Goal: Transaction & Acquisition: Obtain resource

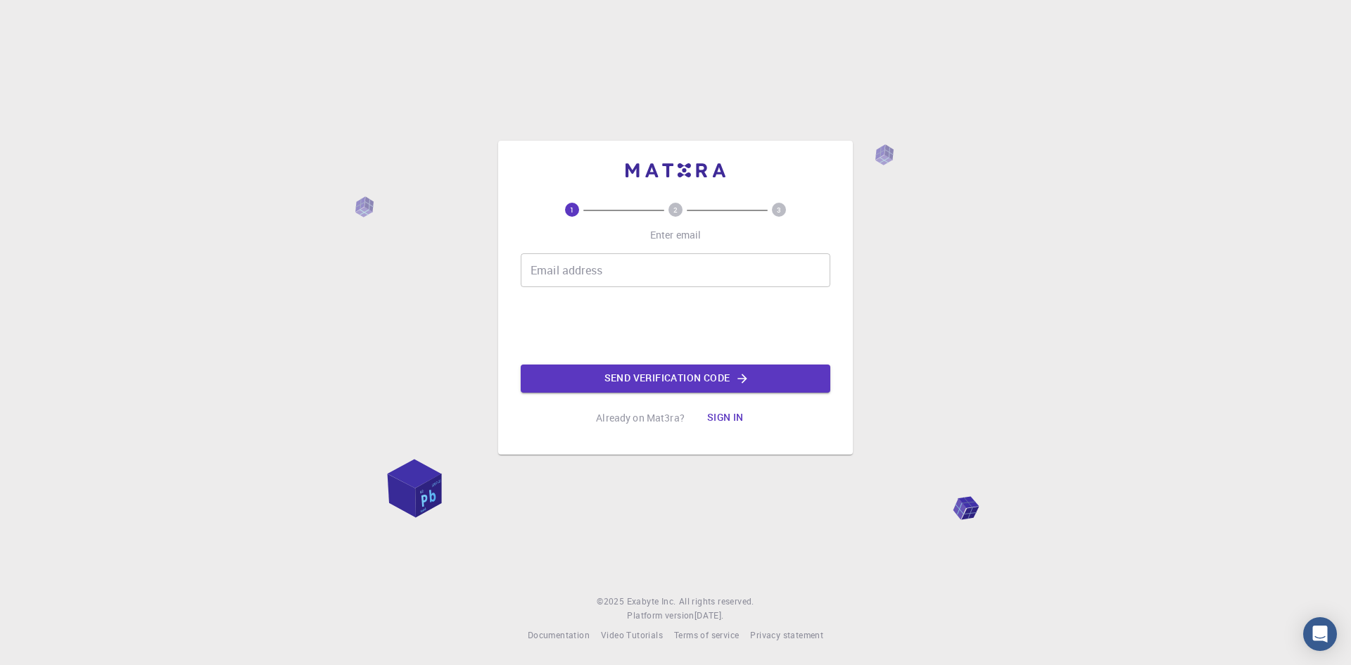
click at [726, 420] on button "Sign in" at bounding box center [725, 418] width 59 height 28
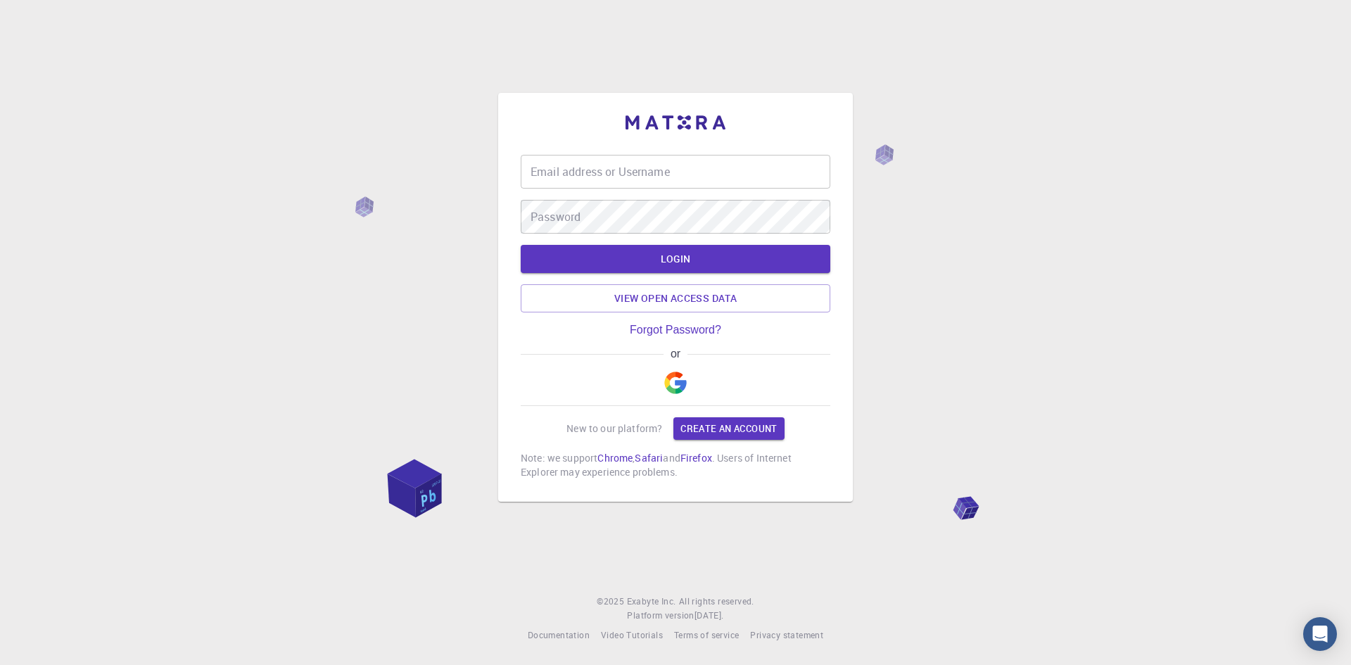
type input "[EMAIL_ADDRESS][DOMAIN_NAME]"
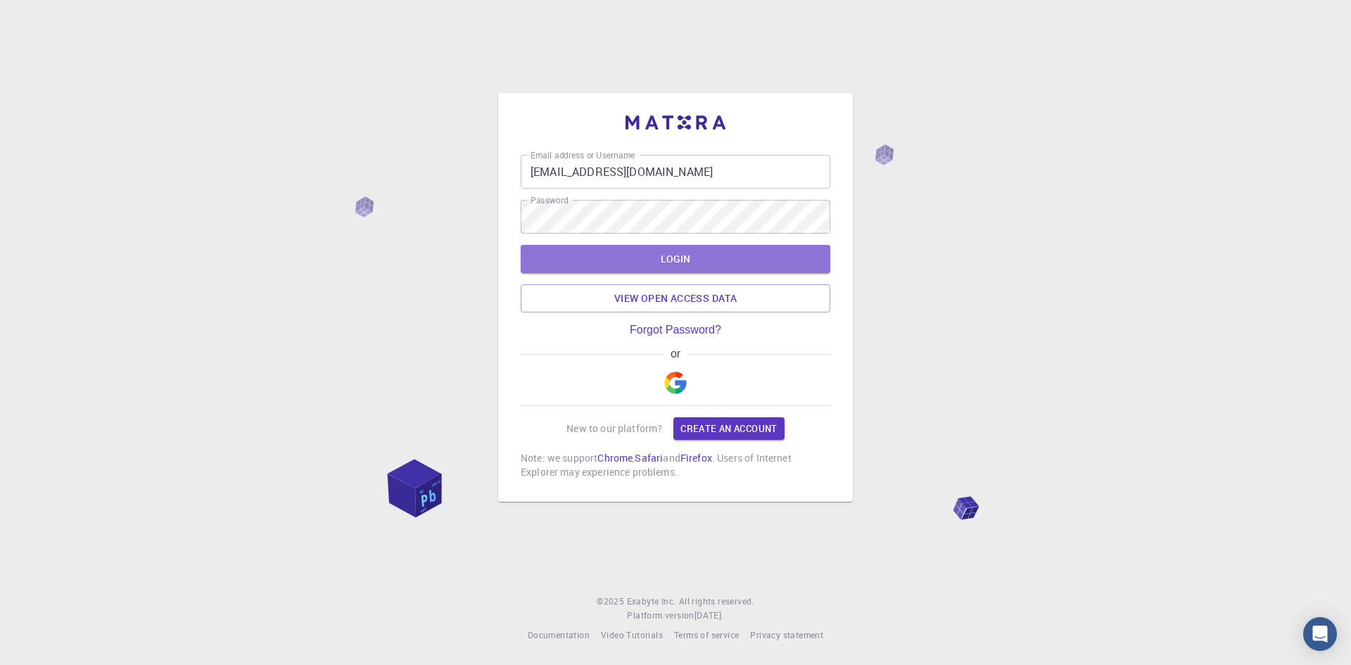
click at [662, 259] on button "LOGIN" at bounding box center [676, 259] width 310 height 28
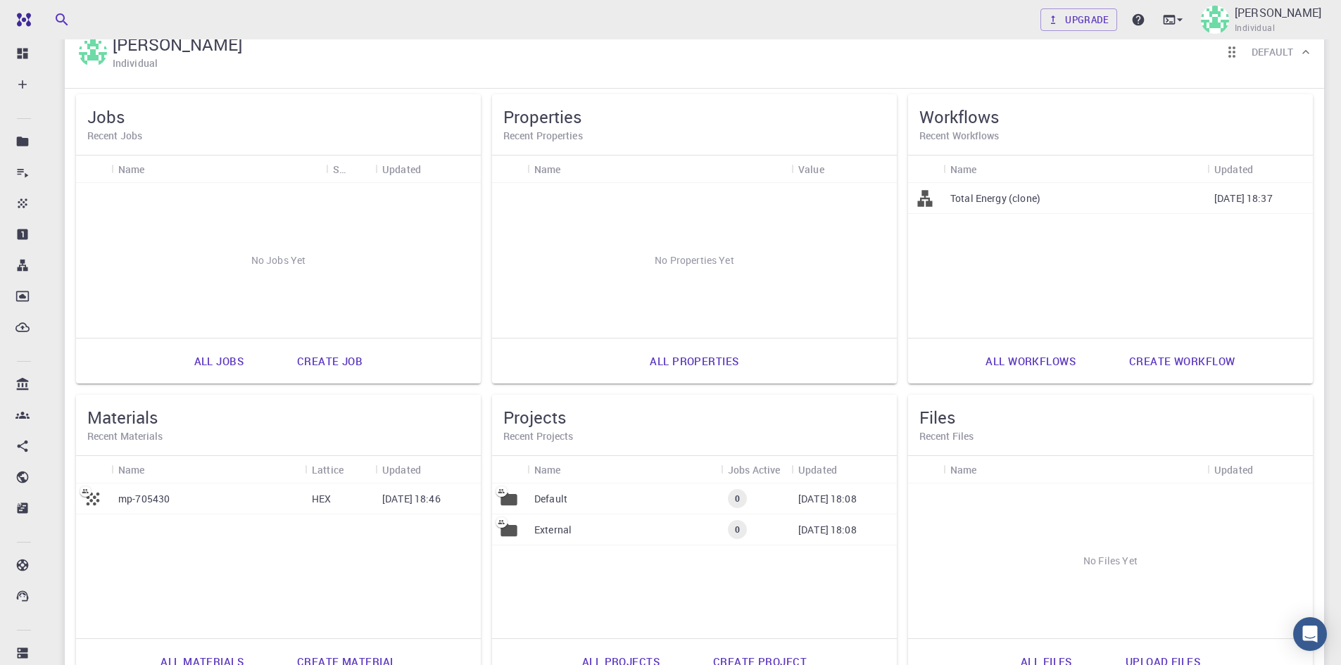
scroll to position [141, 0]
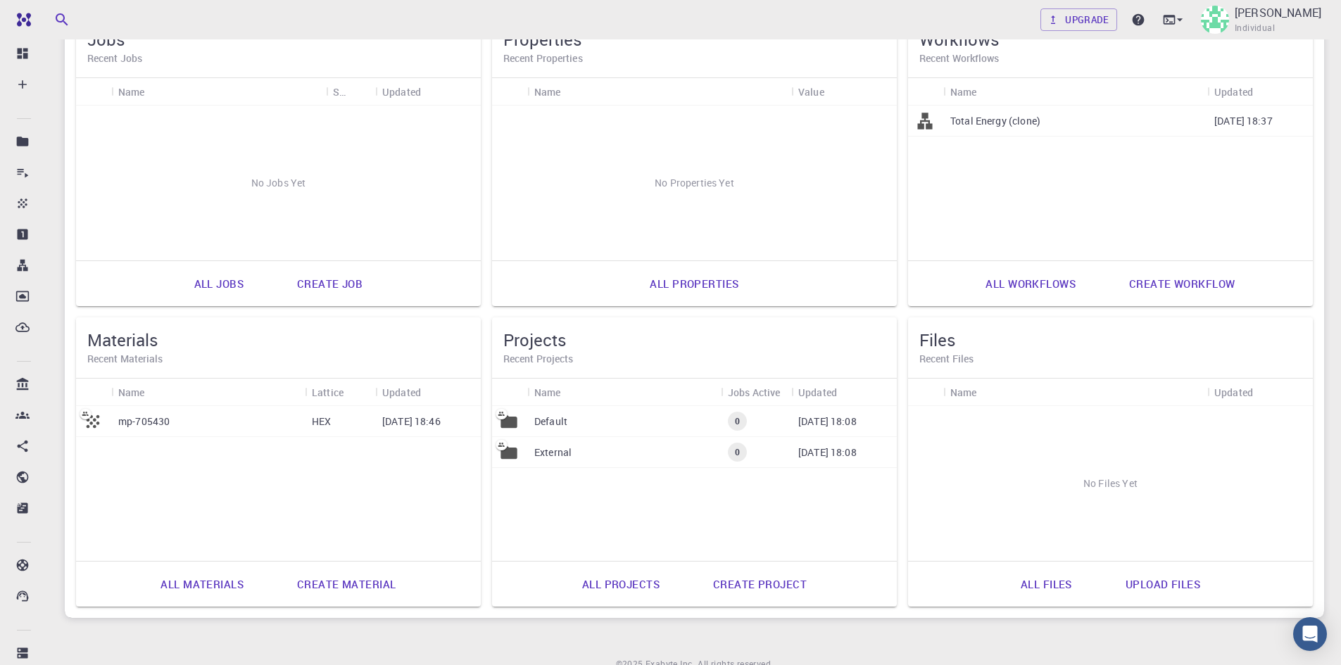
click at [554, 449] on p "External" at bounding box center [552, 453] width 37 height 14
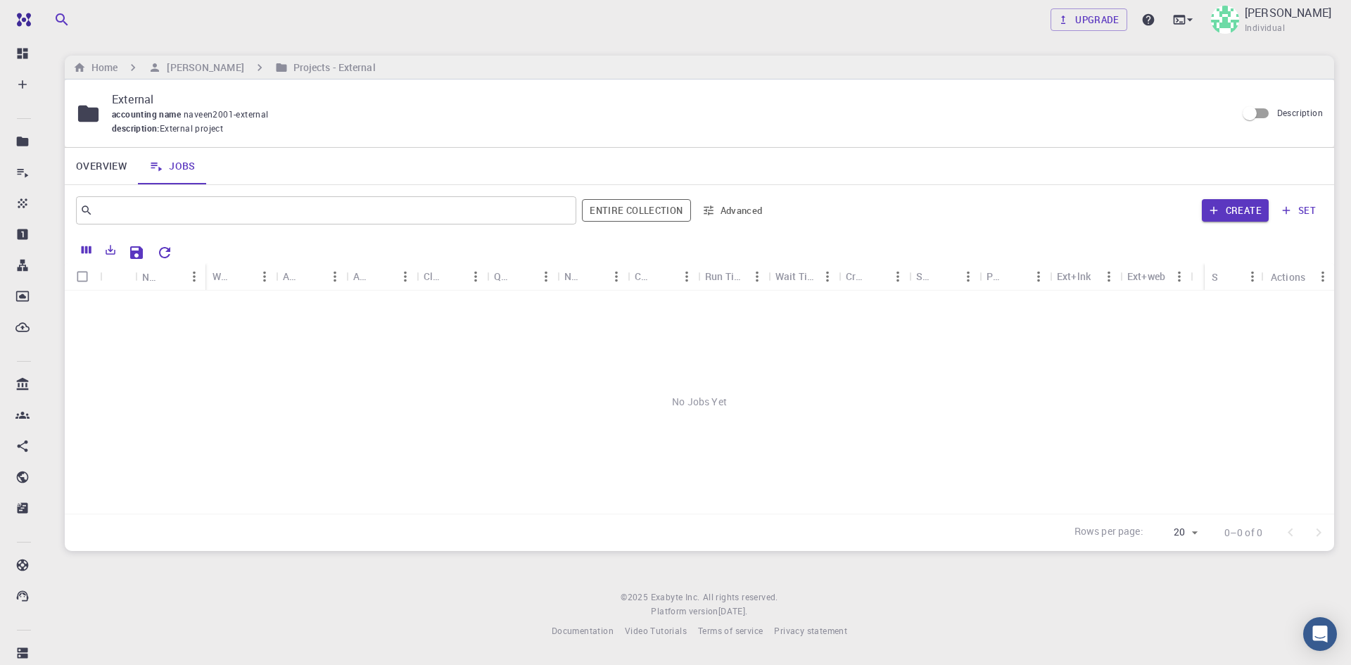
click at [1296, 207] on button "set" at bounding box center [1299, 210] width 49 height 23
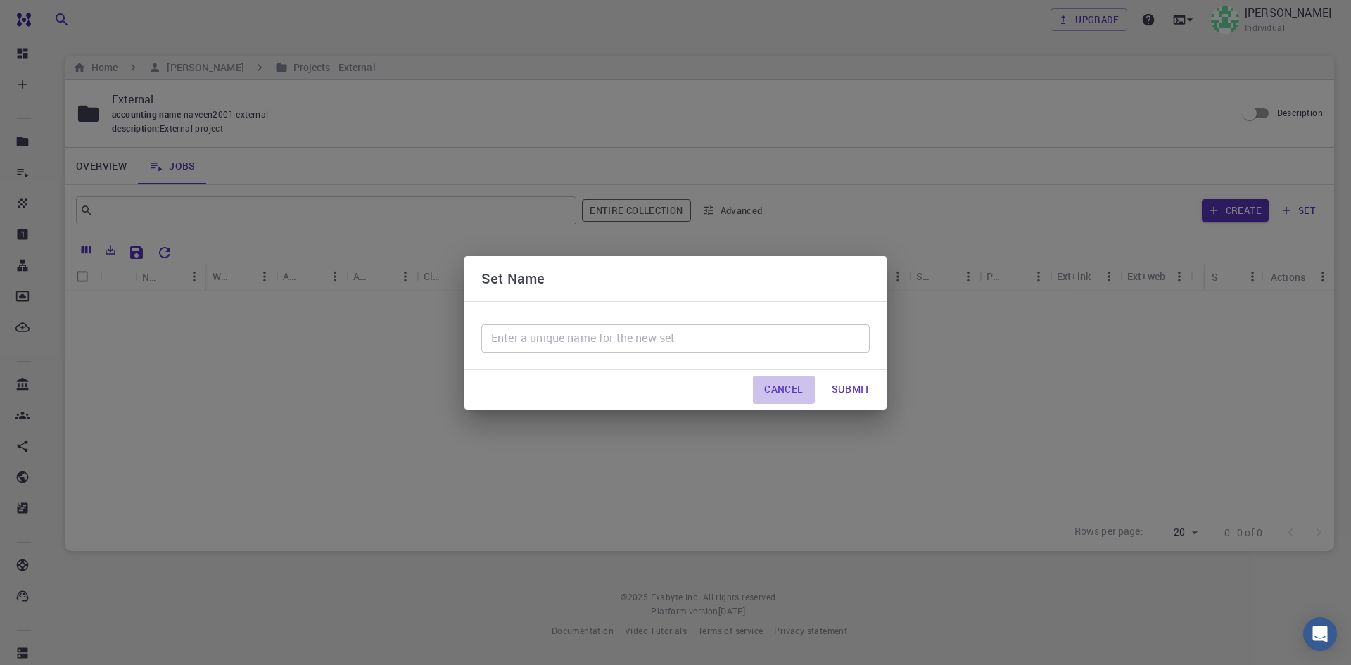
click at [789, 387] on button "Cancel" at bounding box center [783, 390] width 61 height 28
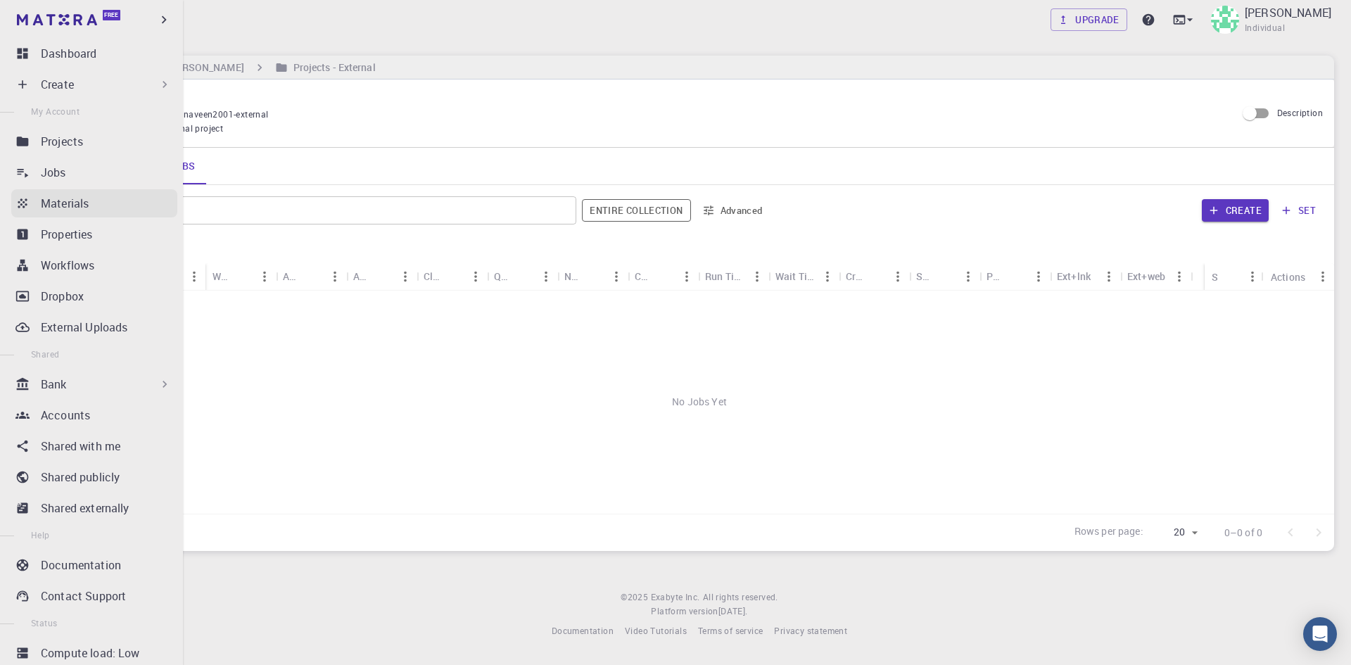
click at [59, 196] on p "Materials" at bounding box center [65, 203] width 48 height 17
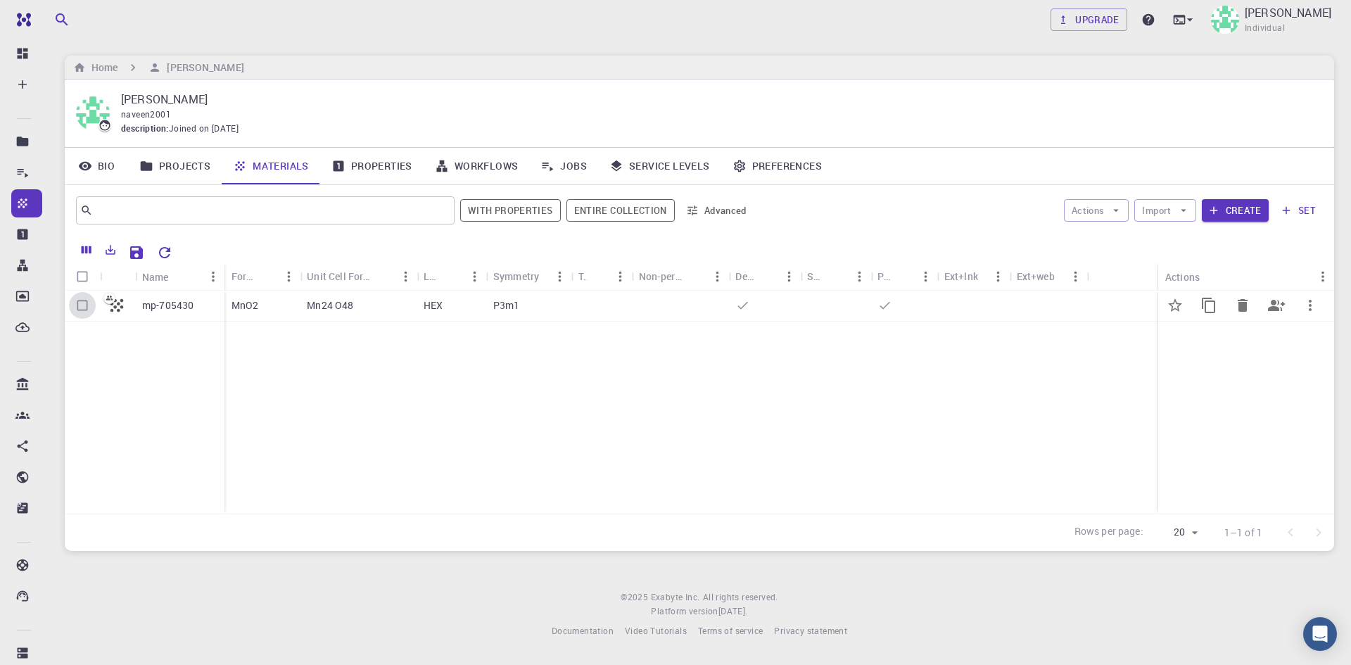
click at [82, 299] on input "Select row" at bounding box center [82, 305] width 27 height 27
checkbox input "true"
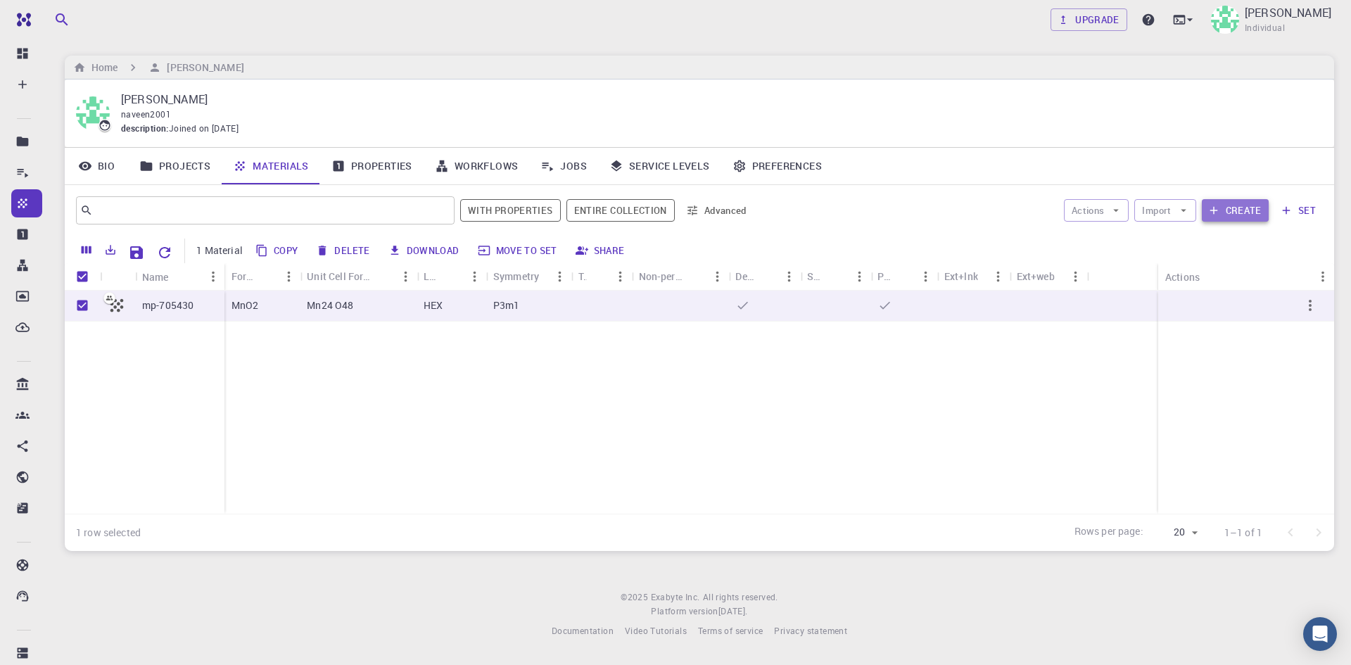
click at [1247, 207] on button "Create" at bounding box center [1235, 210] width 67 height 23
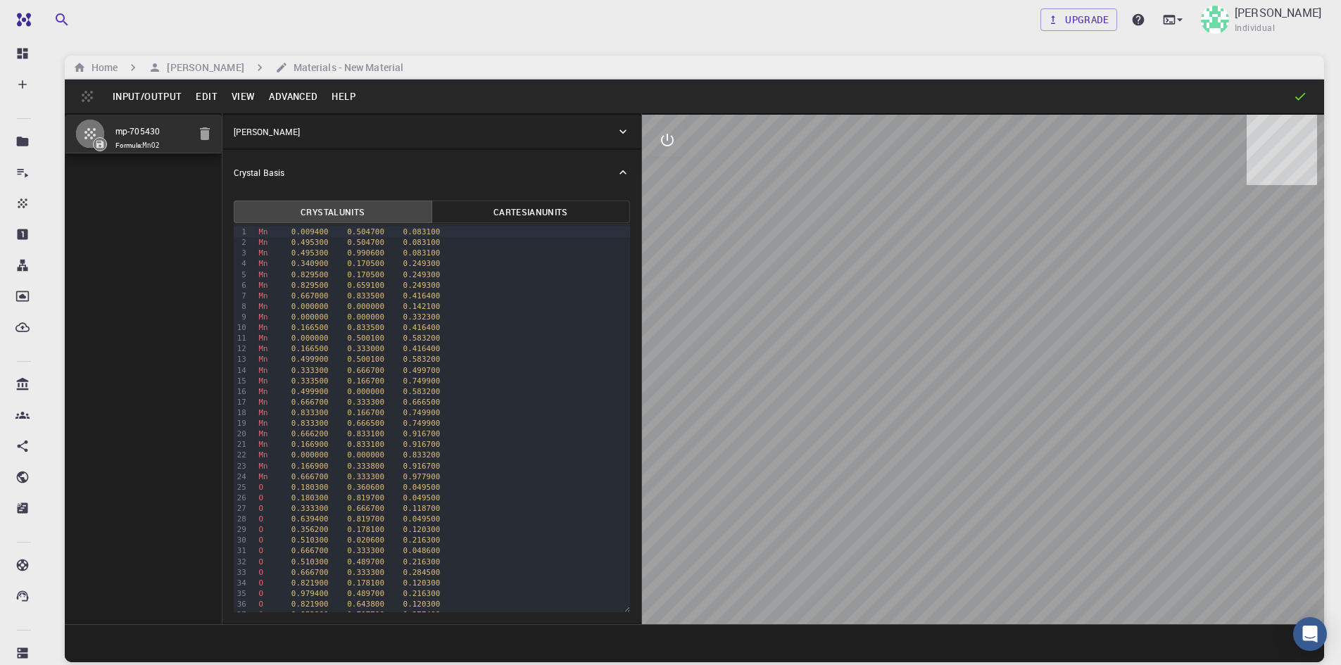
click at [175, 96] on button "Input/Output" at bounding box center [147, 96] width 83 height 23
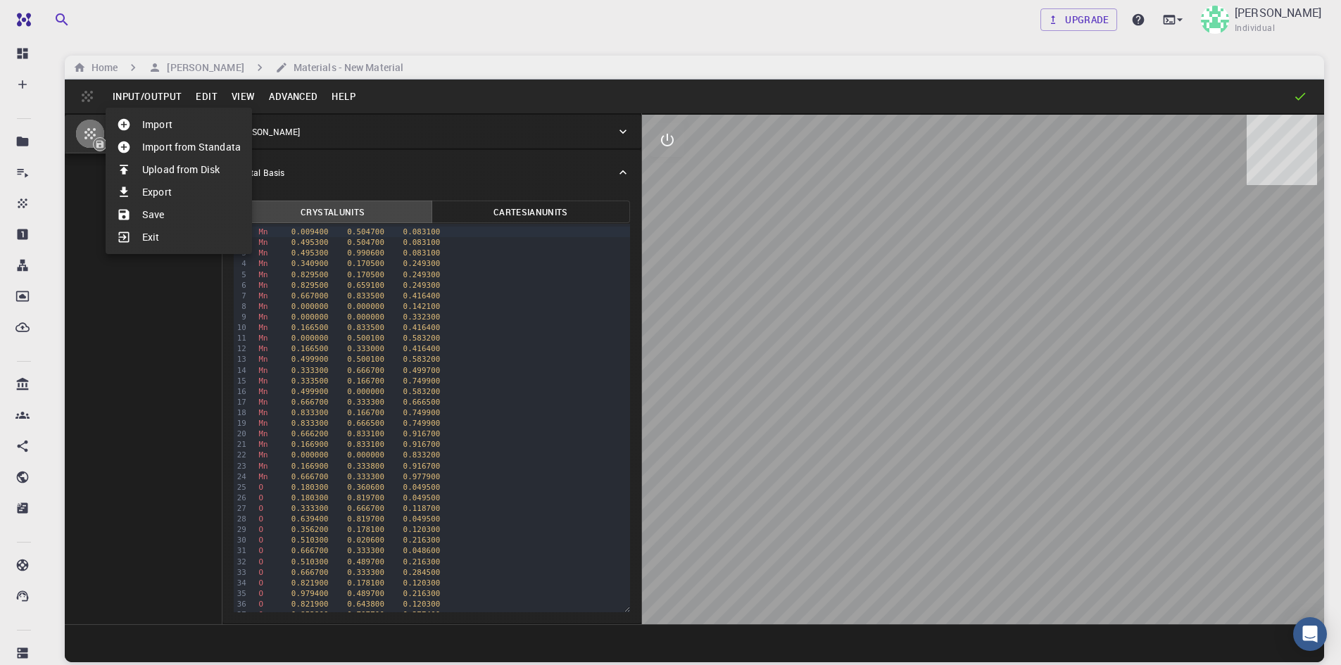
click at [177, 141] on li "Import from Standata" at bounding box center [179, 147] width 146 height 23
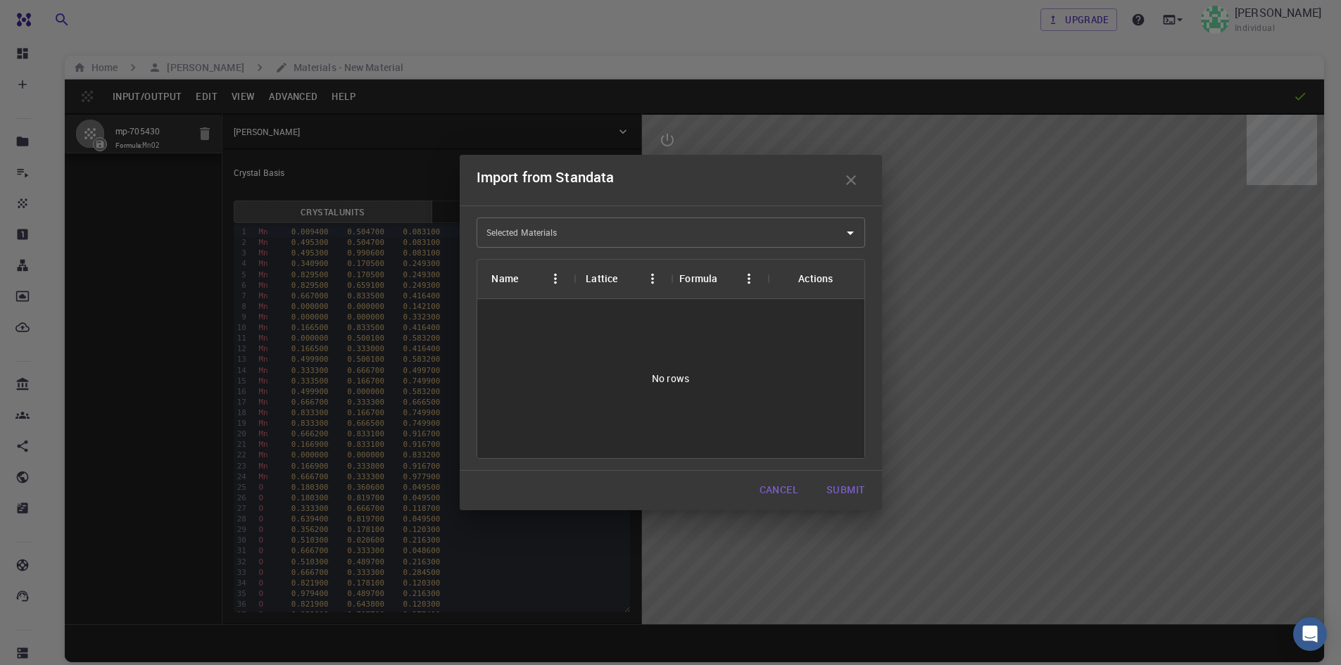
click at [613, 231] on input "Selected Materials" at bounding box center [660, 232] width 355 height 23
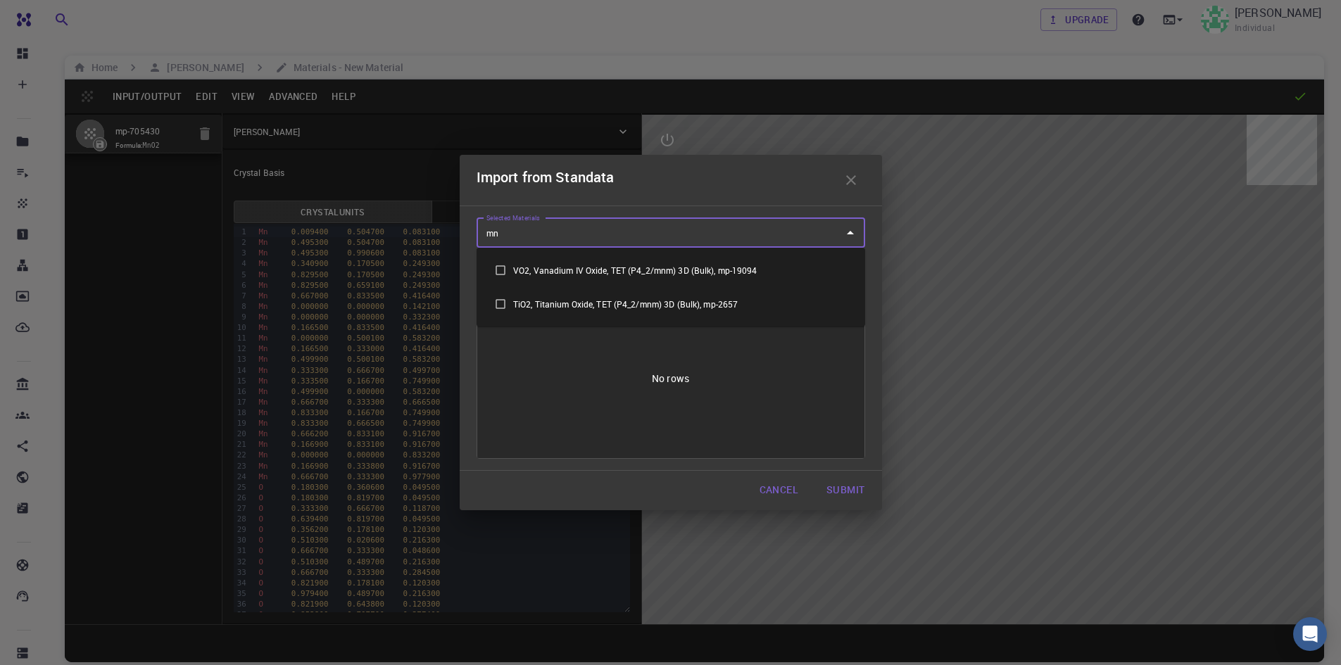
type input "m"
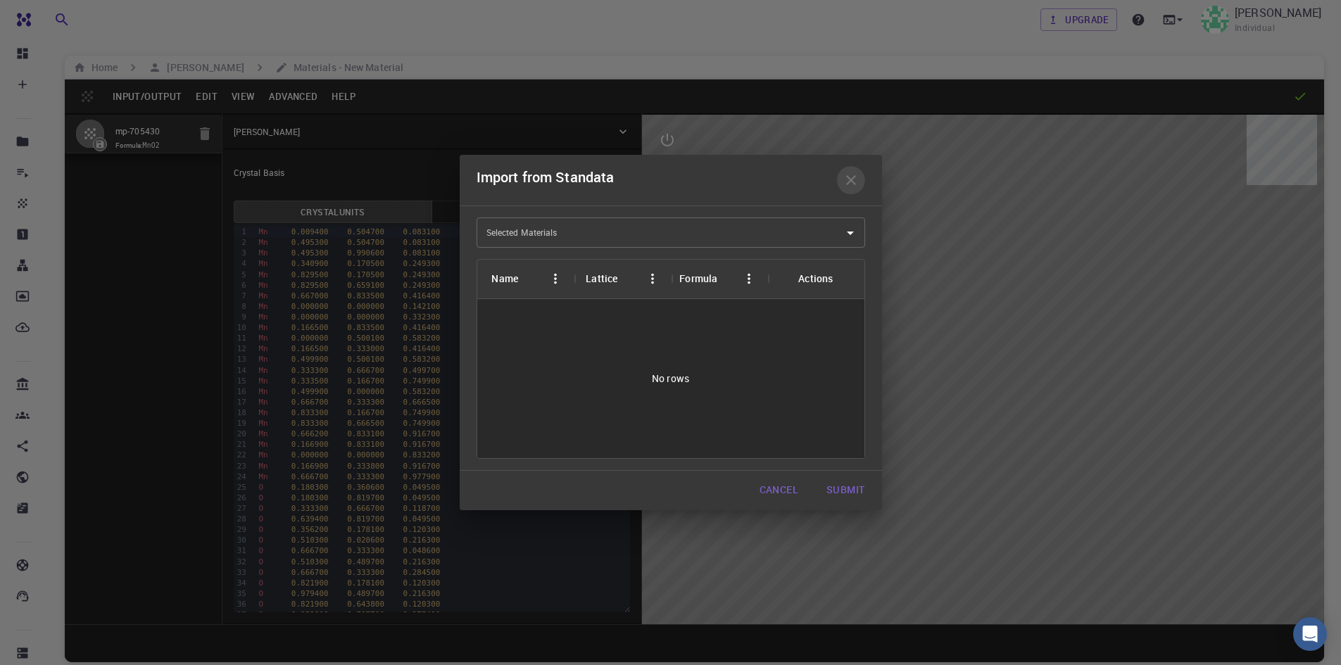
click at [844, 184] on icon "button" at bounding box center [851, 180] width 17 height 17
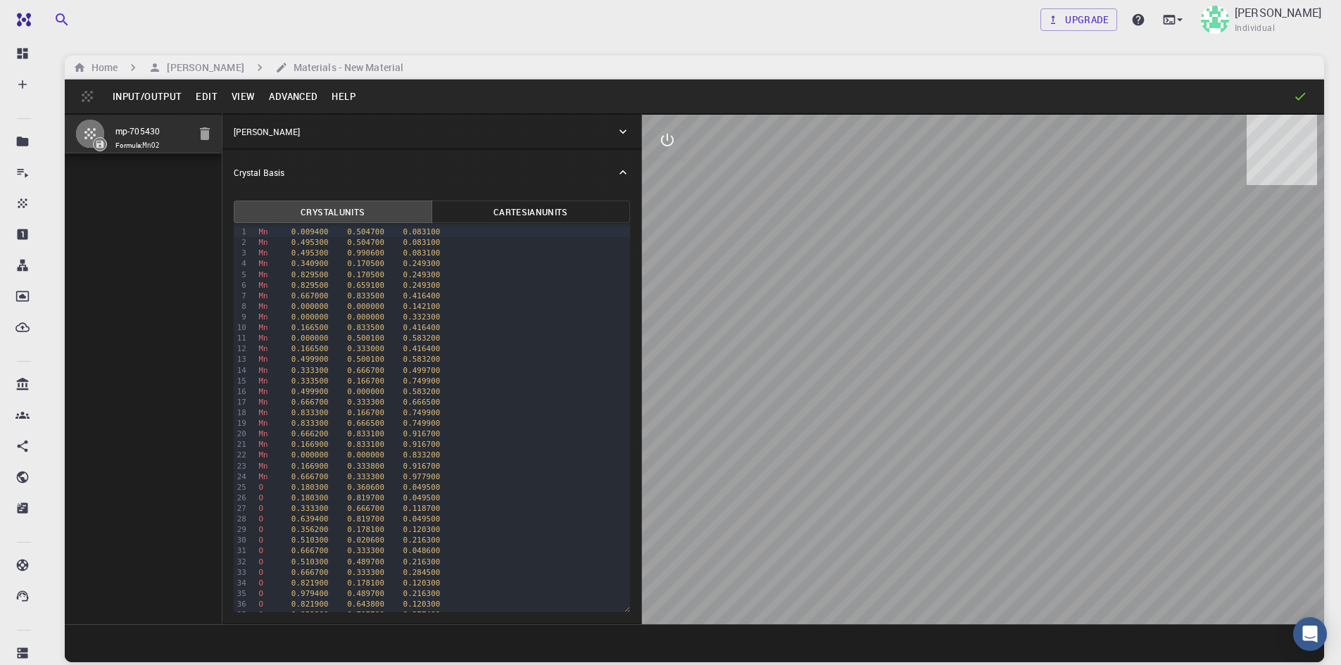
click at [173, 94] on button "Input/Output" at bounding box center [147, 96] width 83 height 23
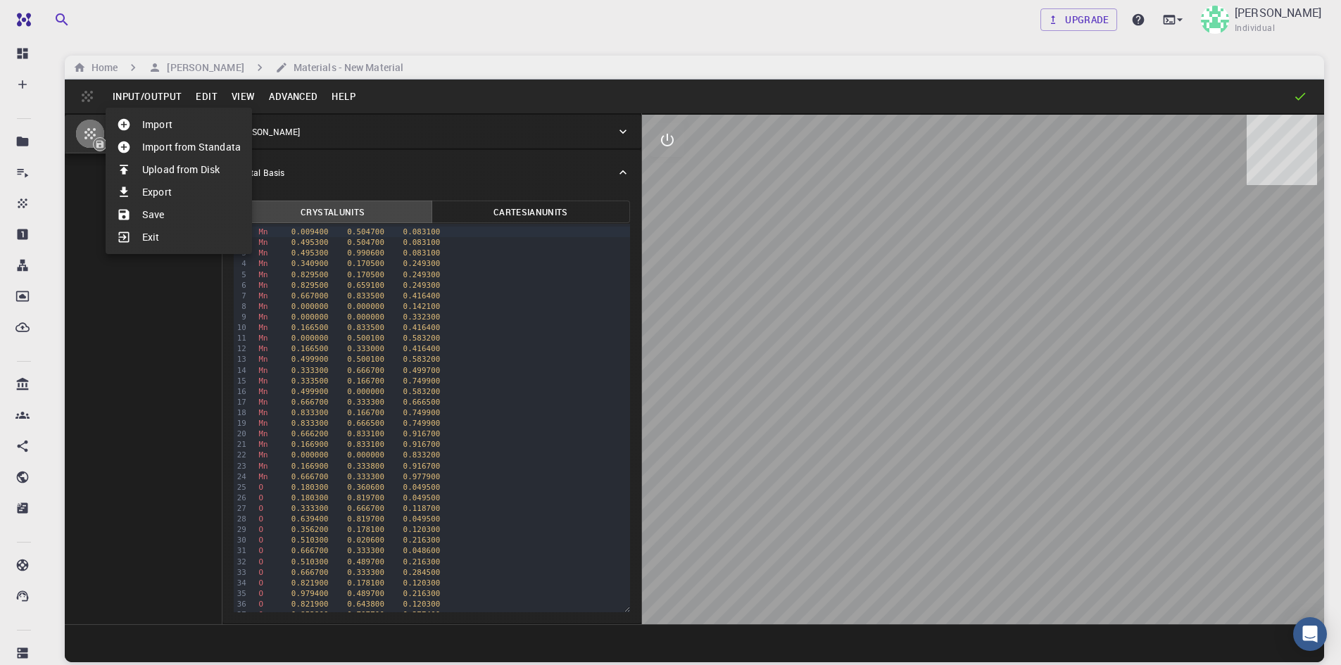
click at [165, 119] on li "Import" at bounding box center [179, 124] width 146 height 23
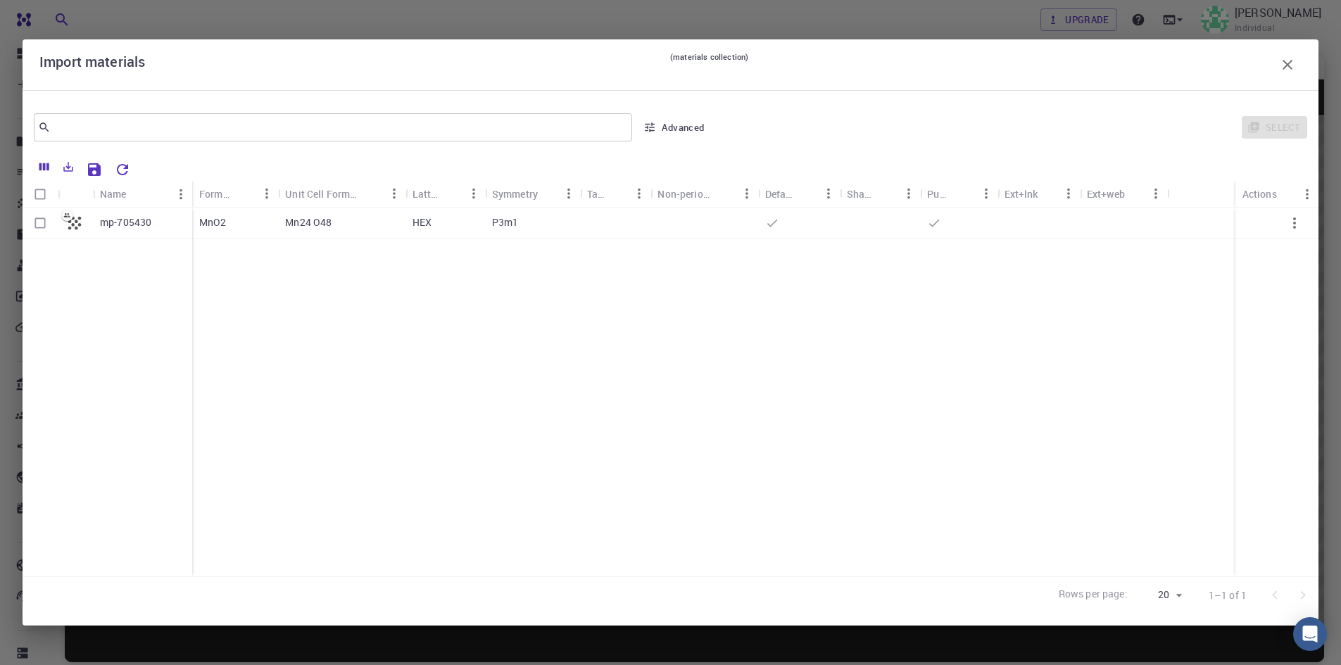
click at [1291, 68] on icon "button" at bounding box center [1287, 65] width 10 height 10
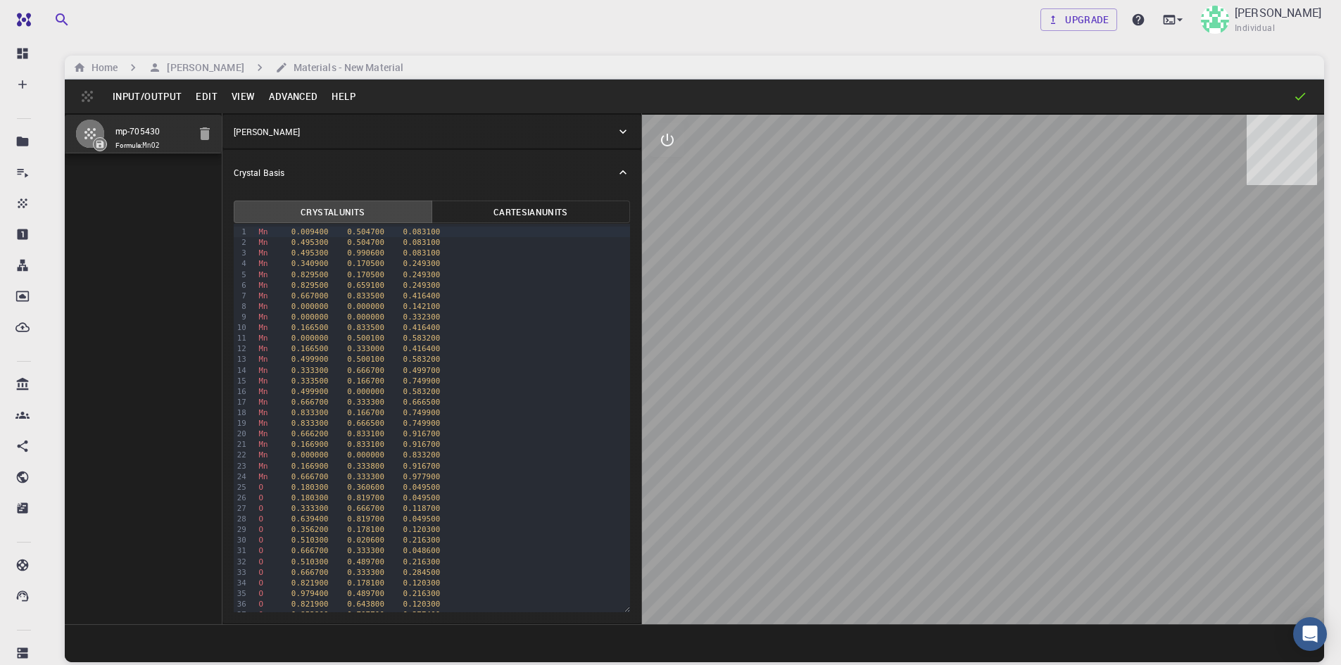
click at [204, 101] on button "Edit" at bounding box center [207, 96] width 36 height 23
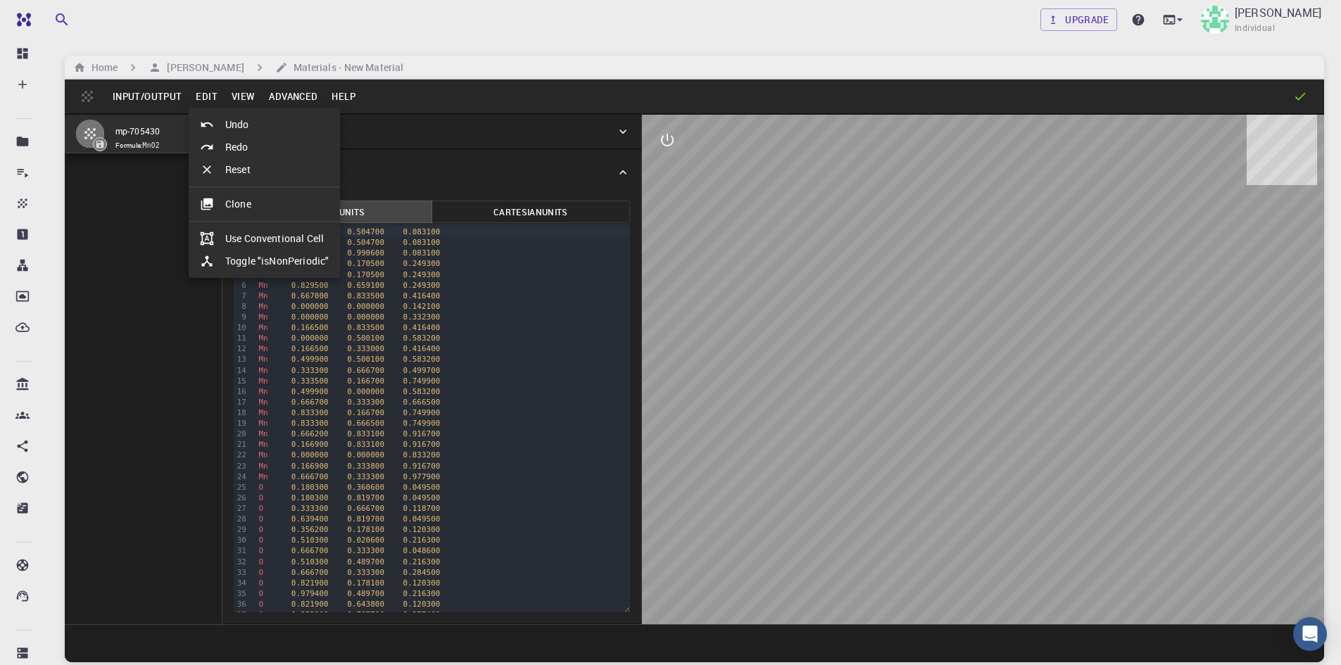
click at [216, 194] on li "Clone" at bounding box center [264, 204] width 151 height 23
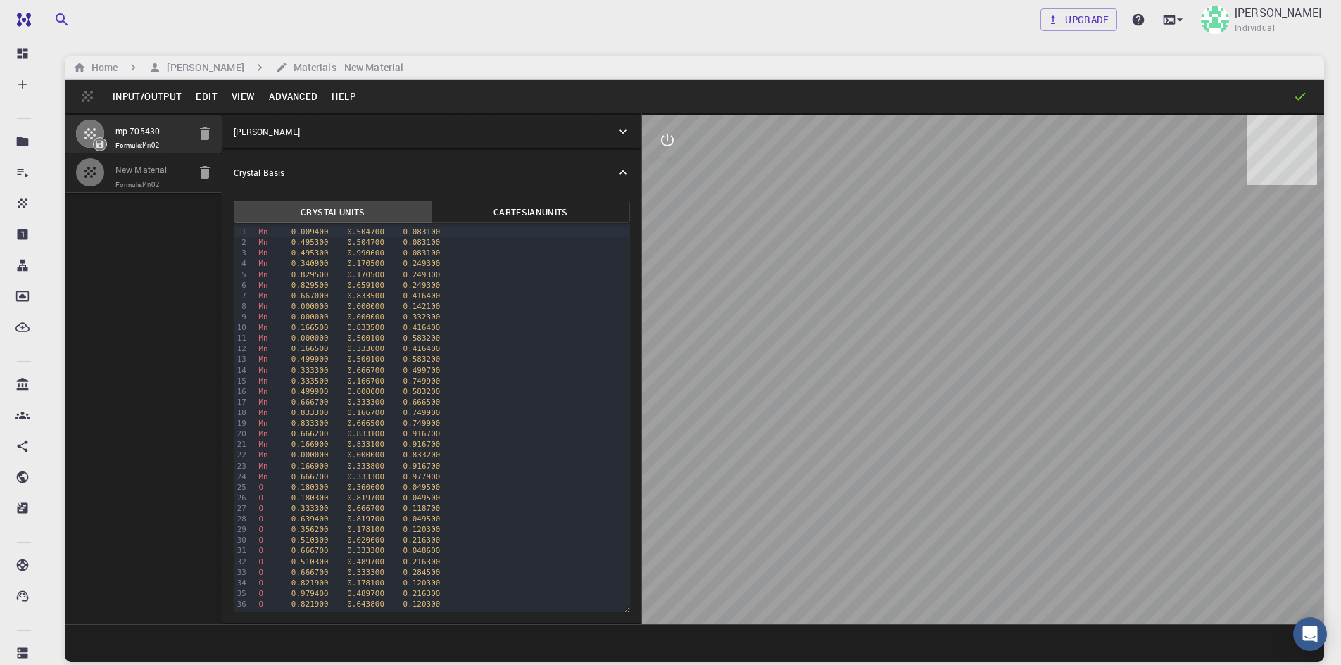
click at [137, 164] on input "New Material" at bounding box center [151, 171] width 72 height 16
drag, startPoint x: 168, startPoint y: 166, endPoint x: 109, endPoint y: 163, distance: 59.2
click at [109, 163] on li "New Material Formula: MnO2" at bounding box center [143, 172] width 157 height 39
type input "KMn8O16_Hcaps"
click at [181, 236] on div "mp-705430 Formula: MnO2 KMn8O16_Hcaps Formula: MnO2" at bounding box center [144, 368] width 158 height 511
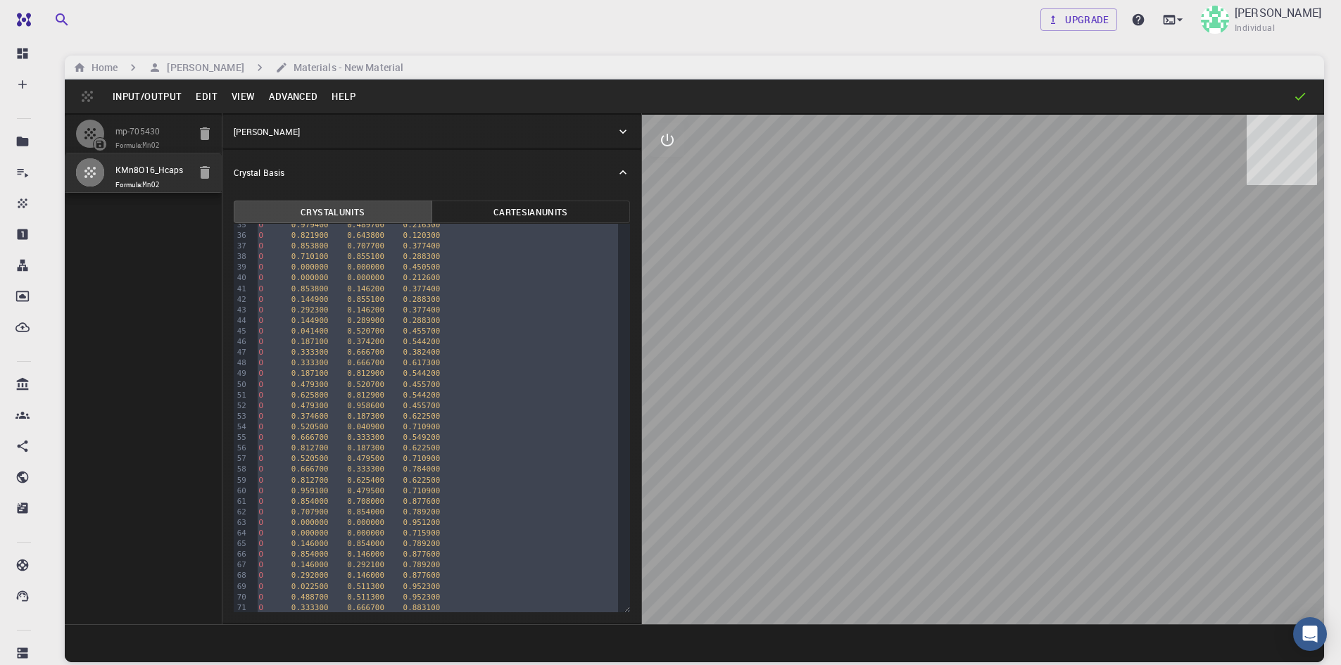
scroll to position [393, 0]
drag, startPoint x: 258, startPoint y: 232, endPoint x: 376, endPoint y: 698, distance: 480.7
click at [376, 664] on html "Free Dashboard Create New Job New Material Create Material Upload File Import f…" at bounding box center [670, 386] width 1341 height 772
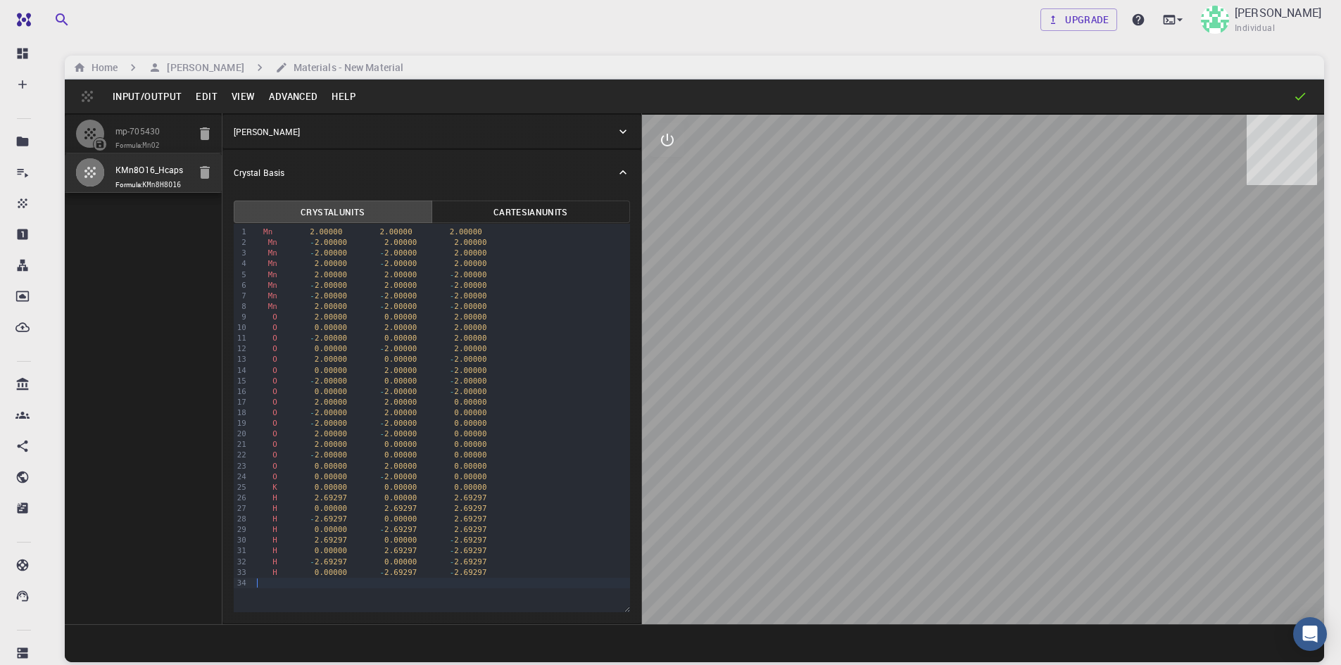
scroll to position [0, 0]
click at [258, 231] on div "Mn 2.00000 2.00000 2.00000" at bounding box center [441, 232] width 375 height 11
drag, startPoint x: 1020, startPoint y: 576, endPoint x: 1001, endPoint y: 540, distance: 40.6
click at [1003, 545] on div at bounding box center [983, 370] width 682 height 510
drag, startPoint x: 875, startPoint y: 555, endPoint x: 956, endPoint y: 510, distance: 92.3
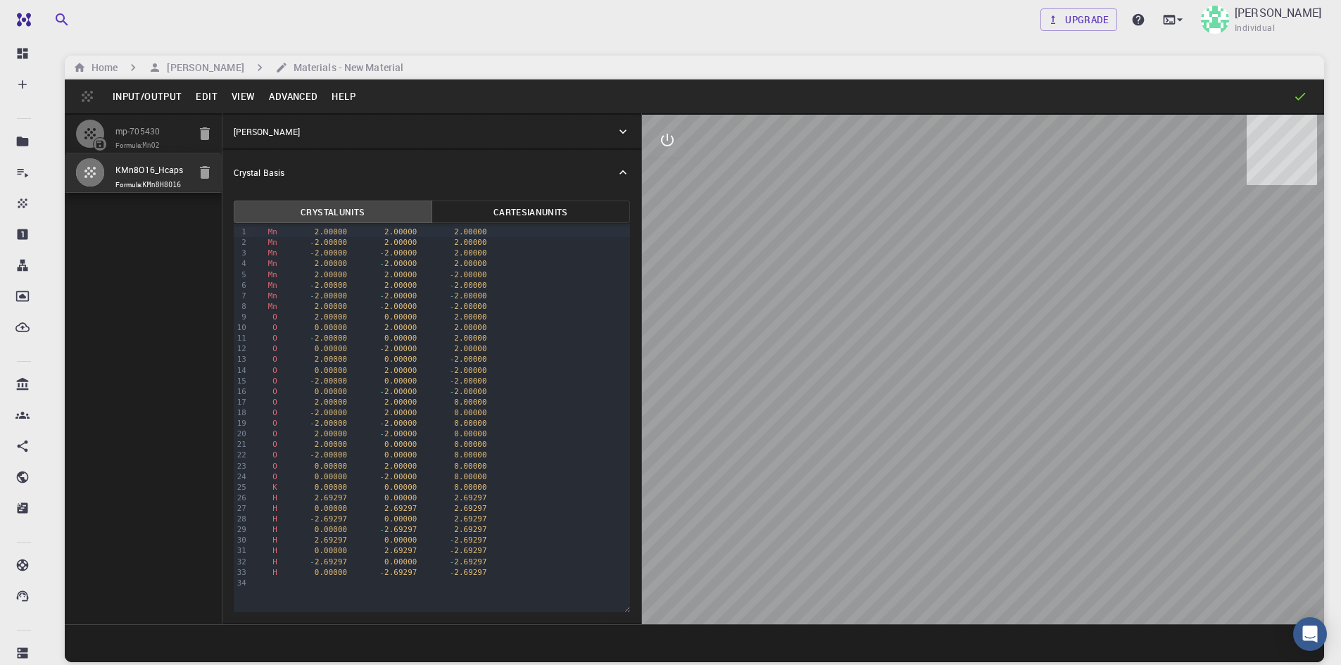
click at [955, 512] on div at bounding box center [983, 370] width 682 height 510
click at [522, 210] on button "Cartesian Units" at bounding box center [530, 212] width 198 height 23
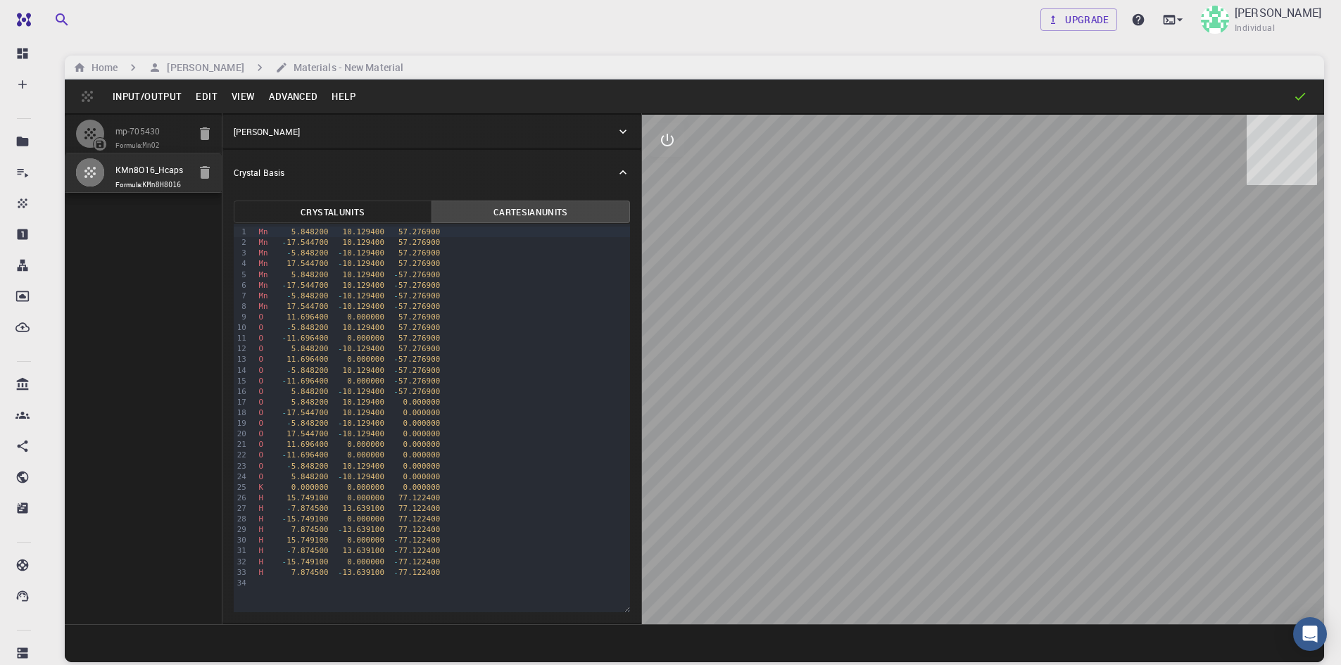
click at [625, 132] on icon at bounding box center [623, 132] width 14 height 14
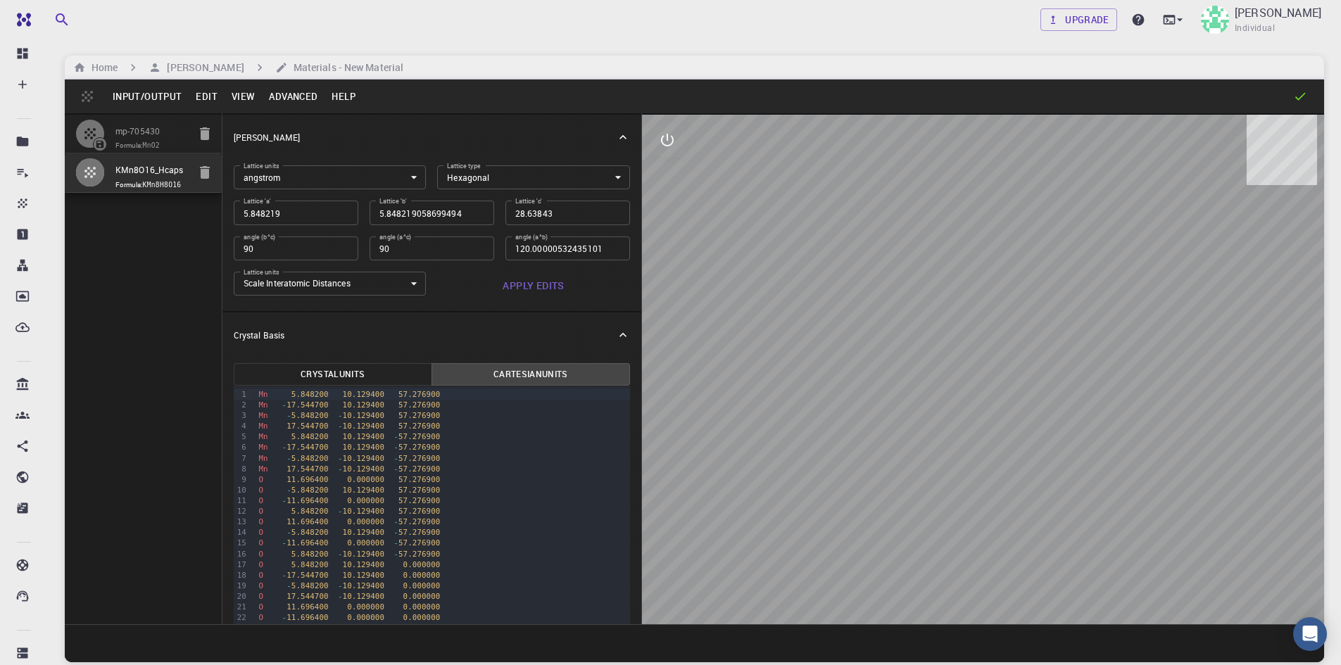
click at [531, 170] on body "Free Dashboard Create New Job New Material Create Material Upload File Import f…" at bounding box center [670, 386] width 1341 height 772
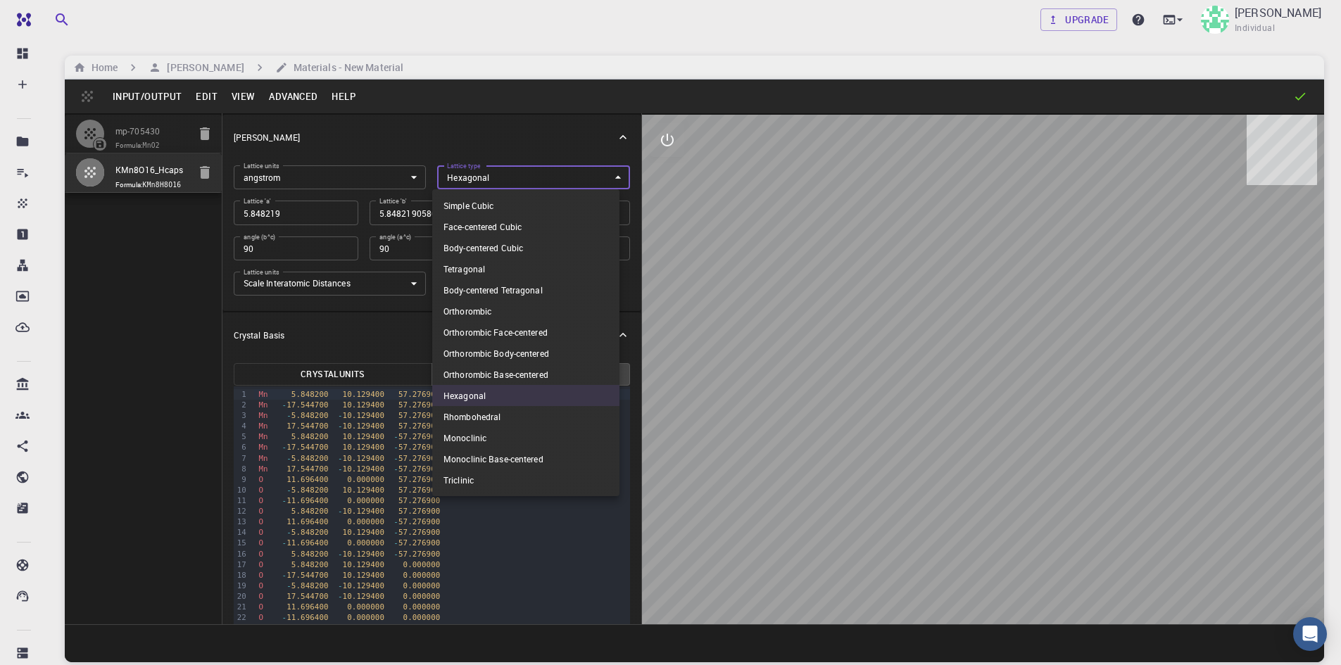
click at [721, 243] on div at bounding box center [670, 332] width 1341 height 665
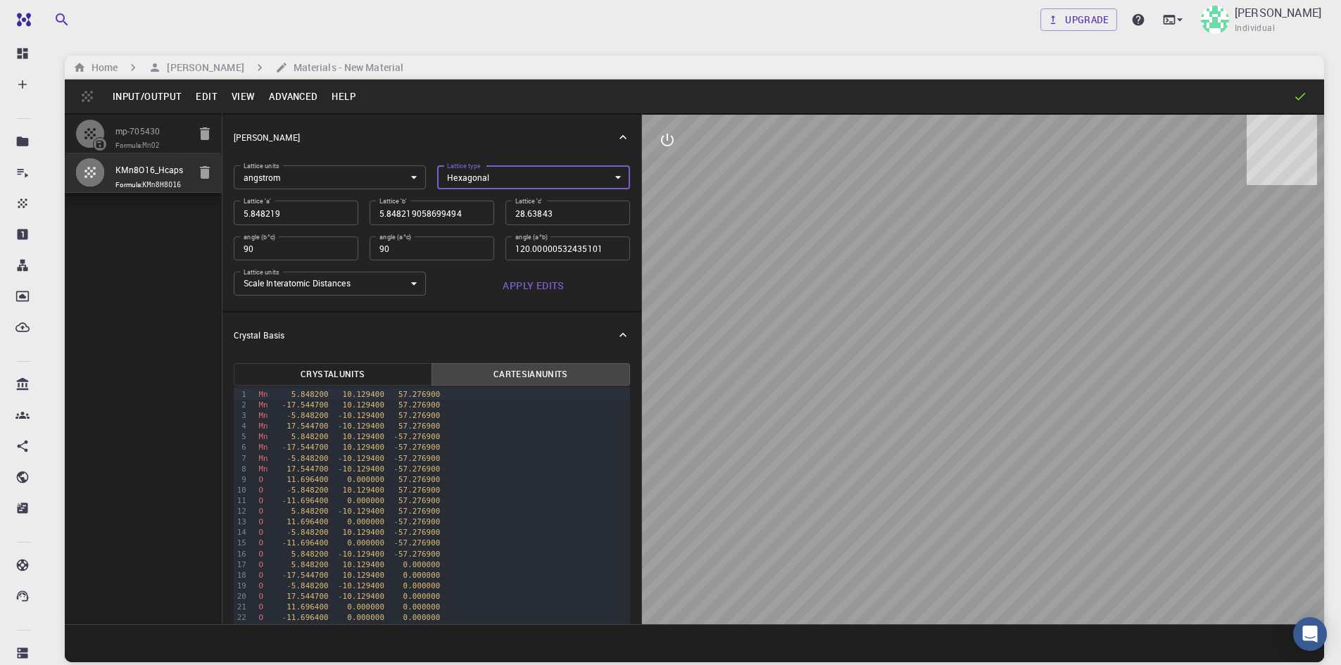
click at [212, 91] on button "Edit" at bounding box center [207, 96] width 36 height 23
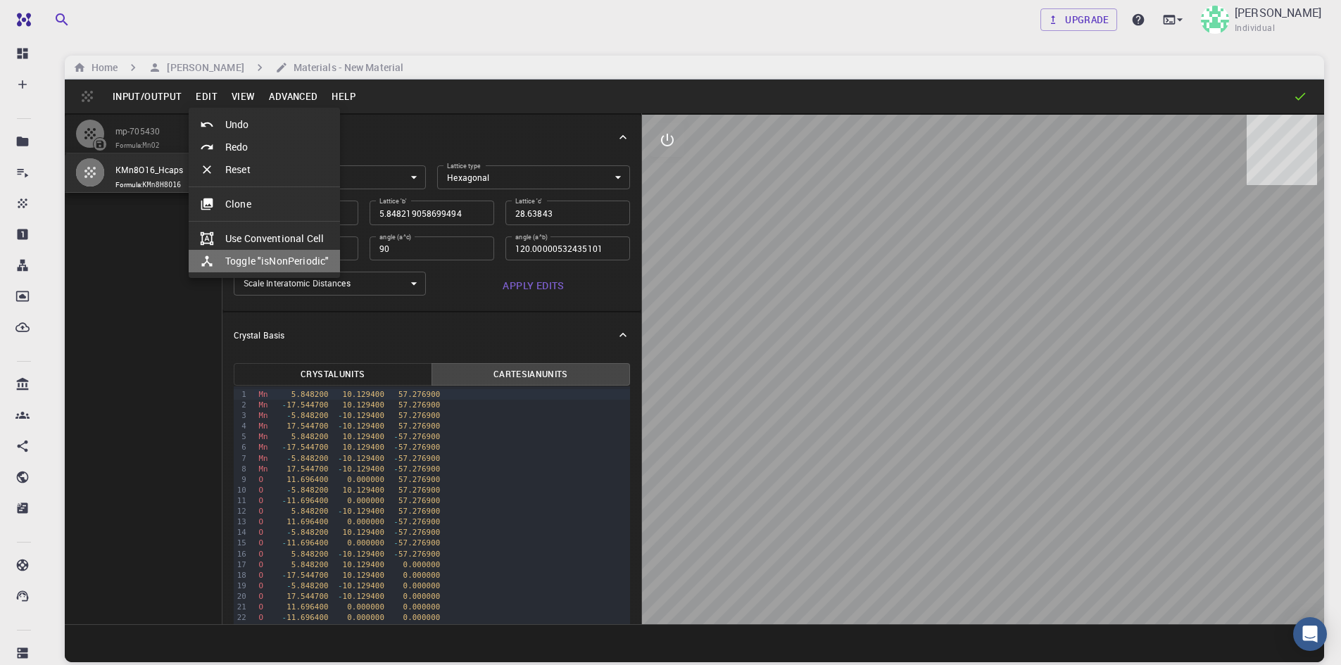
click at [289, 265] on li "Toggle "isNonPeriodic"" at bounding box center [264, 261] width 151 height 23
type input "CUB"
type input "314.856236899"
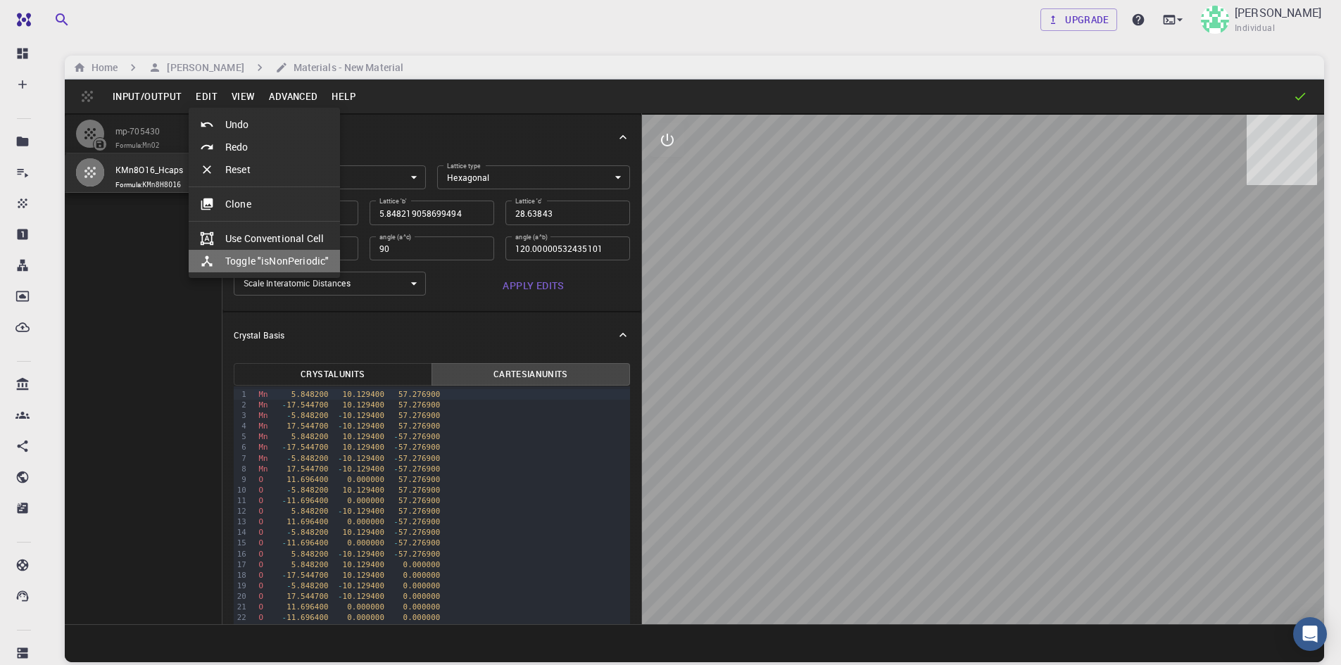
type input "90"
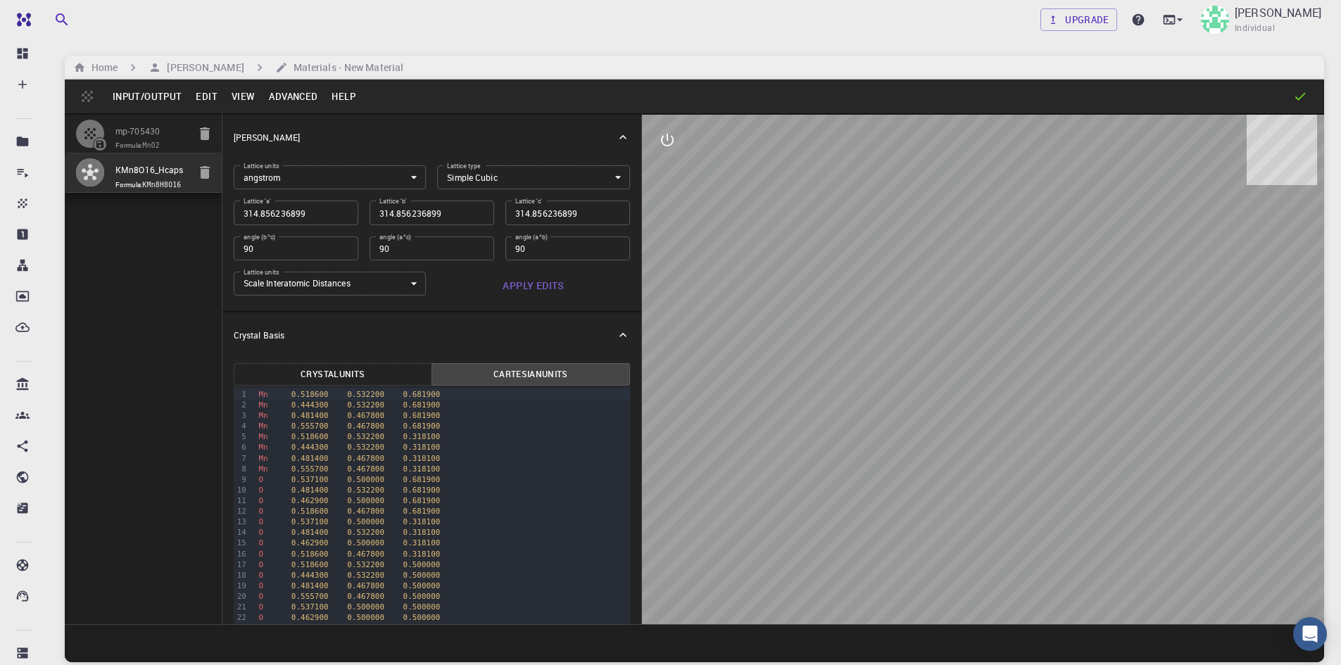
click at [215, 88] on button "Edit" at bounding box center [207, 96] width 36 height 23
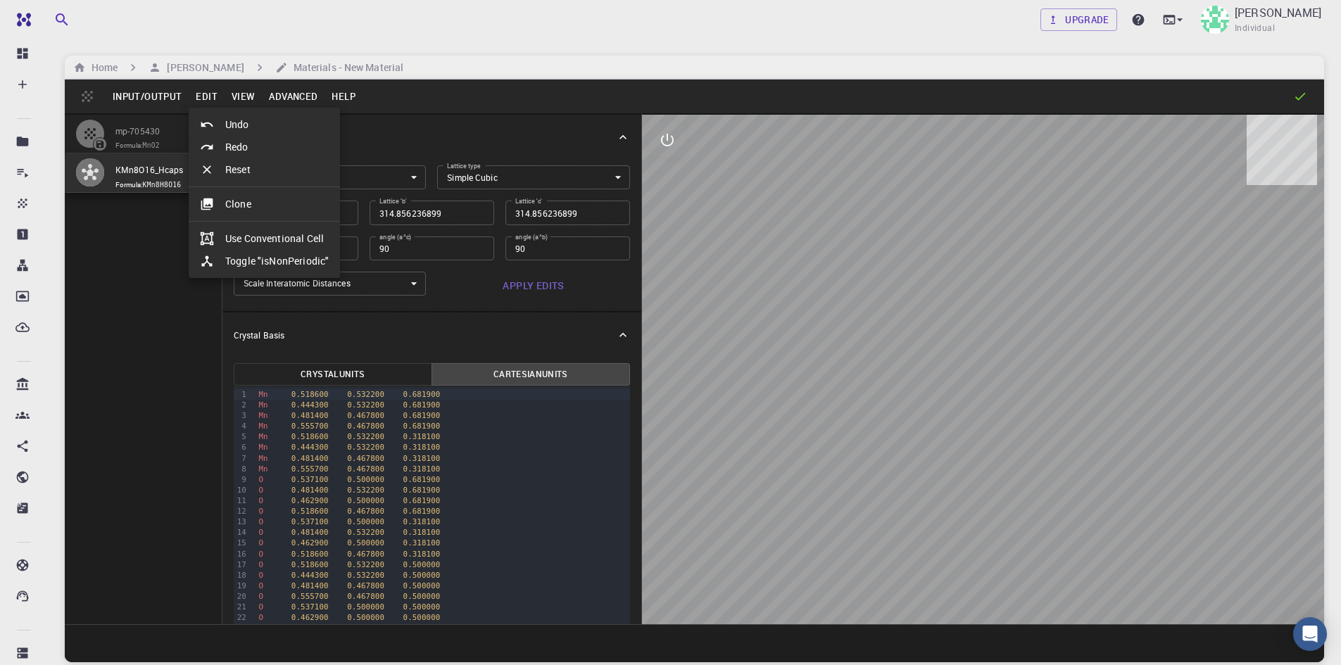
click at [240, 92] on div at bounding box center [670, 332] width 1341 height 665
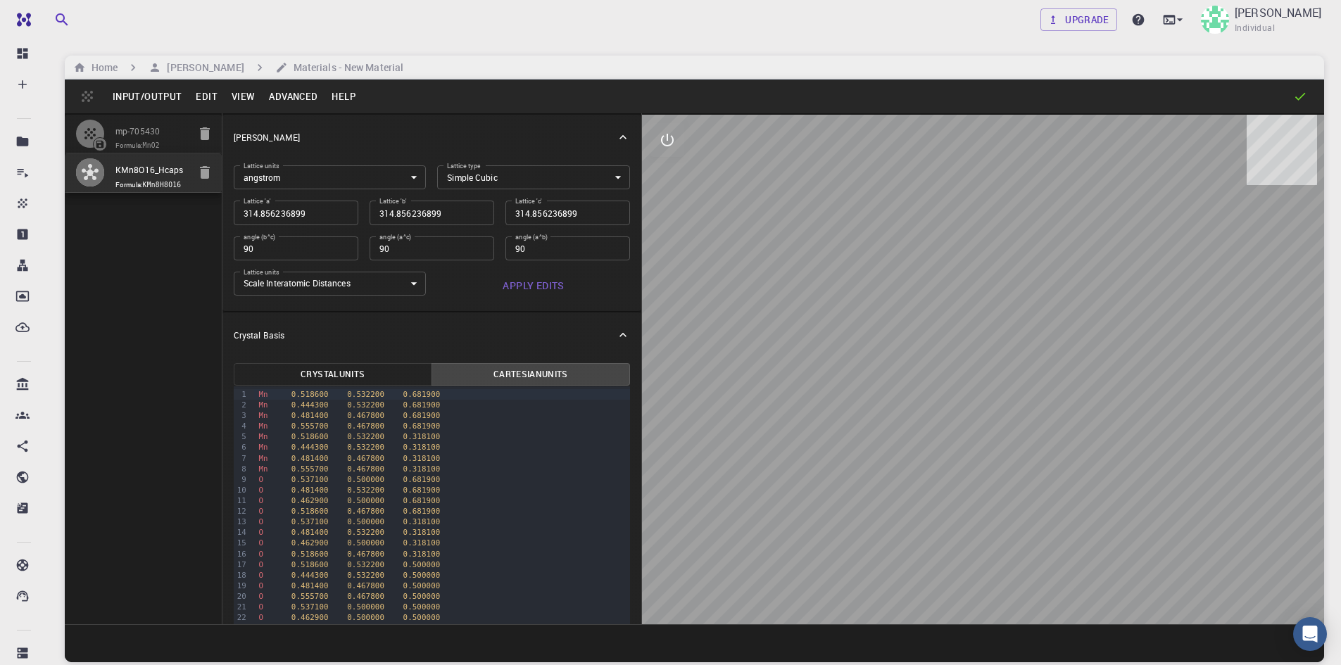
click at [240, 92] on button "View" at bounding box center [244, 96] width 38 height 23
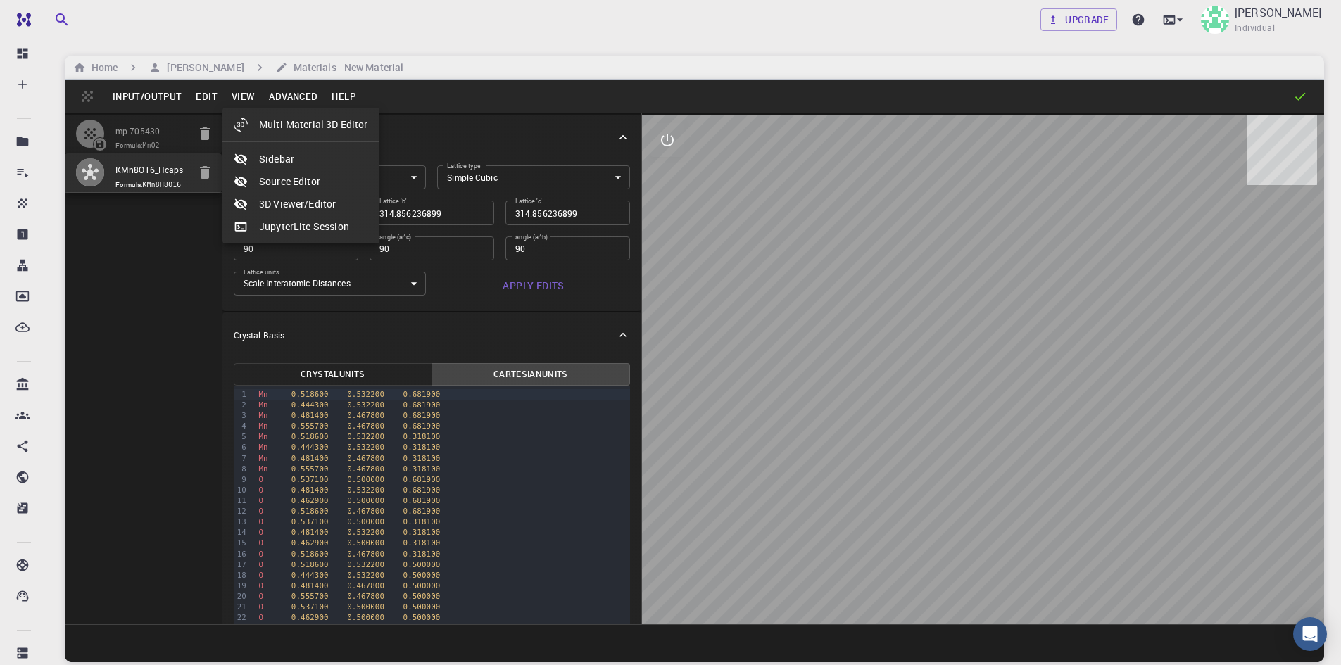
click at [277, 93] on div at bounding box center [670, 332] width 1341 height 665
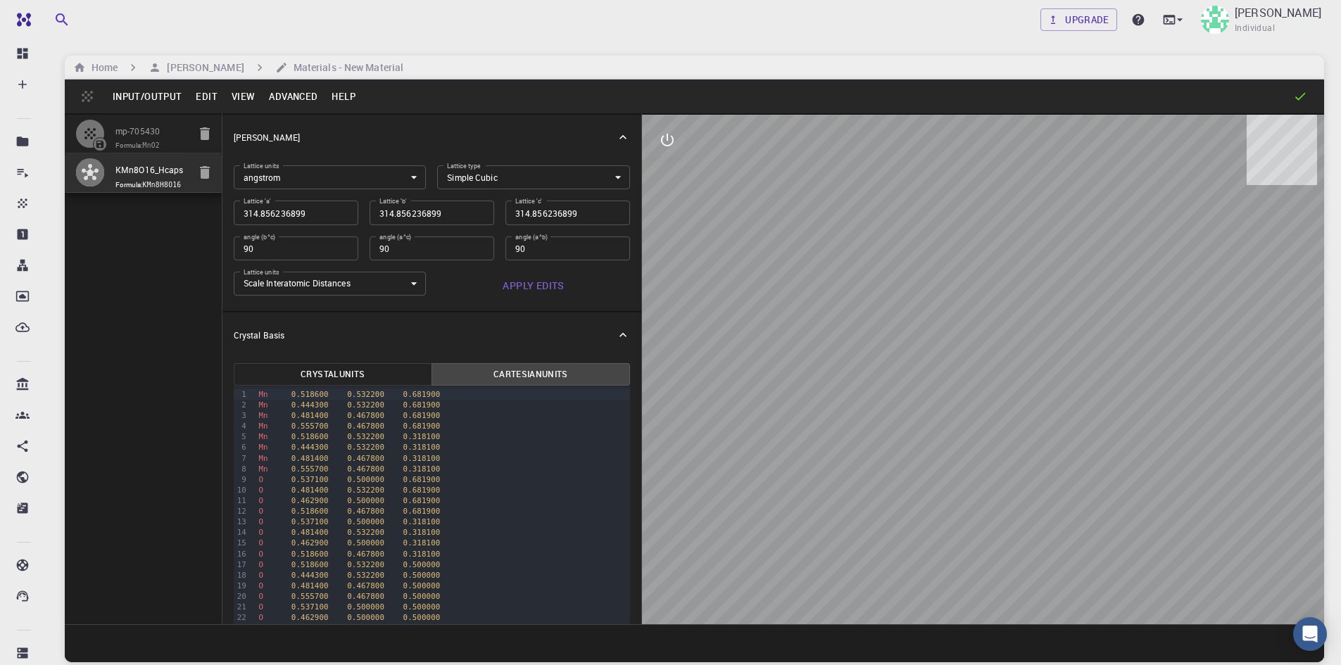
click at [277, 93] on button "Advanced" at bounding box center [293, 96] width 63 height 23
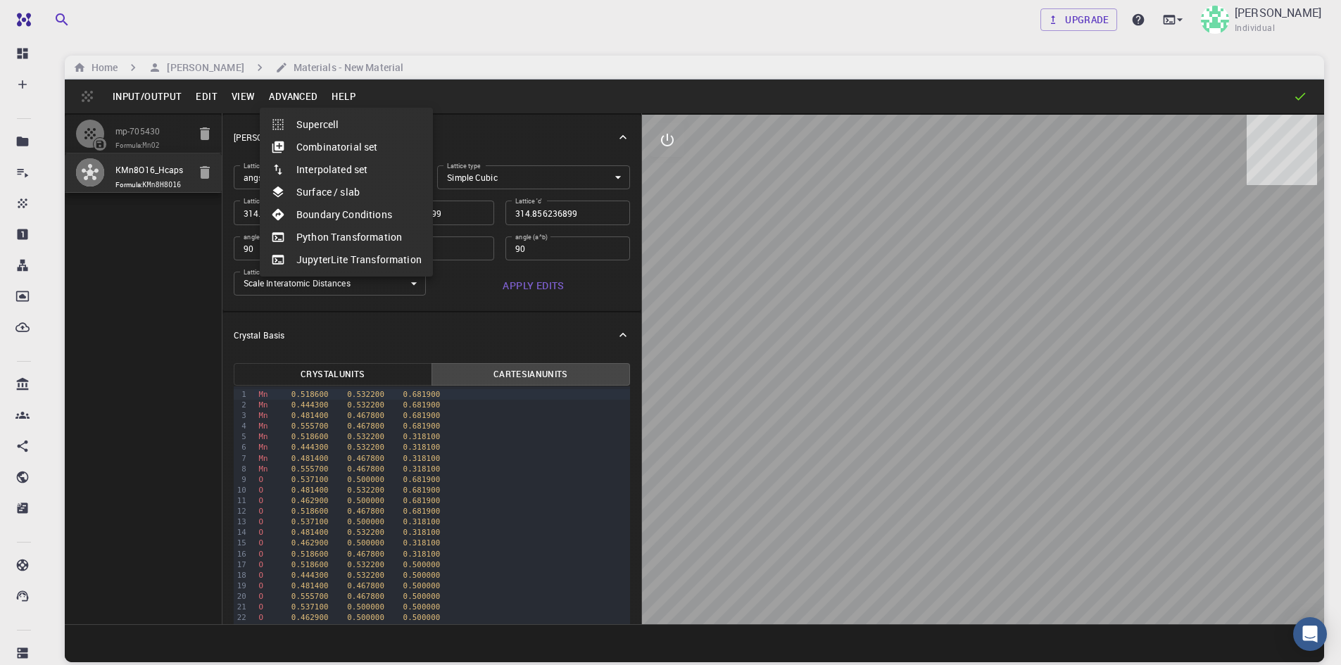
click at [346, 91] on div at bounding box center [670, 332] width 1341 height 665
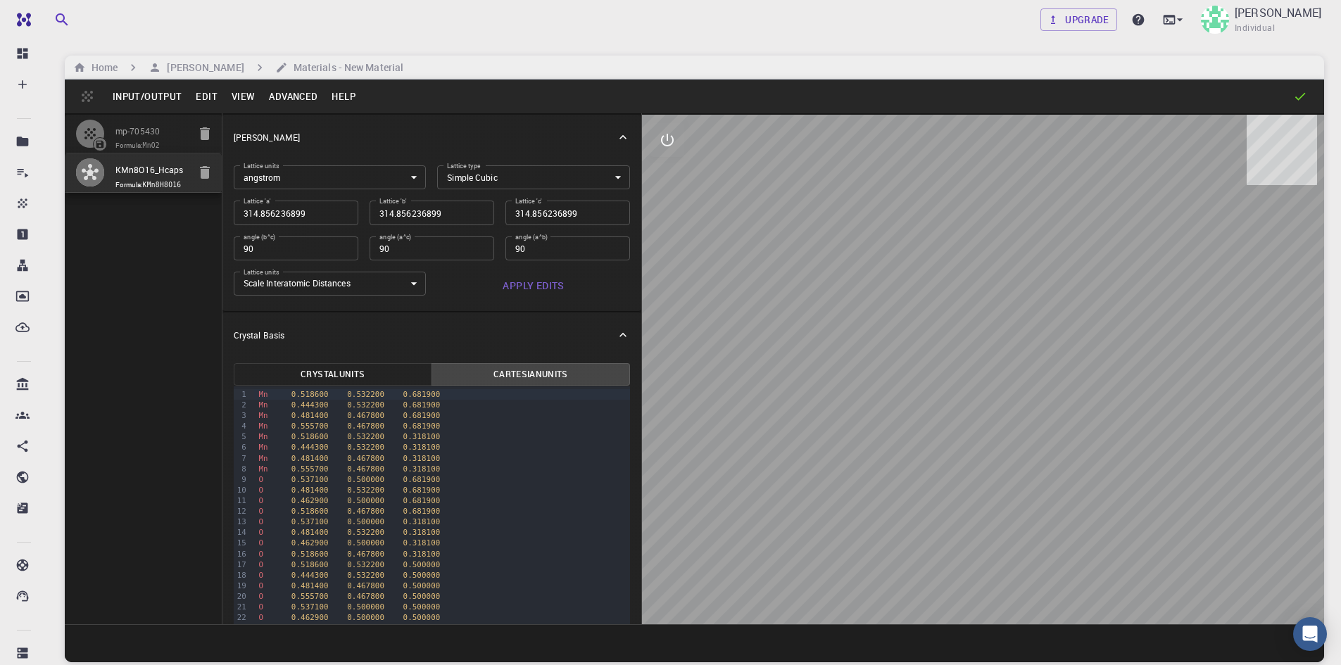
click at [346, 91] on button "Help" at bounding box center [343, 96] width 38 height 23
click at [302, 94] on div at bounding box center [670, 332] width 1341 height 665
click at [298, 96] on button "Advanced" at bounding box center [293, 96] width 63 height 23
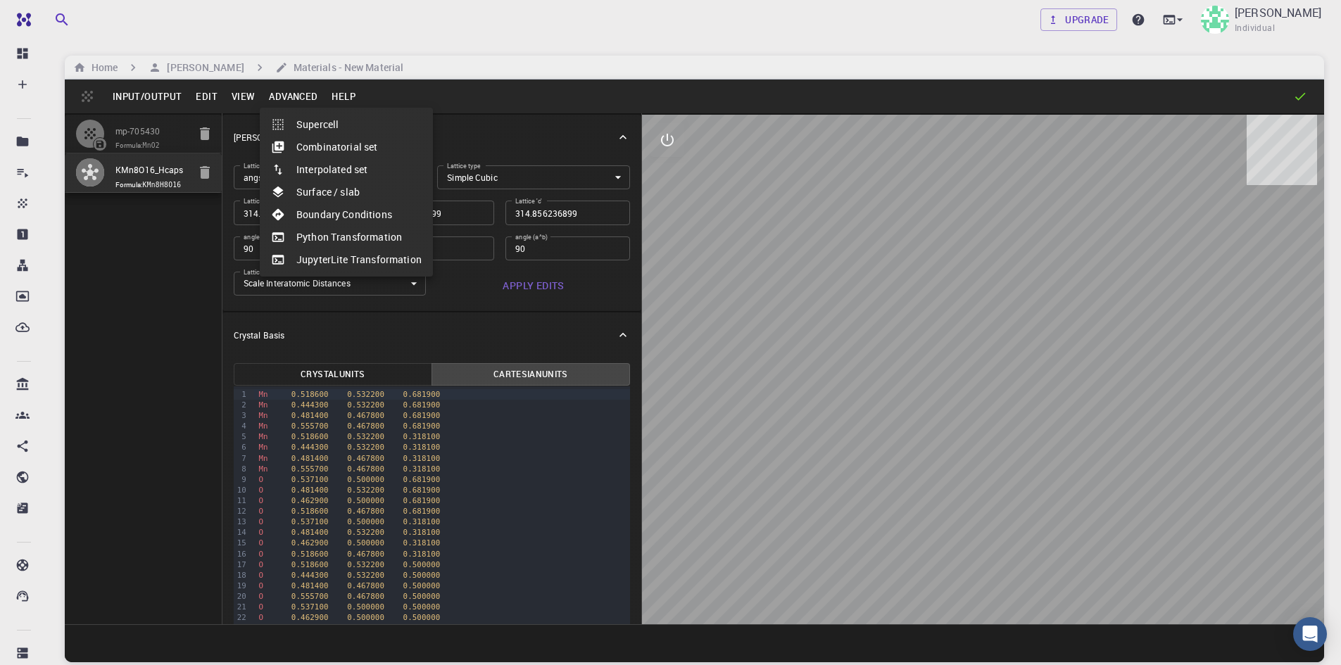
click at [238, 96] on div at bounding box center [670, 332] width 1341 height 665
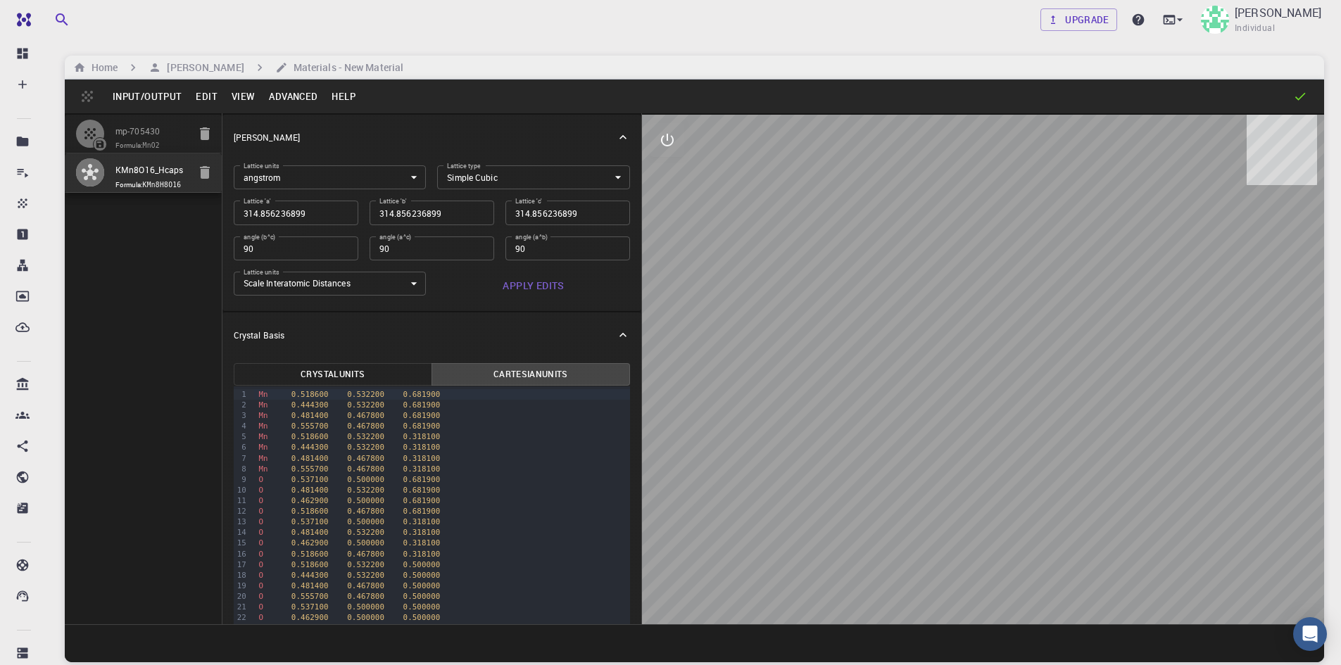
click at [238, 102] on button "View" at bounding box center [244, 96] width 38 height 23
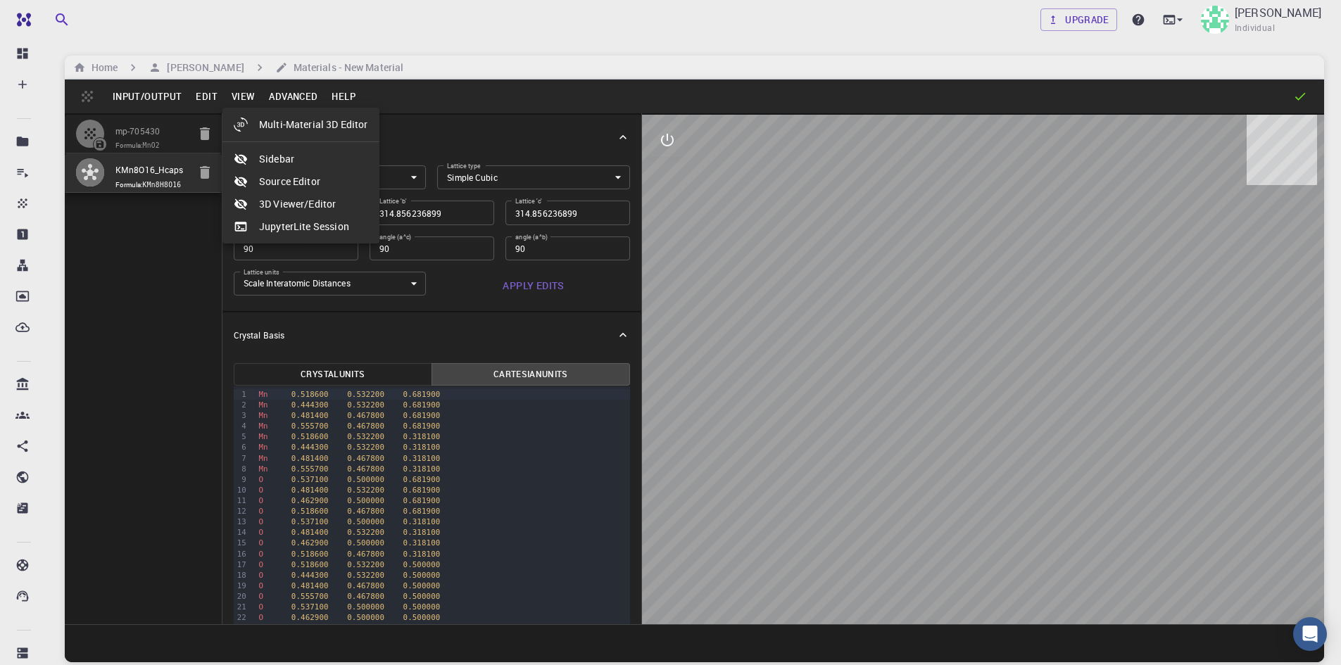
click at [198, 90] on div at bounding box center [670, 332] width 1341 height 665
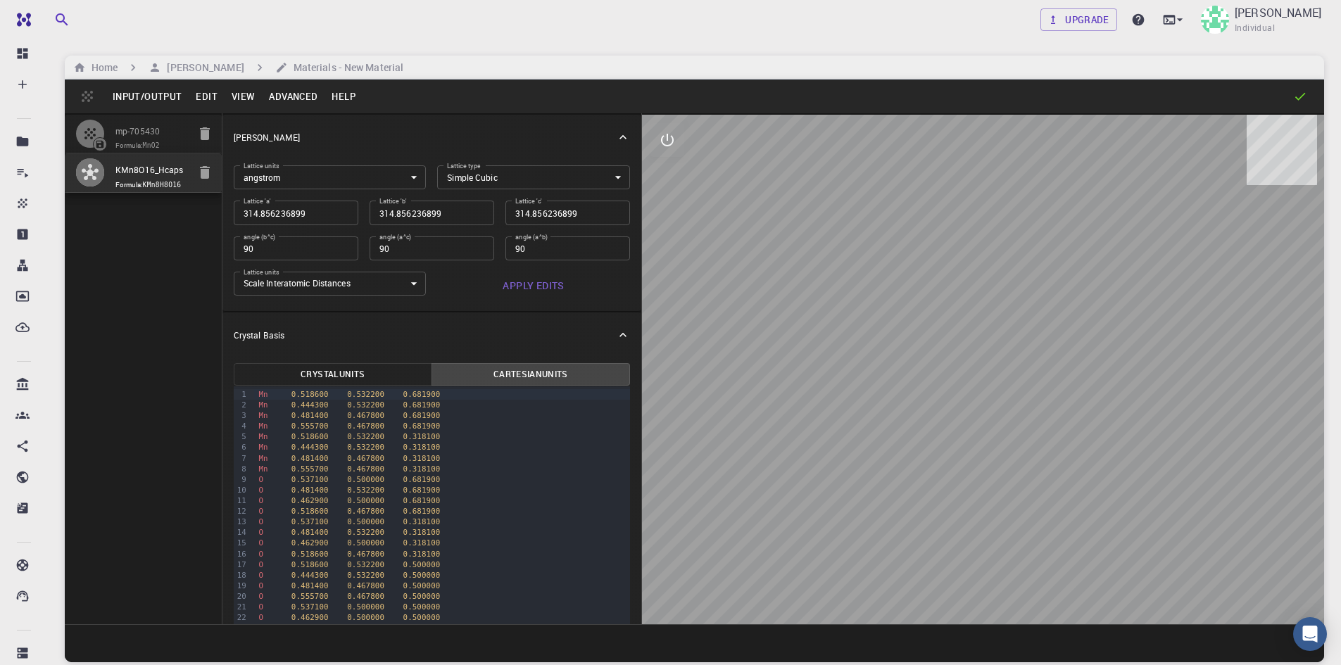
click at [198, 90] on button "Edit" at bounding box center [207, 96] width 36 height 23
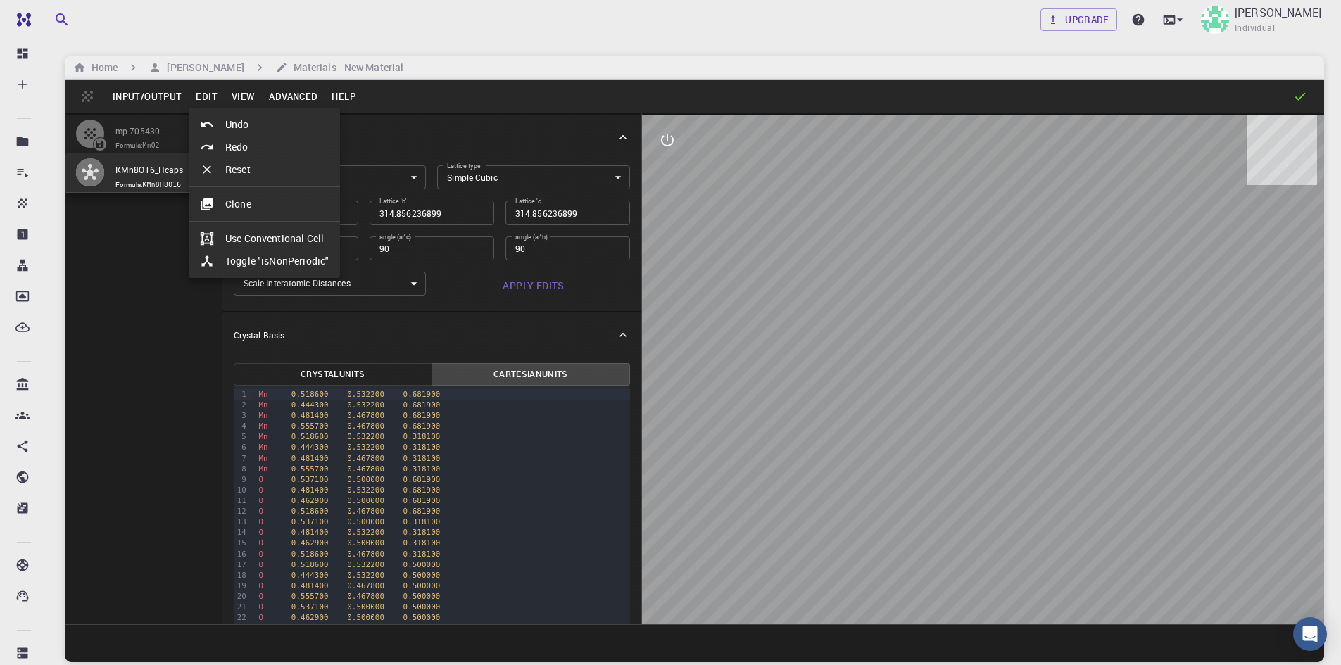
click at [156, 89] on div at bounding box center [670, 332] width 1341 height 665
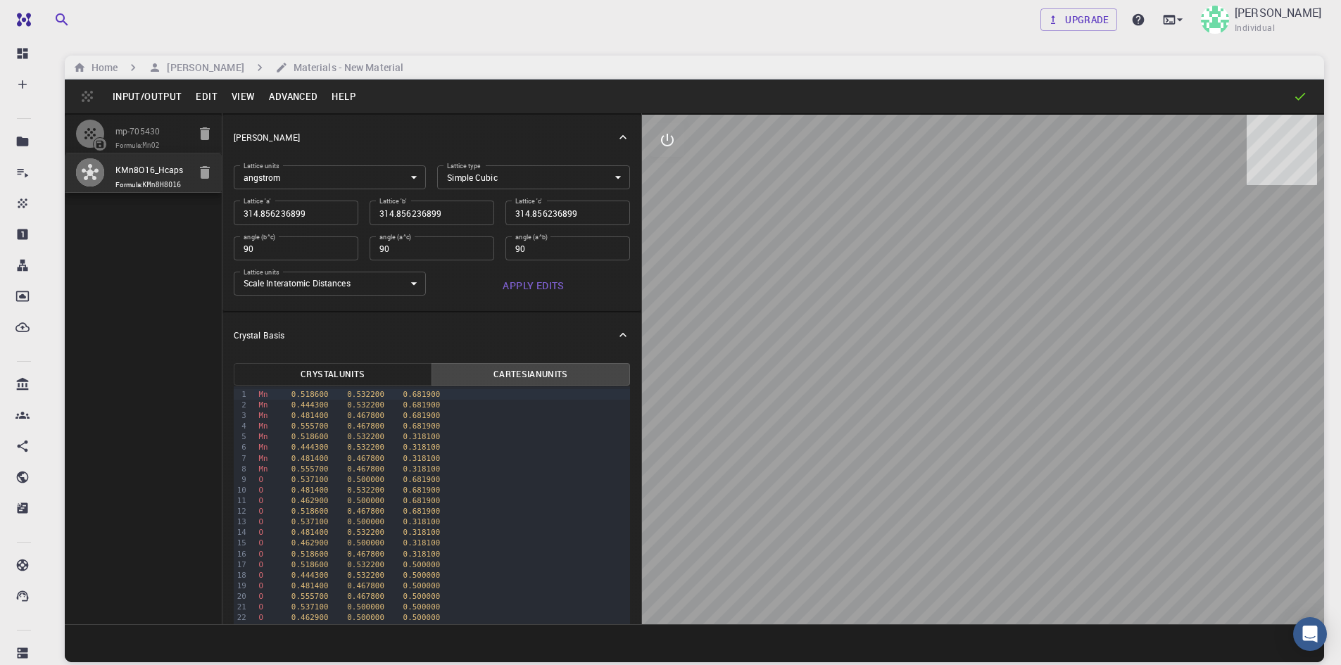
click at [156, 89] on button "Input/Output" at bounding box center [147, 96] width 83 height 23
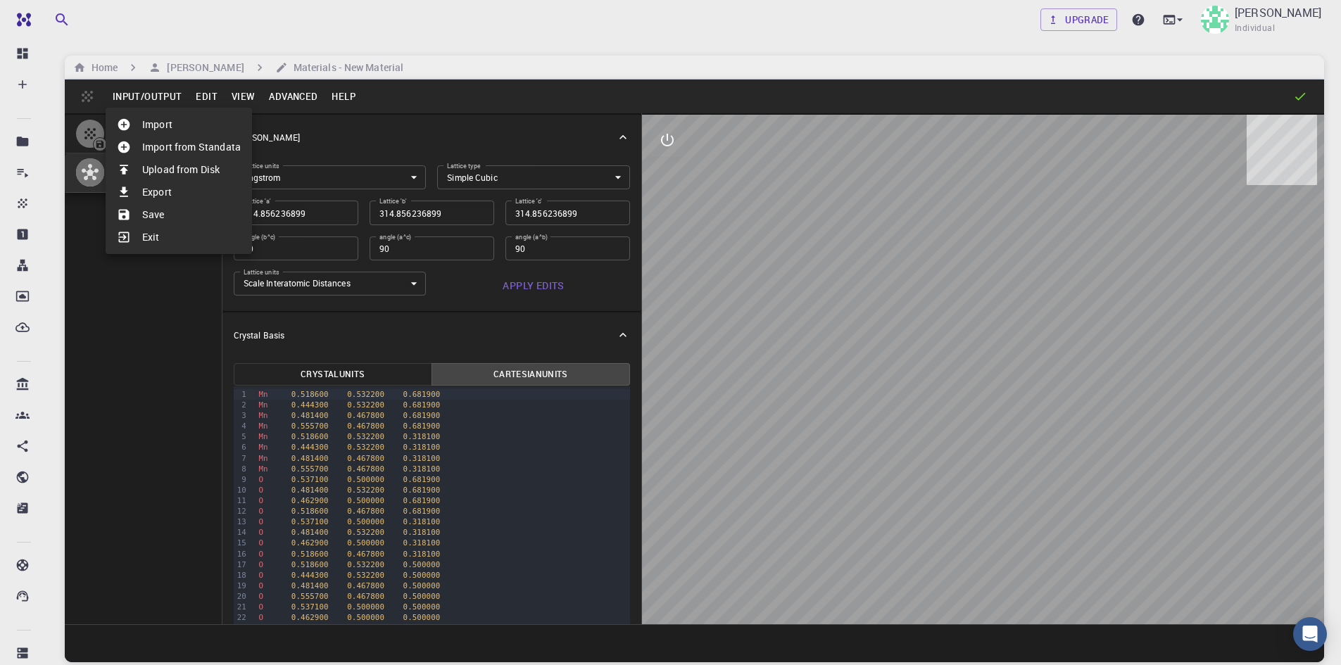
click at [206, 94] on div at bounding box center [670, 332] width 1341 height 665
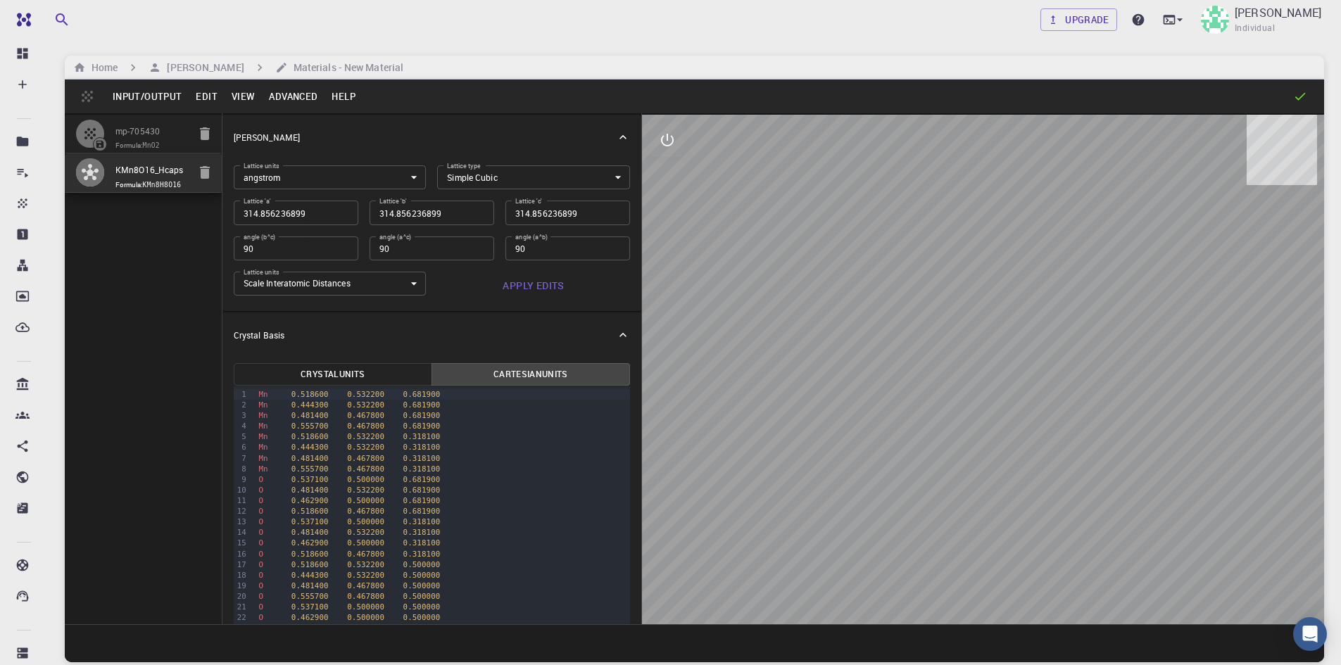
click at [206, 94] on button "Edit" at bounding box center [207, 96] width 36 height 23
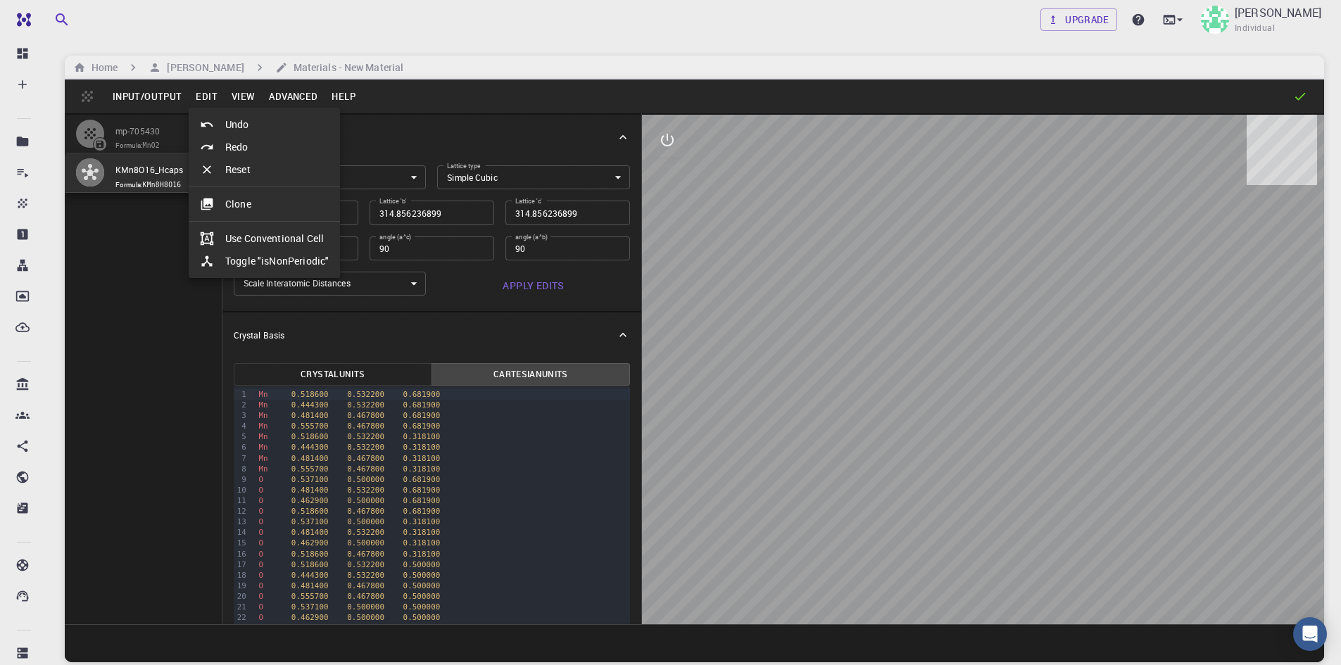
click at [267, 262] on li "Toggle "isNonPeriodic"" at bounding box center [264, 261] width 151 height 23
type input "314.856237401"
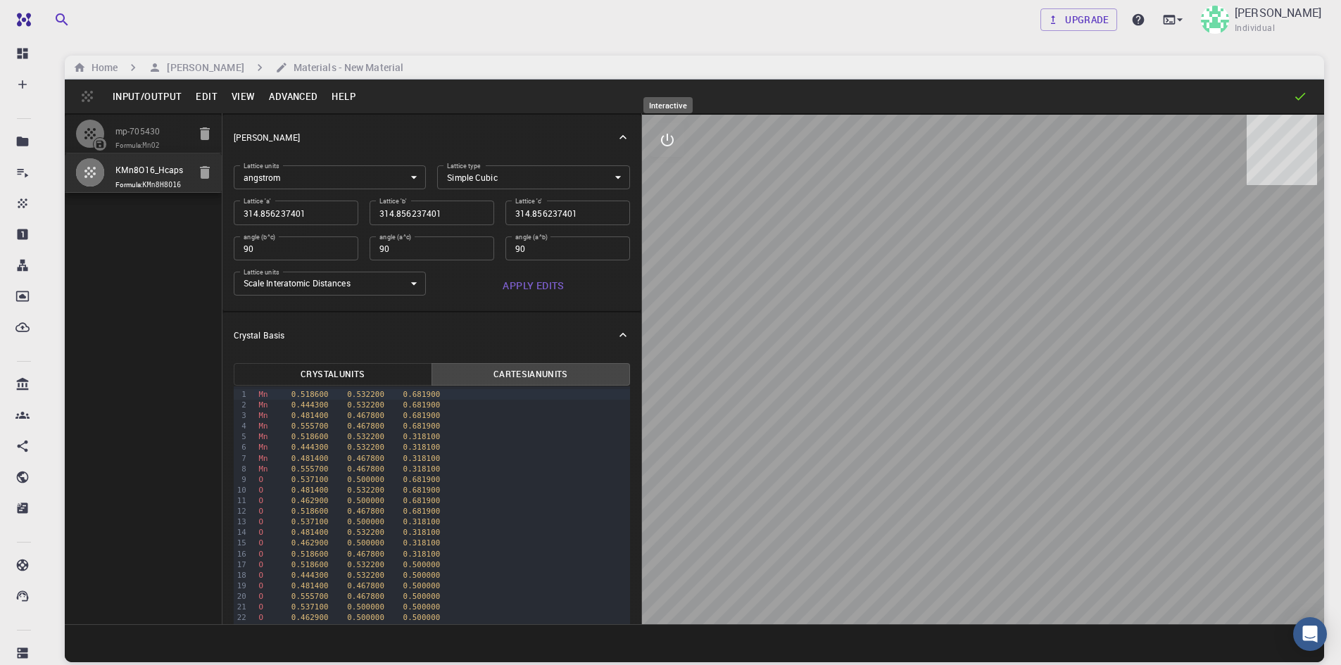
click at [669, 139] on icon "interactive" at bounding box center [667, 140] width 17 height 17
click at [665, 317] on icon "edit [e]" at bounding box center [667, 309] width 17 height 17
select select "Color"
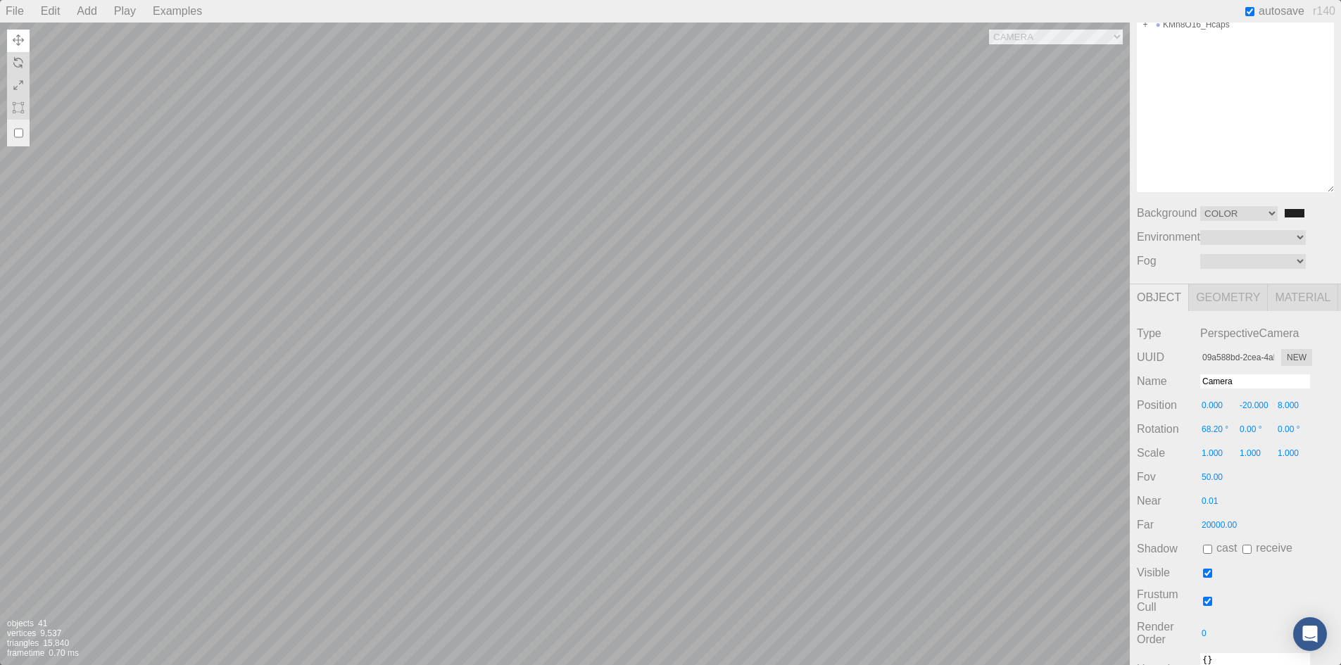
scroll to position [23, 0]
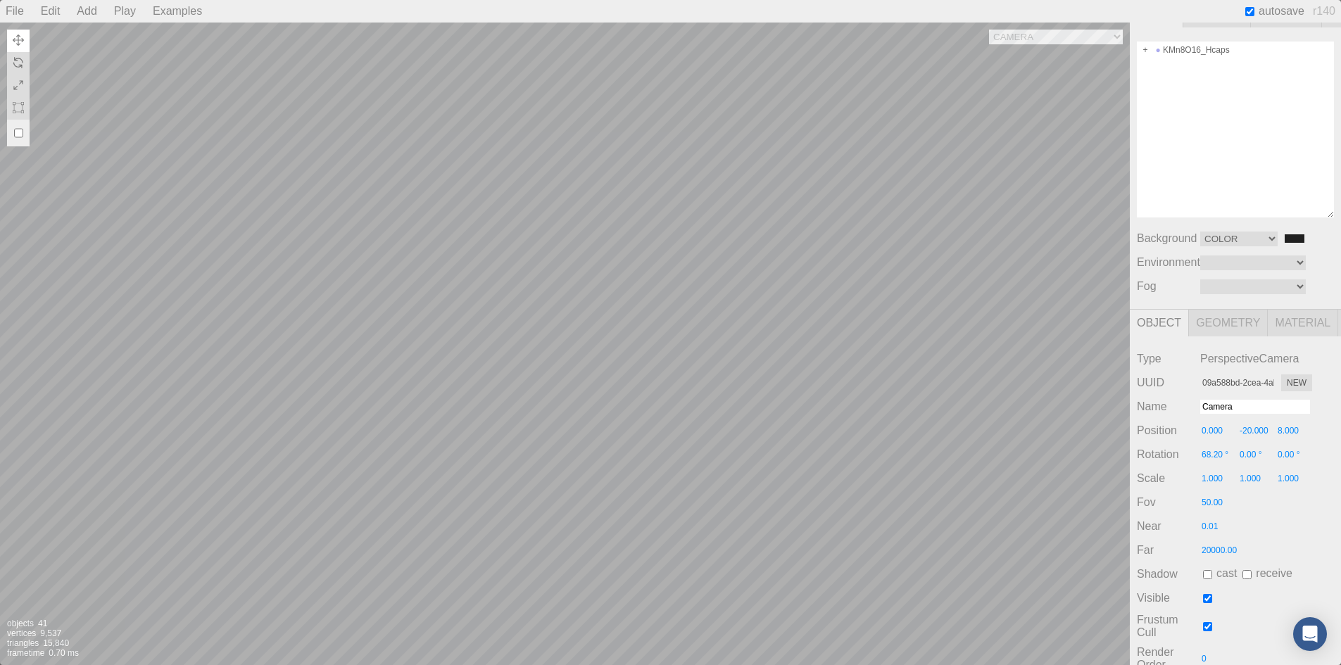
click at [1223, 324] on span "Geometry" at bounding box center [1228, 323] width 79 height 27
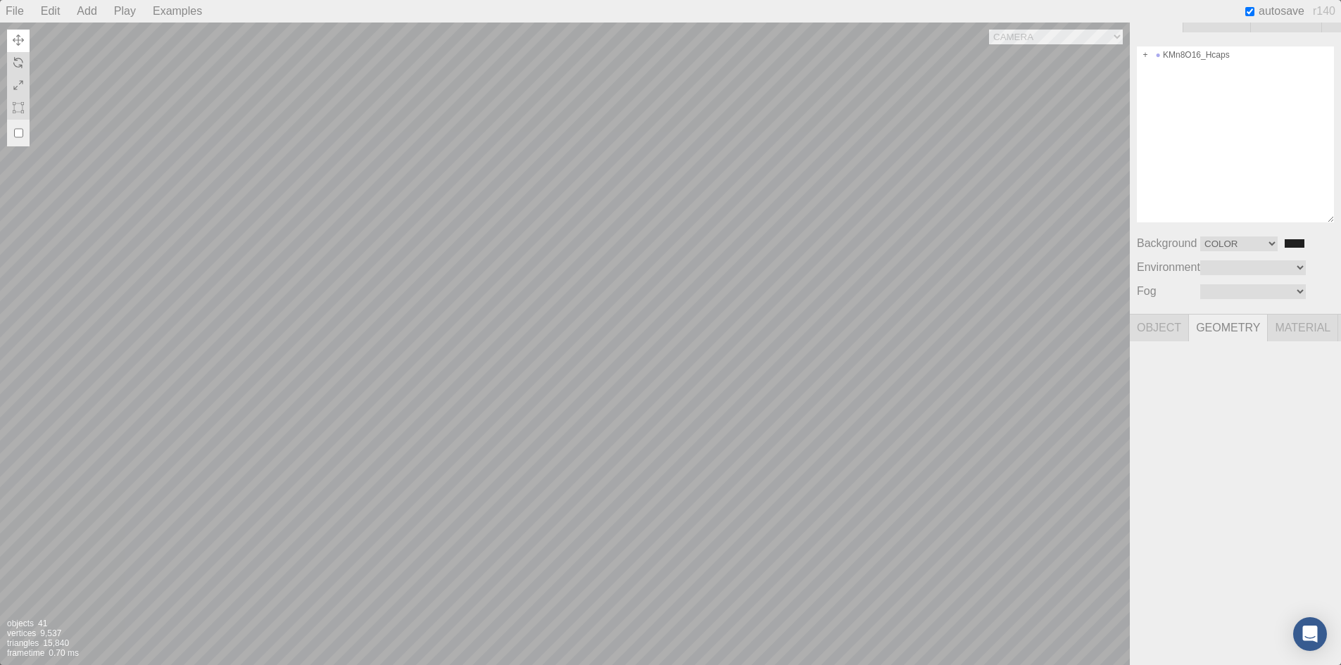
scroll to position [27, 0]
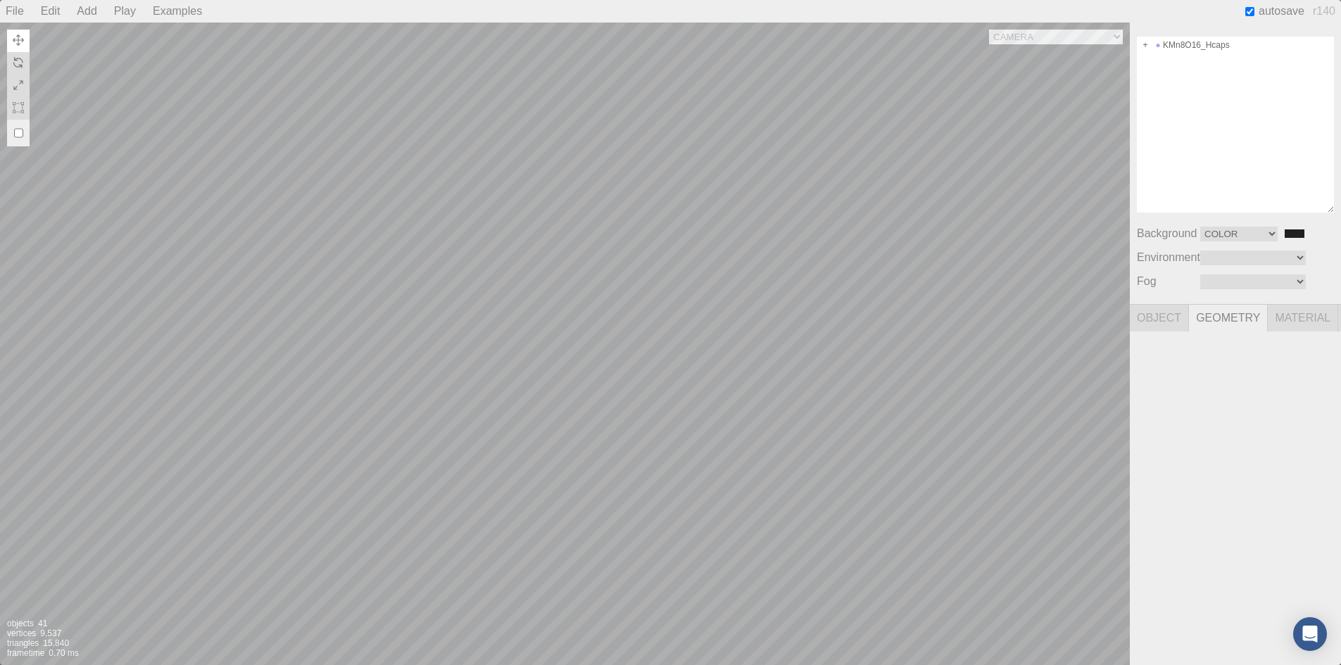
click at [1280, 316] on span "Material" at bounding box center [1303, 318] width 70 height 27
click at [1241, 321] on span "Geometry" at bounding box center [1228, 318] width 79 height 27
click at [1190, 318] on span "Geometry" at bounding box center [1228, 318] width 79 height 27
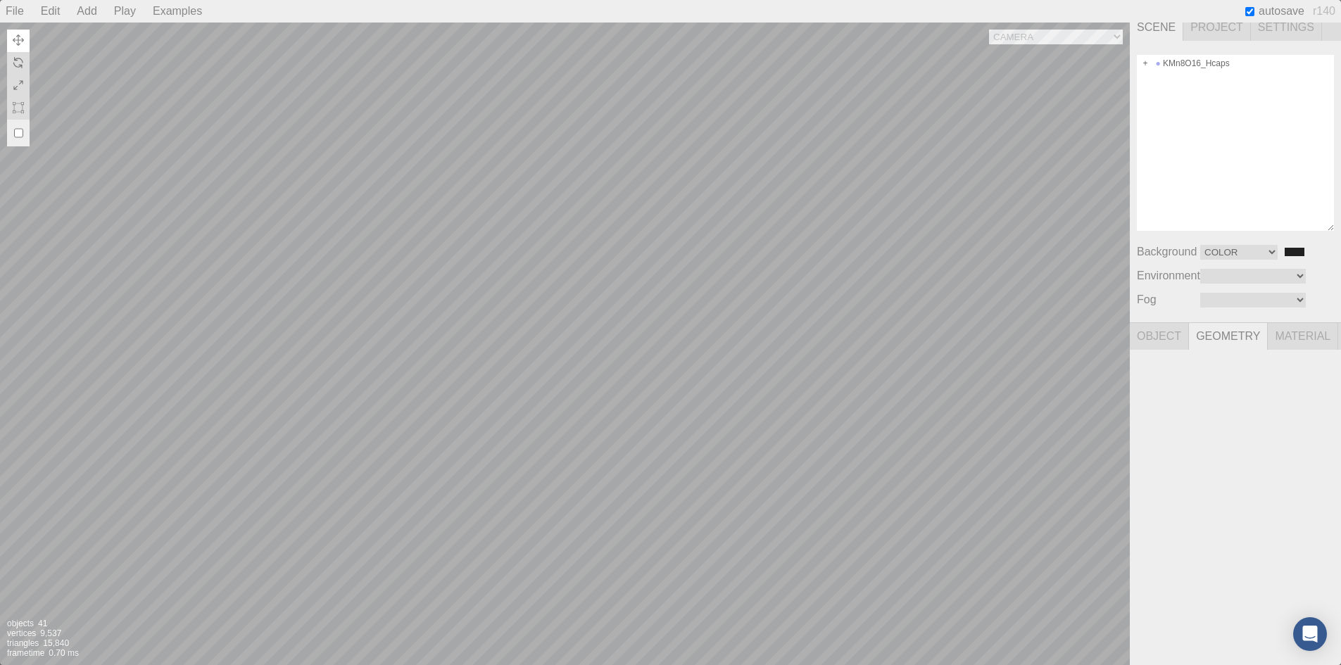
scroll to position [0, 0]
click at [1217, 34] on span "Project" at bounding box center [1217, 36] width 68 height 27
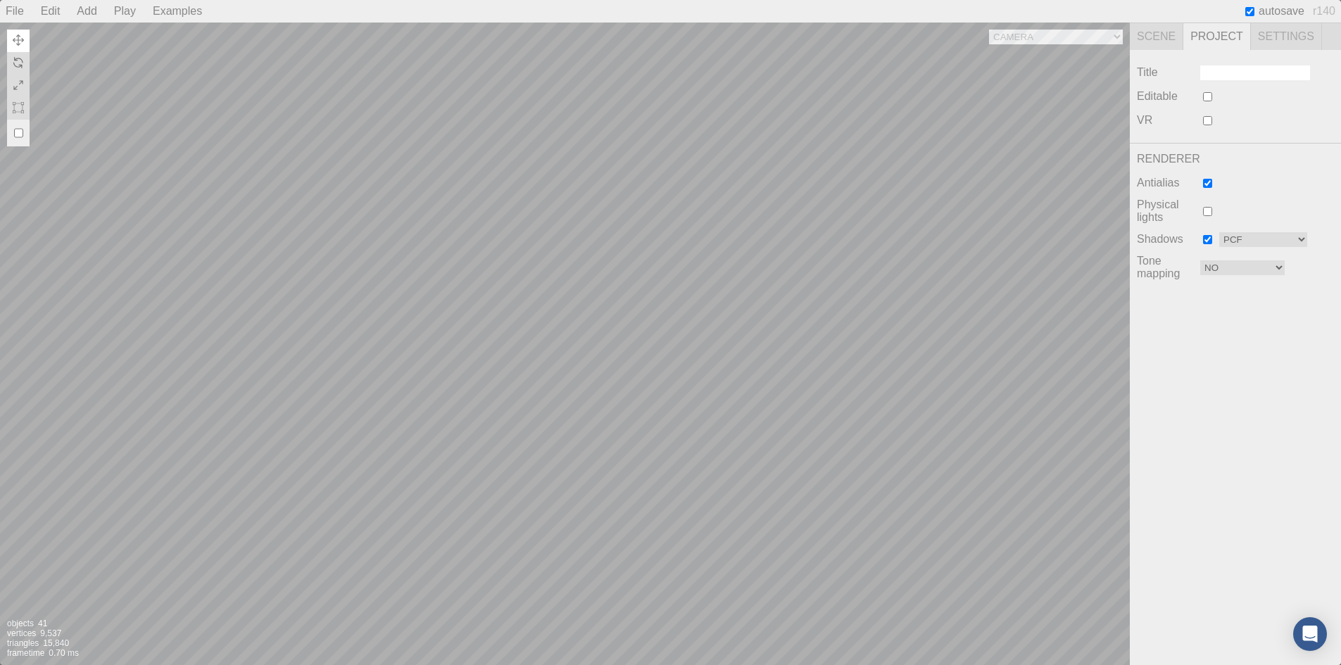
click at [1155, 34] on span "Scene" at bounding box center [1156, 36] width 53 height 27
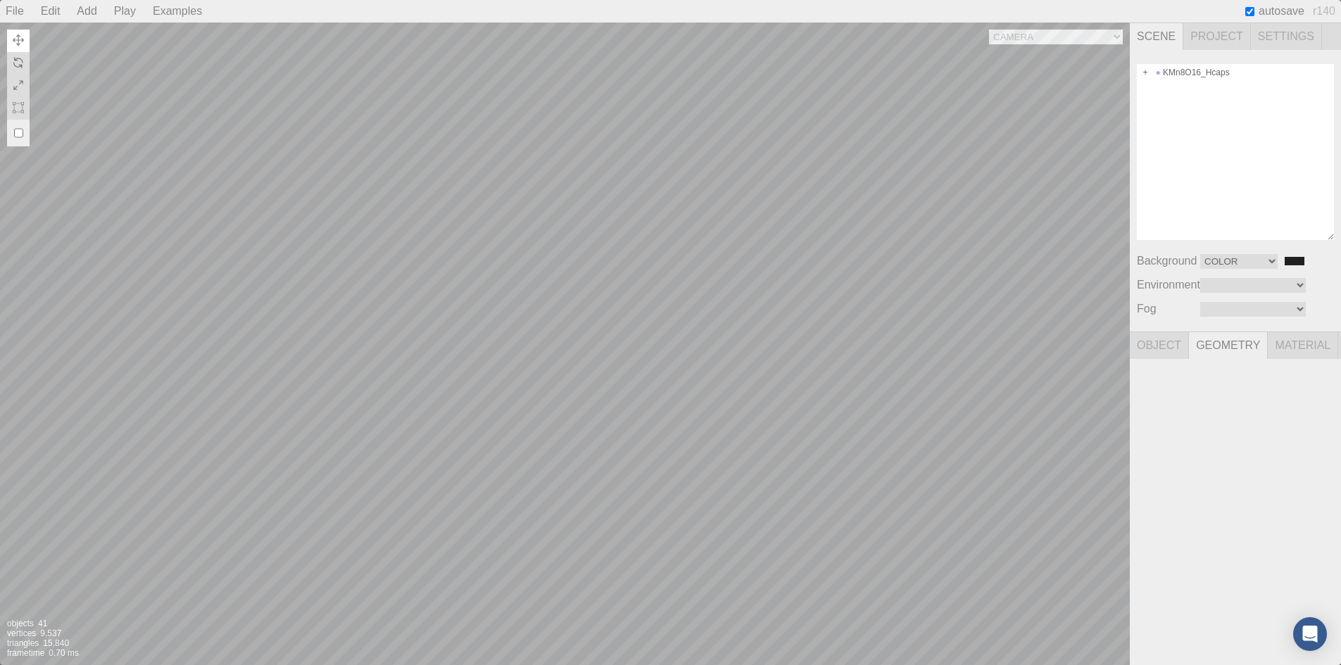
click at [1237, 336] on span "Geometry" at bounding box center [1228, 345] width 79 height 27
click at [1282, 352] on span "Material" at bounding box center [1303, 345] width 70 height 27
click at [1151, 348] on span "Object" at bounding box center [1159, 345] width 59 height 27
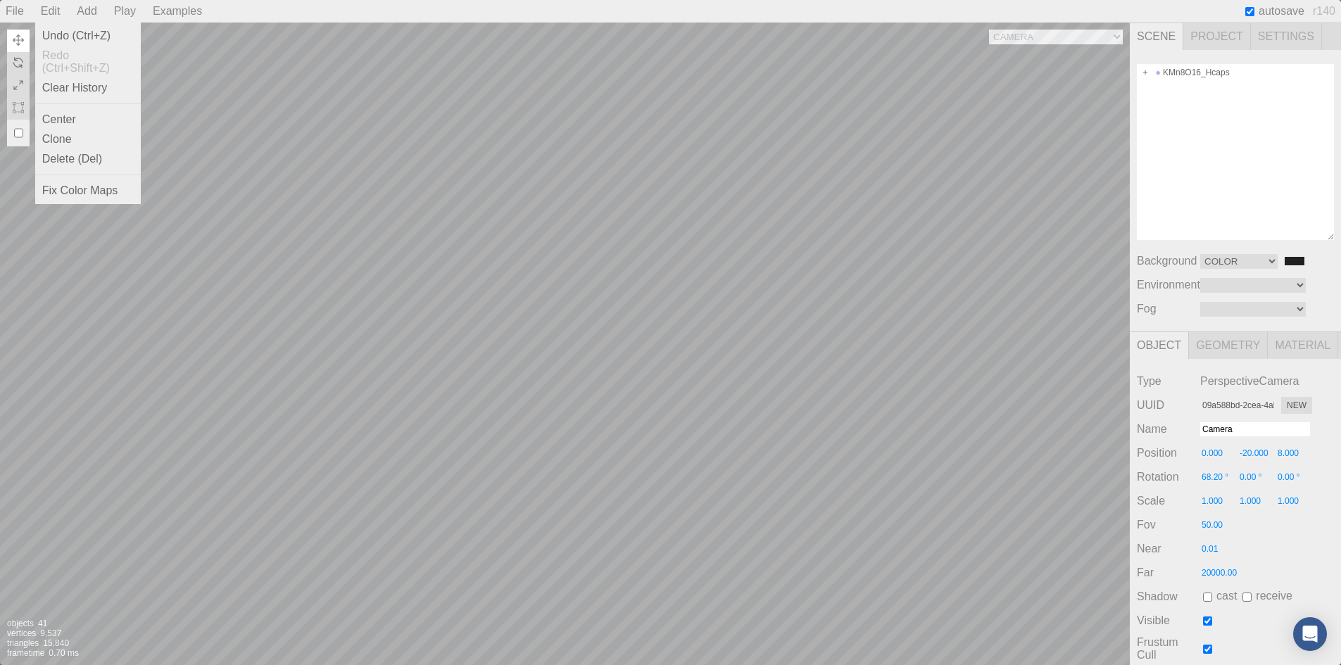
click at [49, 9] on div "Edit" at bounding box center [50, 11] width 31 height 23
click at [68, 111] on div "Center" at bounding box center [88, 120] width 106 height 20
type input "2b2b488f-2715-4cf8-b26a-710e7170dacf"
type input "PerspectiveCamera"
type input "-2162.651"
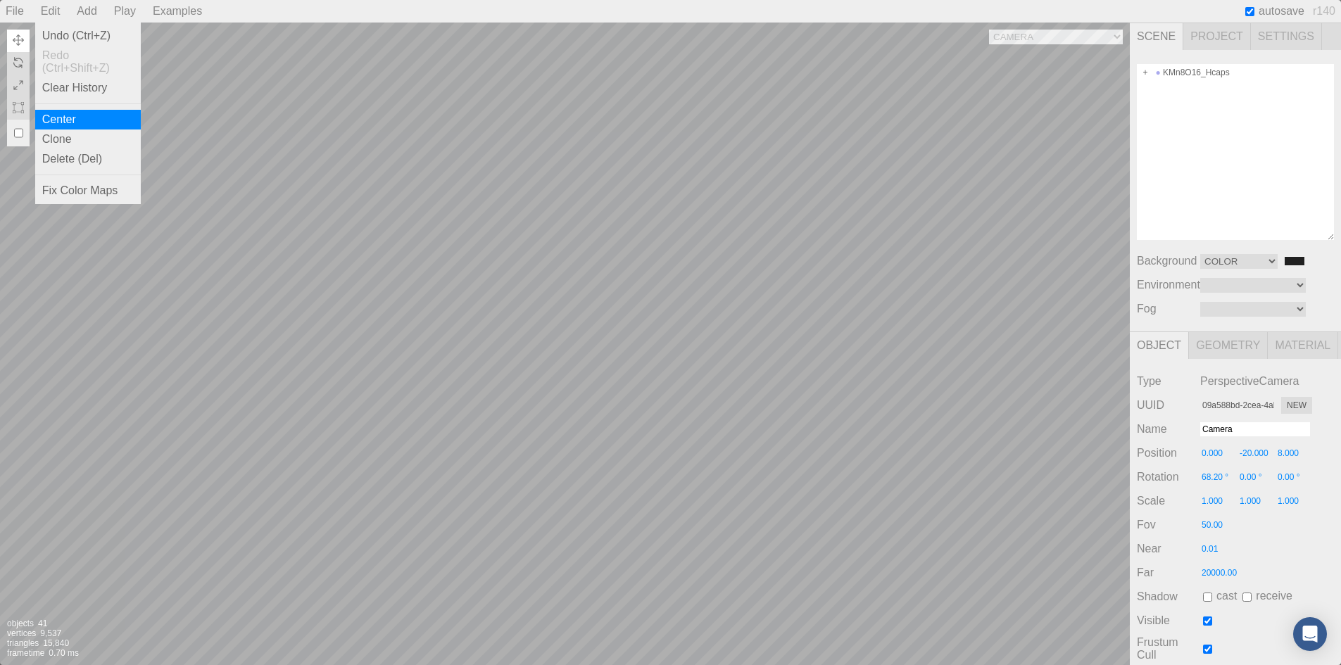
type input "314.856"
type input "334.856"
type input "0.00 °"
type input "-89.54 °"
type input "-90.00 °"
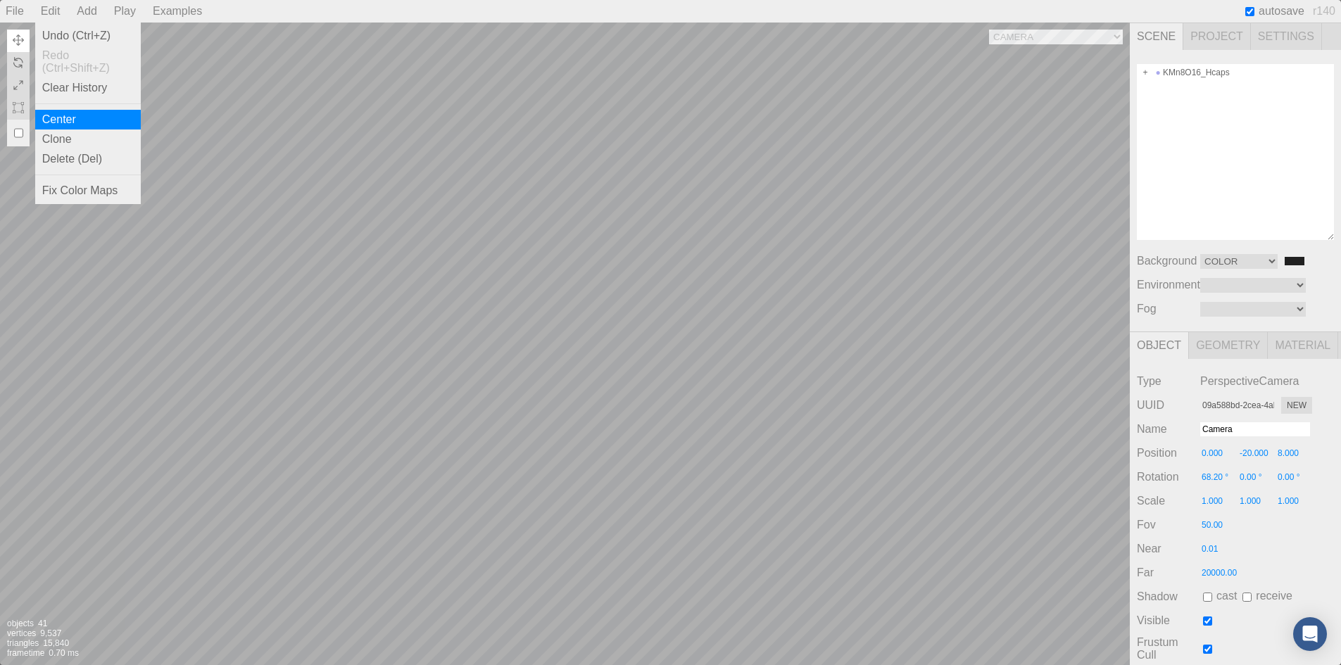
type input "20.00"
type input "1.00"
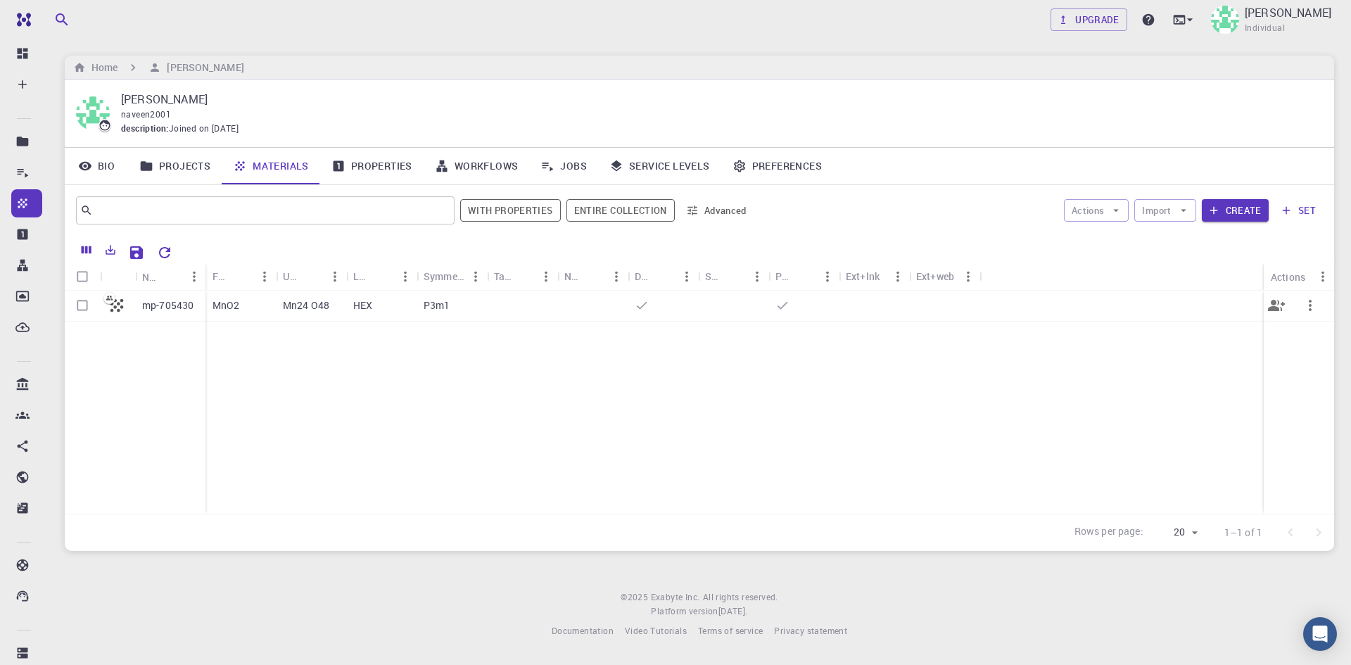
click at [506, 298] on div at bounding box center [522, 306] width 70 height 31
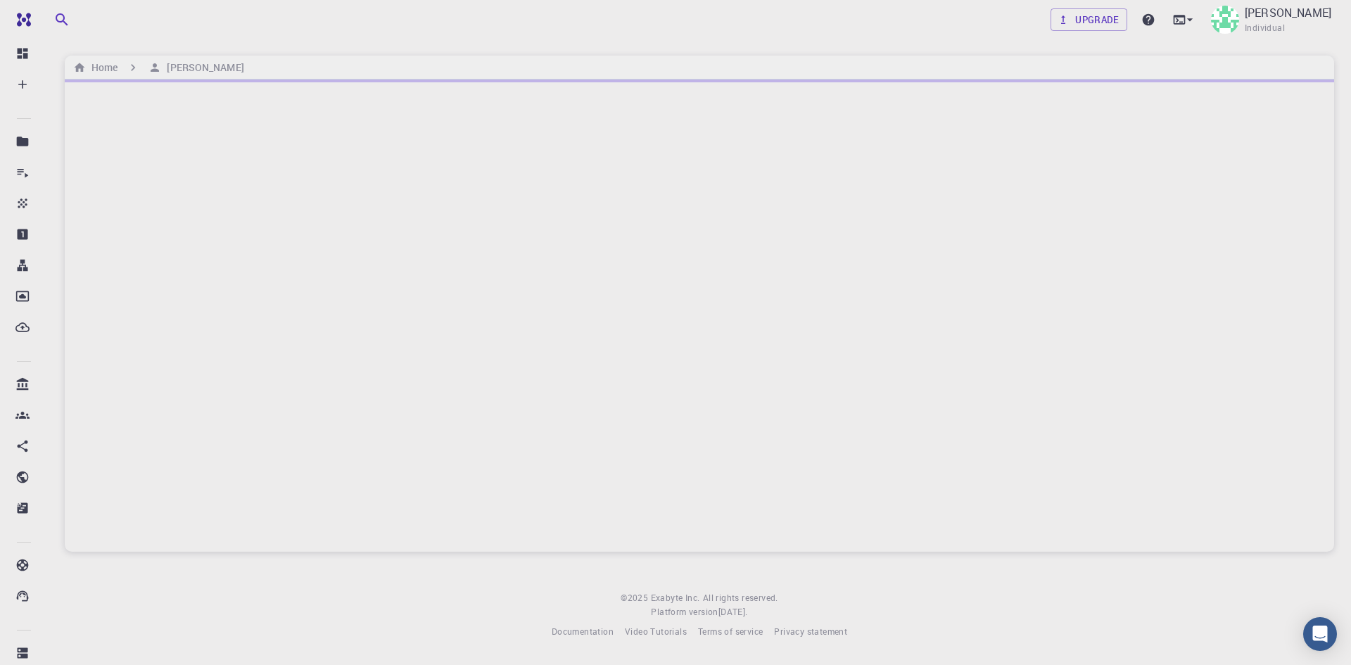
click at [506, 298] on div at bounding box center [700, 316] width 1270 height 472
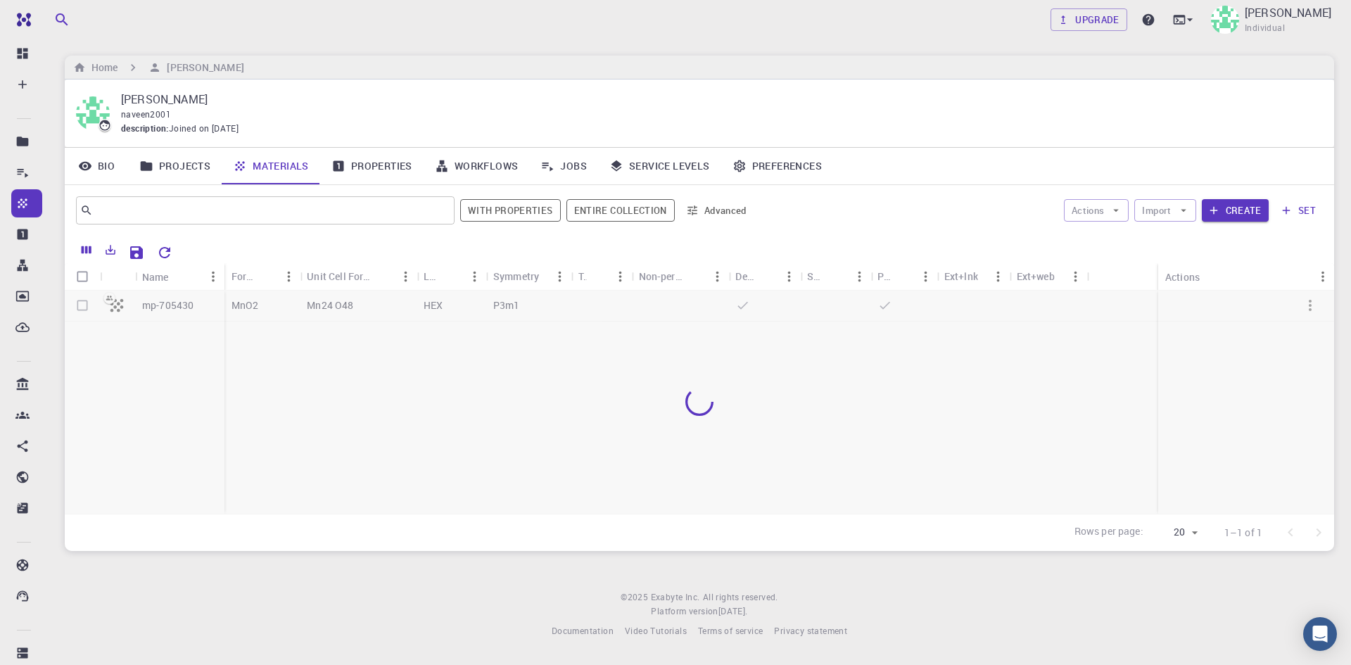
click at [84, 305] on div at bounding box center [700, 402] width 1270 height 223
click at [82, 305] on div at bounding box center [700, 402] width 1270 height 223
click at [79, 305] on div at bounding box center [700, 402] width 1270 height 223
click at [80, 305] on div at bounding box center [700, 402] width 1270 height 223
click at [84, 274] on input "Select all rows" at bounding box center [82, 276] width 27 height 27
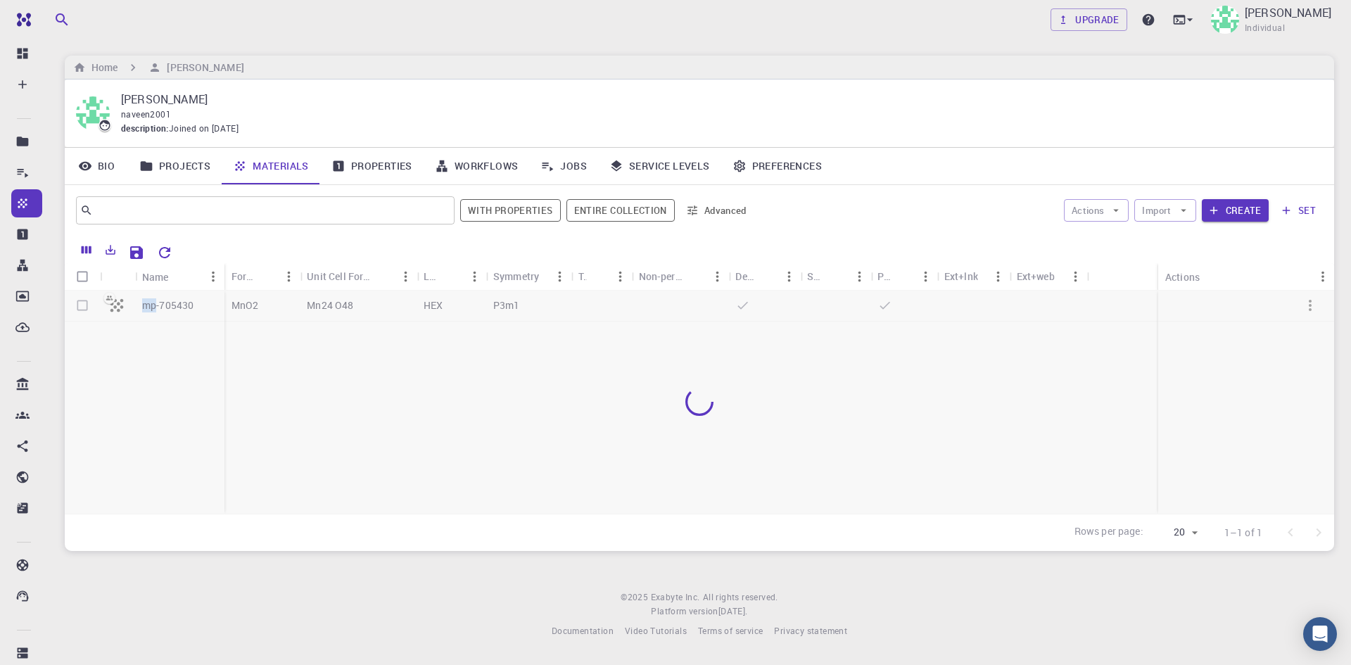
checkbox input "true"
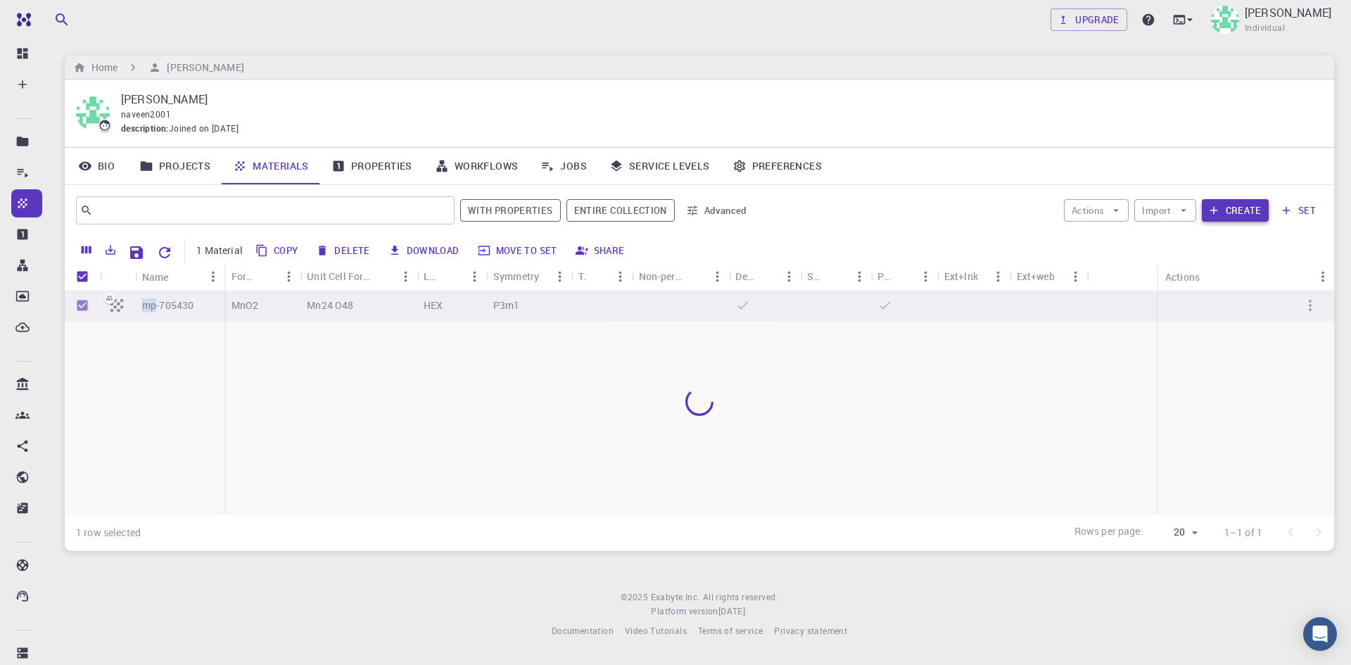
click at [1220, 210] on icon "button" at bounding box center [1214, 210] width 13 height 13
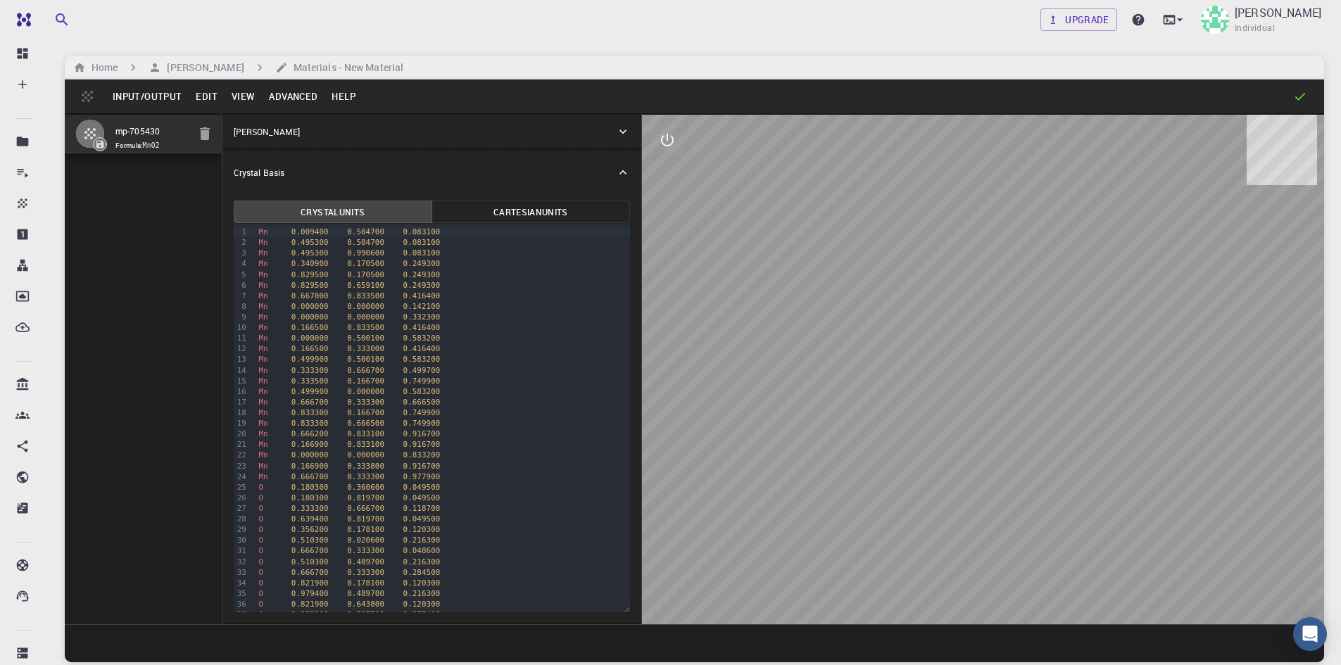
click at [196, 91] on button "Edit" at bounding box center [207, 96] width 36 height 23
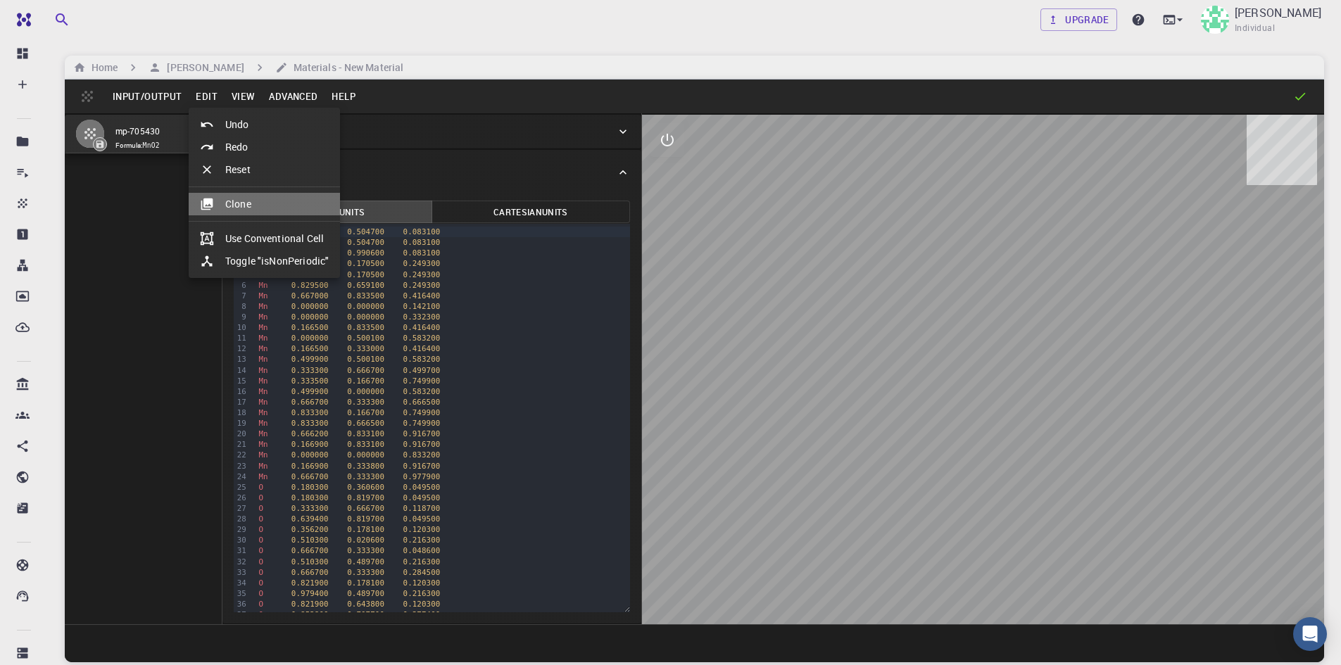
click at [234, 204] on li "Clone" at bounding box center [264, 204] width 151 height 23
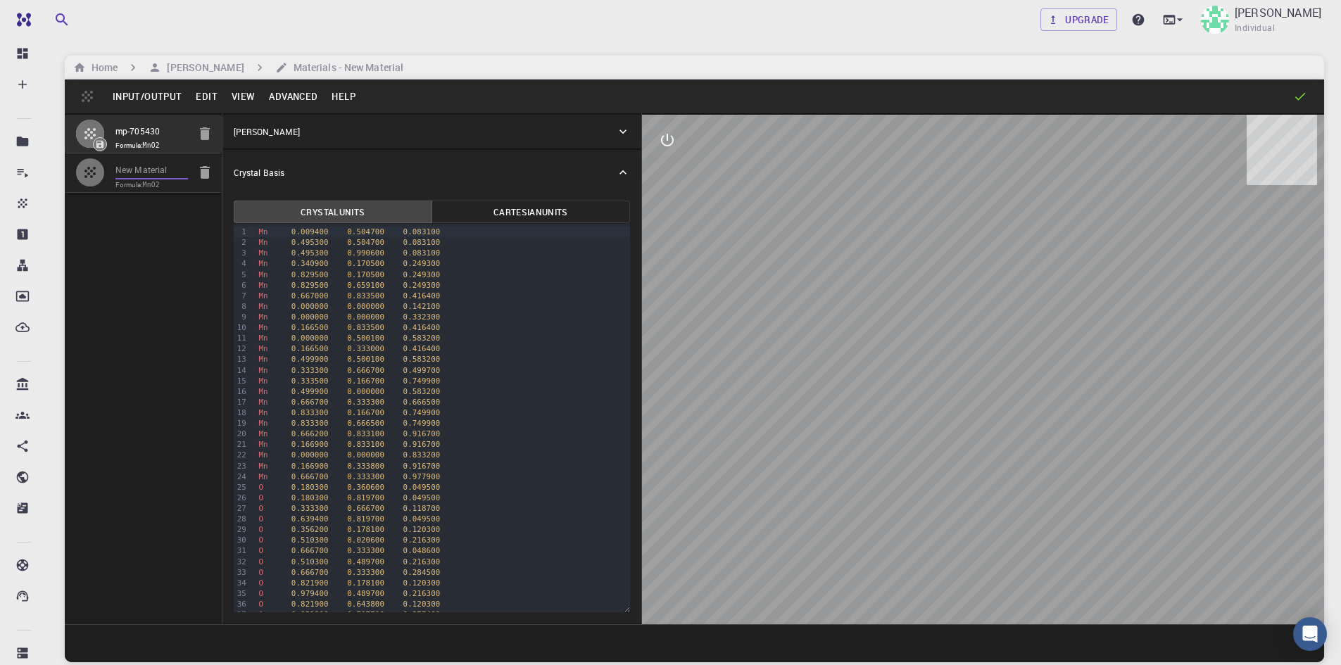
click at [156, 177] on input "New Material" at bounding box center [151, 171] width 72 height 16
drag, startPoint x: 123, startPoint y: 167, endPoint x: 85, endPoint y: 165, distance: 38.0
click at [85, 165] on li "New Material Formula: MnO2" at bounding box center [143, 172] width 157 height 39
type input "KMn8O16_Hcaps"
click at [261, 244] on span "Mn" at bounding box center [262, 242] width 9 height 9
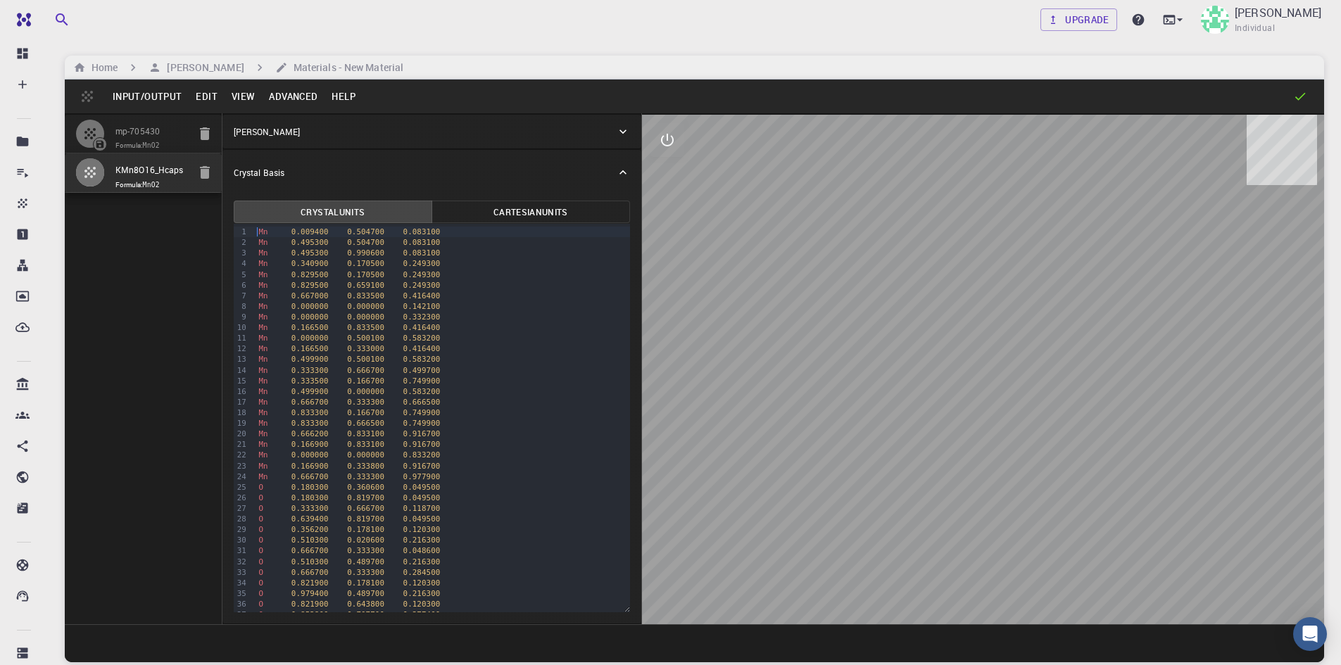
click at [258, 232] on span "Mn" at bounding box center [262, 231] width 9 height 9
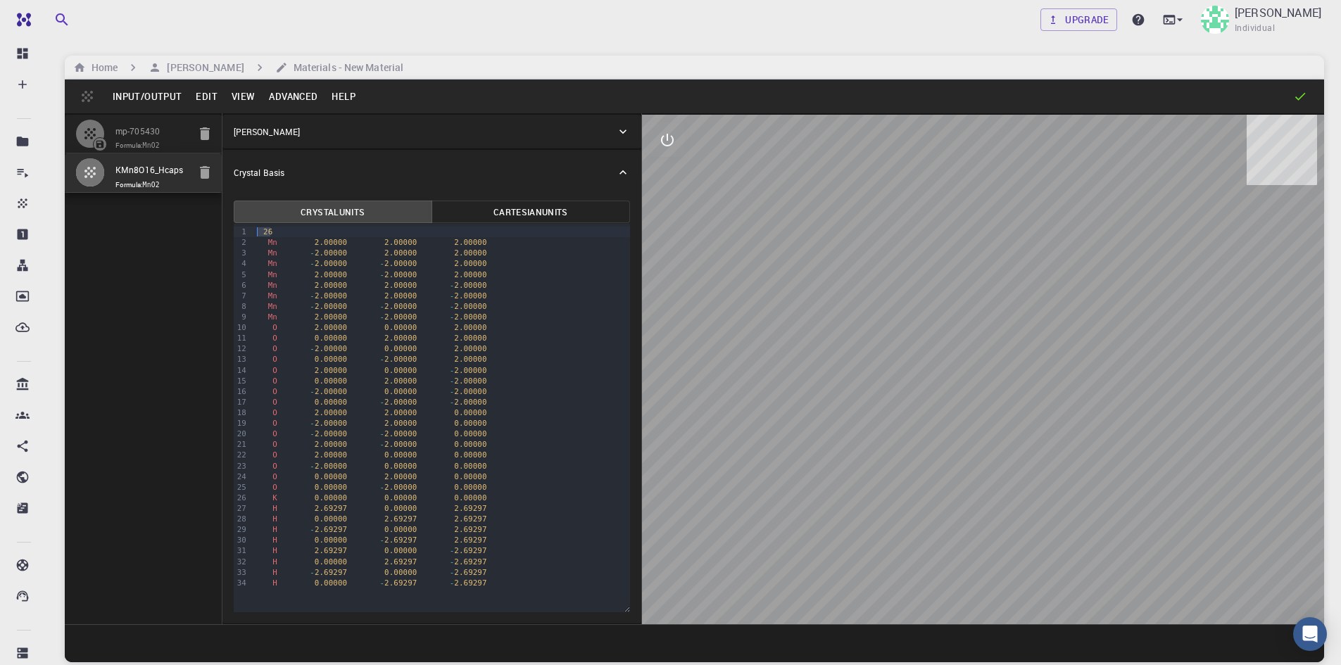
drag, startPoint x: 272, startPoint y: 230, endPoint x: 250, endPoint y: 229, distance: 22.6
click at [250, 229] on div "99 1 2 3 4 5 6 7 8 9 10 11 12 13 14 15 16 17 18 19 20 21 22 23 24 25 26 27 28 2…" at bounding box center [432, 418] width 396 height 389
click at [268, 240] on span "Mn" at bounding box center [272, 242] width 9 height 9
click at [720, 303] on div at bounding box center [983, 370] width 682 height 510
click at [206, 96] on button "Edit" at bounding box center [207, 96] width 36 height 23
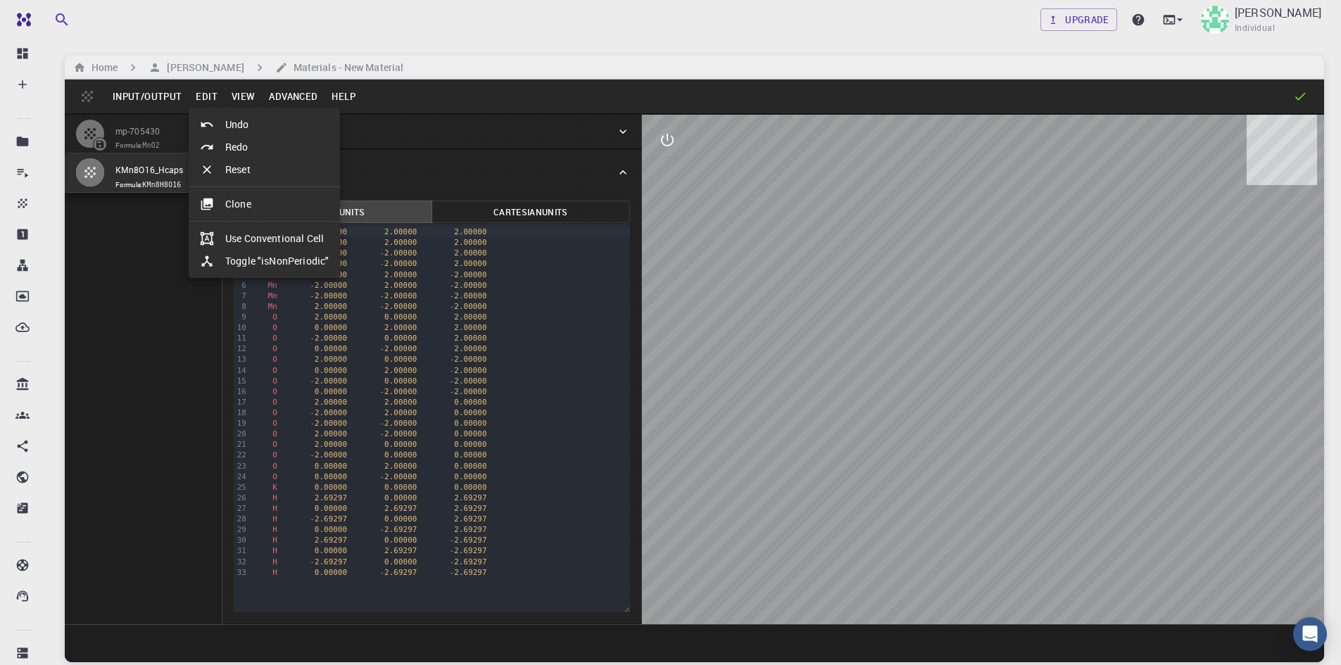
click at [259, 253] on li "Toggle "isNonPeriodic"" at bounding box center [264, 261] width 151 height 23
type input "CUB"
type input "314.856236899"
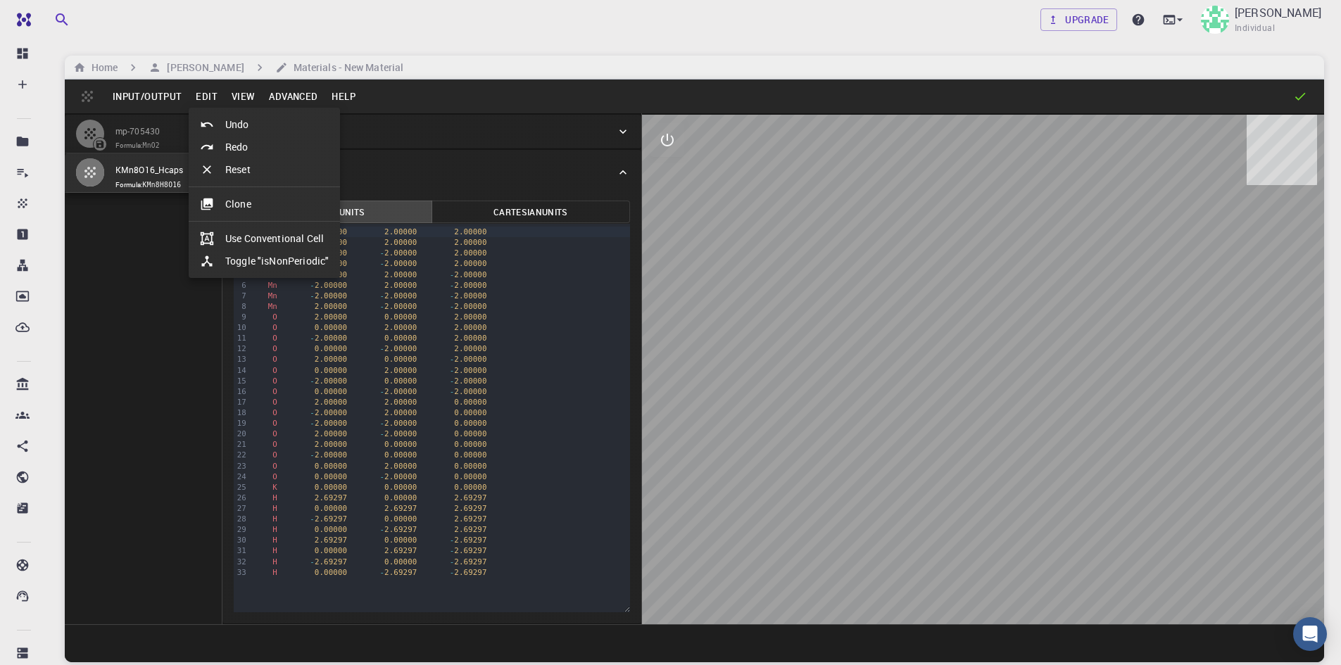
type input "90"
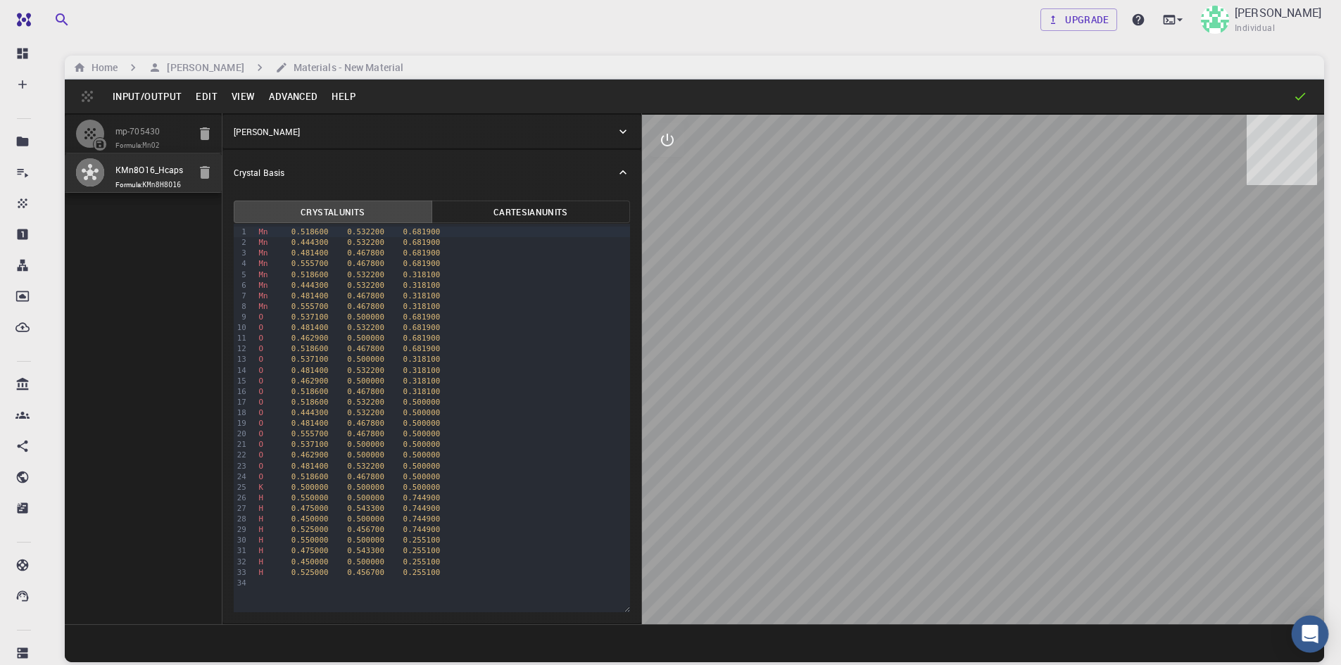
click at [1304, 630] on icon "Open Intercom Messenger" at bounding box center [1309, 634] width 16 height 18
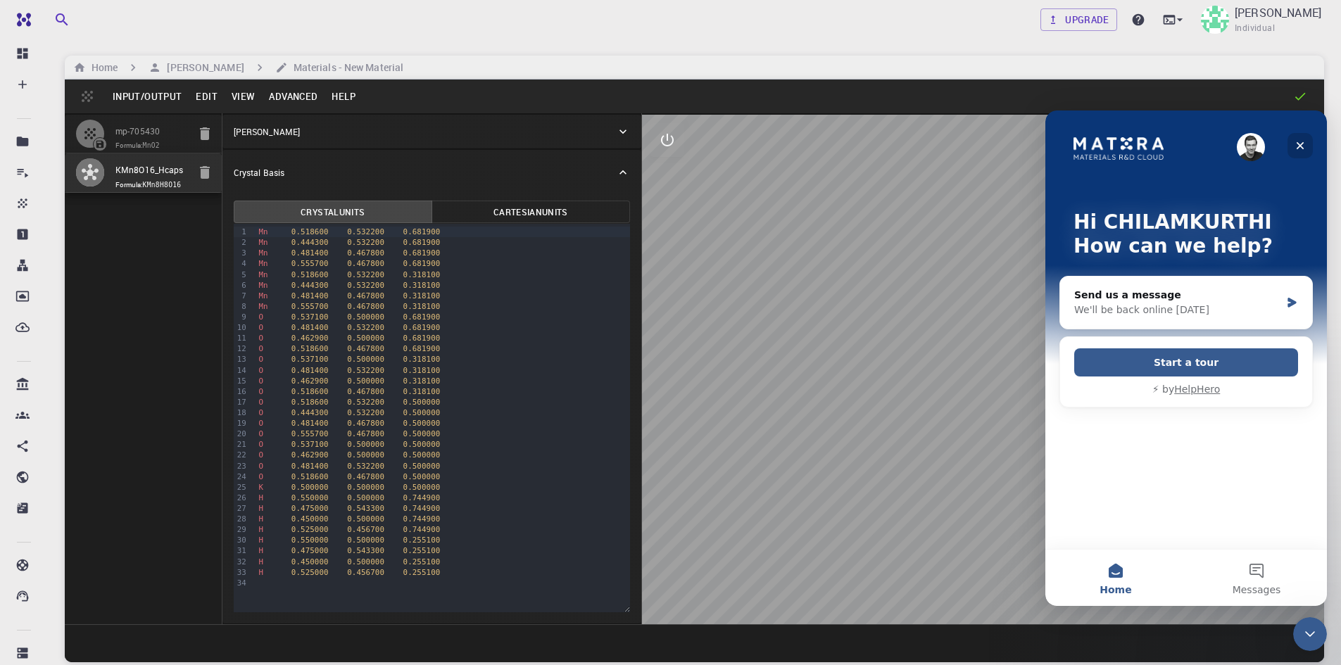
click at [1296, 145] on icon "Close" at bounding box center [1299, 145] width 11 height 11
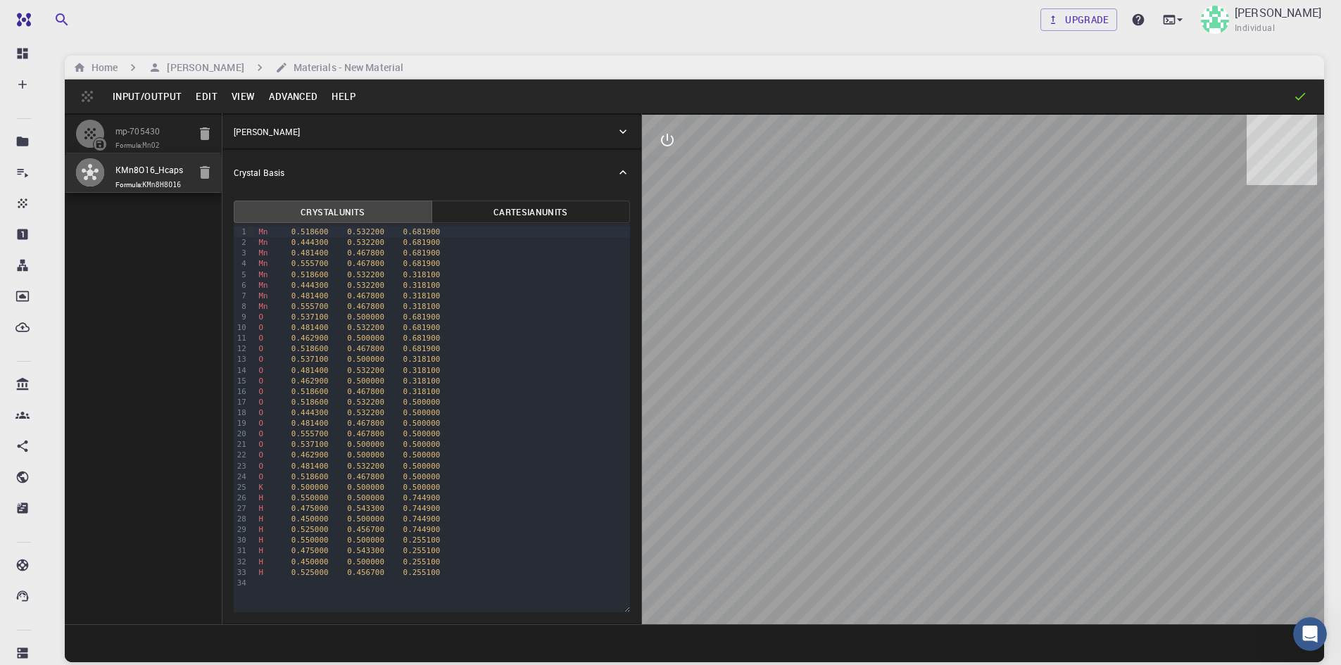
click at [1299, 98] on icon at bounding box center [1300, 96] width 14 height 14
click at [636, 607] on div "Crystal Units Cartesian Units Selection deleted 99 1 2 3 4 5 6 7 8 9 10 11 12 1…" at bounding box center [431, 409] width 419 height 429
click at [656, 152] on button "interactive" at bounding box center [667, 140] width 34 height 34
click at [666, 303] on icon "edit [e]" at bounding box center [667, 309] width 17 height 17
select select "Color"
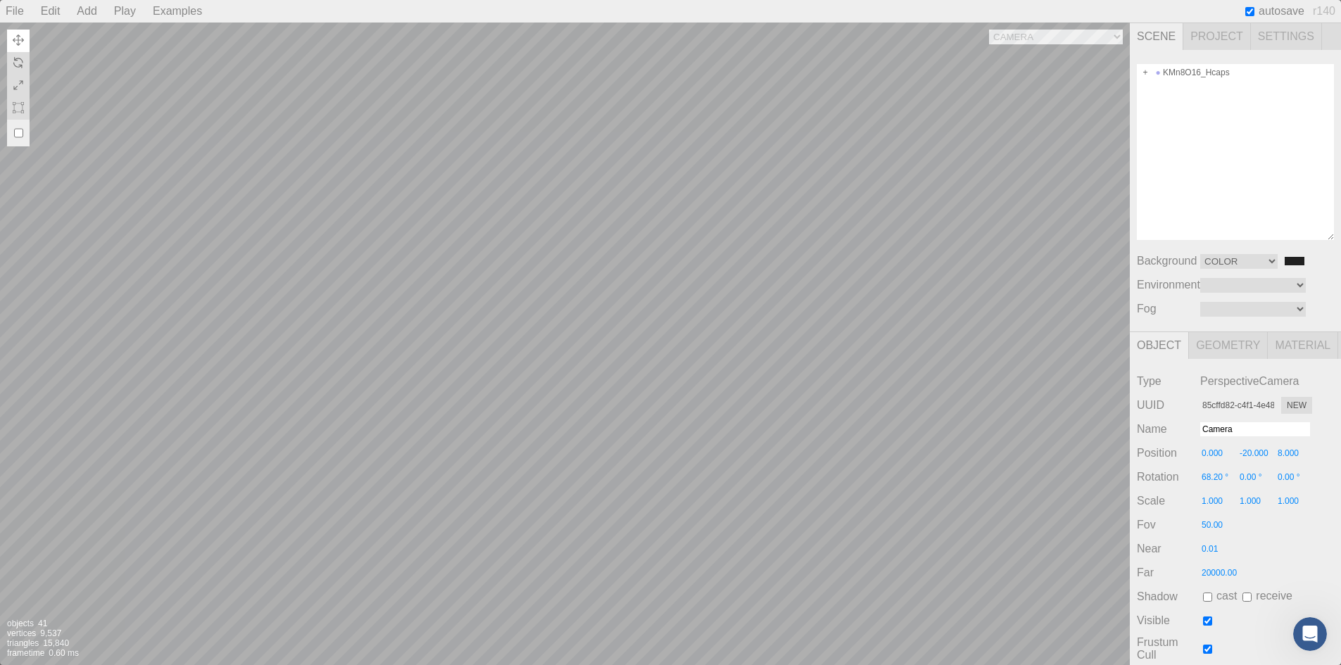
click at [1034, 30] on div "Camera OrthographicCamera PerspectiveCamera Objects 41 Vertices 9,537 Triangles…" at bounding box center [565, 344] width 1130 height 643
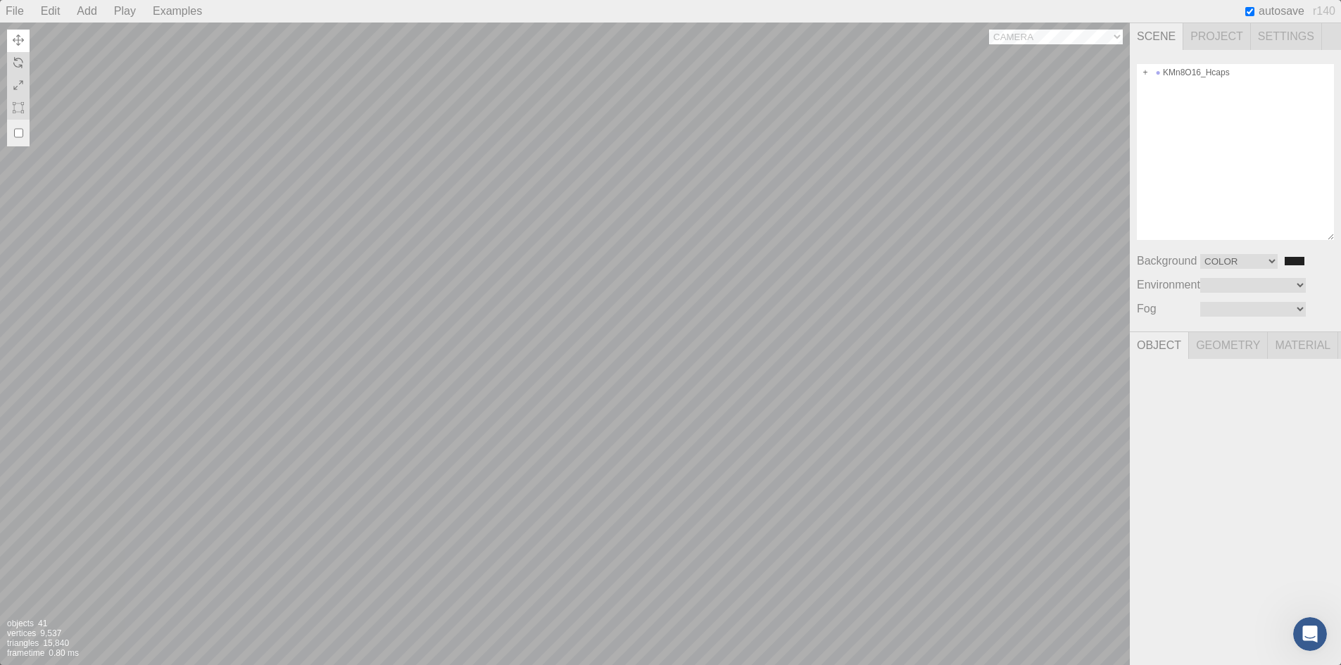
select select "1ad87073-a0a2-4925-8789-24d20ceeb9f1"
click at [989, 30] on select "Camera OrthographicCamera PerspectiveCamera" at bounding box center [1056, 37] width 134 height 15
click at [1072, 29] on div "Camera OrthographicCamera PerspectiveCamera Objects 41 Vertices 9,537 Triangles…" at bounding box center [565, 344] width 1130 height 643
click at [1272, 278] on select "Equirect ModelViewer" at bounding box center [1253, 285] width 106 height 15
click at [1200, 278] on select "Equirect ModelViewer" at bounding box center [1253, 285] width 106 height 15
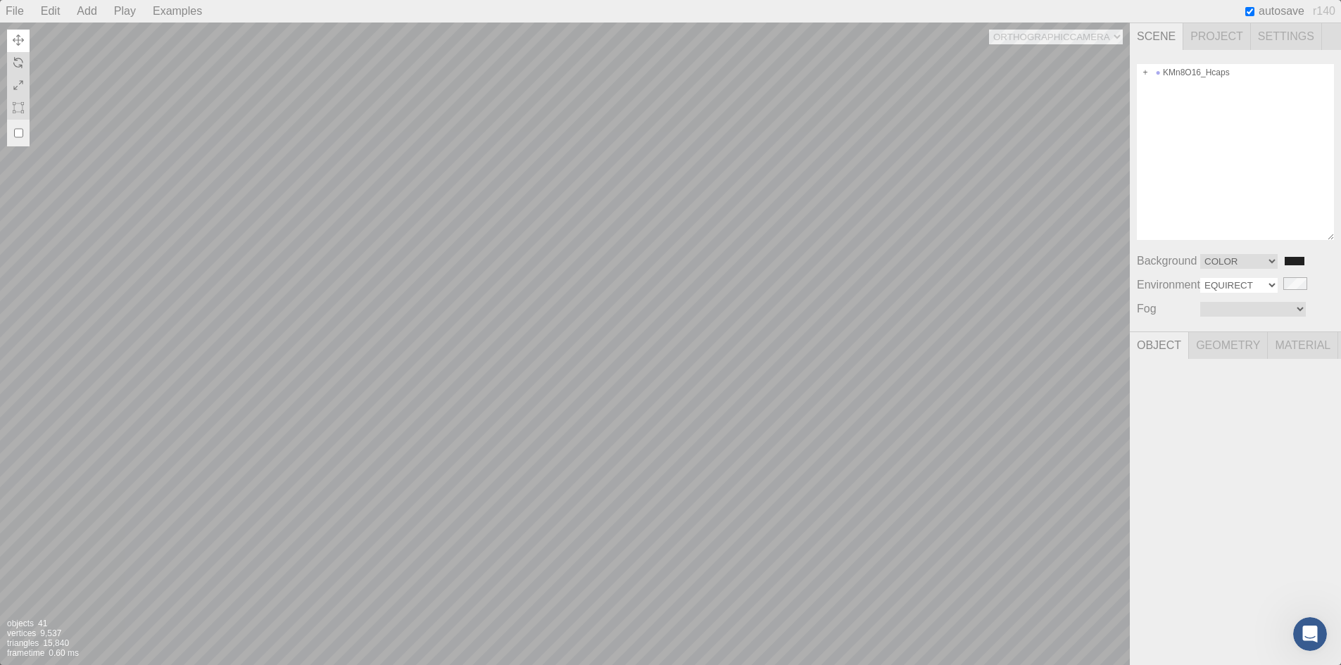
click at [1257, 281] on select "Equirect ModelViewer" at bounding box center [1238, 285] width 77 height 15
click at [1200, 278] on select "Equirect ModelViewer" at bounding box center [1238, 285] width 77 height 15
click at [1245, 286] on select "Equirect ModelViewer" at bounding box center [1253, 285] width 106 height 15
select select "None"
click at [1200, 278] on select "Equirect ModelViewer" at bounding box center [1253, 285] width 106 height 15
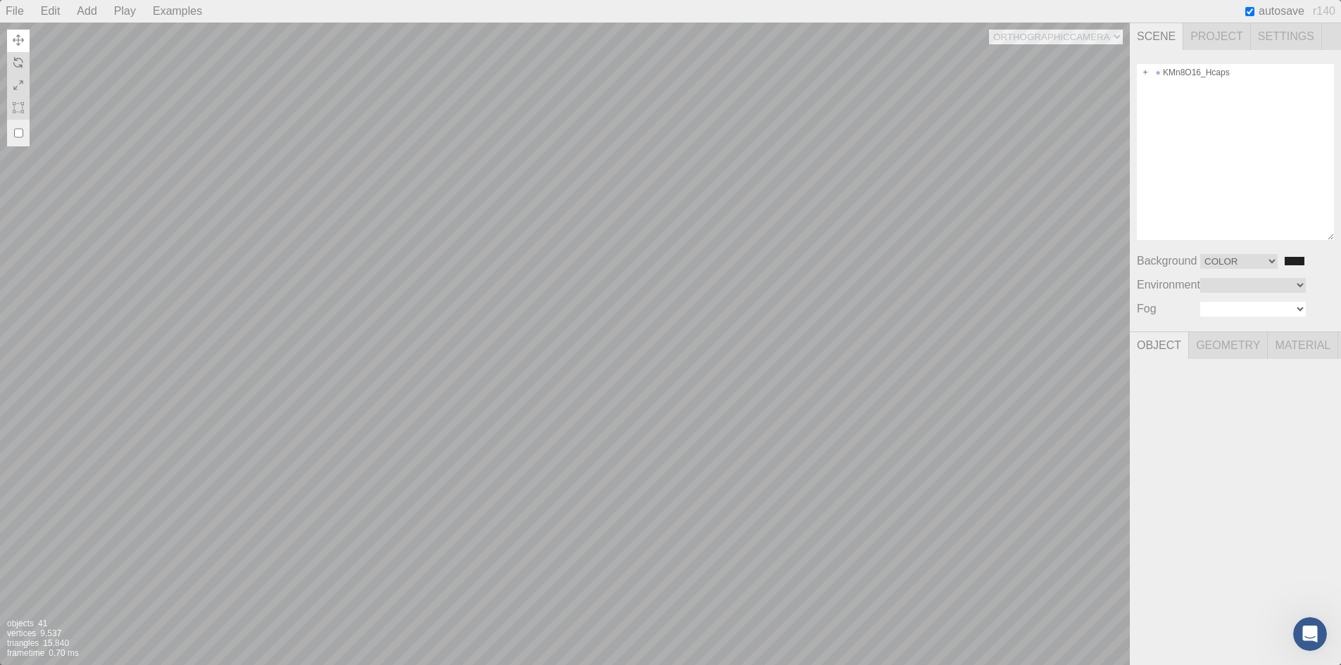
click at [1241, 306] on select "Linear Exponential" at bounding box center [1253, 309] width 106 height 15
click at [1200, 302] on select "Linear Exponential" at bounding box center [1253, 309] width 106 height 15
click at [1246, 311] on select "Linear Exponential" at bounding box center [1253, 309] width 106 height 15
click at [1200, 302] on select "Linear Exponential" at bounding box center [1253, 309] width 106 height 15
click at [1247, 306] on select "Linear Exponential" at bounding box center [1253, 309] width 106 height 15
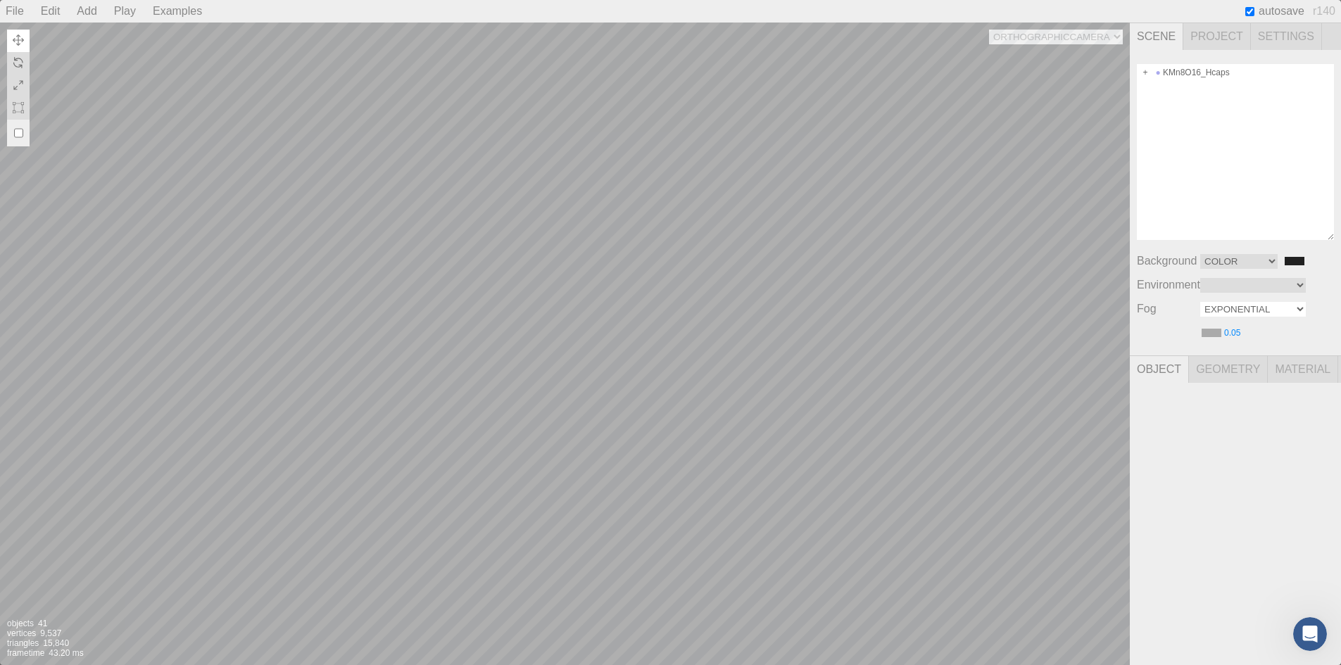
select select "None"
click at [1200, 302] on select "Linear Exponential" at bounding box center [1253, 309] width 106 height 15
click at [1230, 351] on span "Geometry" at bounding box center [1228, 345] width 79 height 27
click at [1206, 35] on span "Project" at bounding box center [1217, 36] width 68 height 27
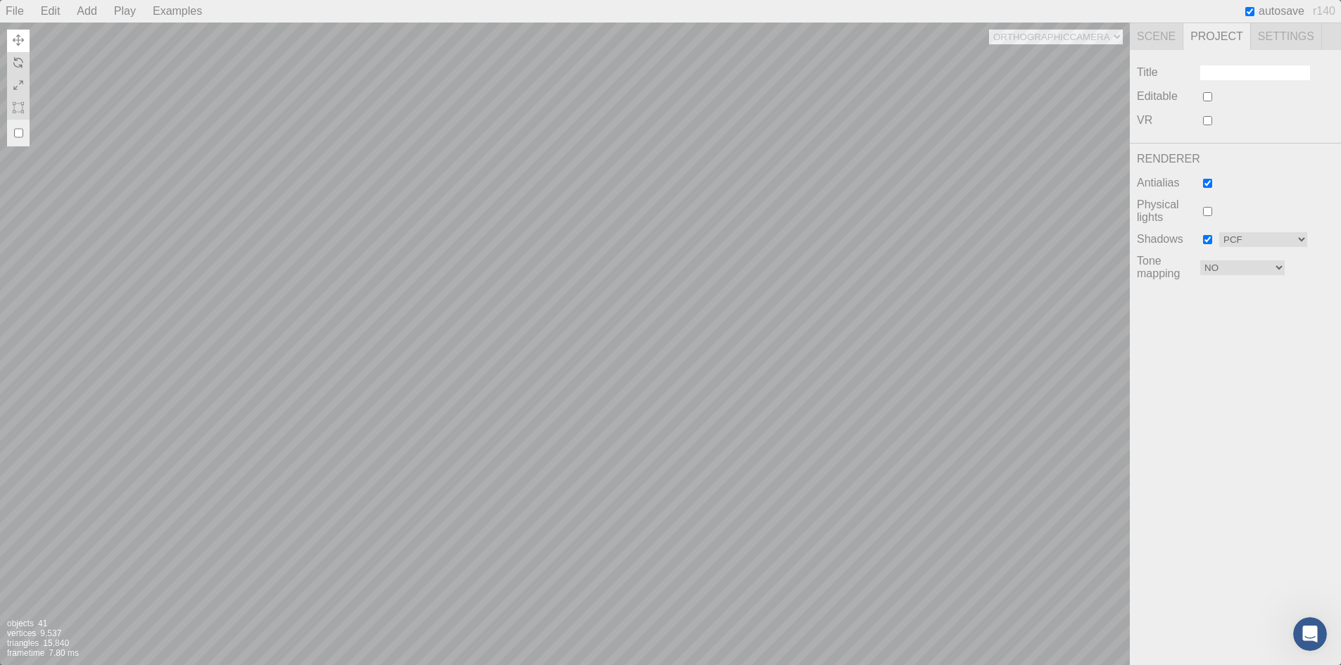
click at [1165, 37] on span "Scene" at bounding box center [1156, 36] width 53 height 27
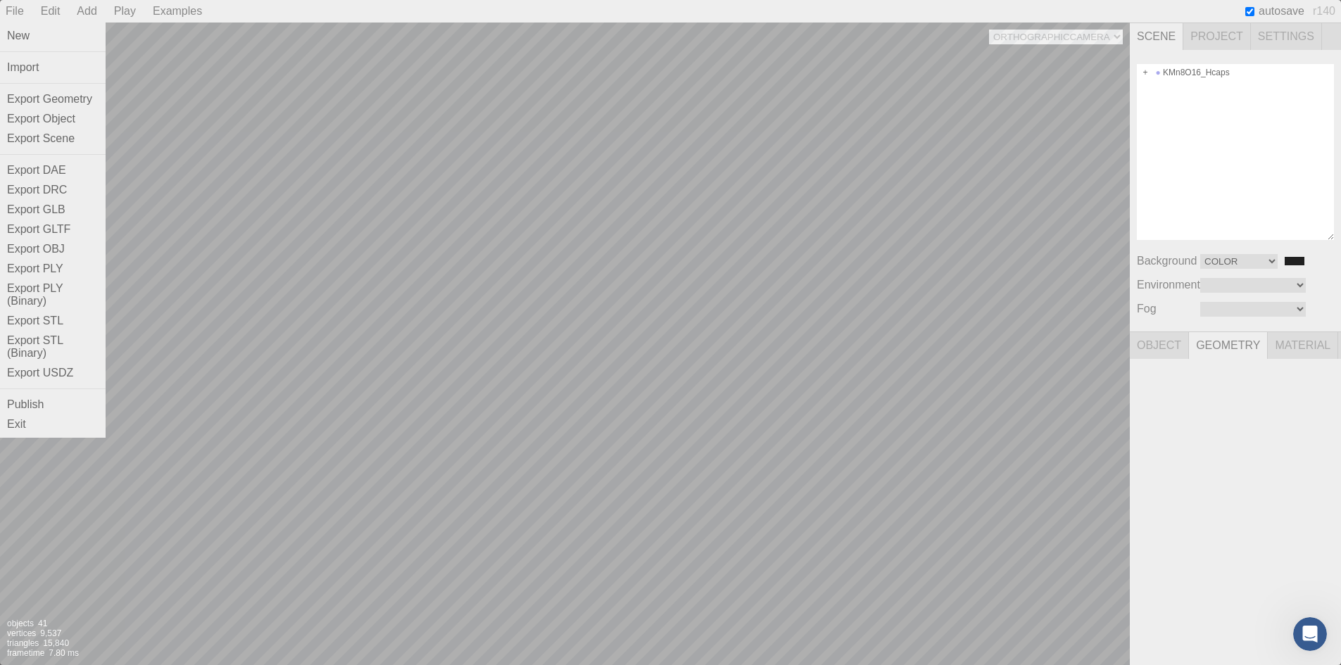
click at [16, 9] on div "File" at bounding box center [15, 11] width 30 height 23
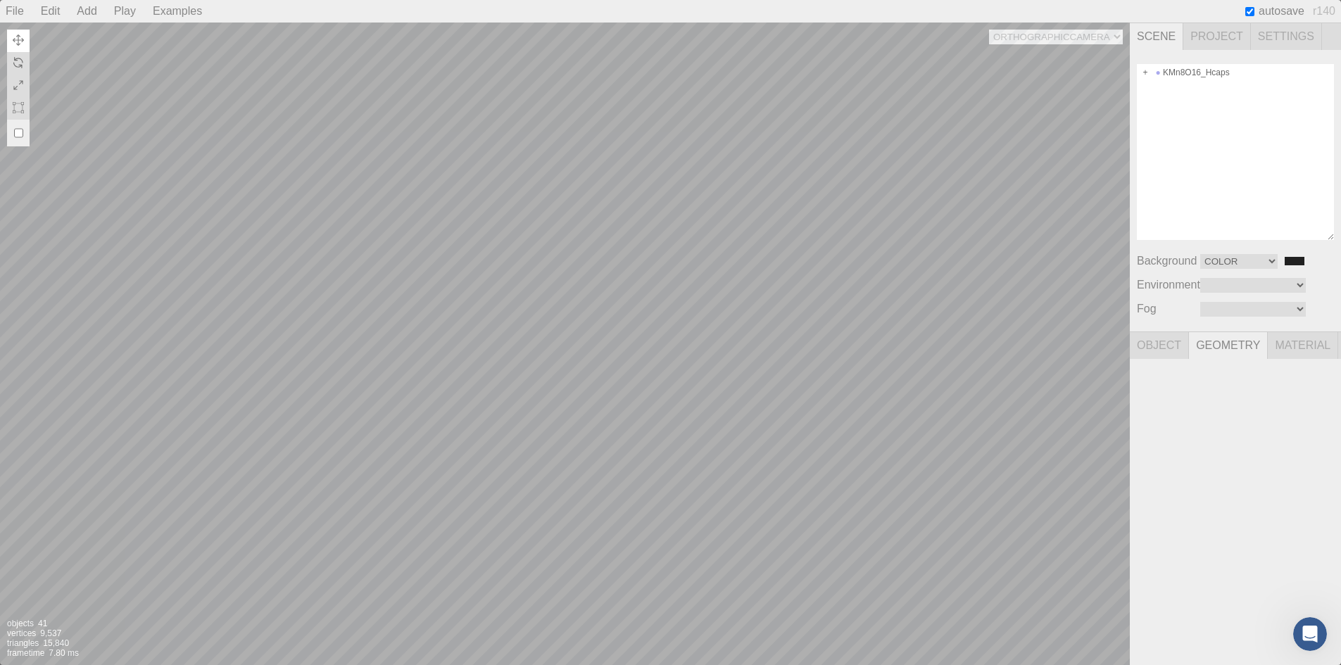
click at [1059, 37] on div "Camera OrthographicCamera PerspectiveCamera Objects 41 Vertices 9,537 Triangles…" at bounding box center [565, 344] width 1130 height 643
click at [989, 30] on select "Camera OrthographicCamera PerspectiveCamera" at bounding box center [1056, 37] width 134 height 15
click at [1045, 36] on div "Camera OrthographicCamera PerspectiveCamera Objects 41 Vertices 9,537 Triangles…" at bounding box center [565, 344] width 1130 height 643
click at [989, 30] on select "Camera OrthographicCamera PerspectiveCamera" at bounding box center [1056, 37] width 134 height 15
click at [1047, 41] on div "Camera OrthographicCamera PerspectiveCamera Objects 41 Vertices 9,537 Triangles…" at bounding box center [565, 344] width 1130 height 643
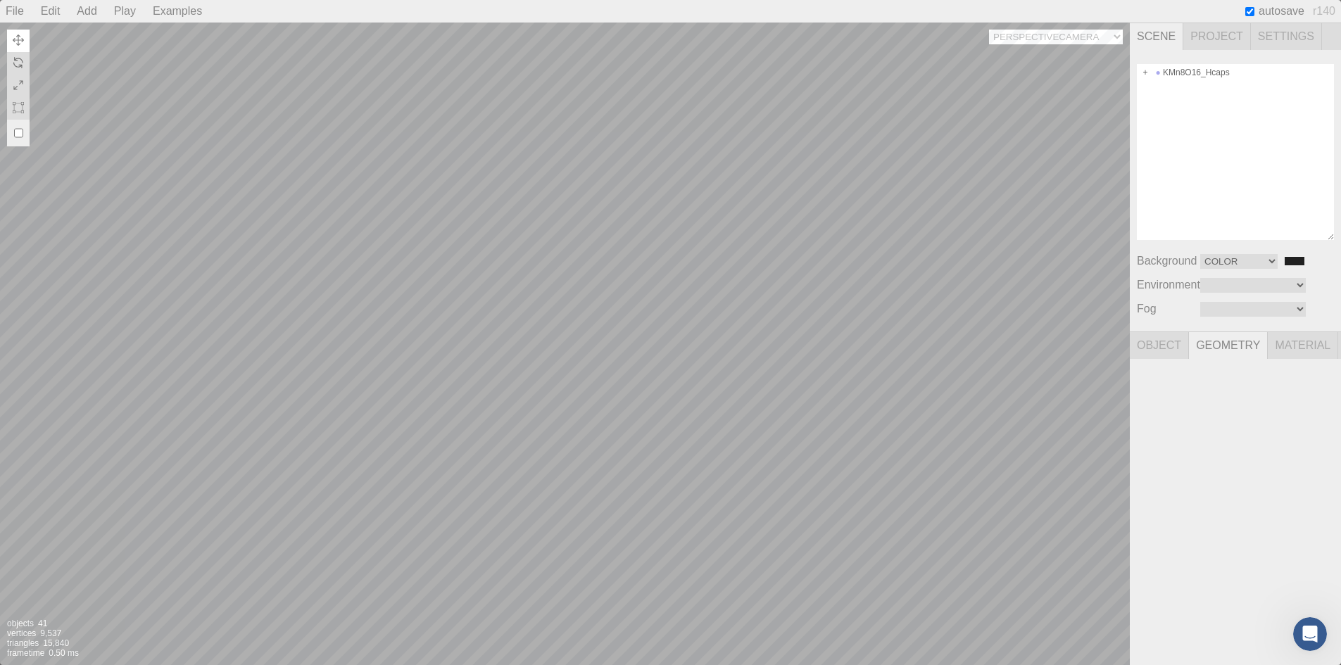
click at [989, 30] on select "Camera OrthographicCamera PerspectiveCamera" at bounding box center [1056, 37] width 134 height 15
click at [1052, 35] on div "Camera OrthographicCamera PerspectiveCamera Objects 41 Vertices 9,537 Triangles…" at bounding box center [565, 344] width 1130 height 643
select select "1ad87073-a0a2-4925-8789-24d20ceeb9f1"
click at [989, 30] on select "Camera OrthographicCamera PerspectiveCamera" at bounding box center [1056, 37] width 134 height 15
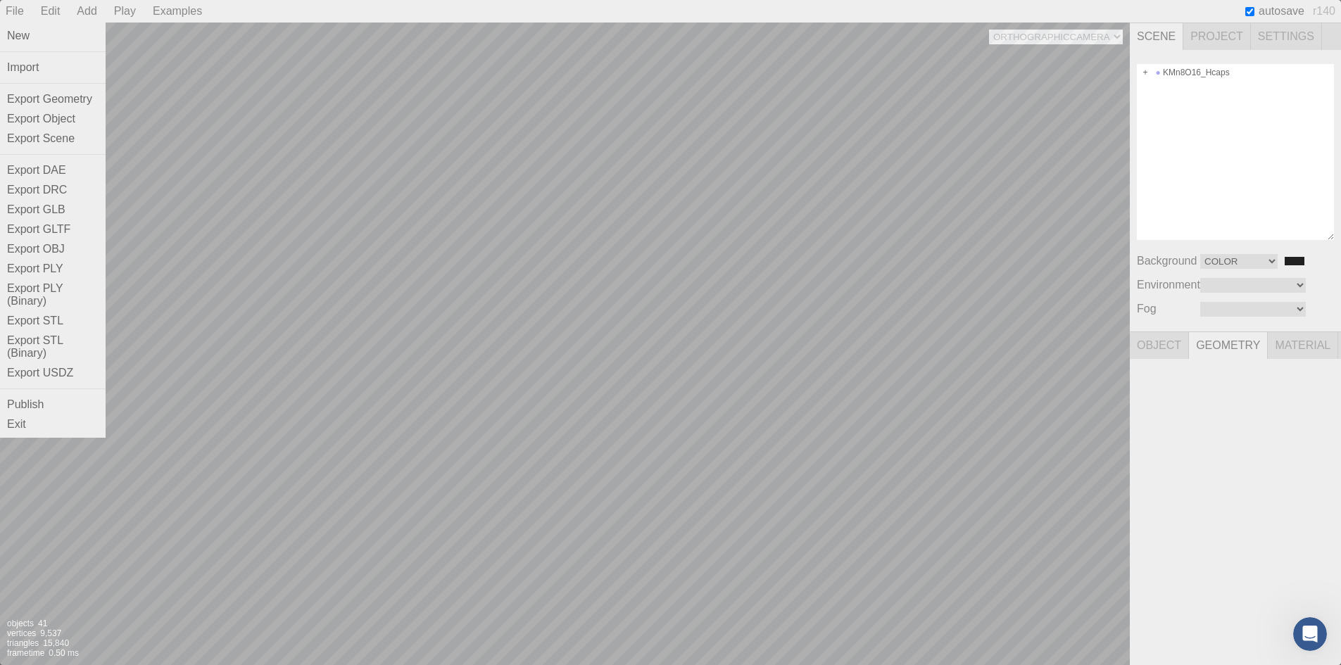
click at [12, 8] on div "File" at bounding box center [15, 11] width 30 height 23
click at [62, 99] on div "Export Geometry" at bounding box center [53, 99] width 106 height 20
click at [517, 200] on div "Camera OrthographicCamera PerspectiveCamera Objects 41 Vertices 9,537 Triangles…" at bounding box center [565, 344] width 1130 height 643
click at [526, 214] on div "Camera OrthographicCamera PerspectiveCamera Objects 41 Vertices 9,537 Triangles…" at bounding box center [565, 344] width 1130 height 643
click at [567, 215] on div "Camera OrthographicCamera PerspectiveCamera Objects 41 Vertices 9,537 Triangles…" at bounding box center [565, 344] width 1130 height 643
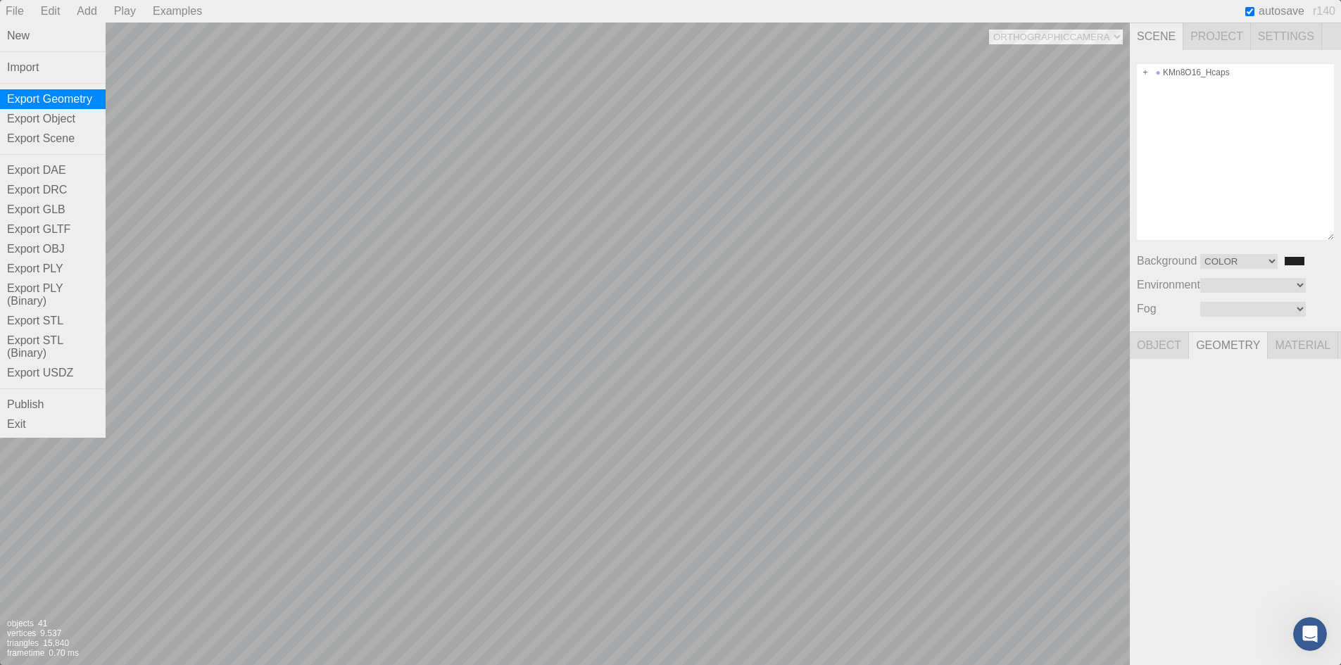
click at [603, 217] on div "Camera OrthographicCamera PerspectiveCamera Objects 41 Vertices 9,537 Triangles…" at bounding box center [565, 344] width 1130 height 643
click at [543, 282] on div "Camera OrthographicCamera PerspectiveCamera Objects 41 Vertices 9,537 Triangles…" at bounding box center [565, 344] width 1130 height 643
click at [553, 351] on div "Camera OrthographicCamera PerspectiveCamera Objects 41 Vertices 9,537 Triangles…" at bounding box center [565, 344] width 1130 height 643
click at [58, 99] on div "Export Geometry" at bounding box center [53, 99] width 106 height 20
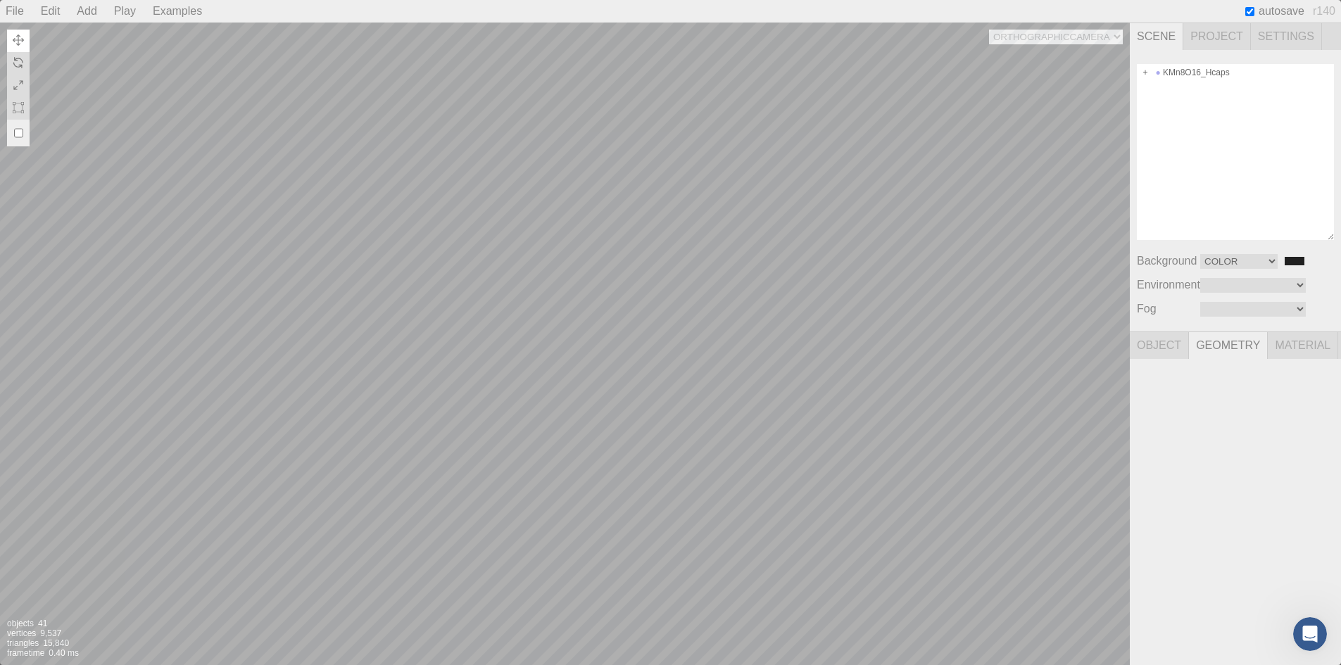
click at [1146, 33] on span "Scene" at bounding box center [1156, 36] width 53 height 27
click at [1284, 30] on span "Settings" at bounding box center [1286, 36] width 71 height 27
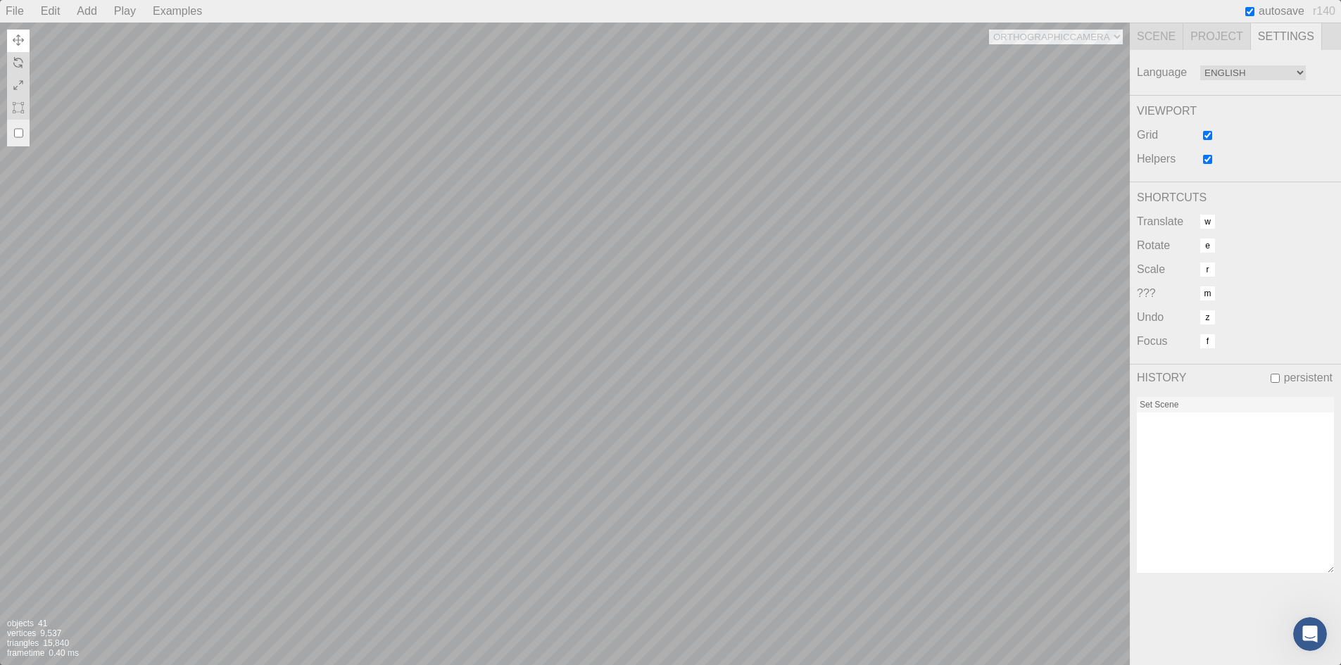
click at [1252, 11] on input "checkbox" at bounding box center [1249, 11] width 9 height 9
checkbox input "false"
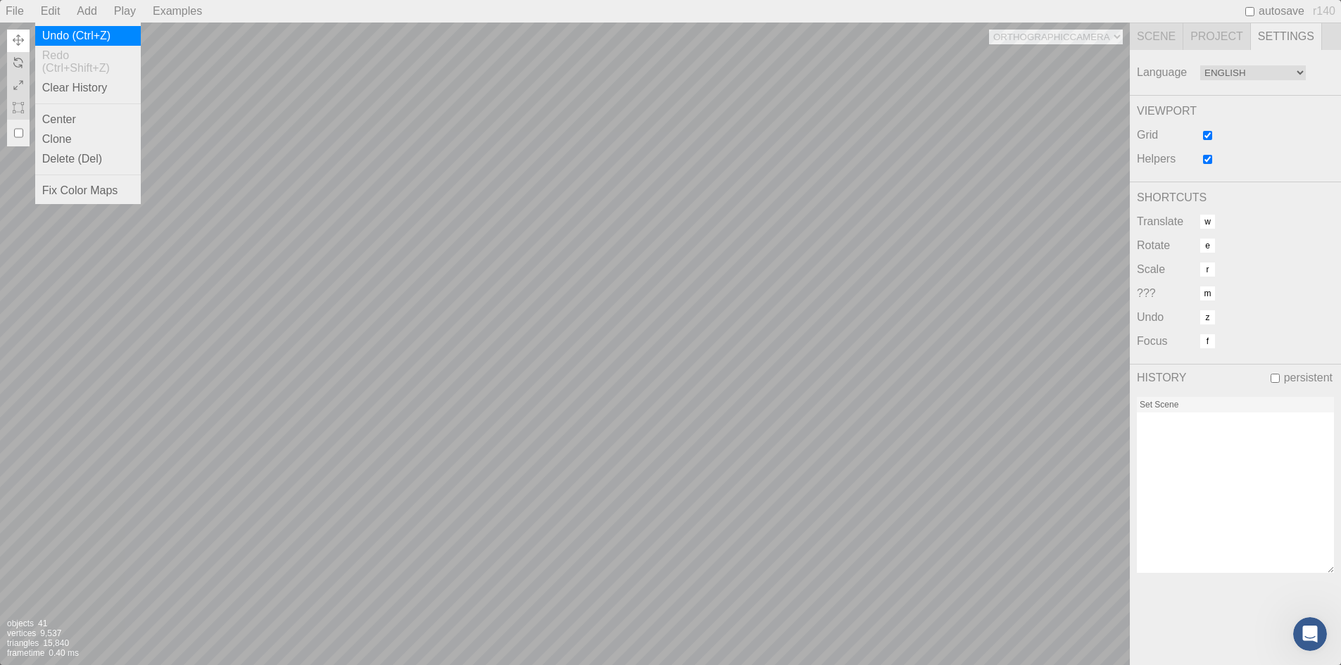
click at [63, 39] on div "Undo (Ctrl+Z)" at bounding box center [88, 36] width 106 height 20
click at [353, 131] on div "Camera Objects 1 Vertices 0 Triangles 0 Frametime 0.20 ms" at bounding box center [565, 344] width 1130 height 643
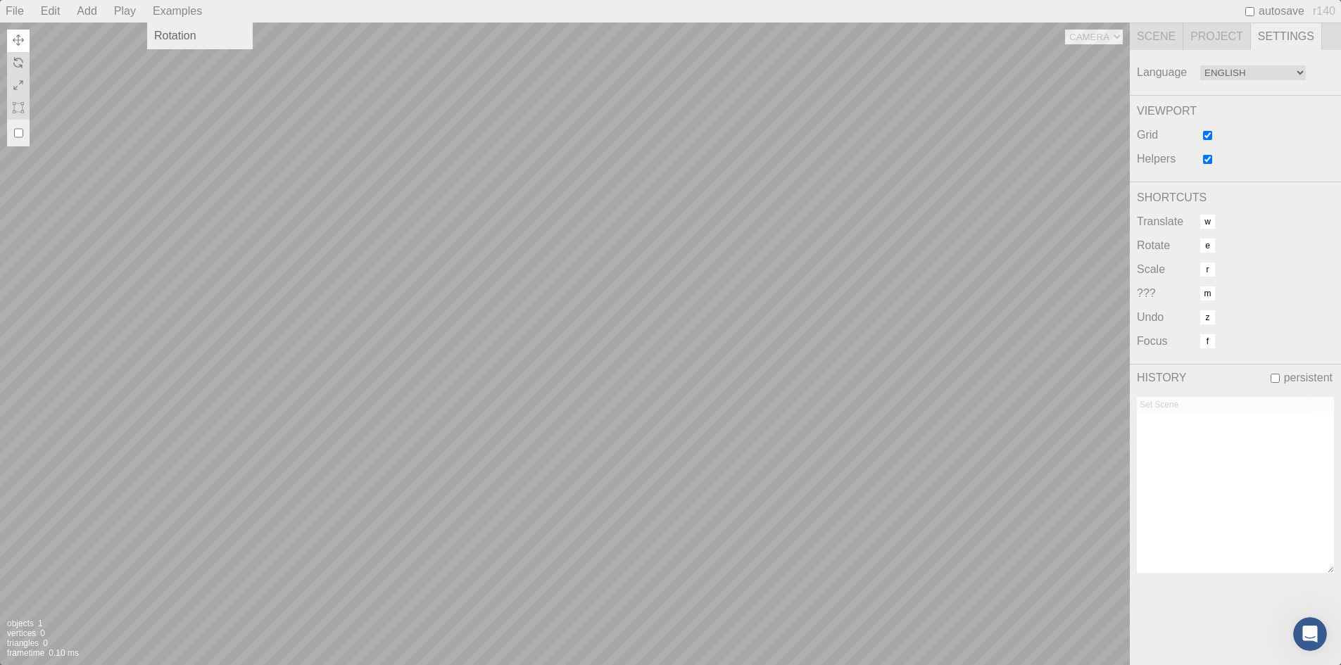
click at [166, 10] on div "Examples" at bounding box center [177, 11] width 61 height 23
drag, startPoint x: 132, startPoint y: 10, endPoint x: 112, endPoint y: 11, distance: 20.4
click at [132, 11] on div "Play" at bounding box center [124, 11] width 33 height 23
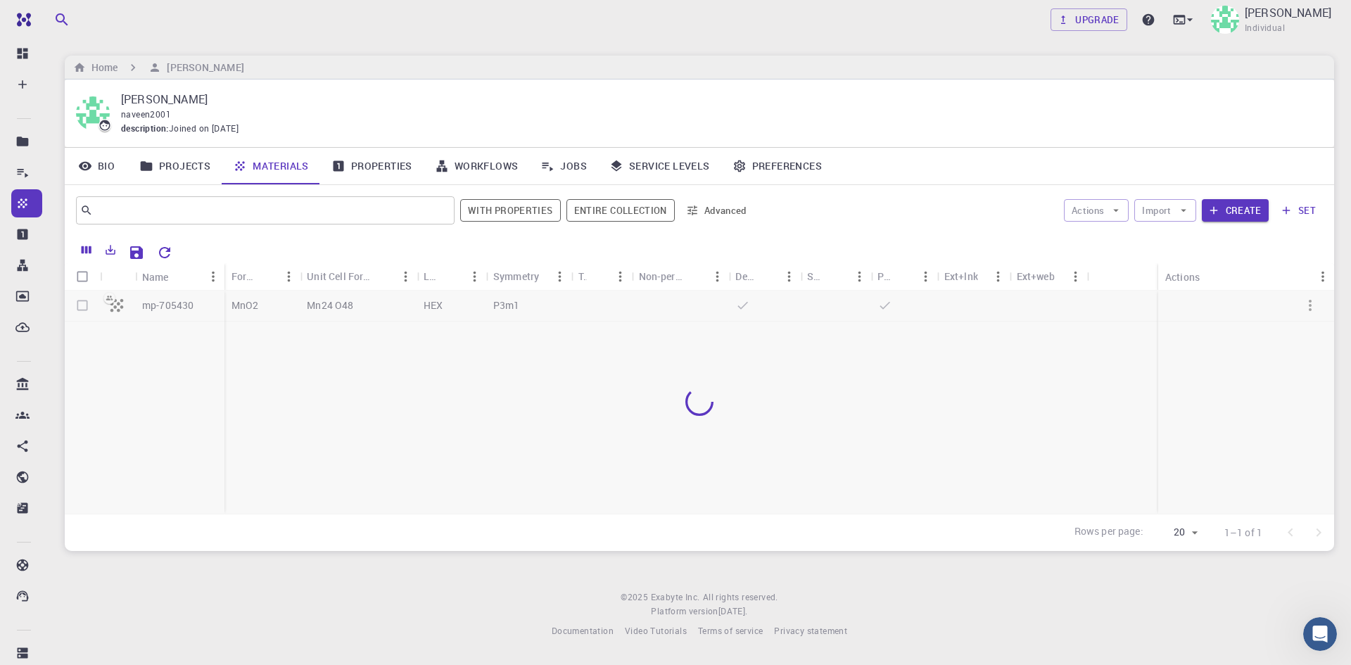
click at [84, 303] on div at bounding box center [700, 402] width 1270 height 223
click at [84, 278] on input "Select all rows" at bounding box center [82, 276] width 27 height 27
checkbox input "true"
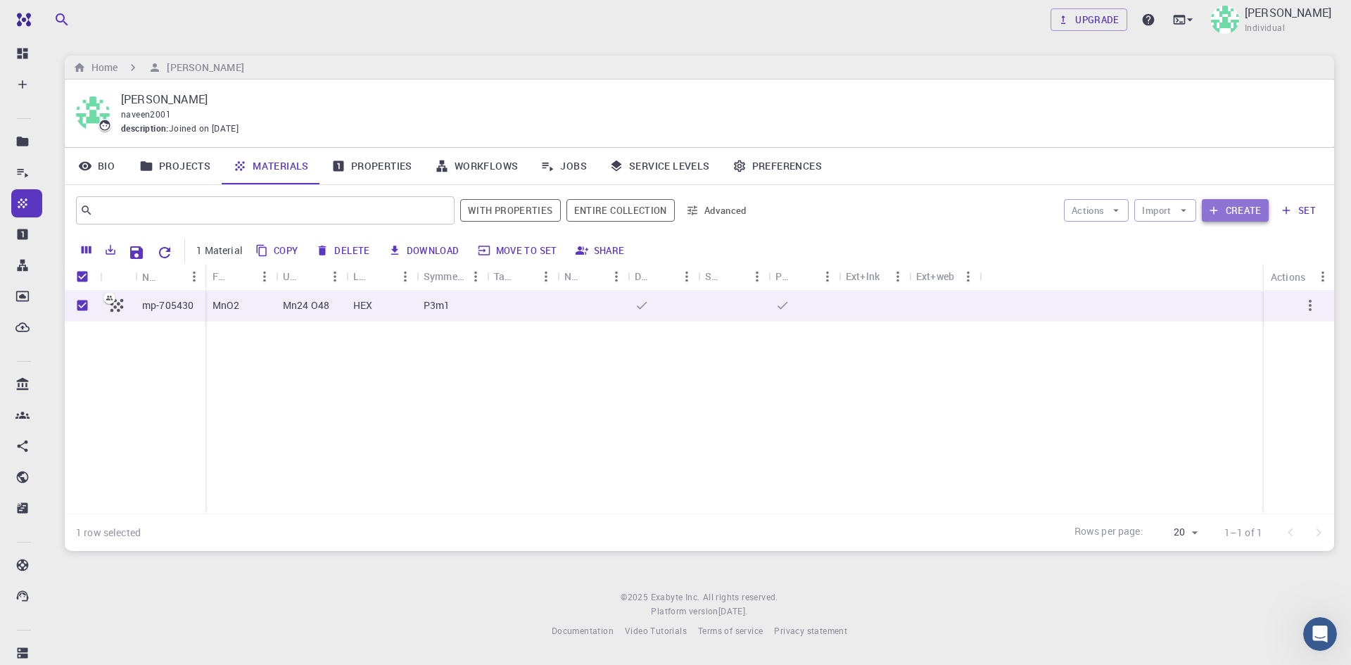
click at [1243, 206] on button "Create" at bounding box center [1235, 210] width 67 height 23
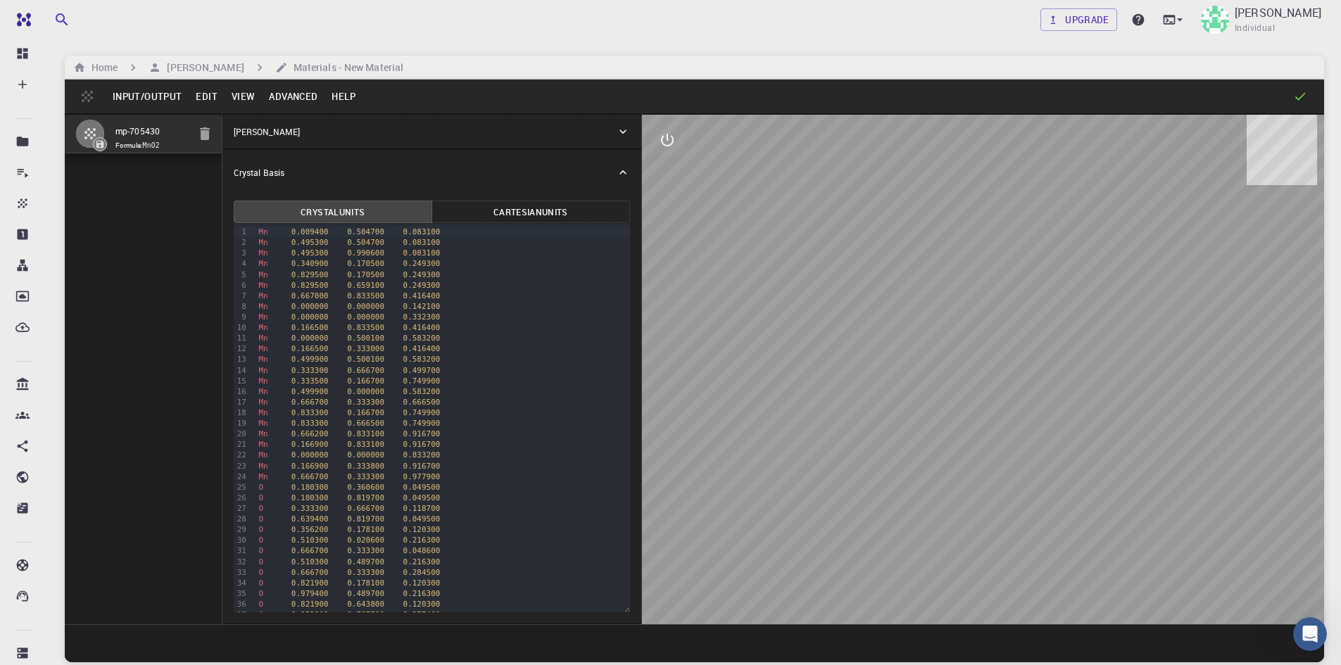
click at [202, 91] on button "Edit" at bounding box center [207, 96] width 36 height 23
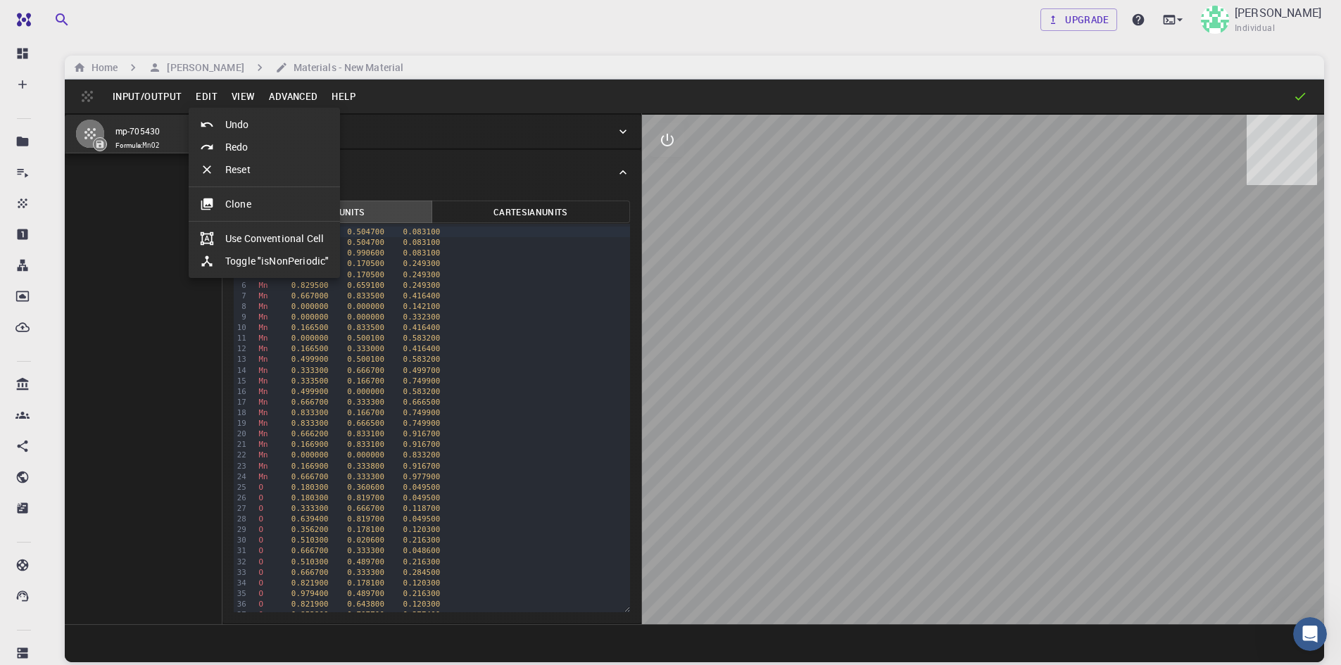
click at [239, 198] on li "Clone" at bounding box center [264, 204] width 151 height 23
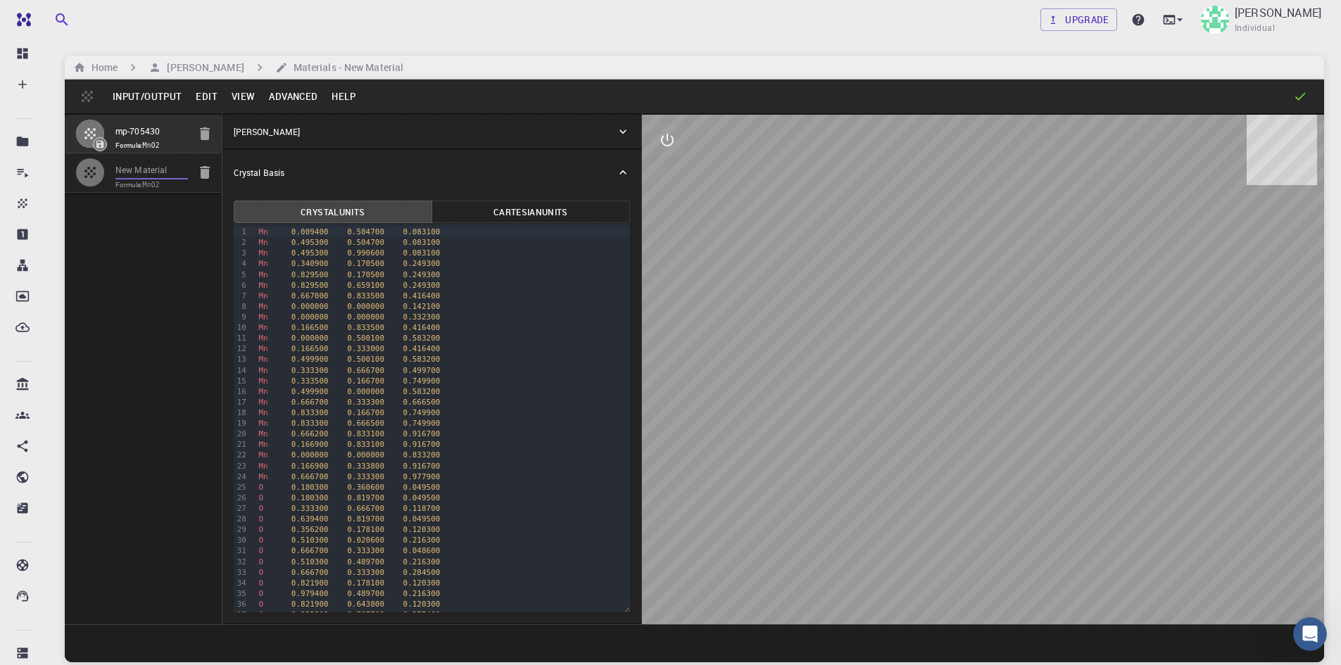
click at [166, 168] on input "New Material" at bounding box center [151, 171] width 72 height 16
type input "N"
type input "KMn8O16_Hcaps"
click at [368, 377] on span "0.166700" at bounding box center [365, 381] width 37 height 9
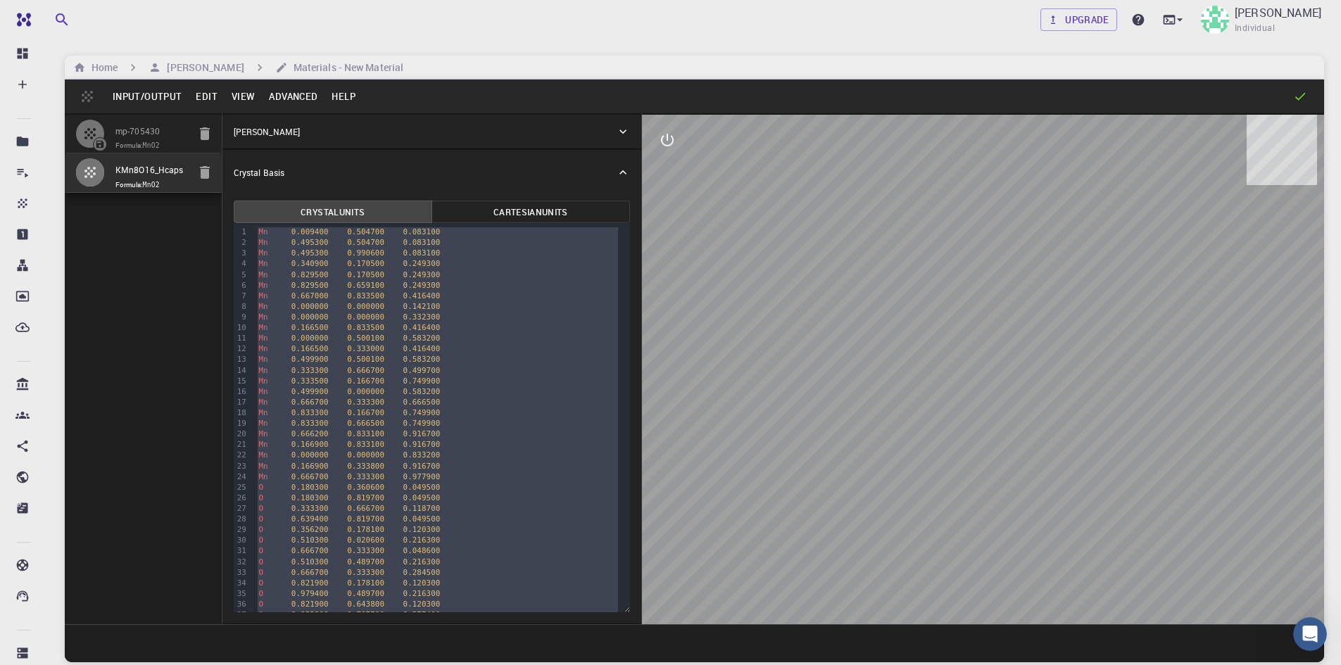
click at [251, 231] on div "›" at bounding box center [251, 615] width 6 height 782
drag, startPoint x: 257, startPoint y: 229, endPoint x: 505, endPoint y: 669, distance: 504.9
click at [505, 664] on html "Free Dashboard Create New Job New Material Create Material Upload File Import f…" at bounding box center [670, 386] width 1341 height 772
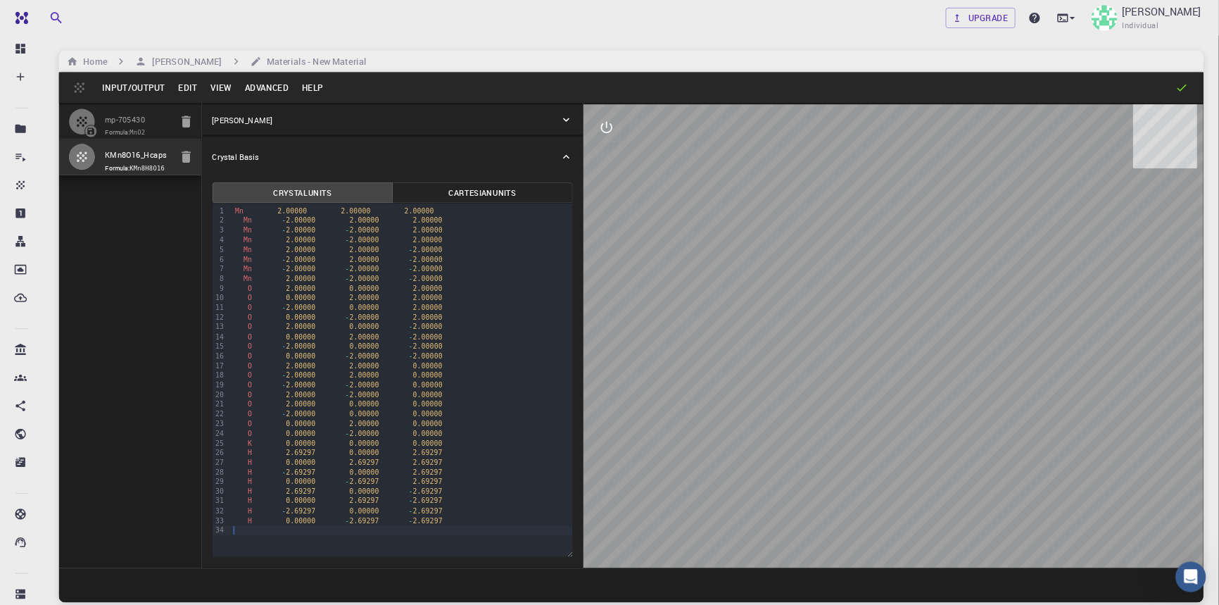
scroll to position [0, 0]
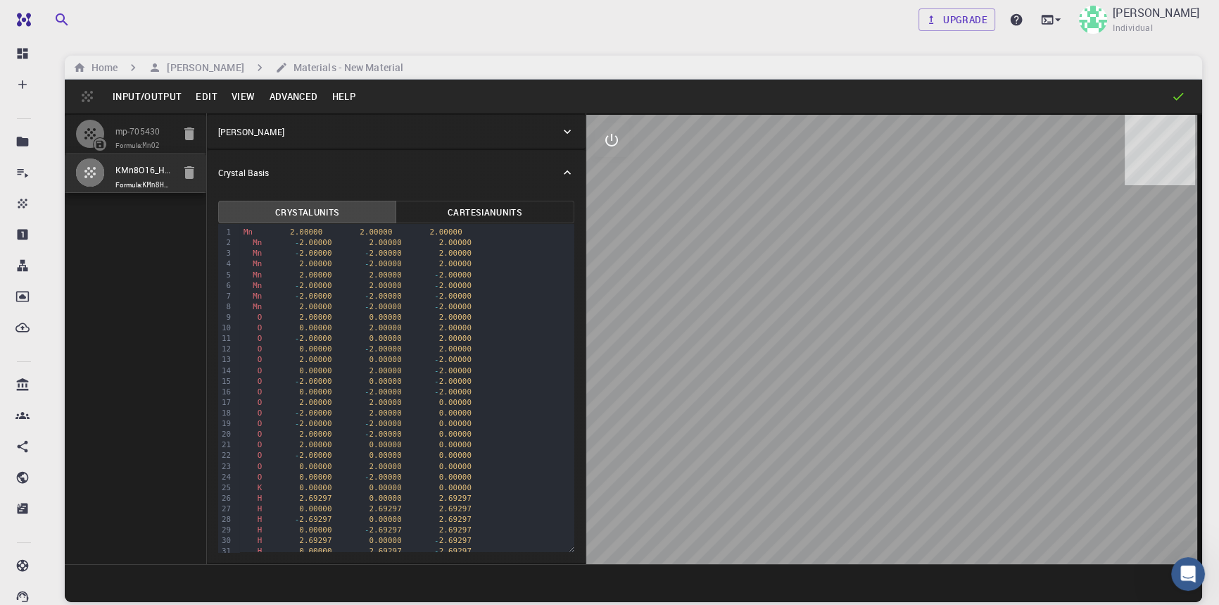
click at [242, 227] on div "Mn 2.00000 2.00000 2.00000" at bounding box center [406, 232] width 335 height 11
click at [208, 87] on button "Edit" at bounding box center [207, 96] width 36 height 23
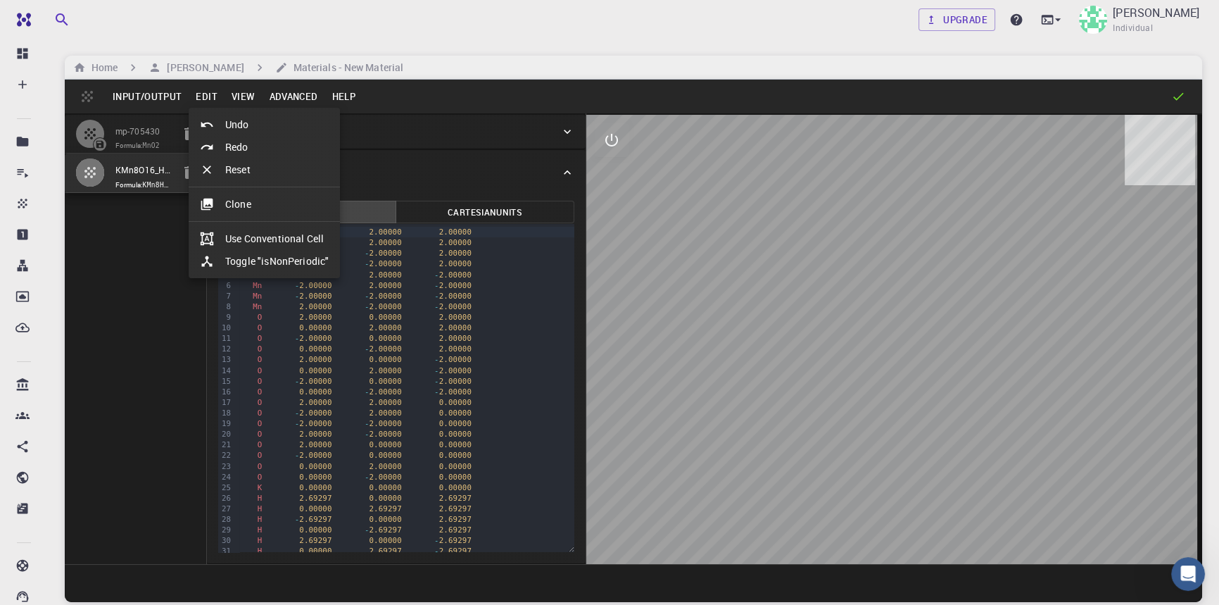
click at [251, 253] on li "Toggle "isNonPeriodic"" at bounding box center [264, 261] width 151 height 23
type input "CUB"
type input "314.856236899"
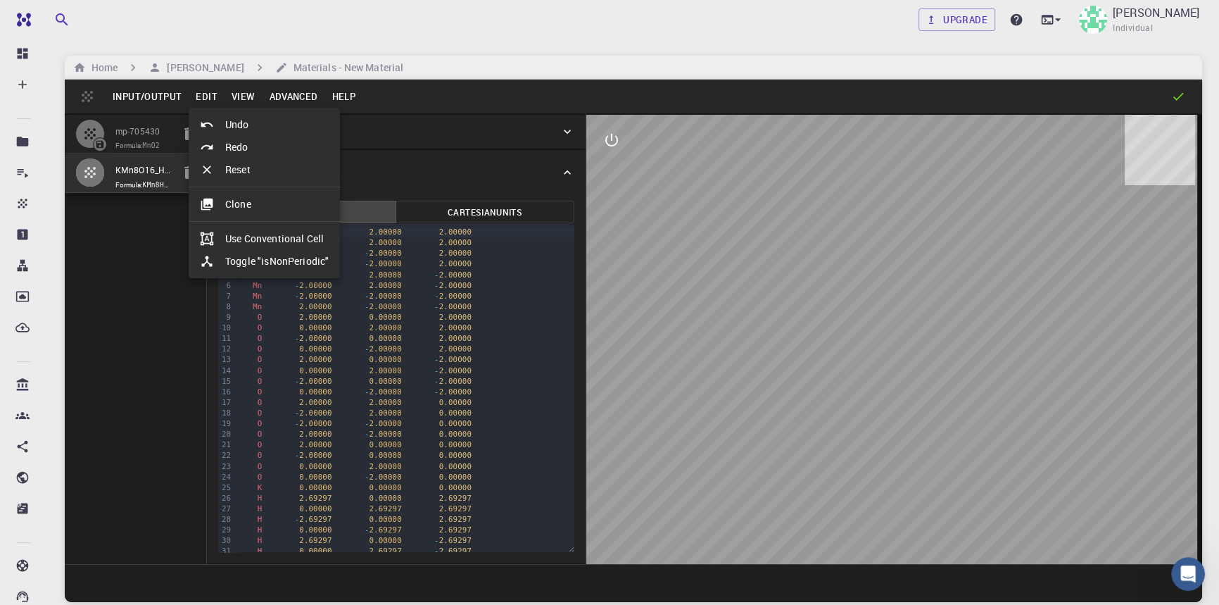
type input "90"
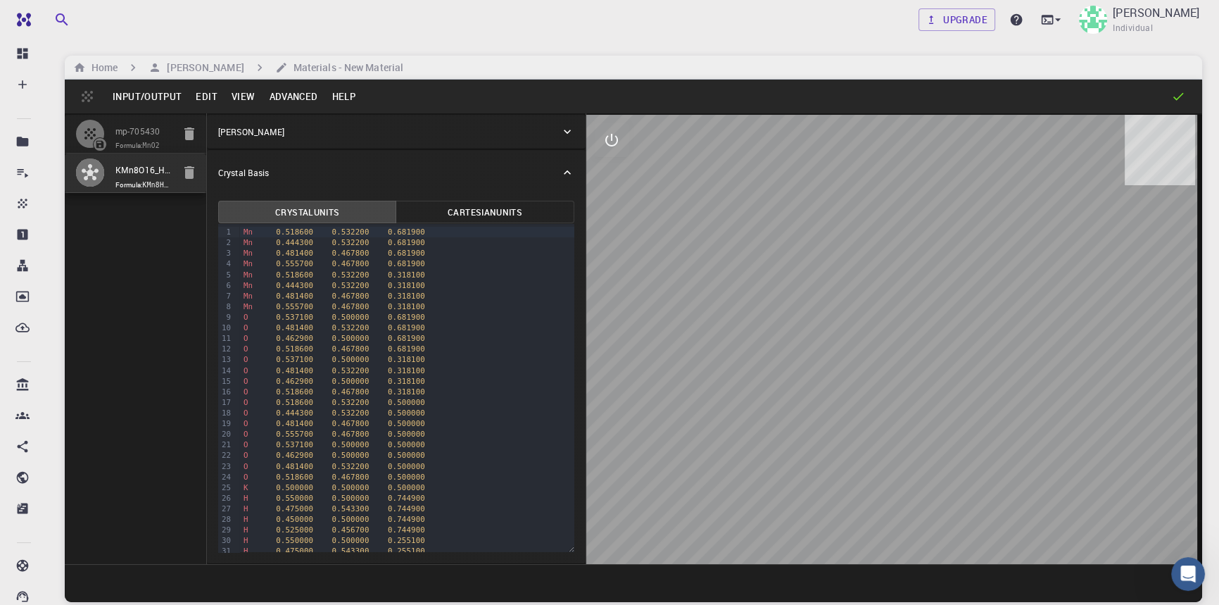
click at [152, 89] on button "Input/Output" at bounding box center [147, 96] width 83 height 23
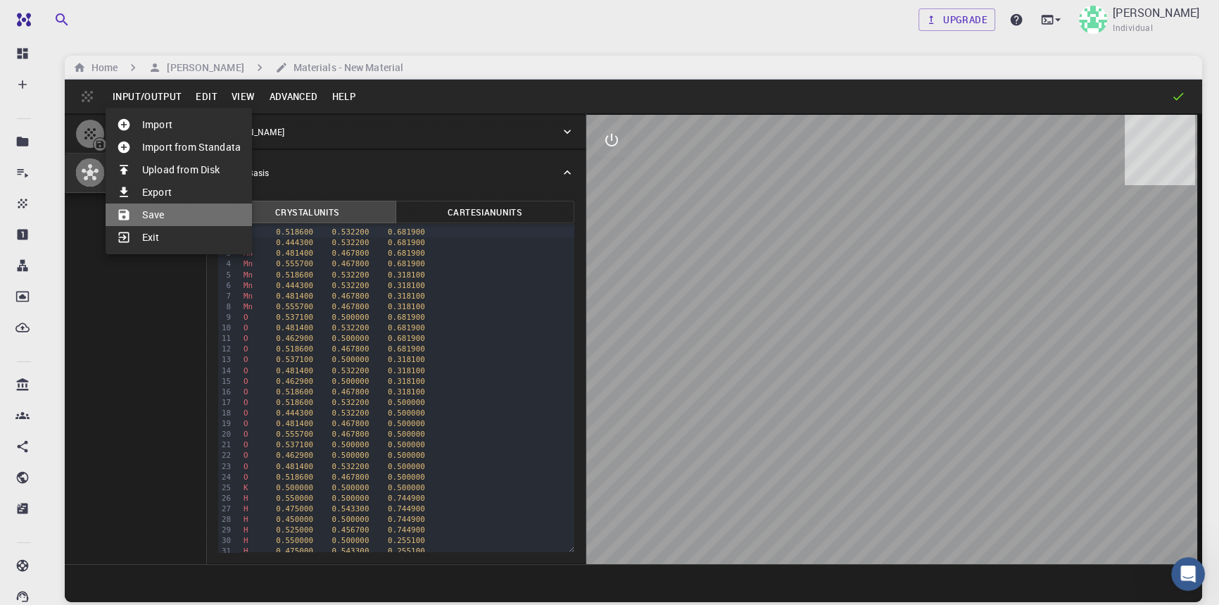
click at [169, 211] on li "Save" at bounding box center [179, 214] width 146 height 23
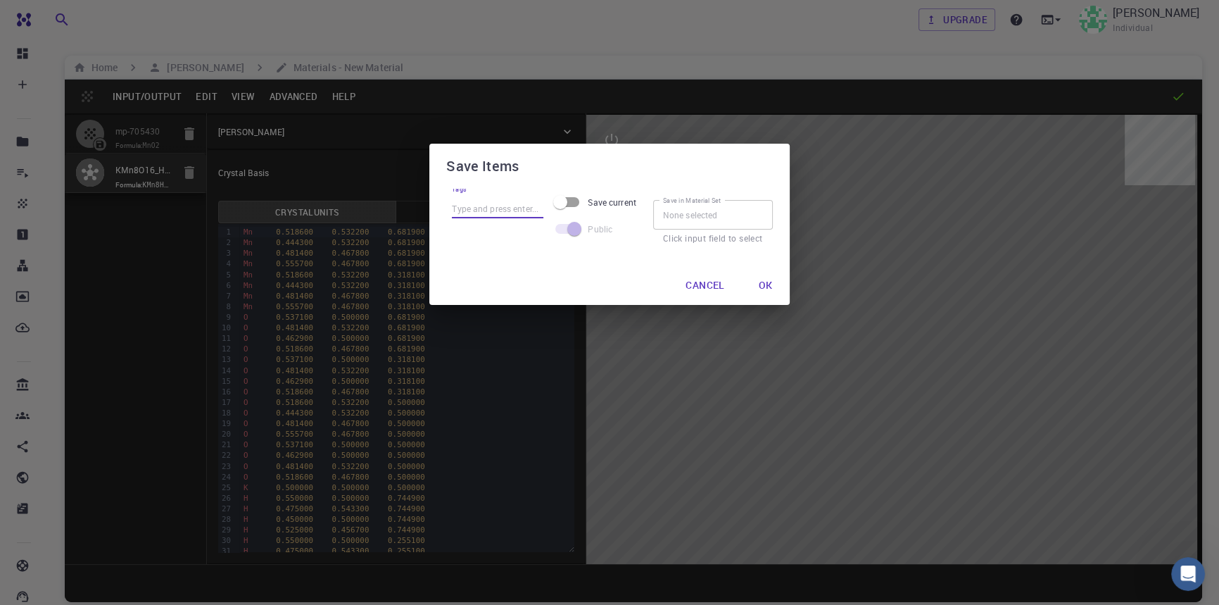
click at [526, 206] on input "Tags" at bounding box center [497, 209] width 91 height 18
click at [662, 217] on input "Save in Material Set" at bounding box center [713, 215] width 120 height 30
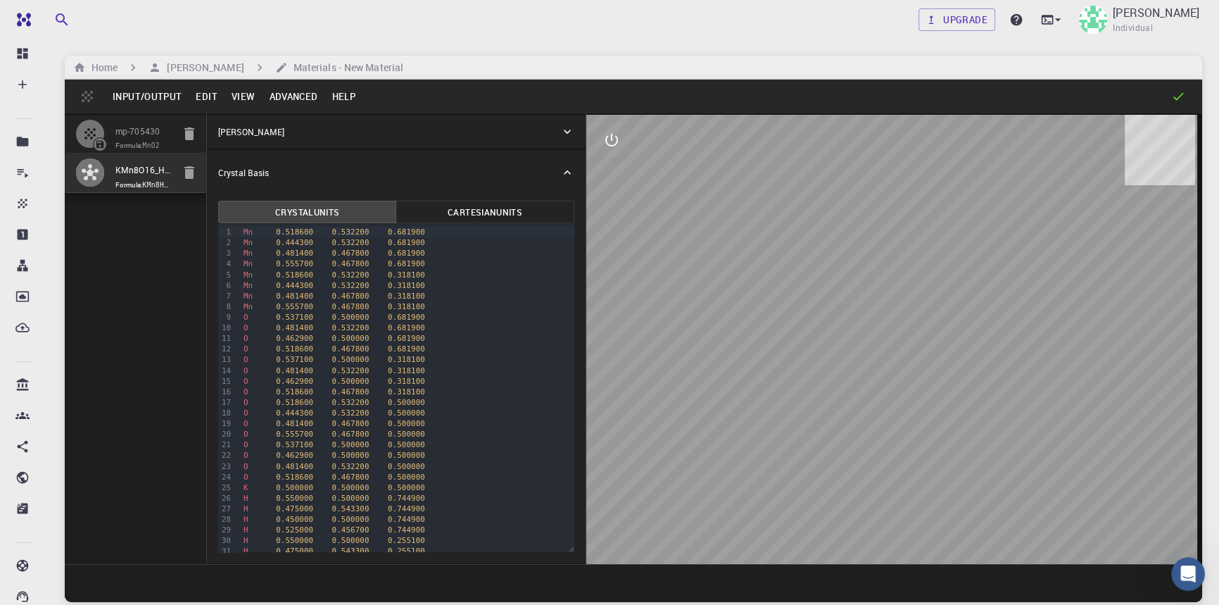
click at [147, 94] on button "Input/Output" at bounding box center [147, 96] width 83 height 23
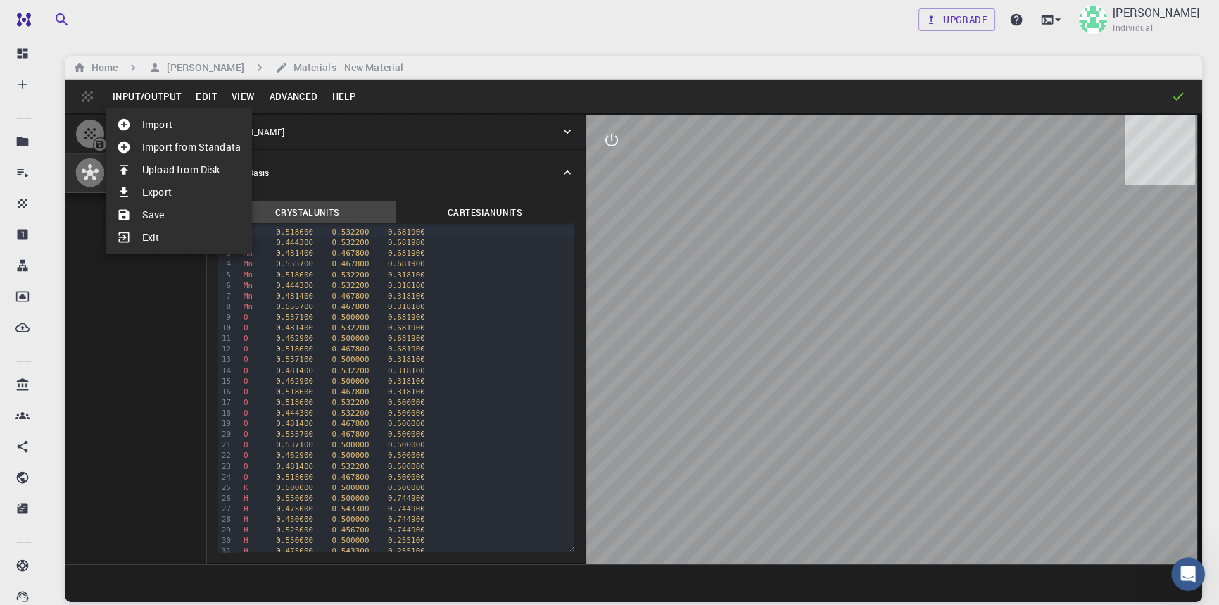
click at [166, 215] on li "Save" at bounding box center [179, 214] width 146 height 23
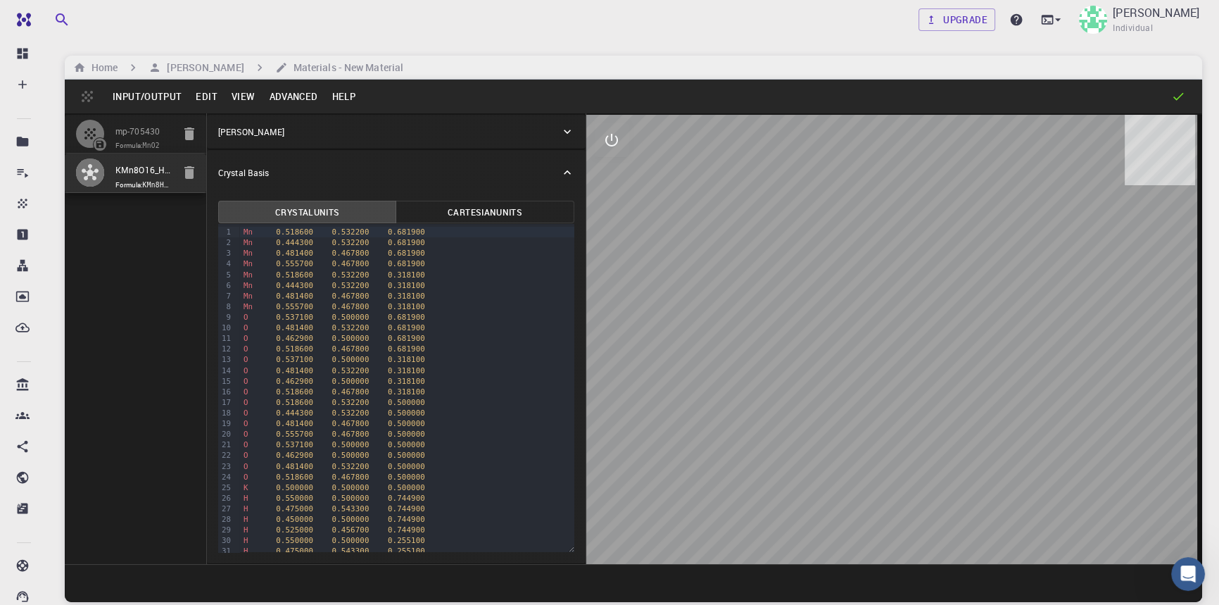
click at [117, 97] on button "Input/Output" at bounding box center [147, 96] width 83 height 23
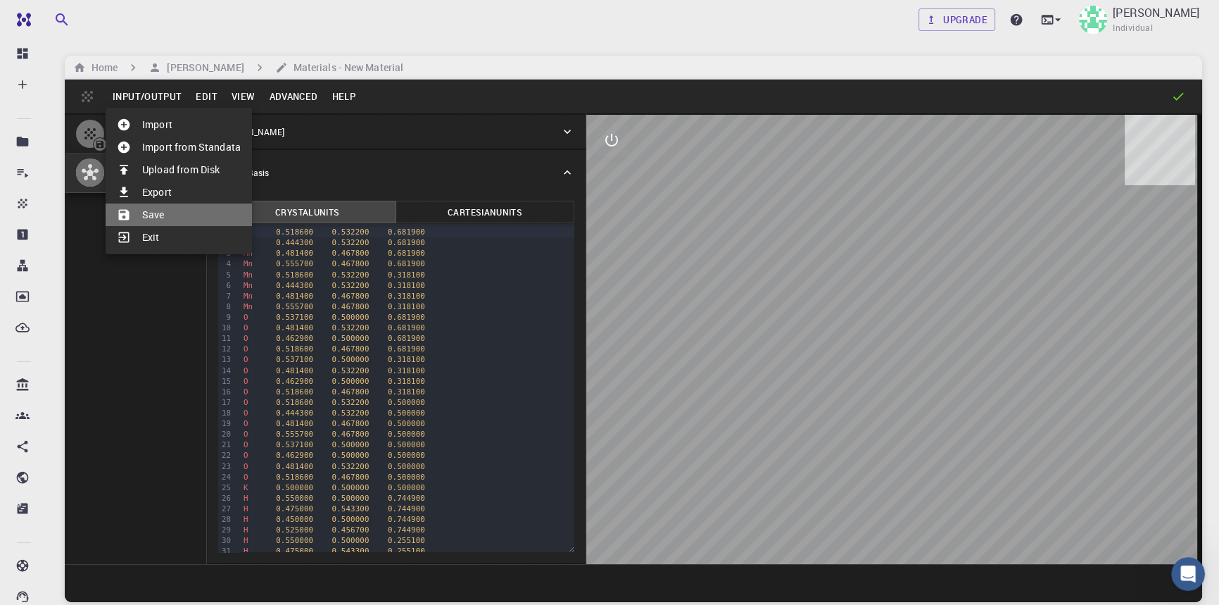
click at [133, 213] on div at bounding box center [129, 215] width 25 height 14
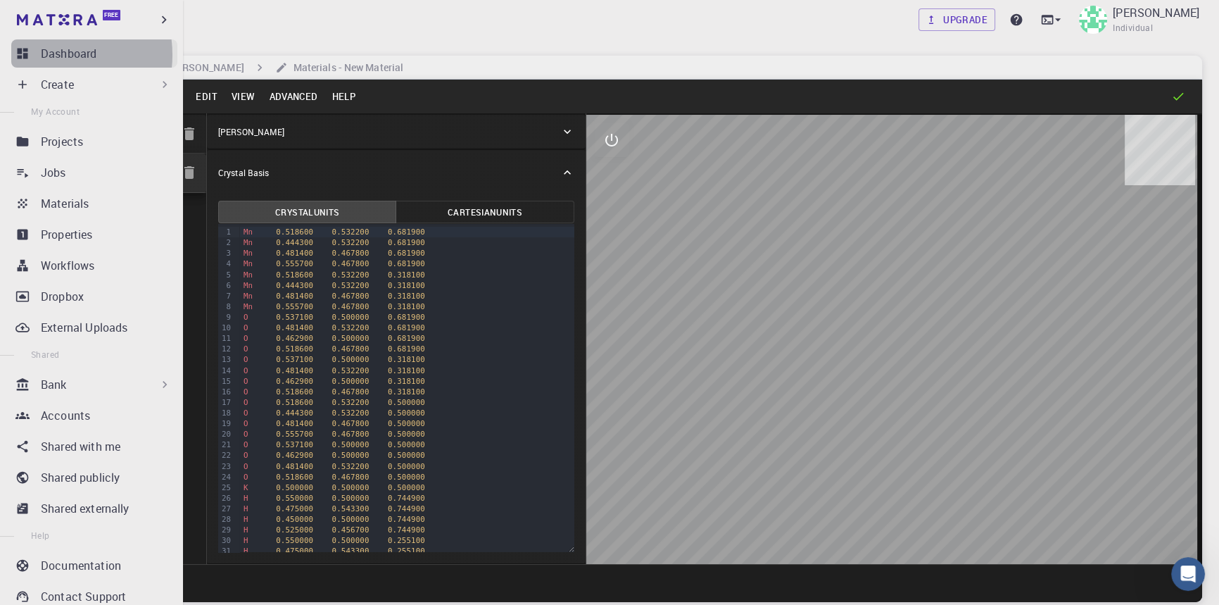
click at [46, 55] on p "Dashboard" at bounding box center [69, 53] width 56 height 17
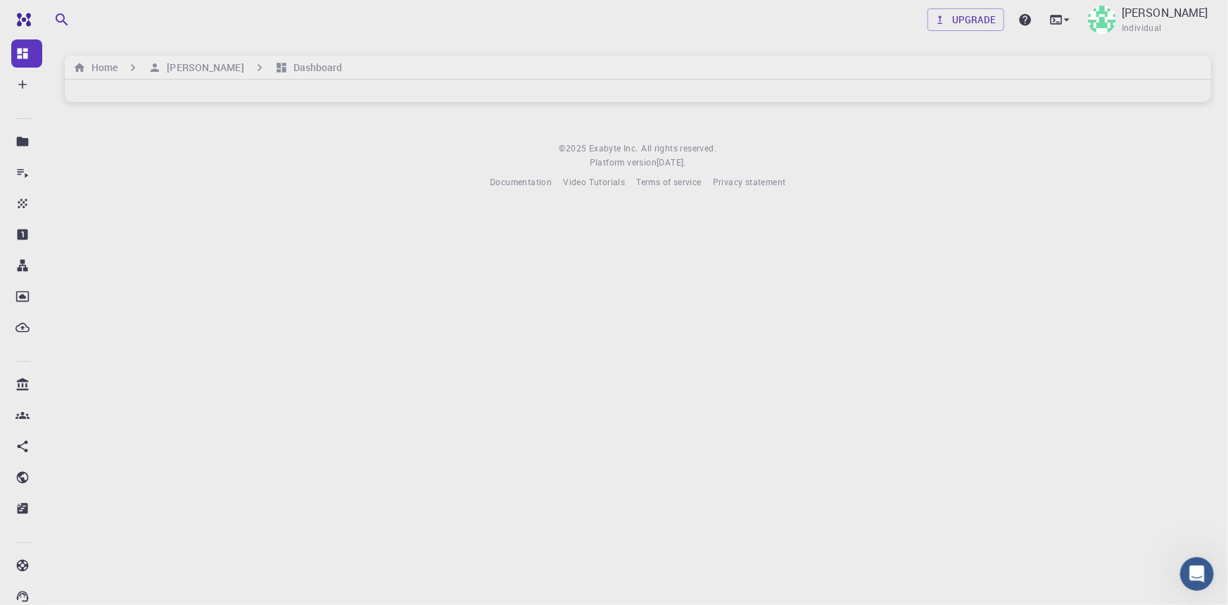
click at [514, 232] on body "Free Dashboard Create New Job New Material Create Material Upload File Import f…" at bounding box center [614, 302] width 1228 height 605
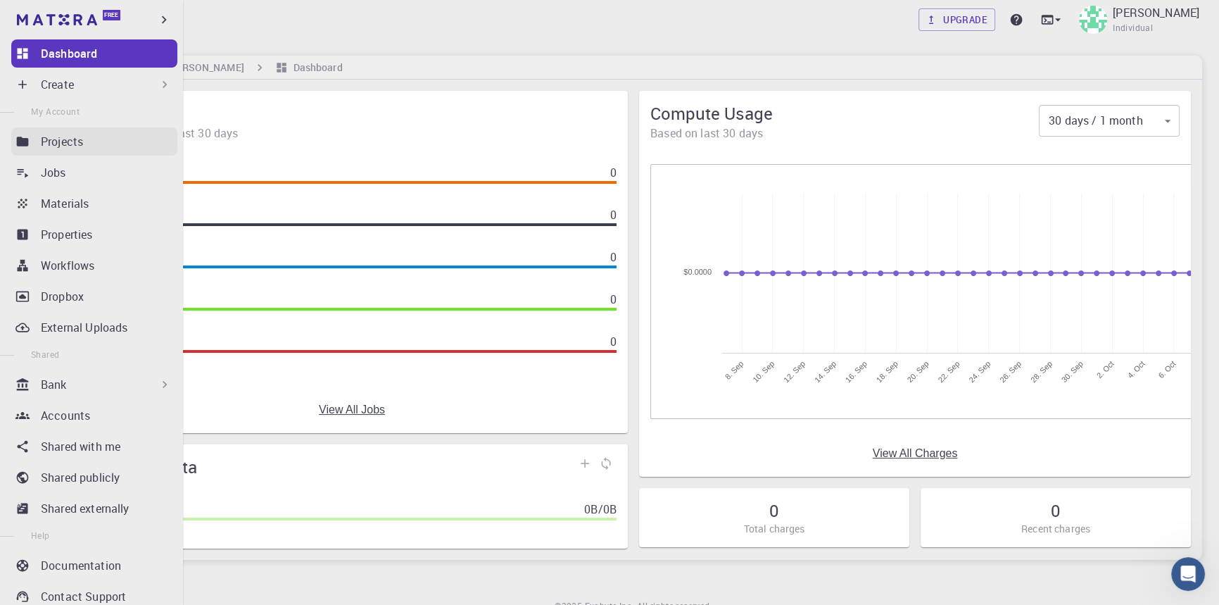
click at [106, 148] on div "Projects" at bounding box center [109, 141] width 137 height 17
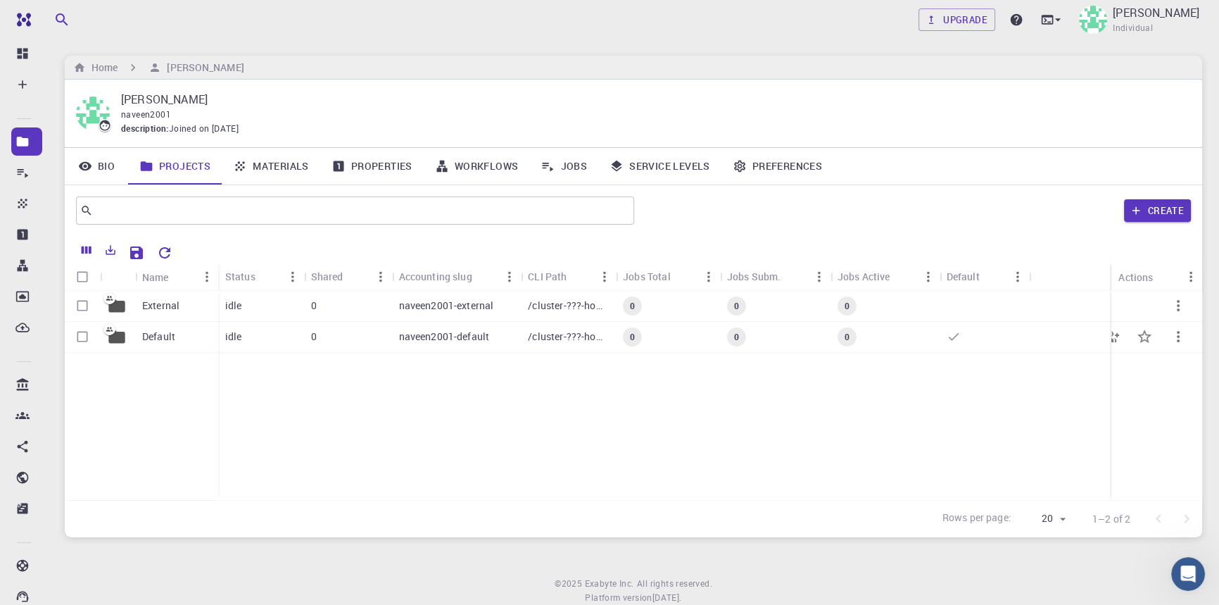
click at [952, 336] on icon at bounding box center [954, 336] width 14 height 14
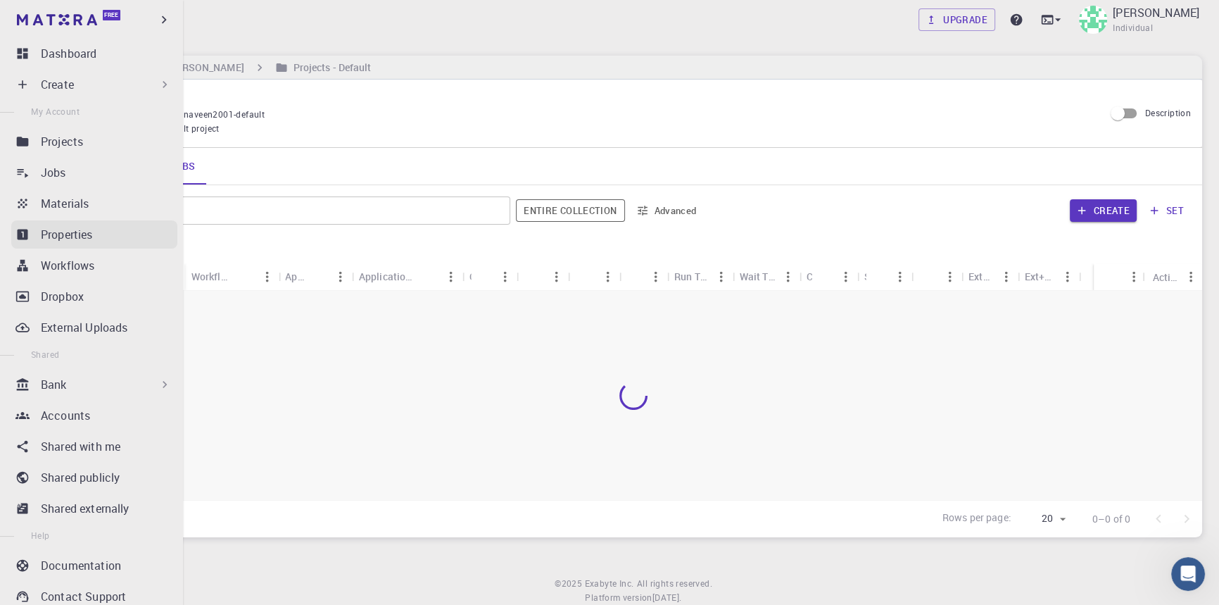
click at [39, 233] on link "Properties" at bounding box center [94, 234] width 166 height 28
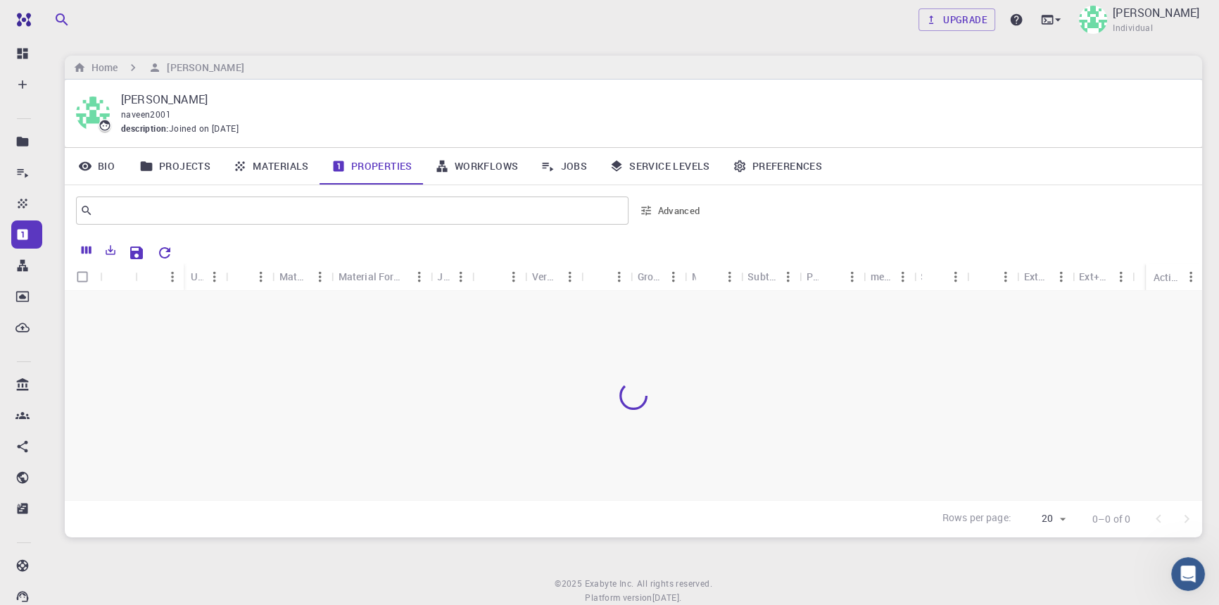
click at [259, 165] on link "Materials" at bounding box center [271, 166] width 99 height 37
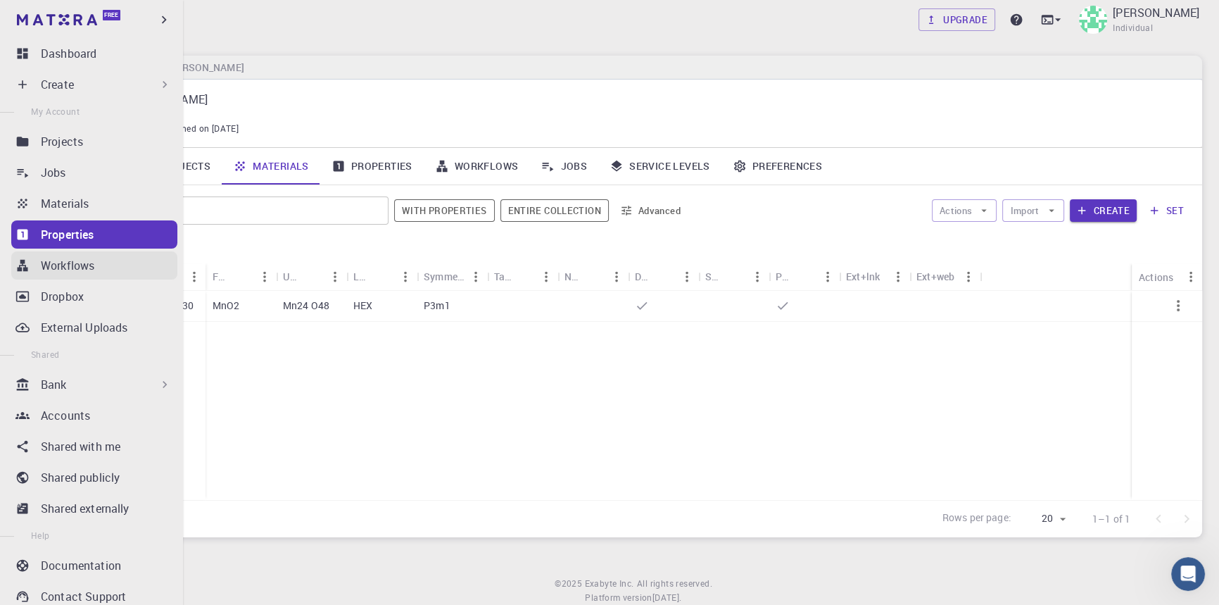
click at [70, 267] on p "Workflows" at bounding box center [67, 265] width 53 height 17
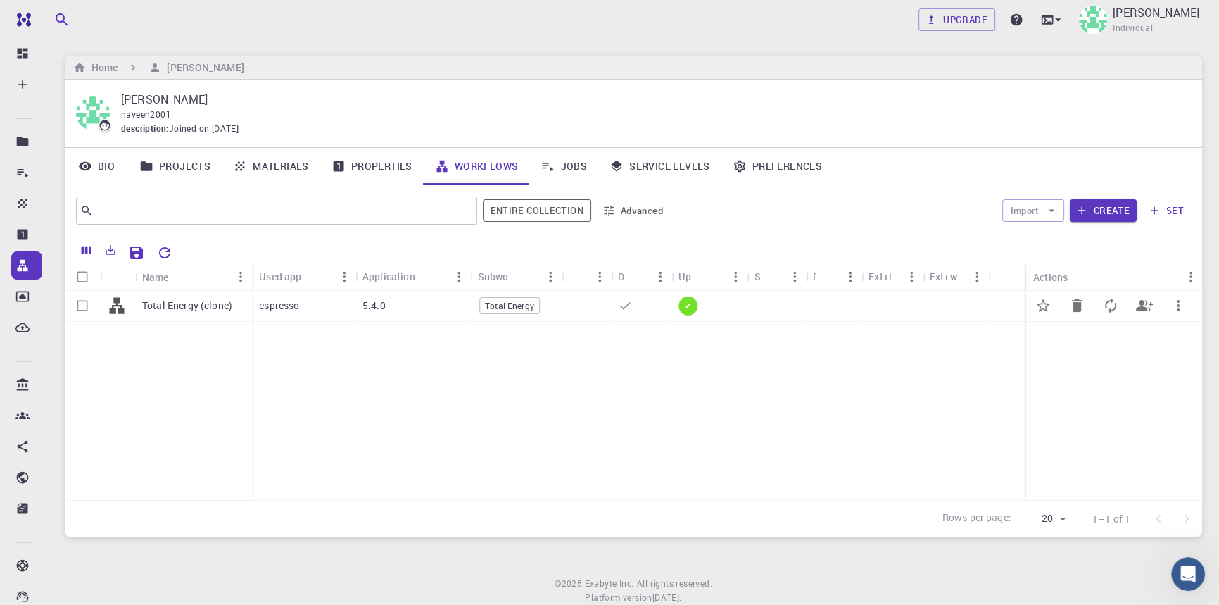
click at [408, 310] on div "5.4.0" at bounding box center [412, 306] width 115 height 31
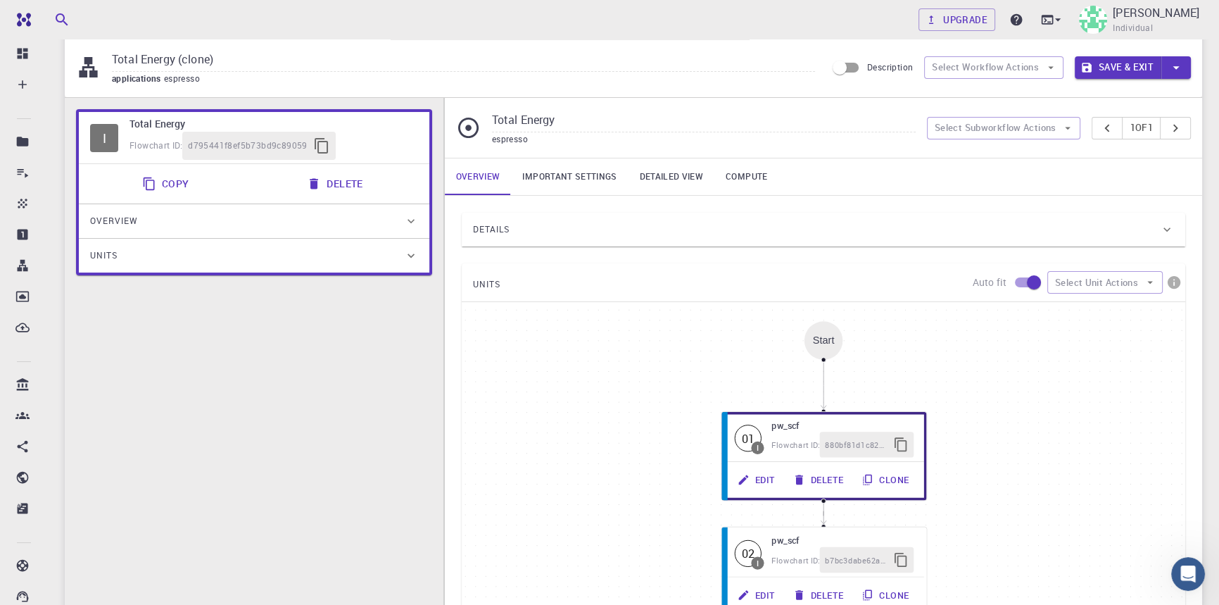
scroll to position [127, 0]
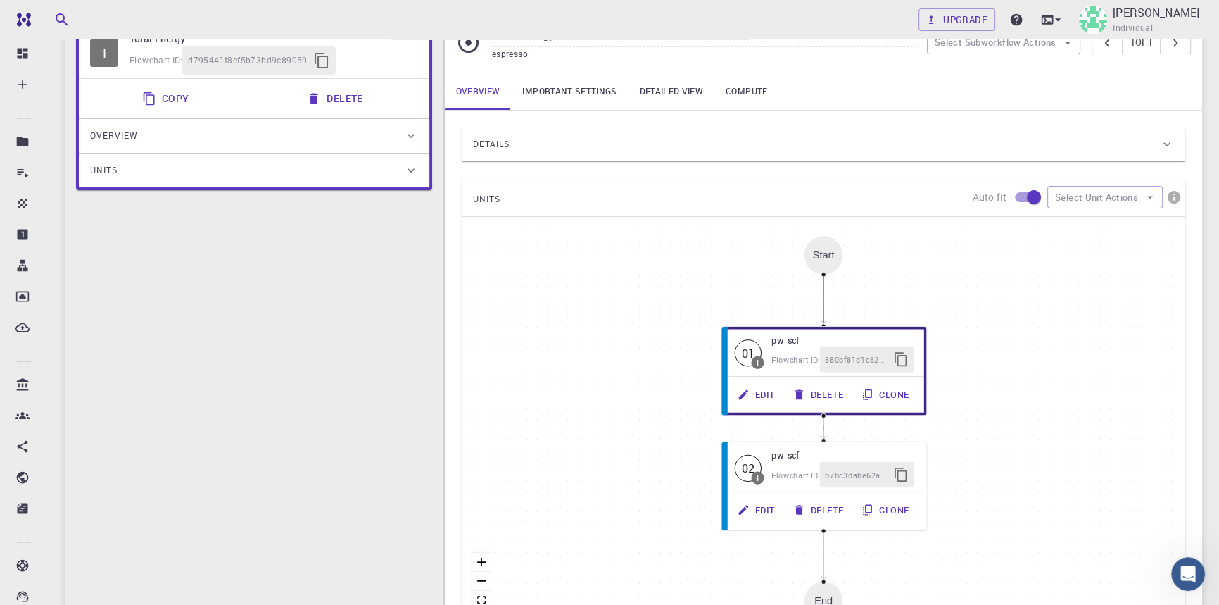
click at [823, 278] on icon "Edge from start to 880bf81d1c82ba5652193904" at bounding box center [823, 300] width 0 height 46
click at [819, 261] on div "Start" at bounding box center [823, 255] width 39 height 39
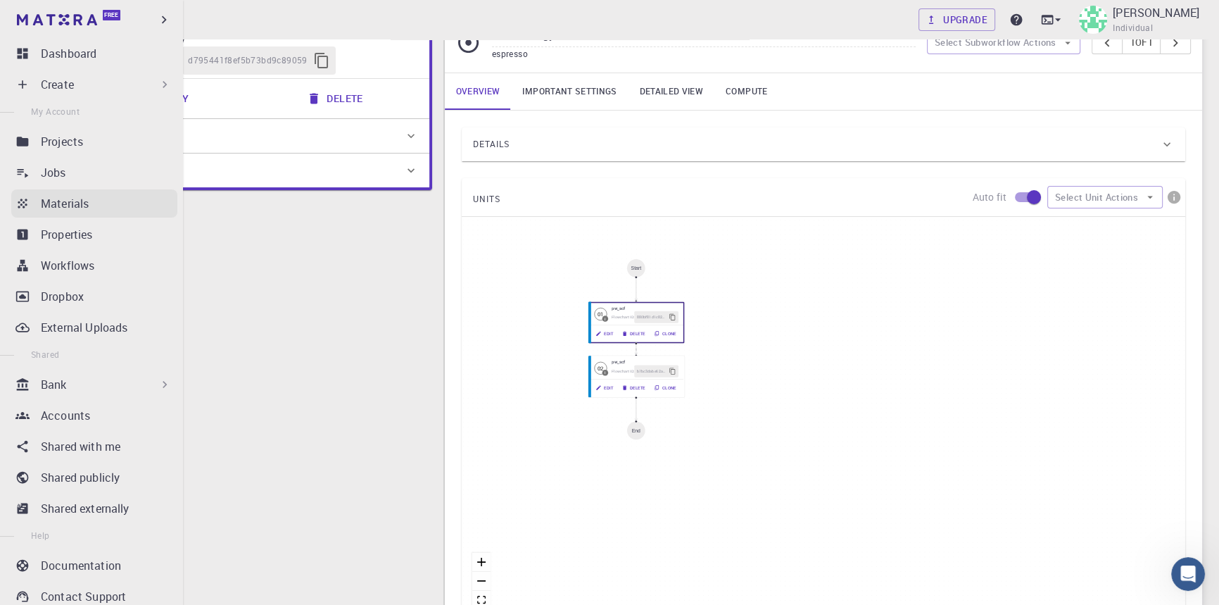
click at [77, 205] on p "Materials" at bounding box center [65, 203] width 48 height 17
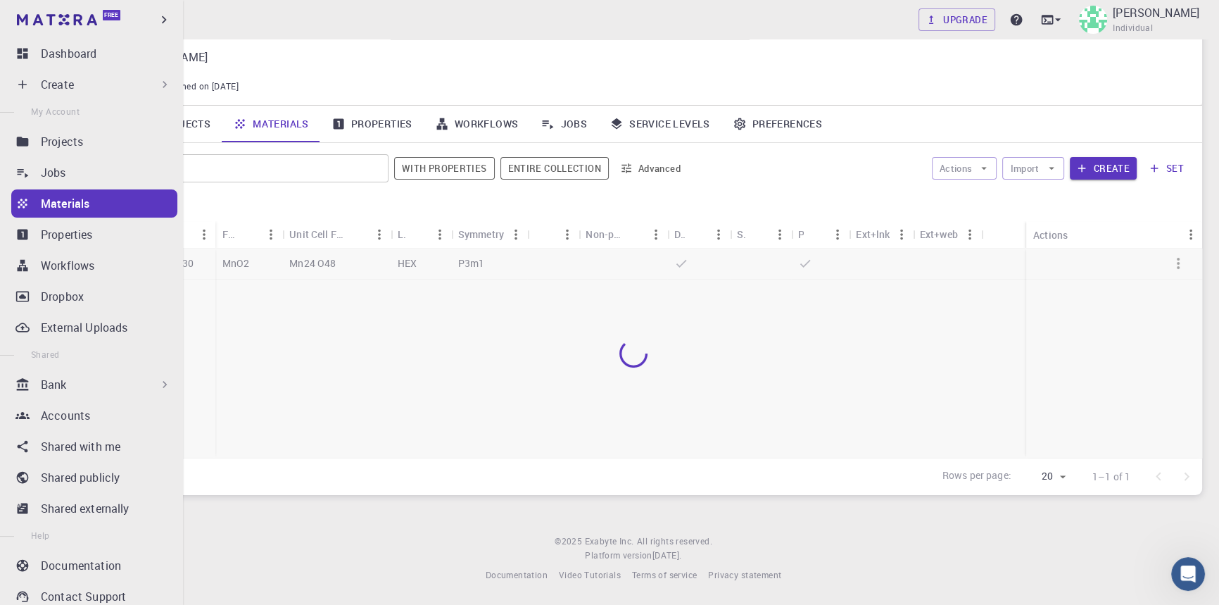
scroll to position [44, 0]
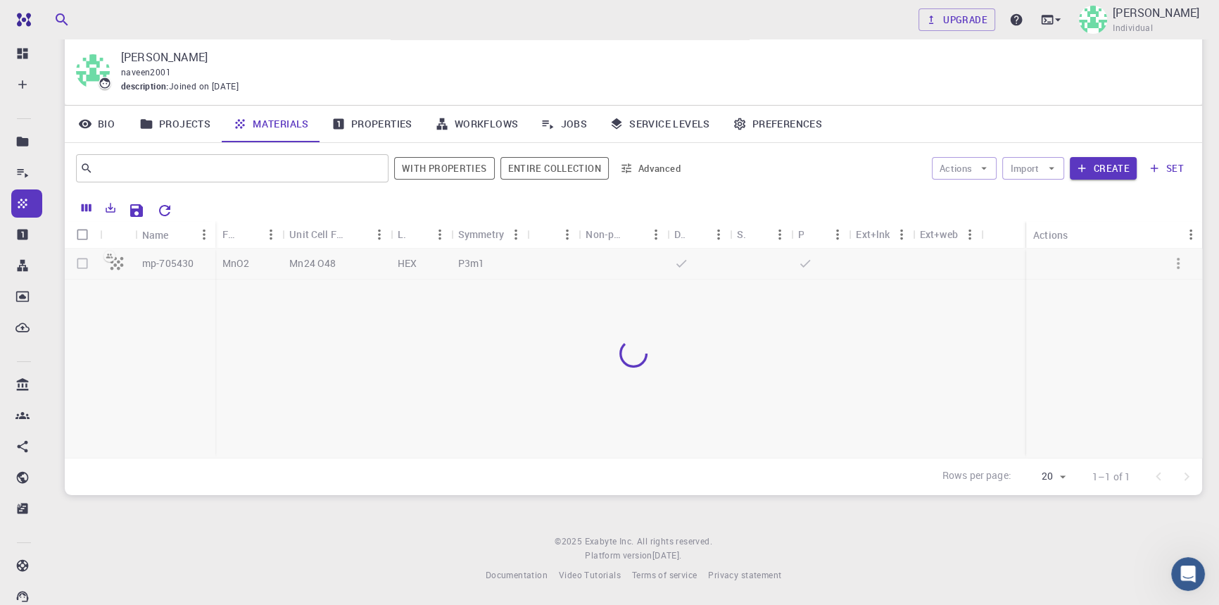
click at [81, 234] on input "Select all rows" at bounding box center [82, 234] width 27 height 27
checkbox input "true"
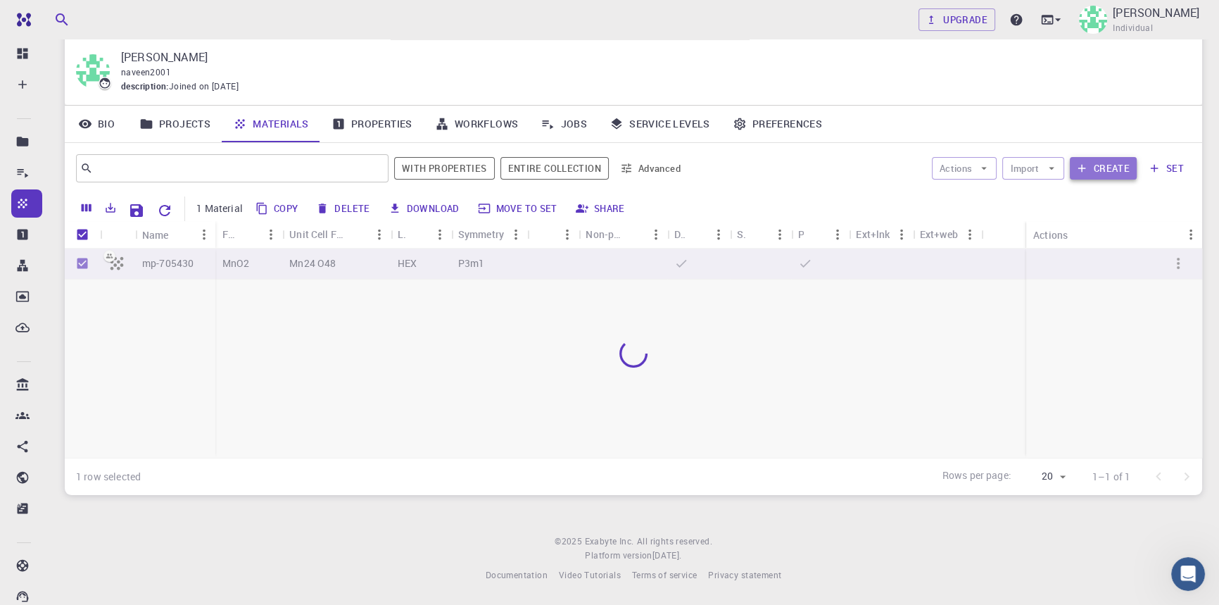
click at [1092, 159] on button "Create" at bounding box center [1103, 168] width 67 height 23
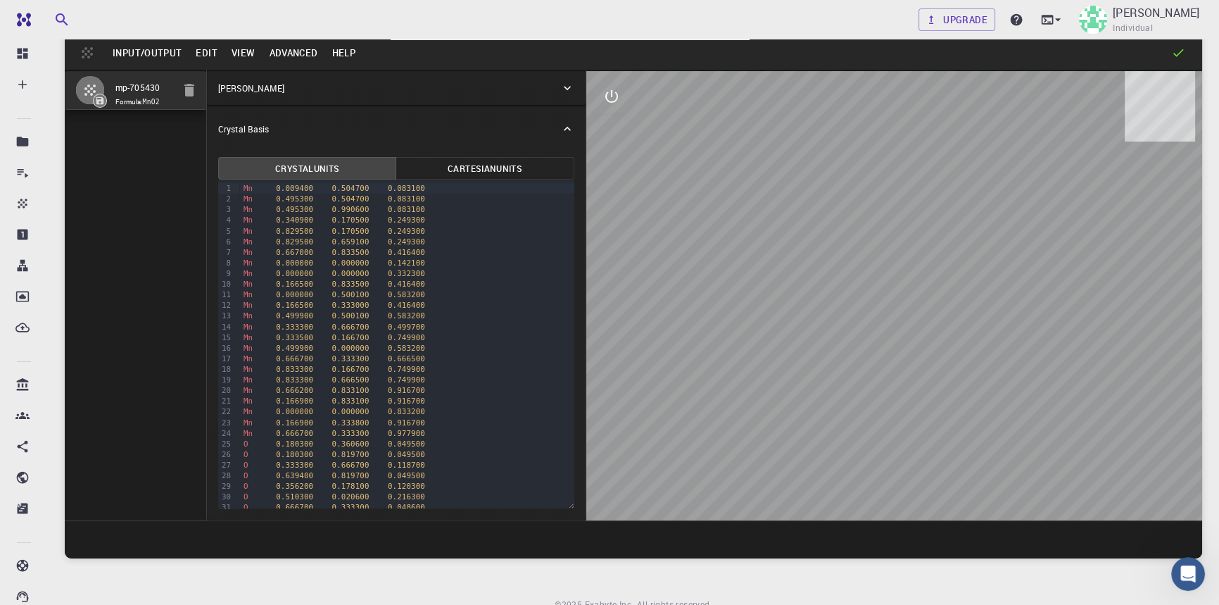
click at [209, 53] on button "Edit" at bounding box center [207, 53] width 36 height 23
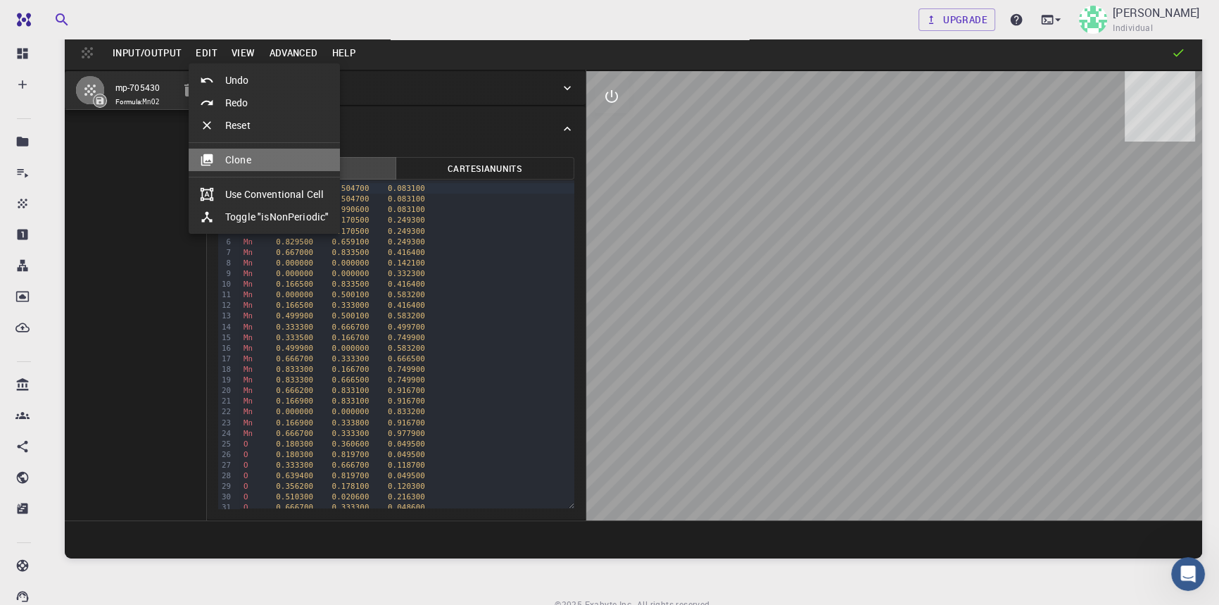
click at [247, 155] on li "Clone" at bounding box center [264, 160] width 151 height 23
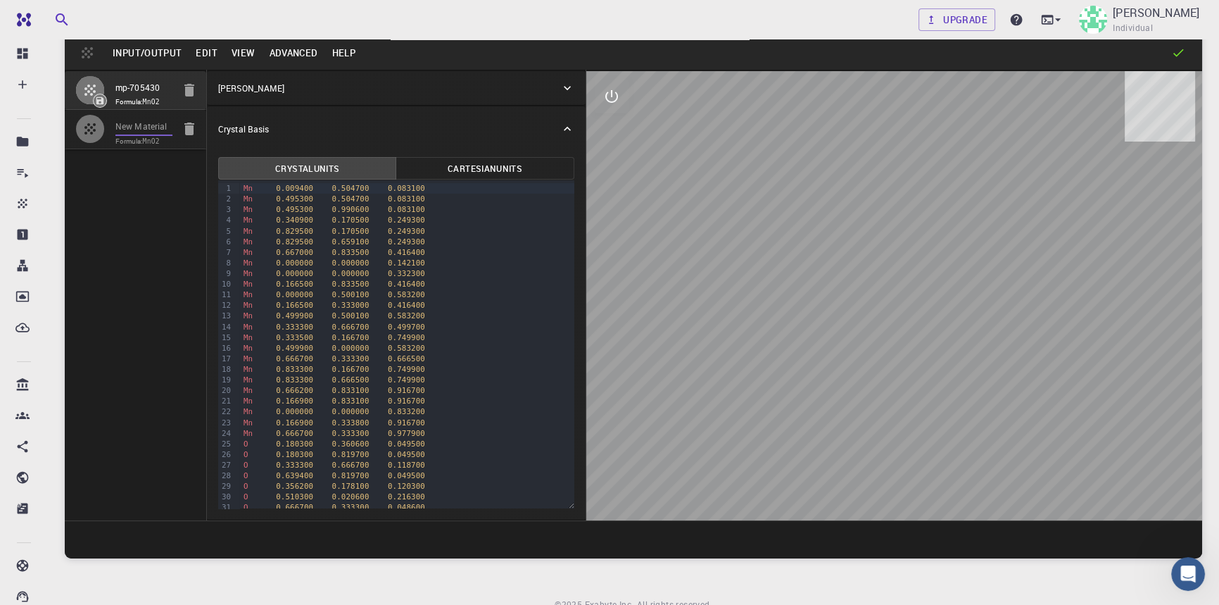
click at [158, 126] on input "New Material" at bounding box center [143, 127] width 57 height 16
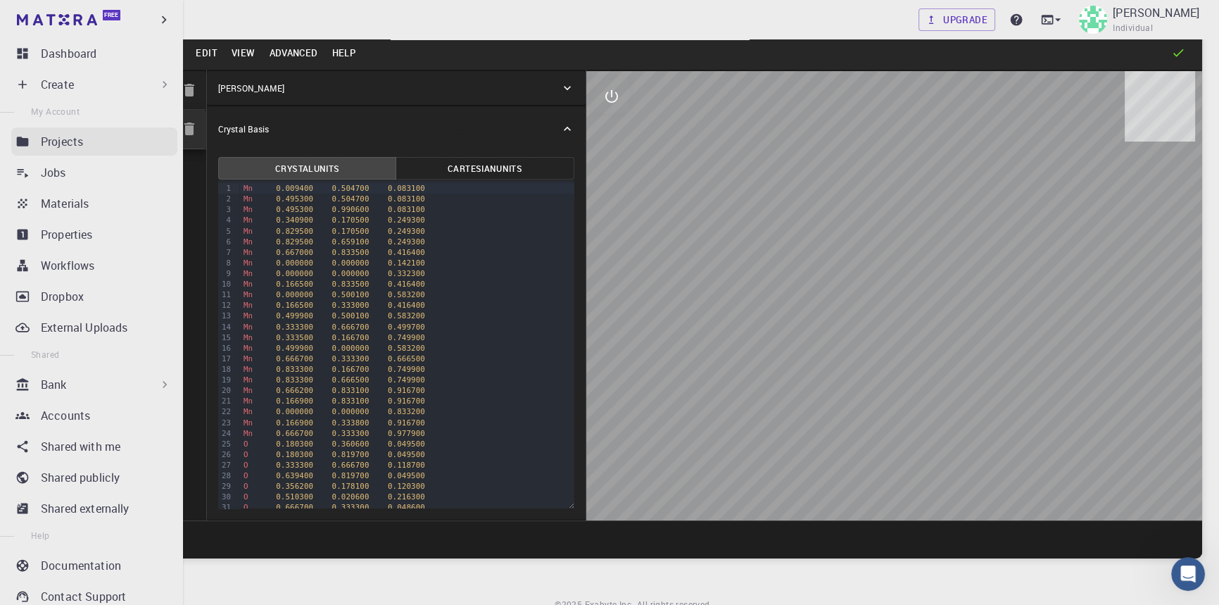
drag, startPoint x: 166, startPoint y: 125, endPoint x: 45, endPoint y: 132, distance: 121.3
click at [45, 132] on div "Free Dashboard Create New Job New Material Create Material Upload File Import f…" at bounding box center [609, 312] width 1219 height 712
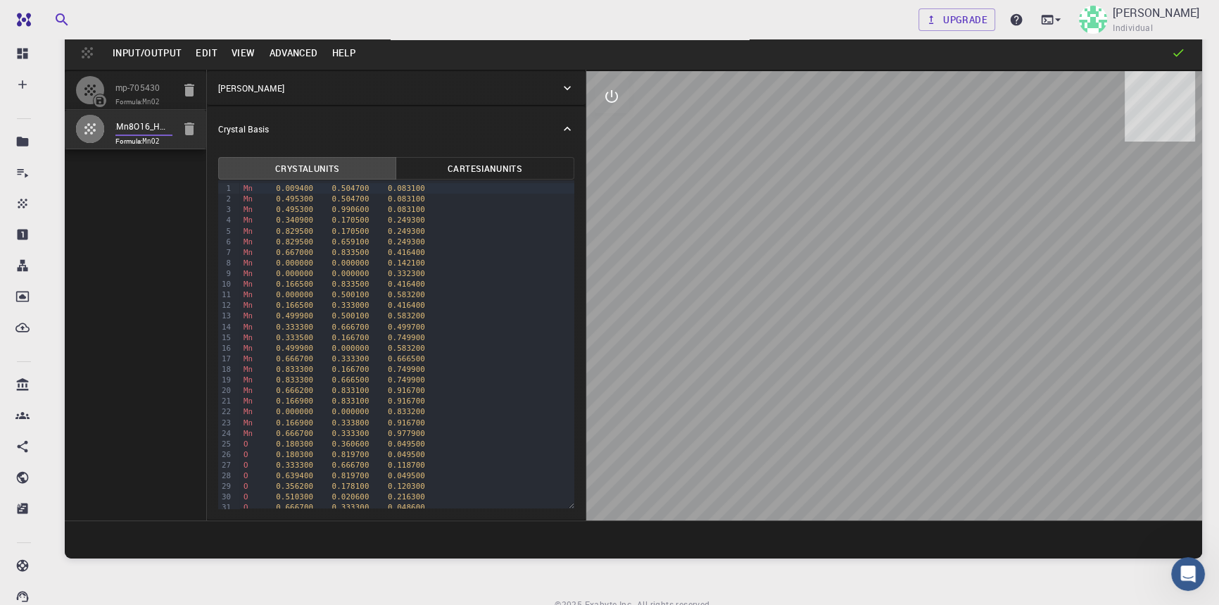
type input "KMn8O16_Hcaps"
click at [620, 272] on div at bounding box center [894, 295] width 616 height 449
click at [239, 194] on div "Mn 0.495300 0.504700 0.083100" at bounding box center [406, 199] width 335 height 11
click at [238, 184] on div "99 1 2 3 4 5 6 7 8 9 10 11 12 13 14 15 16 17 18 19 20 21 22 23 24 25 26 27 28 2…" at bounding box center [396, 344] width 356 height 328
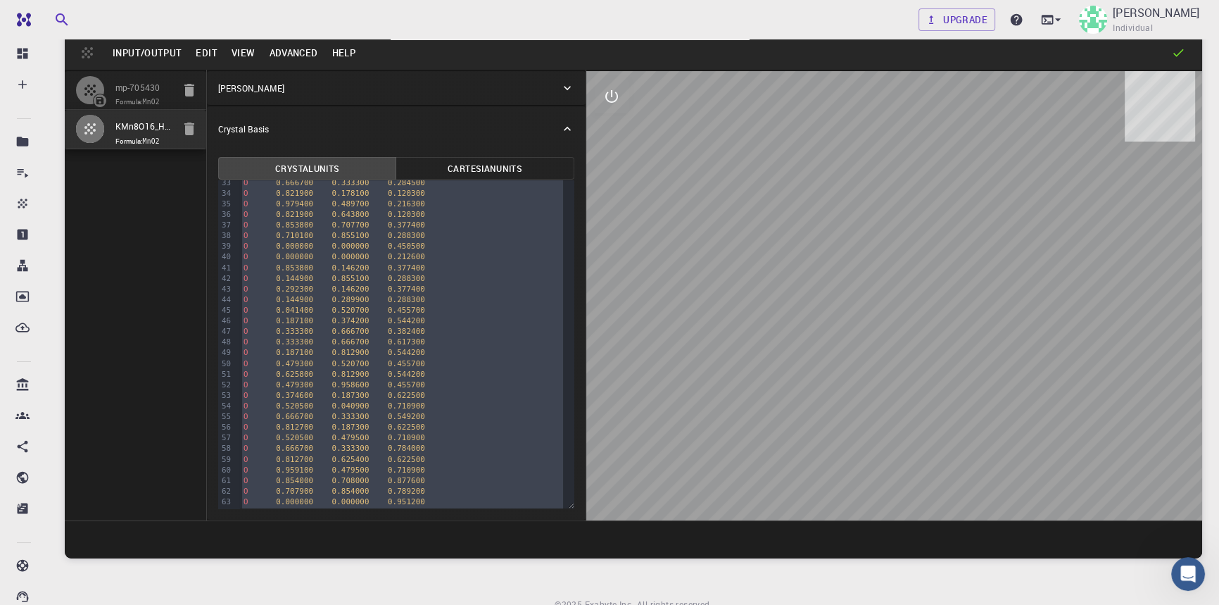
scroll to position [453, 0]
drag, startPoint x: 238, startPoint y: 184, endPoint x: 414, endPoint y: 612, distance: 462.7
click at [414, 612] on html "Free Dashboard Create New Job New Material Create Material Upload File Import f…" at bounding box center [609, 312] width 1219 height 712
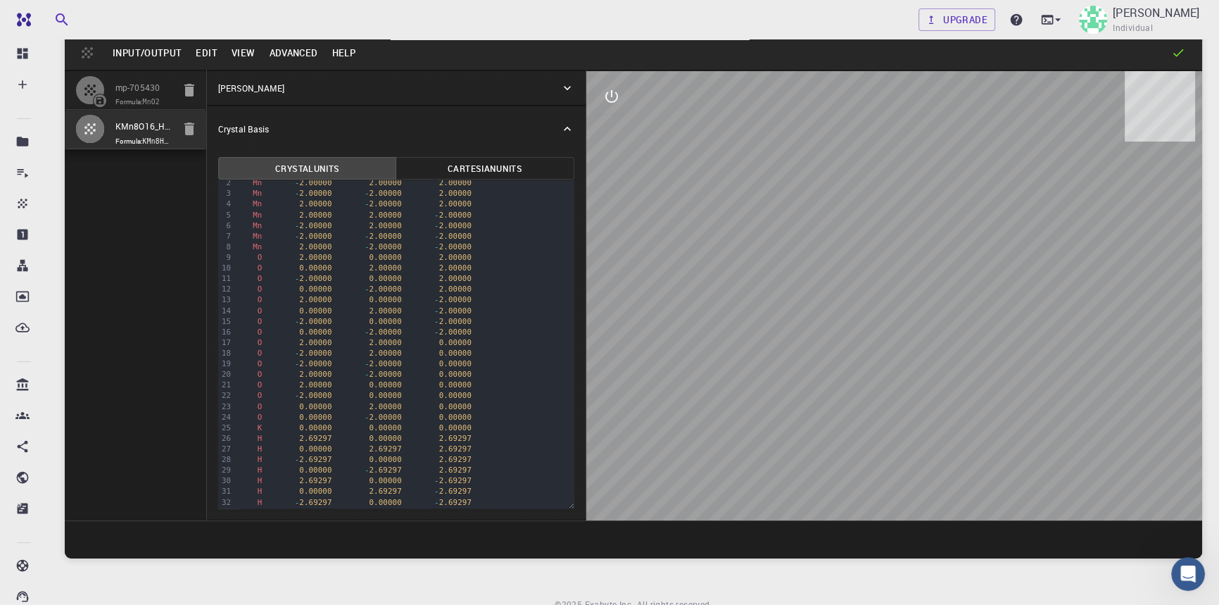
scroll to position [0, 0]
click at [201, 52] on button "Edit" at bounding box center [207, 53] width 36 height 23
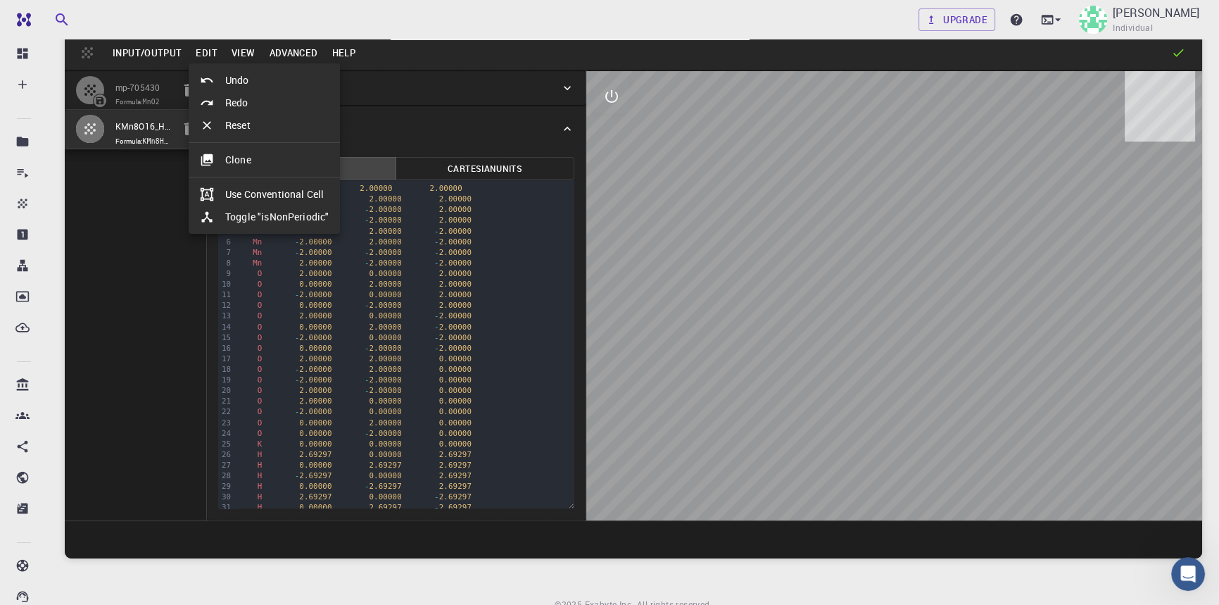
click at [260, 211] on li "Toggle "isNonPeriodic"" at bounding box center [264, 217] width 151 height 23
type input "CUB"
type input "314.856236899"
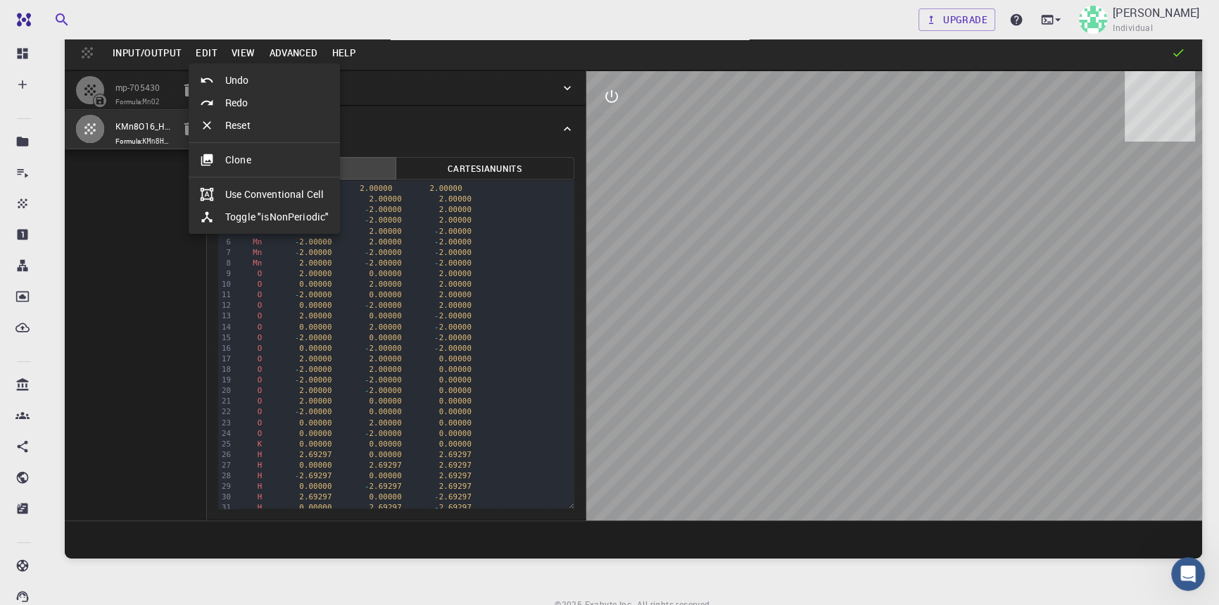
type input "90"
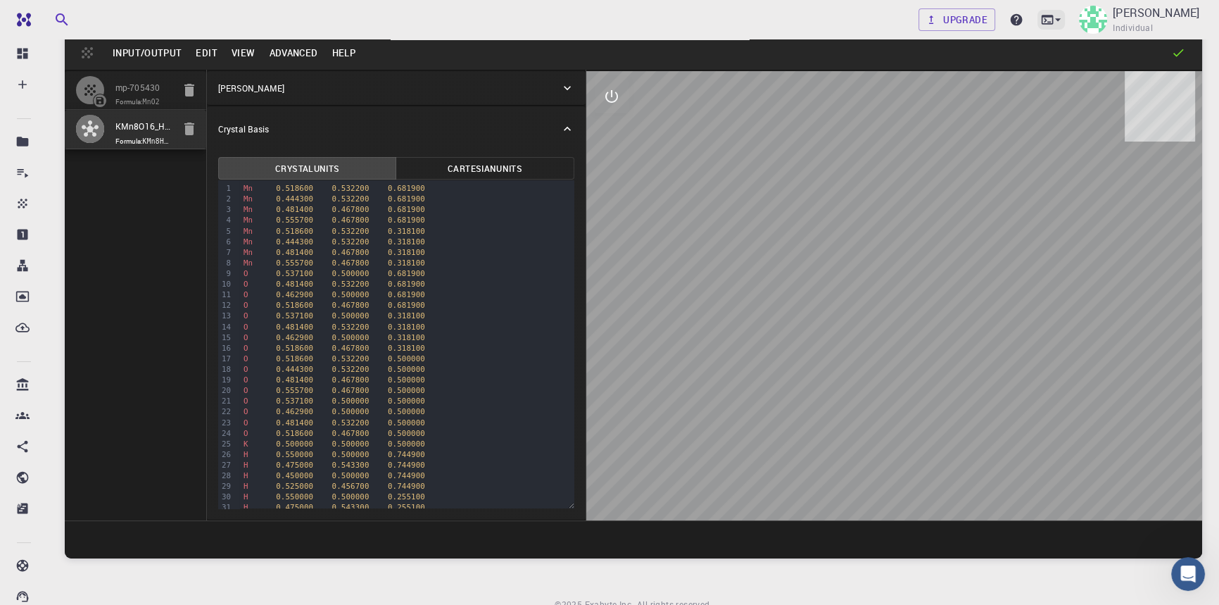
click at [1051, 16] on icon at bounding box center [1058, 20] width 14 height 14
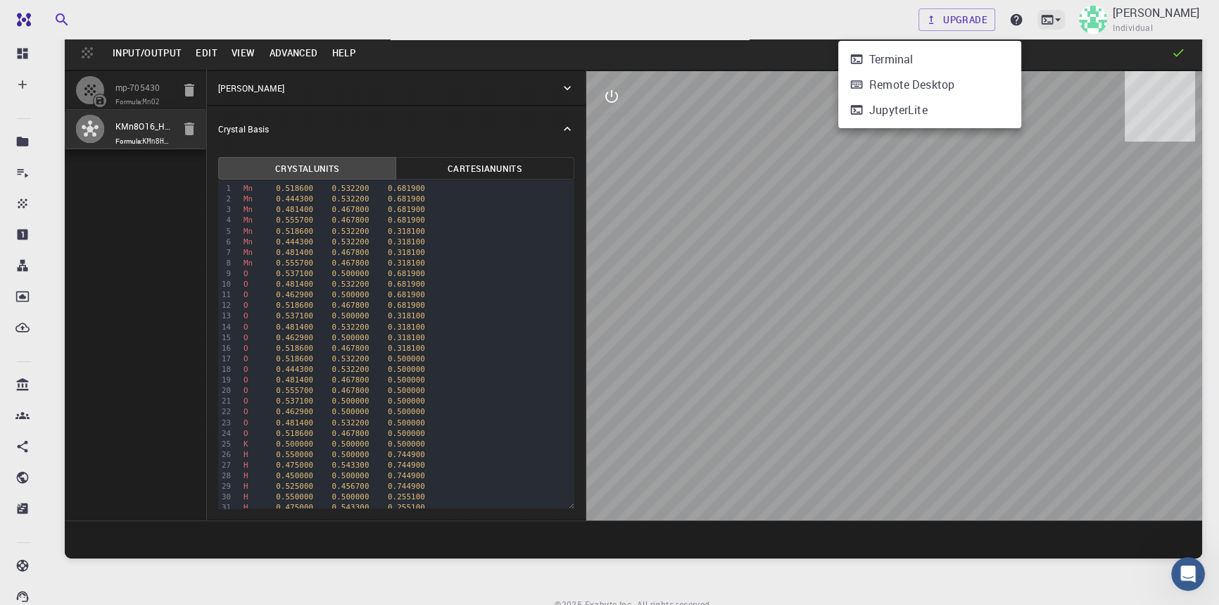
click at [1016, 16] on div at bounding box center [609, 302] width 1219 height 605
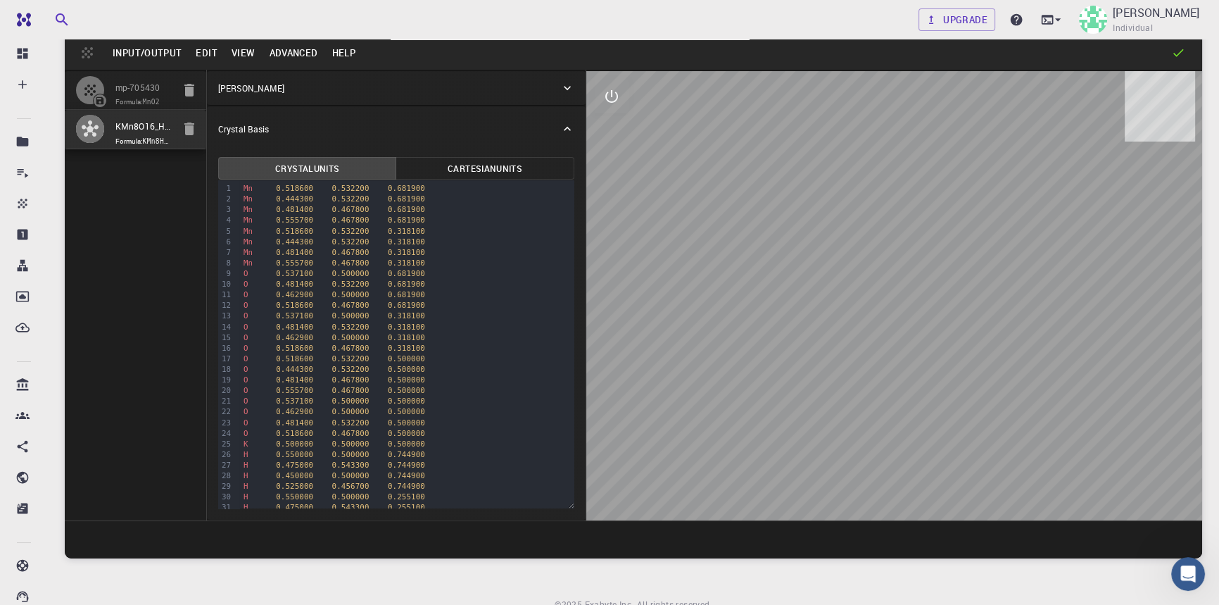
click at [1180, 53] on icon at bounding box center [1178, 53] width 14 height 14
click at [174, 54] on button "Input/Output" at bounding box center [147, 53] width 83 height 23
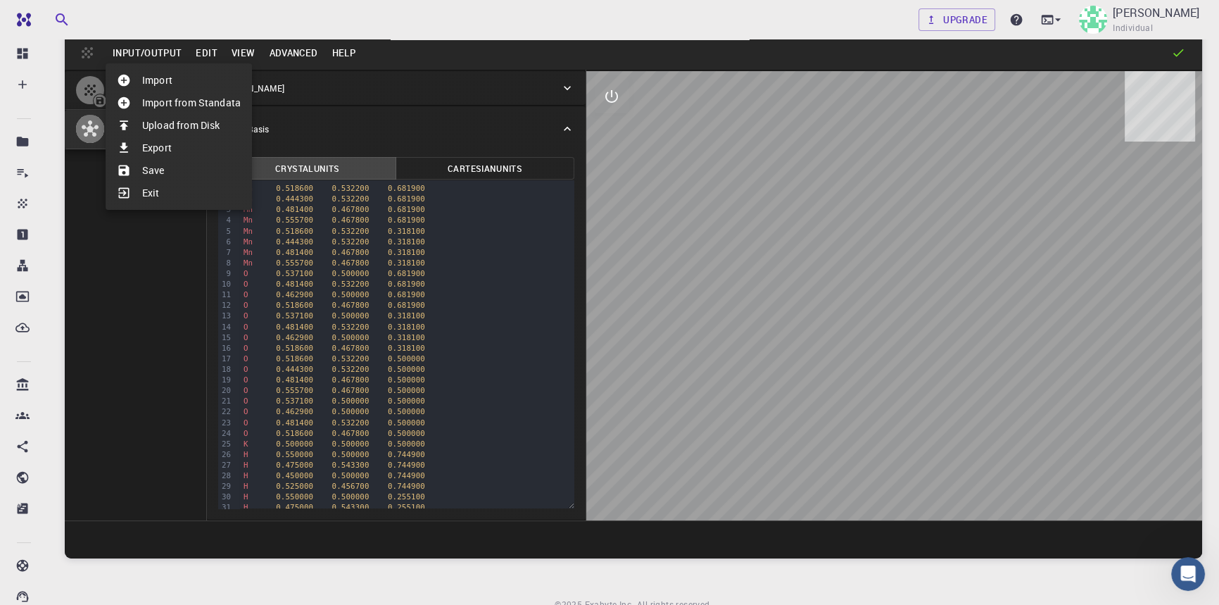
click at [170, 173] on li "Save" at bounding box center [179, 170] width 146 height 23
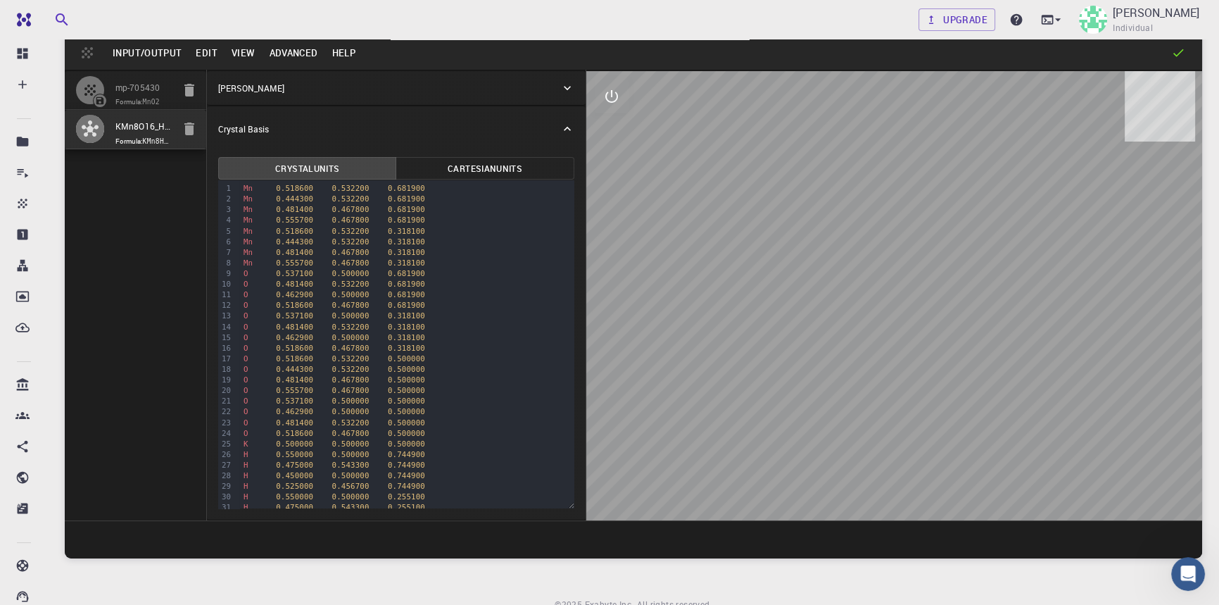
click at [137, 49] on button "Input/Output" at bounding box center [147, 53] width 83 height 23
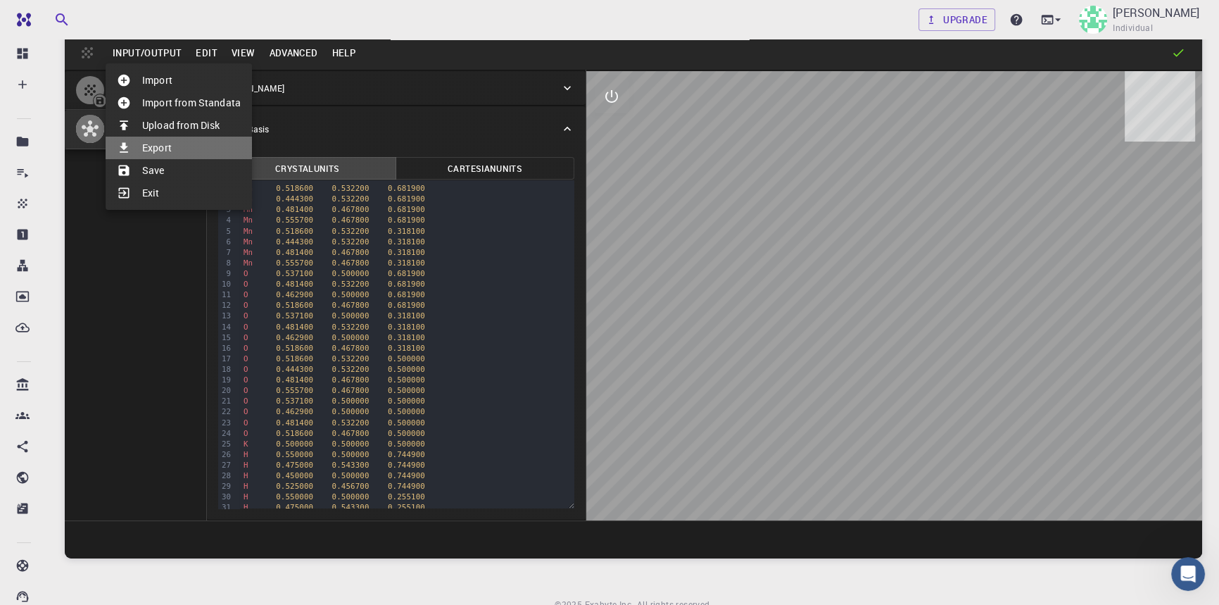
click at [154, 144] on li "Export" at bounding box center [179, 148] width 146 height 23
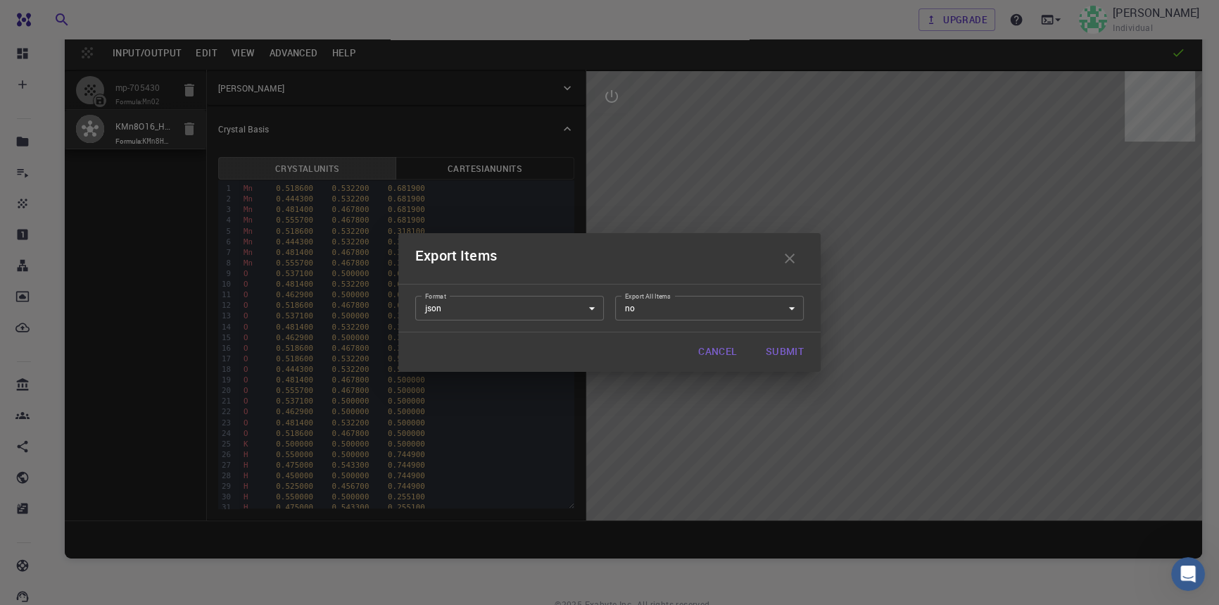
click at [667, 304] on body "Free Dashboard Create New Job New Material Create Material Upload File Import f…" at bounding box center [609, 312] width 1219 height 712
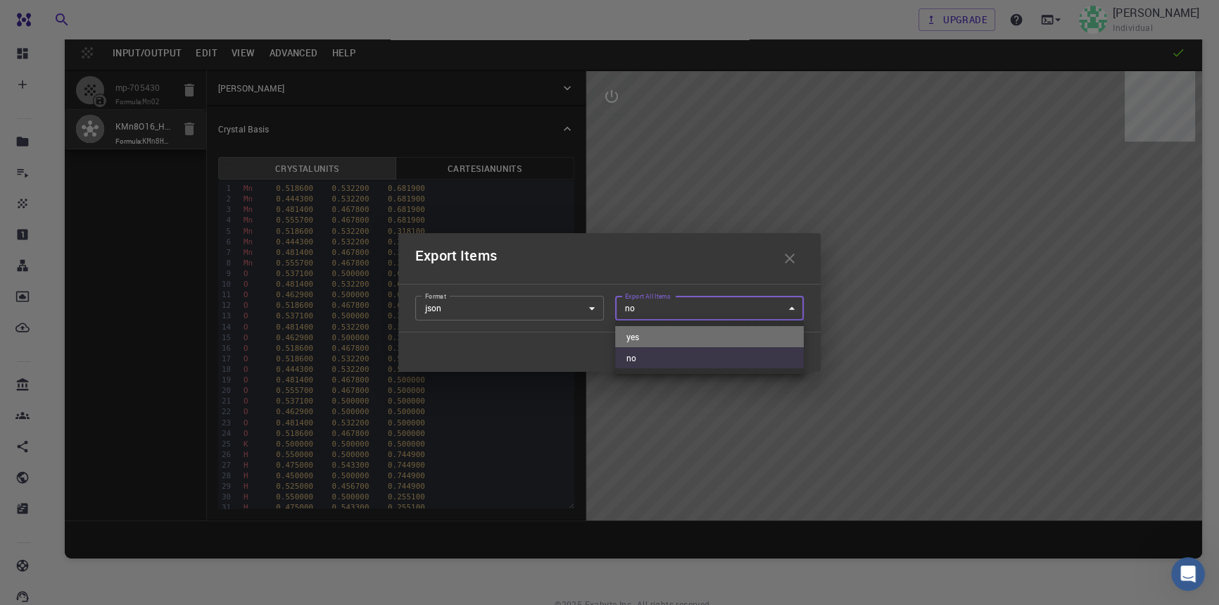
click at [664, 330] on li "yes" at bounding box center [709, 336] width 189 height 21
type input "yes"
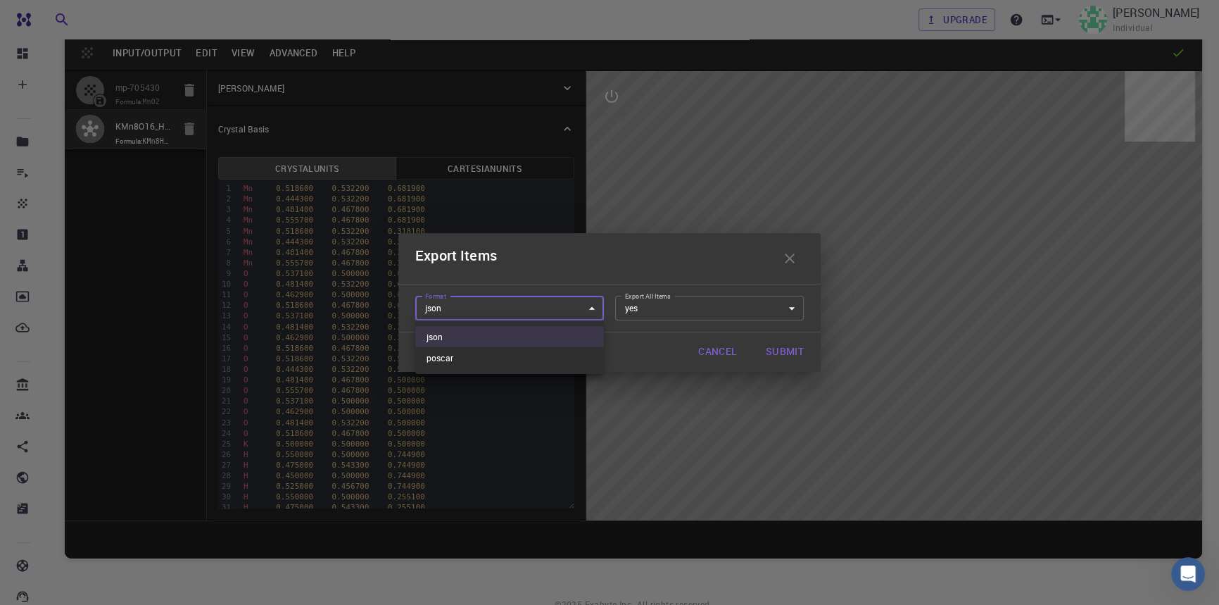
click at [579, 301] on body "Free Dashboard Create New Job New Material Create Material Upload File Import f…" at bounding box center [609, 312] width 1219 height 712
click at [579, 301] on div at bounding box center [609, 302] width 1219 height 605
click at [704, 343] on button "Cancel" at bounding box center [717, 352] width 61 height 28
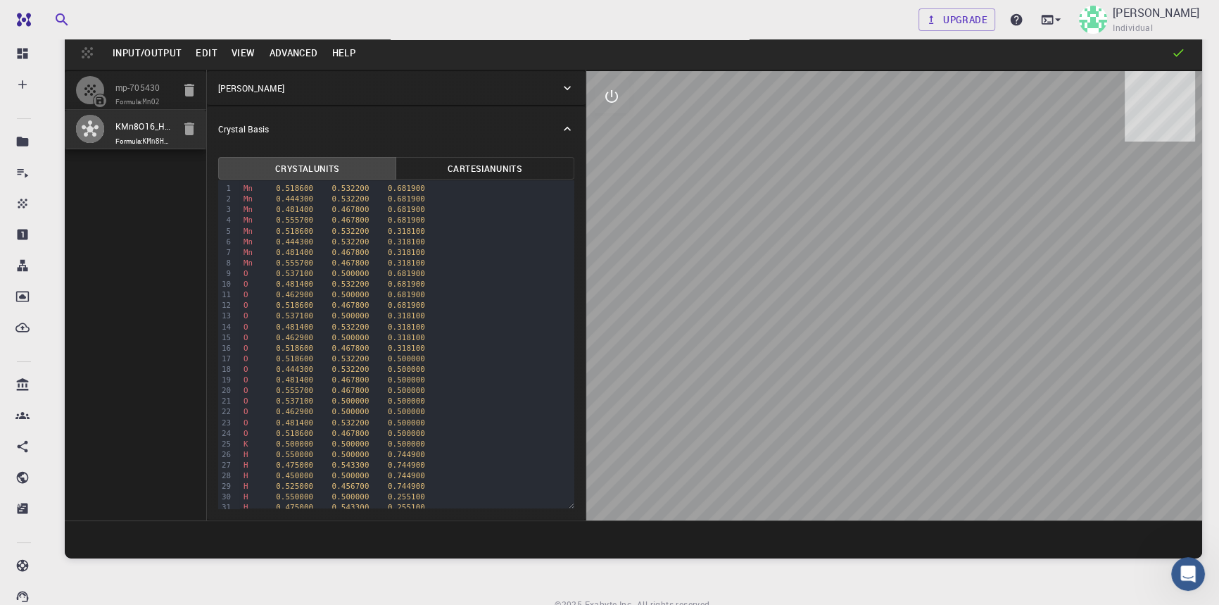
click at [96, 130] on icon "button" at bounding box center [90, 128] width 17 height 17
click at [95, 130] on icon "button" at bounding box center [90, 128] width 17 height 17
click at [122, 51] on button "Input/Output" at bounding box center [147, 53] width 83 height 23
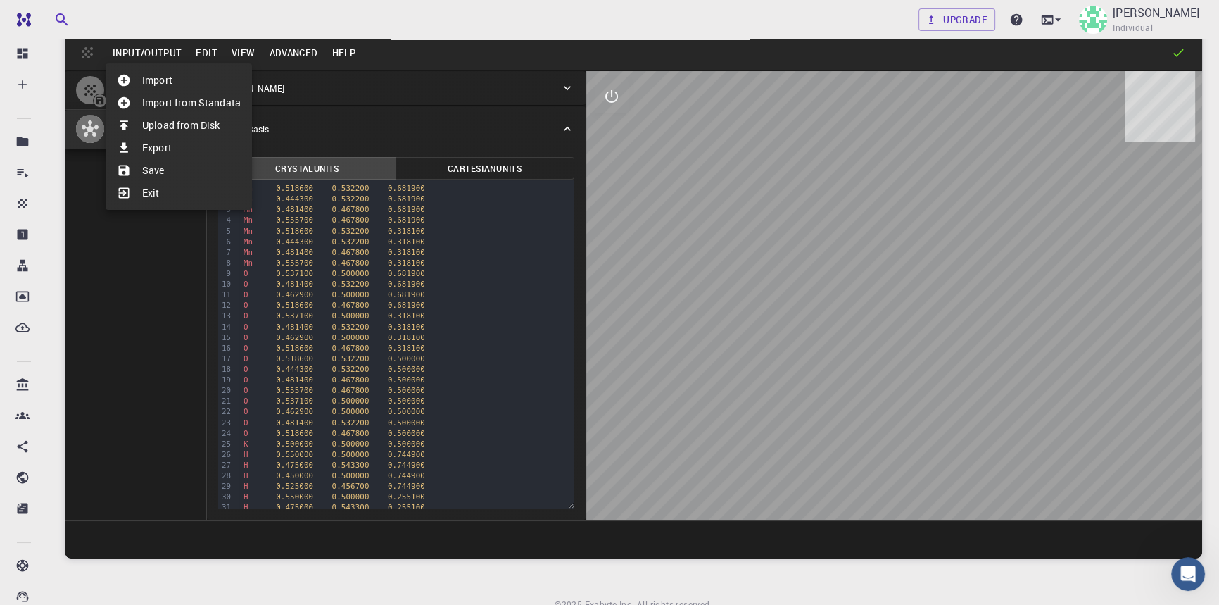
click at [154, 160] on li "Save" at bounding box center [179, 170] width 146 height 23
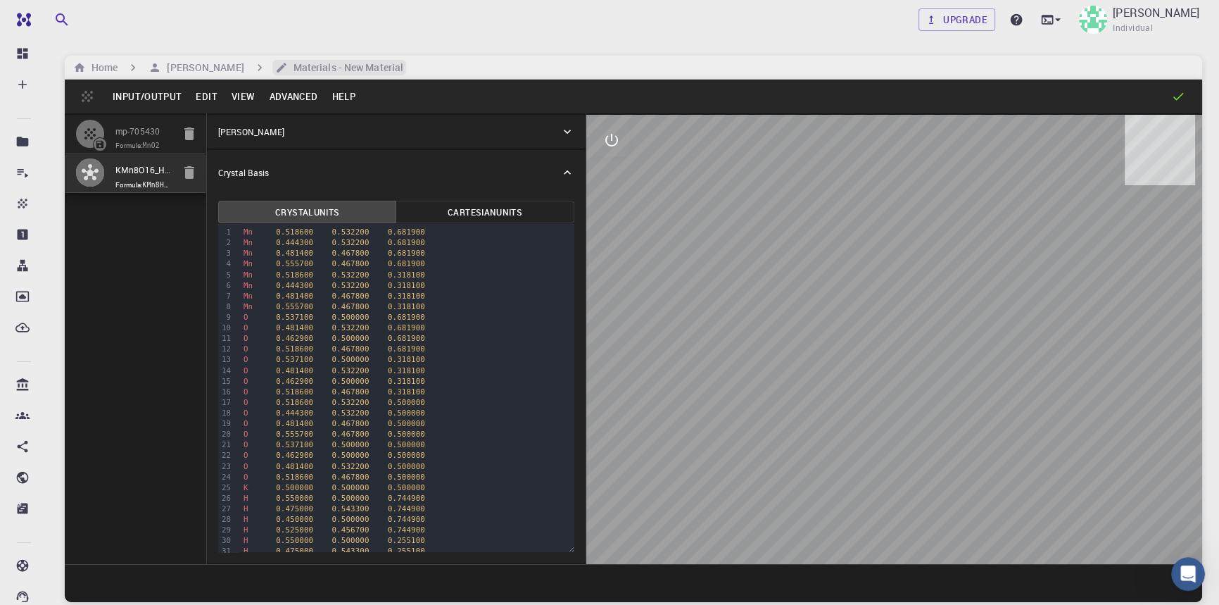
click at [330, 63] on h6 "Materials - New Material" at bounding box center [345, 67] width 115 height 15
click at [288, 63] on icon "breadcrumb" at bounding box center [281, 67] width 13 height 13
click at [141, 95] on button "Input/Output" at bounding box center [147, 96] width 83 height 23
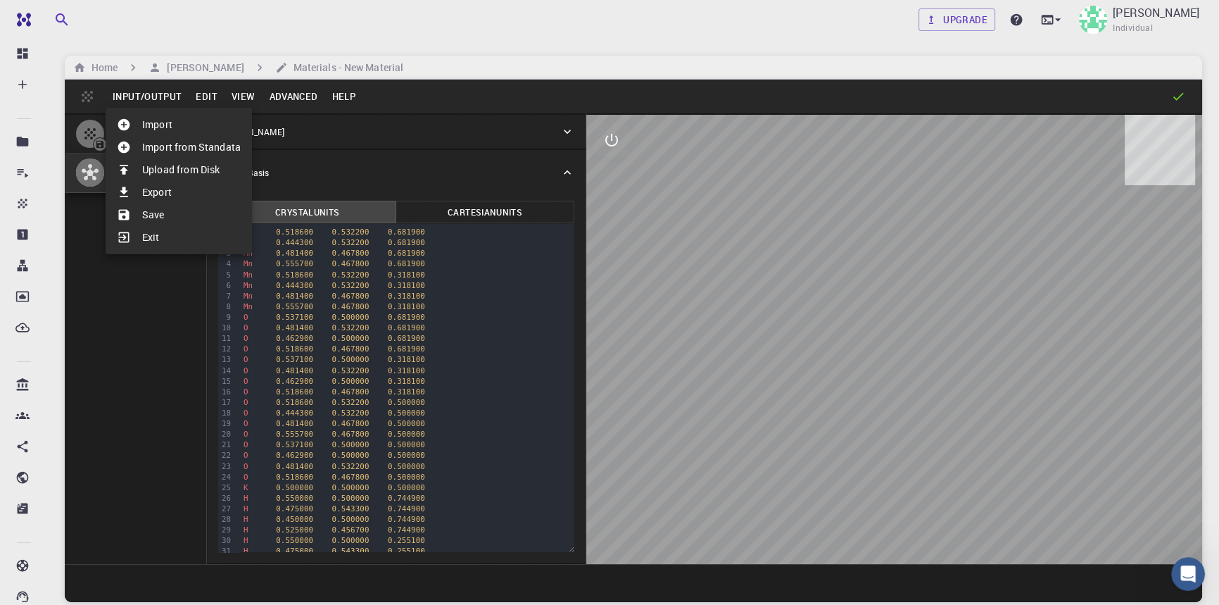
click at [161, 191] on li "Export" at bounding box center [179, 192] width 146 height 23
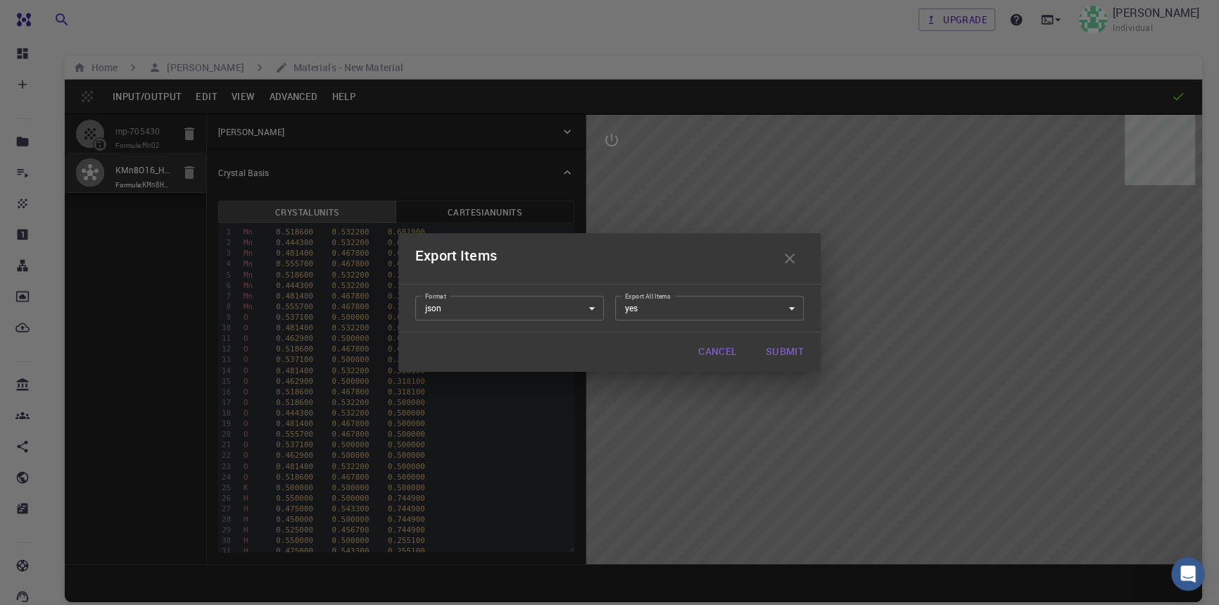
click at [587, 303] on body "Free Dashboard Create New Job New Material Create Material Upload File Import f…" at bounding box center [609, 356] width 1219 height 712
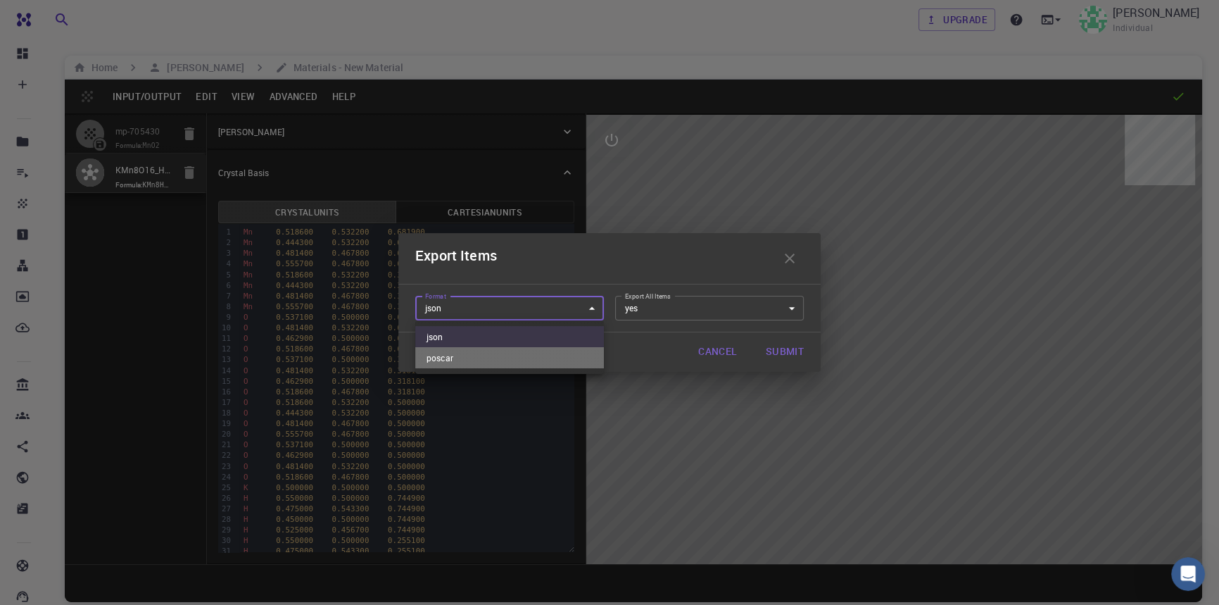
click at [561, 350] on li "poscar" at bounding box center [509, 357] width 189 height 21
type input "poscar"
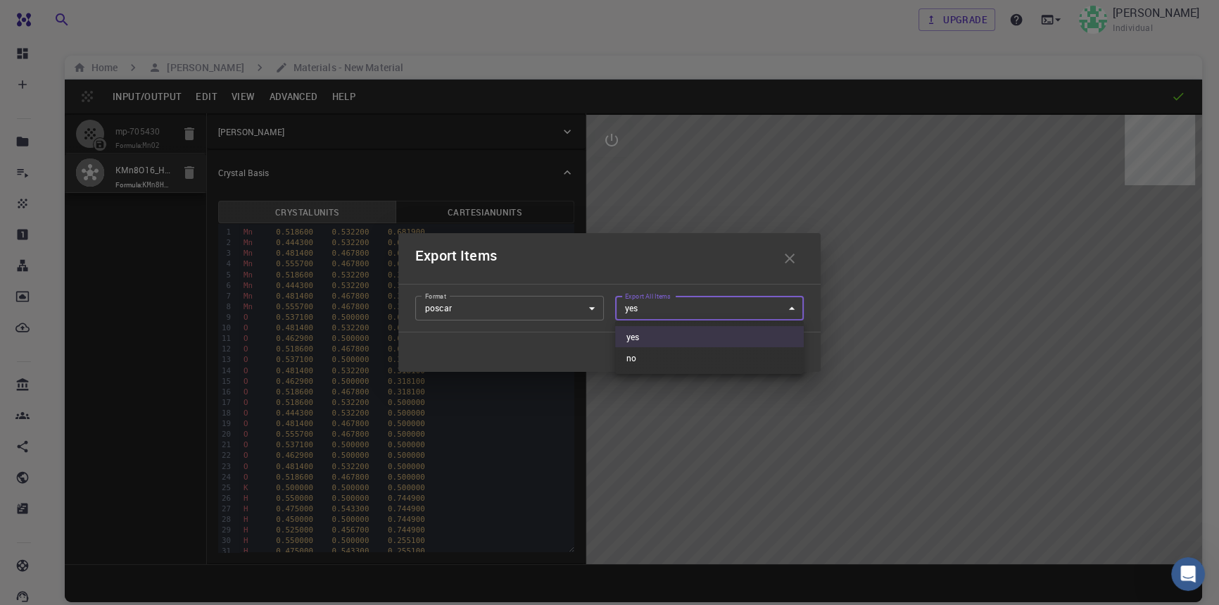
click at [647, 304] on body "Free Dashboard Create New Job New Material Create Material Upload File Import f…" at bounding box center [609, 356] width 1219 height 712
click at [647, 304] on div at bounding box center [609, 302] width 1219 height 605
click at [796, 346] on button "Submit" at bounding box center [785, 352] width 61 height 28
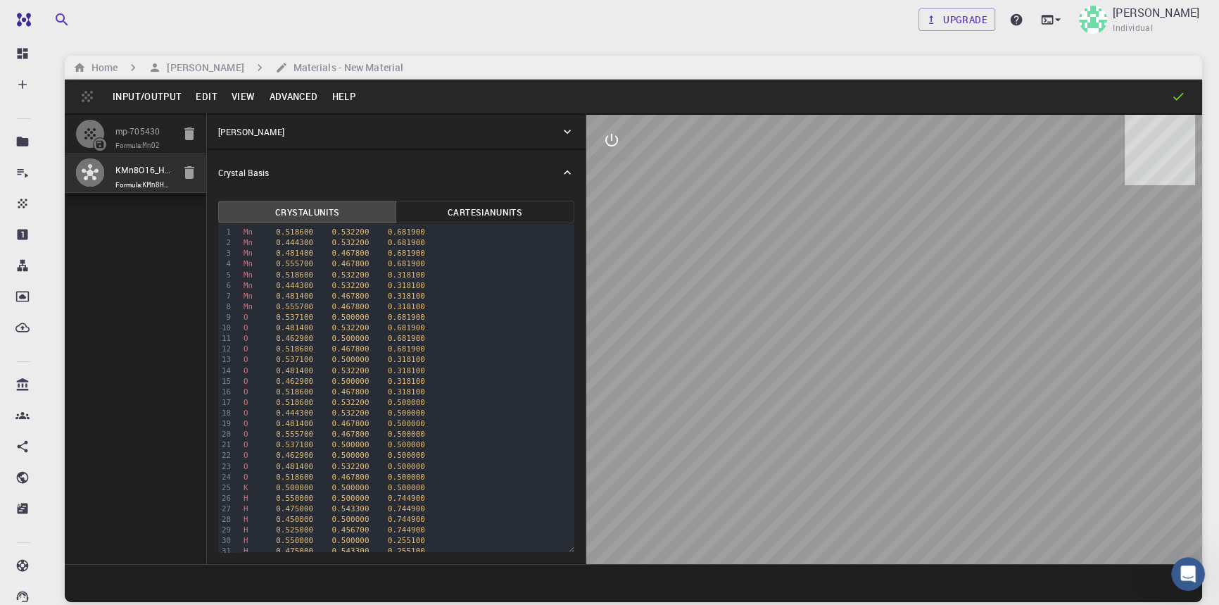
click at [198, 91] on button "Edit" at bounding box center [207, 96] width 36 height 23
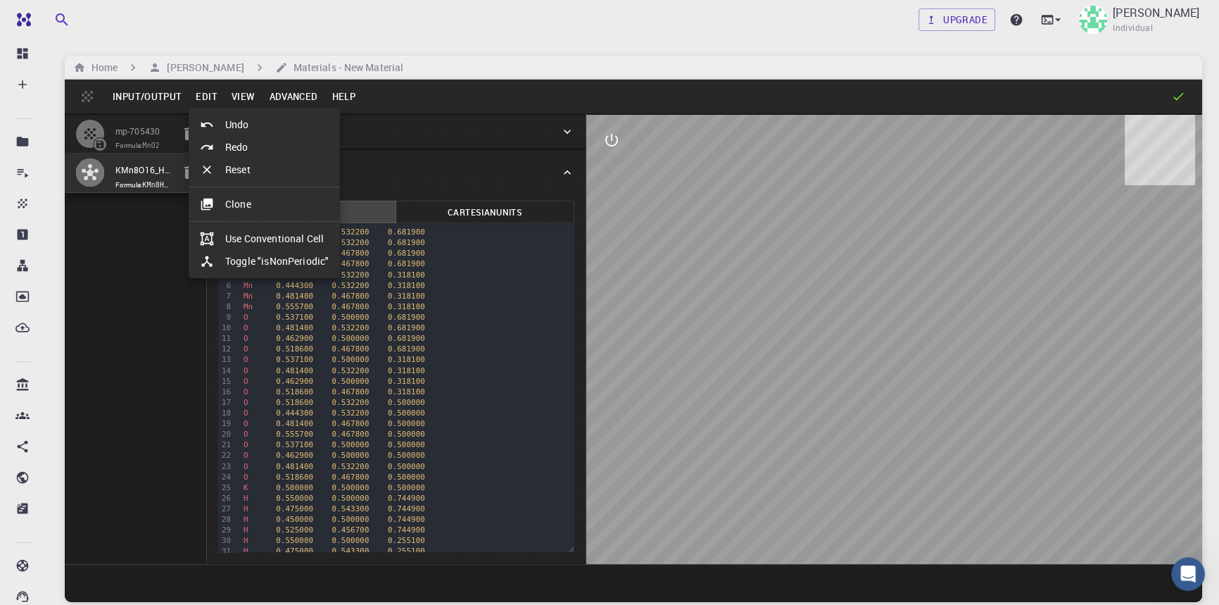
click at [242, 234] on li "Use Conventional Cell" at bounding box center [264, 238] width 151 height 23
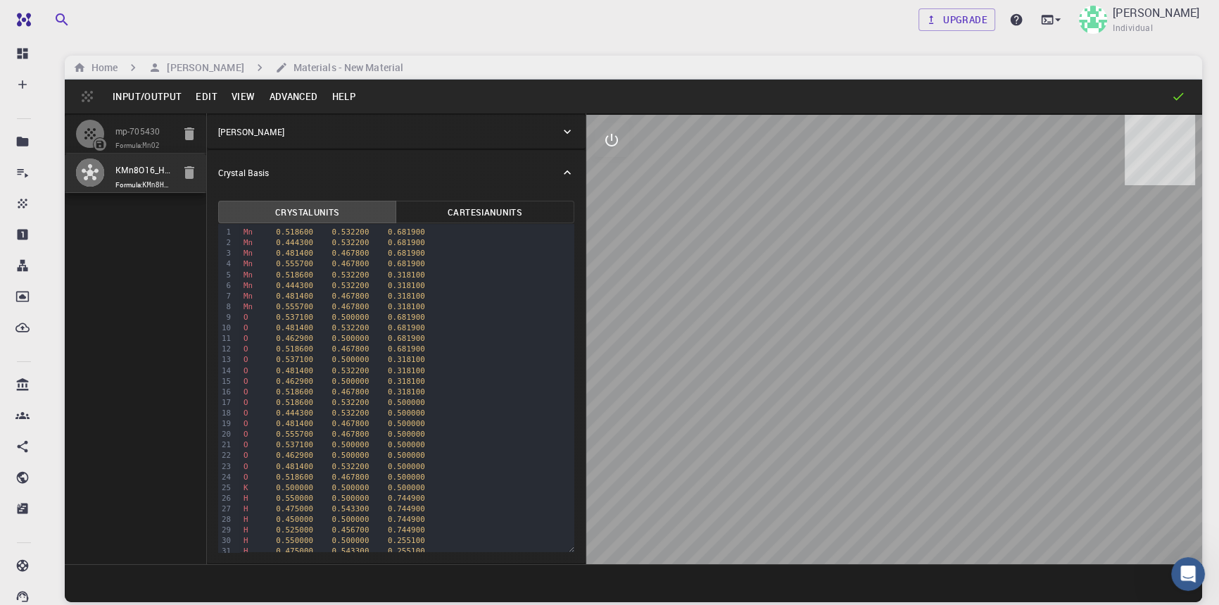
click at [213, 99] on button "Edit" at bounding box center [207, 96] width 36 height 23
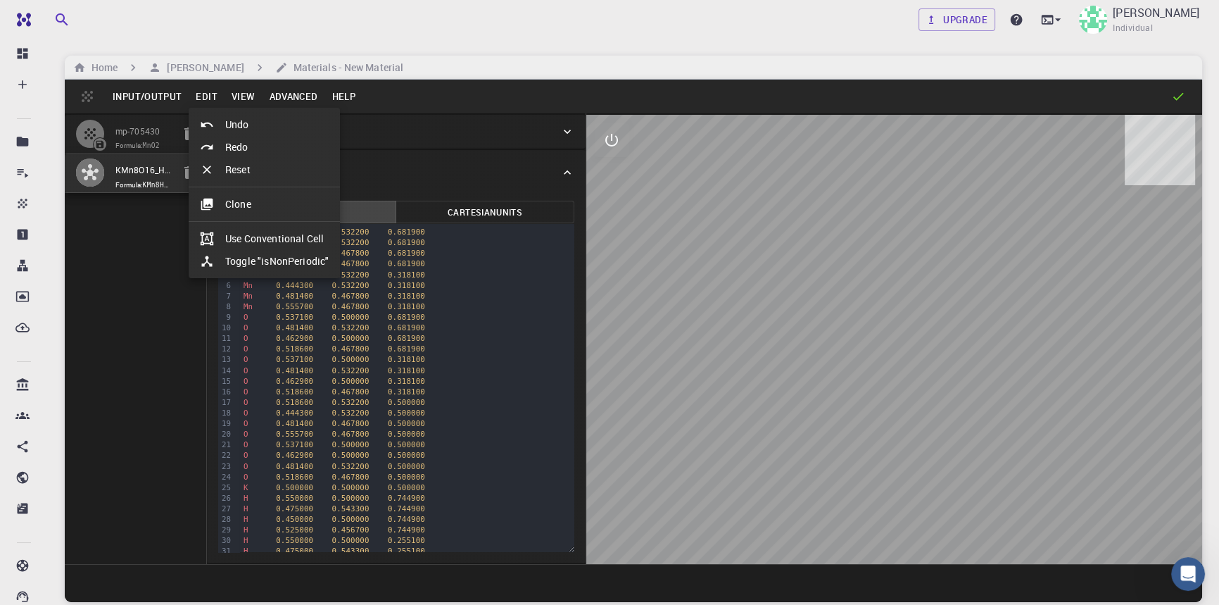
click at [265, 260] on li "Toggle "isNonPeriodic"" at bounding box center [264, 261] width 151 height 23
type input "314.856237401"
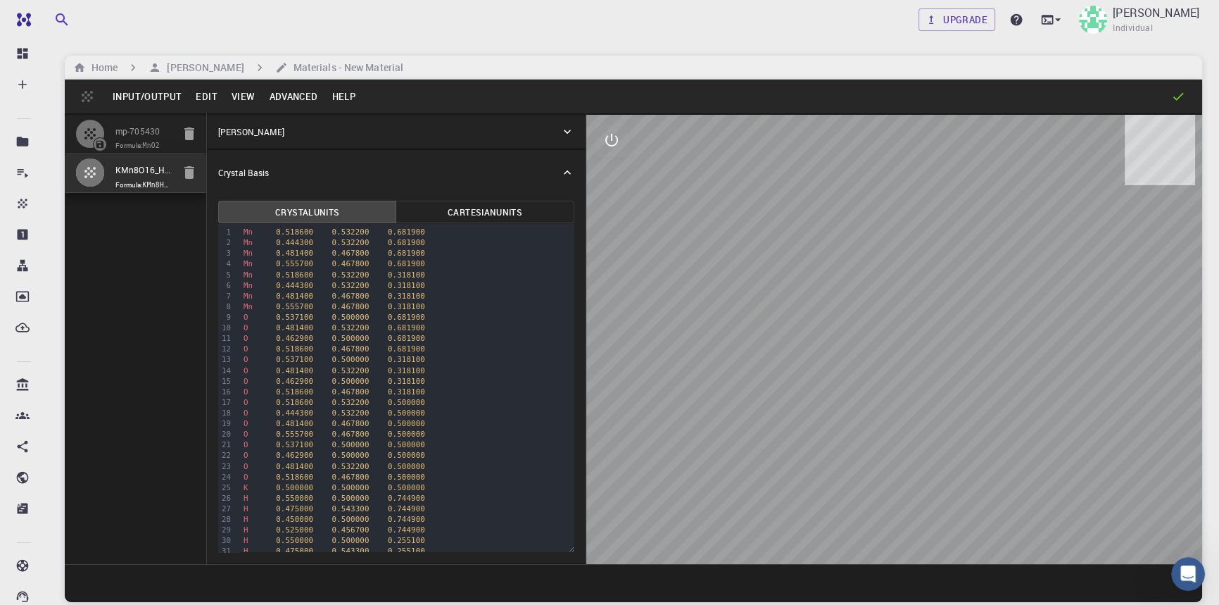
click at [244, 95] on button "View" at bounding box center [244, 96] width 38 height 23
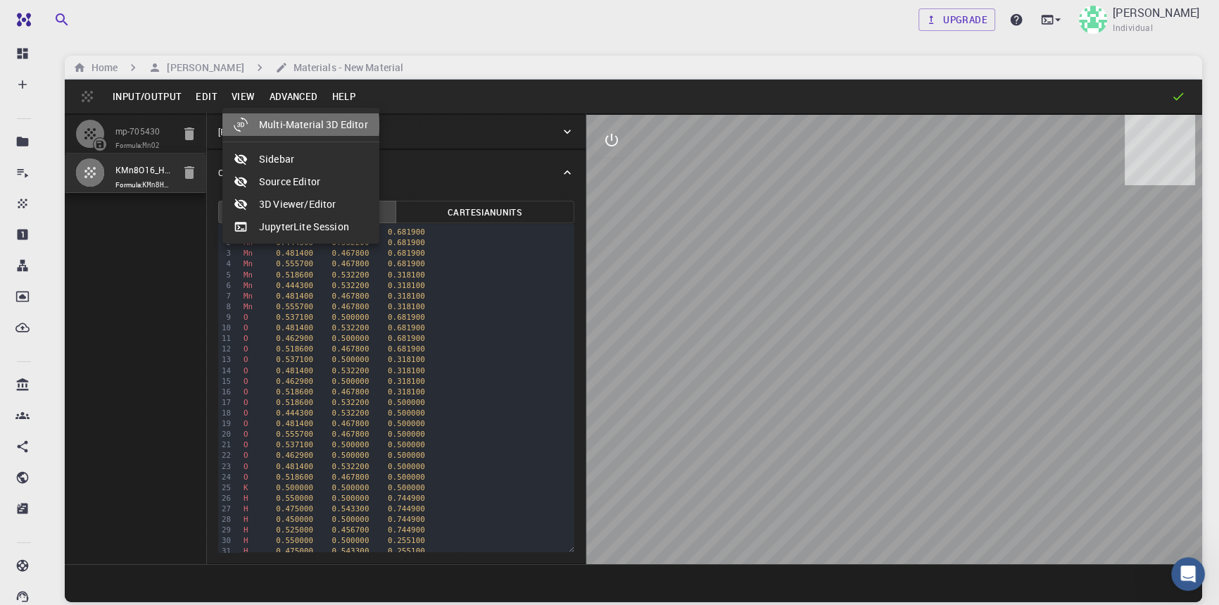
click at [269, 125] on li "Multi-Material 3D Editor" at bounding box center [300, 124] width 157 height 23
select select "Color"
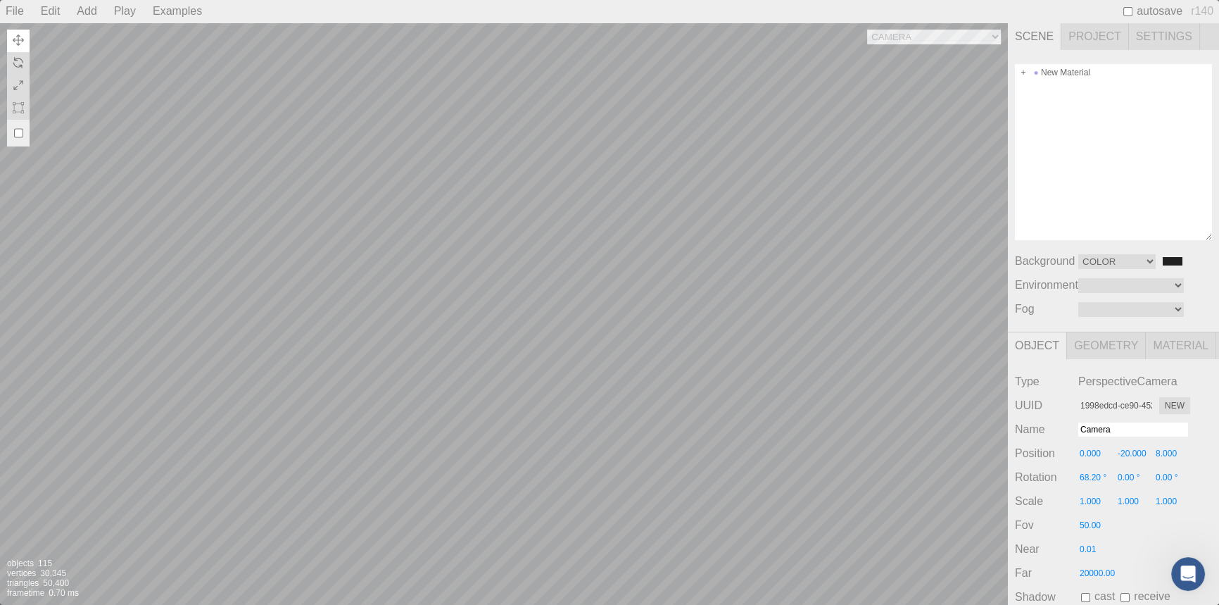
click at [823, 153] on div "Camera OrthographicCamera PerspectiveCamera Objects 115 Vertices 30,345 Triangl…" at bounding box center [504, 314] width 1008 height 582
click at [20, 108] on img at bounding box center [18, 107] width 11 height 11
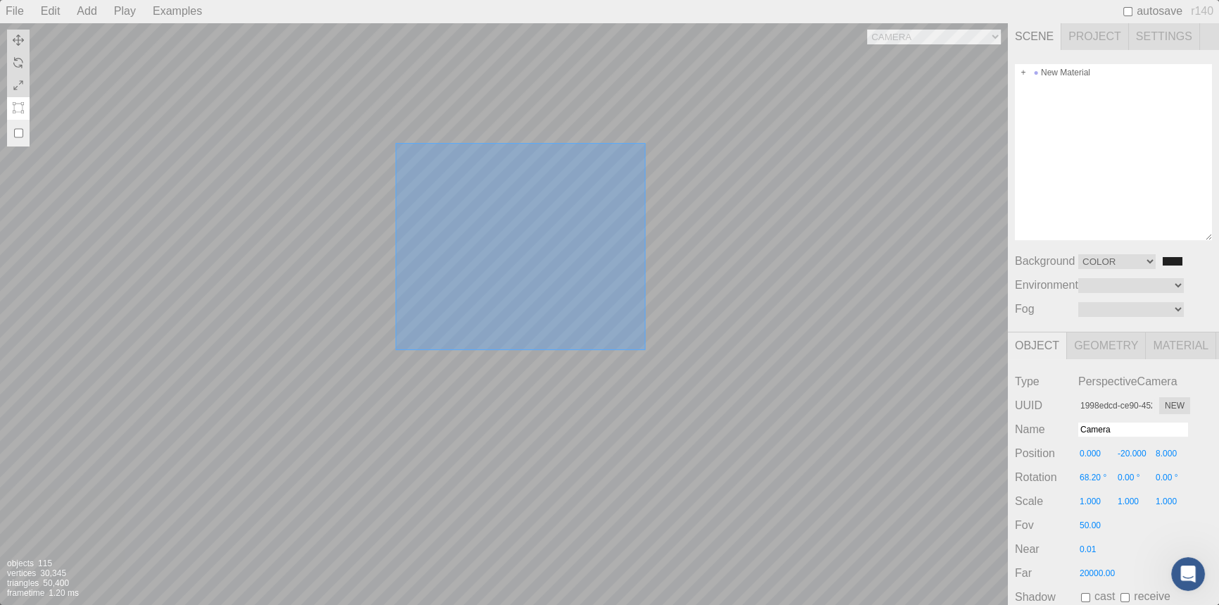
click at [648, 352] on div "Camera OrthographicCamera PerspectiveCamera Objects 115 Vertices 30,345 Triangl…" at bounding box center [504, 314] width 1008 height 582
type input "26968666-427a-4280-b859-767a1a054a77"
type input "Multiple Selection Group"
type input "0.000"
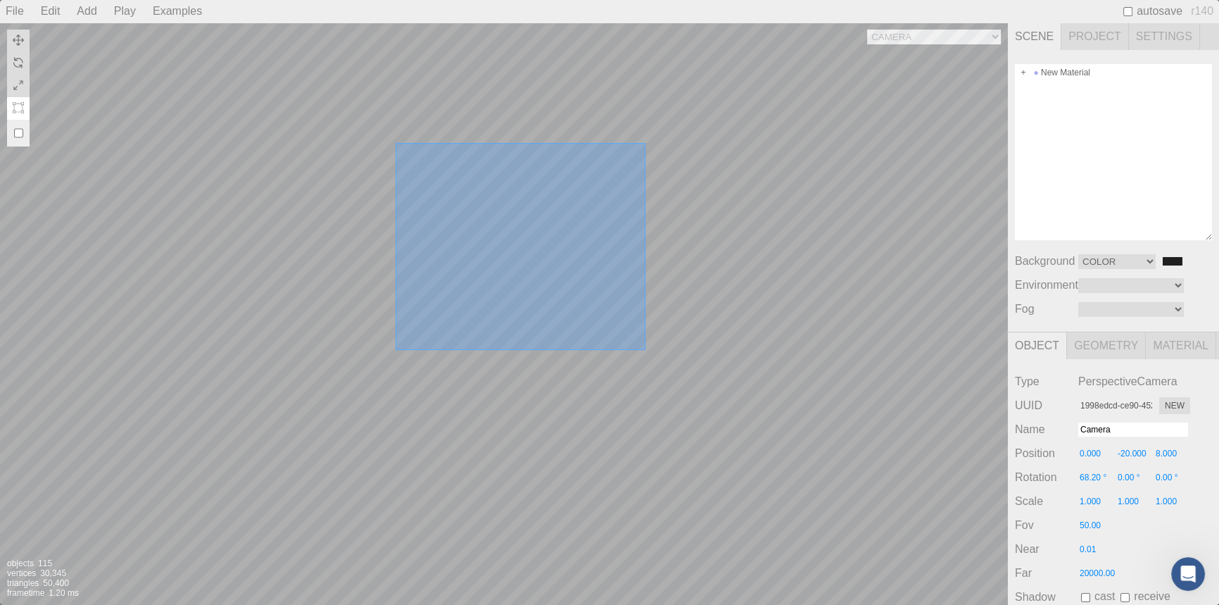
type input "0.00 °"
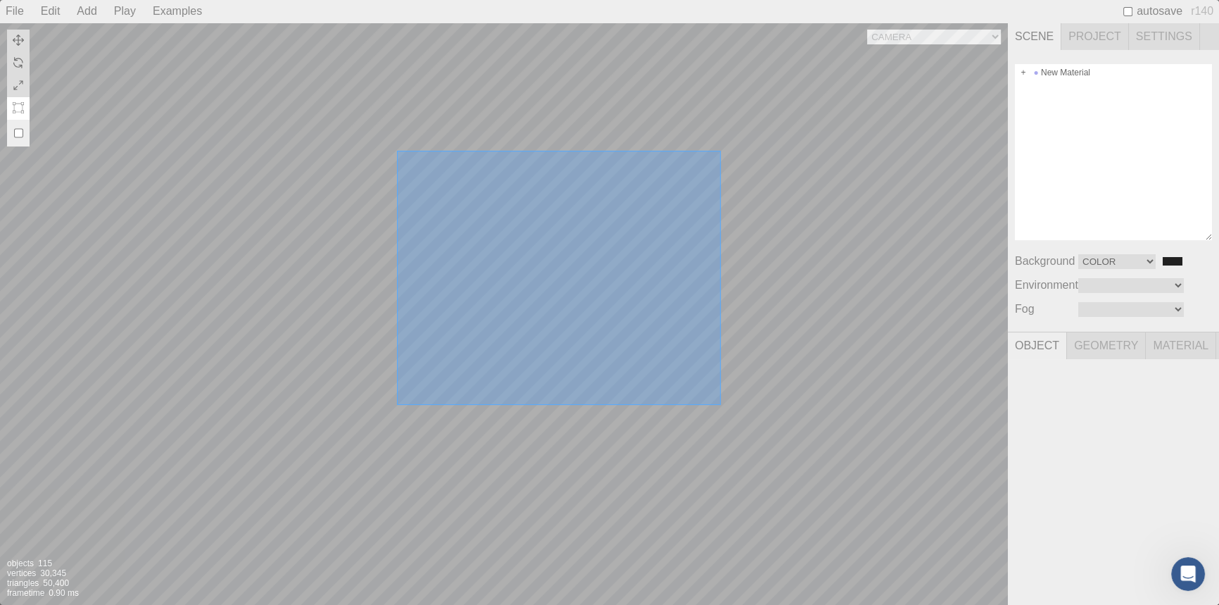
click at [719, 403] on div "Camera OrthographicCamera PerspectiveCamera Objects 115 Vertices 30,345 Triangl…" at bounding box center [504, 314] width 1008 height 582
type input "6d10fd1e-83f6-4ec9-88cd-5413f855c926"
type input "Multiple Selection Group"
type input "0.00 °"
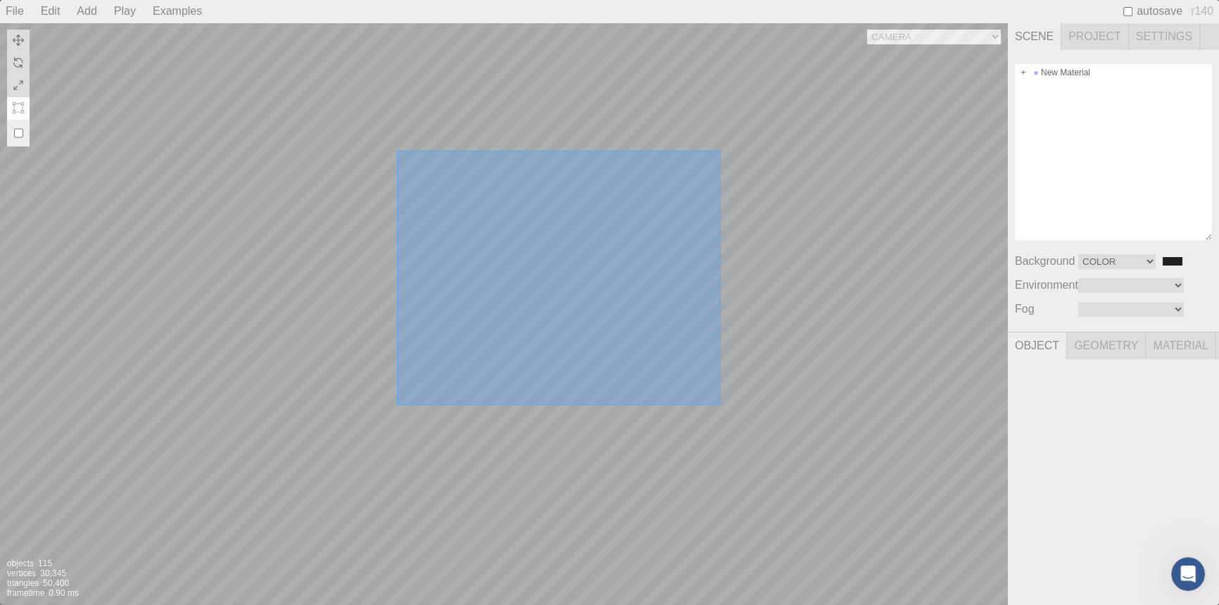
type input "0.00 °"
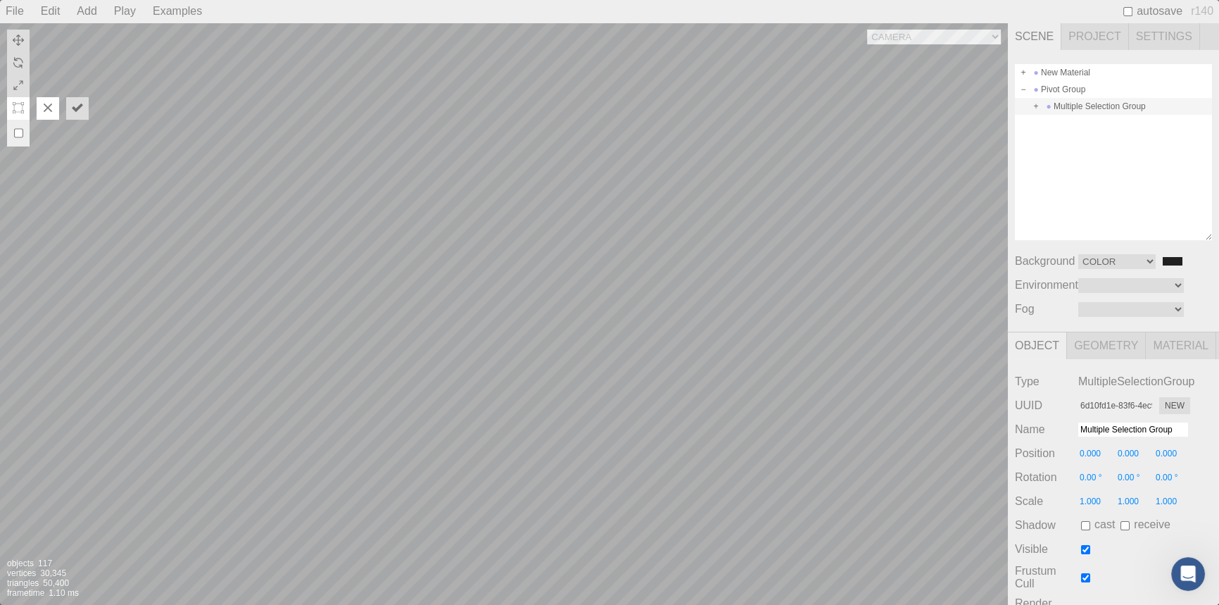
click at [57, 106] on button at bounding box center [48, 108] width 23 height 23
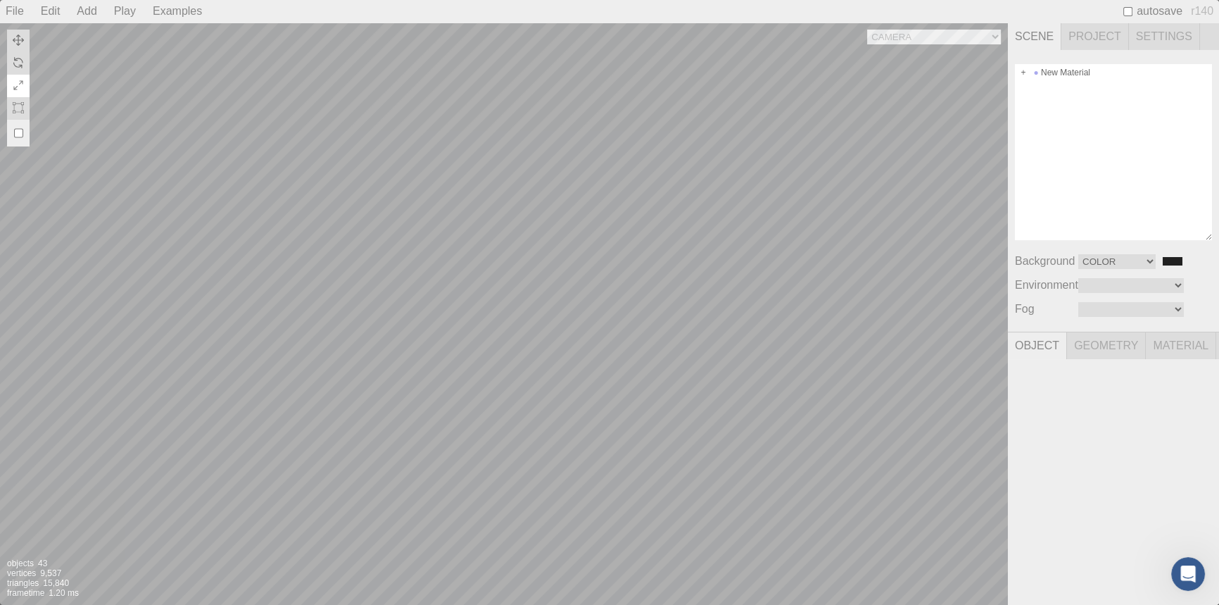
click at [22, 81] on img at bounding box center [18, 85] width 11 height 11
click at [445, 389] on div "Camera OrthographicCamera PerspectiveCamera Objects 43 Vertices 9,537 Triangles…" at bounding box center [504, 314] width 1008 height 582
click at [634, 187] on div "Camera OrthographicCamera PerspectiveCamera Objects 43 Vertices 9,537 Triangles…" at bounding box center [504, 314] width 1008 height 582
click at [20, 80] on img at bounding box center [18, 85] width 11 height 11
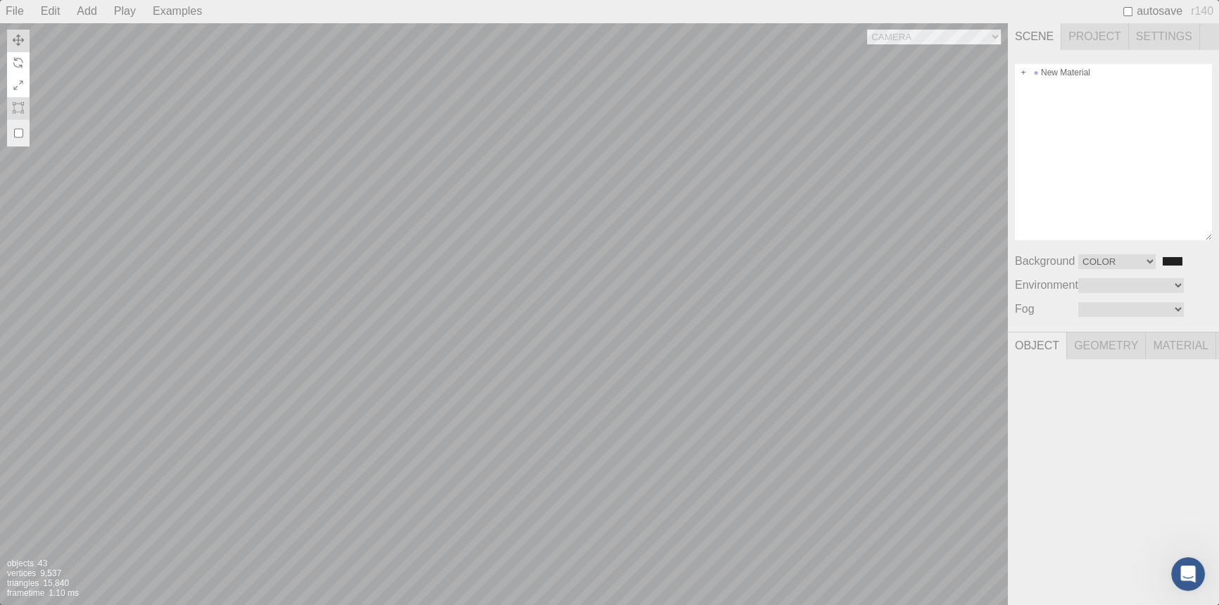
click at [18, 65] on img at bounding box center [18, 62] width 11 height 11
click at [16, 42] on img at bounding box center [18, 39] width 11 height 11
click at [470, 408] on div "Camera OrthographicCamera PerspectiveCamera Objects 43 Vertices 9,537 Triangles…" at bounding box center [504, 314] width 1008 height 582
click at [631, 96] on div "Camera OrthographicCamera PerspectiveCamera Objects 43 Vertices 9,537 Triangles…" at bounding box center [504, 314] width 1008 height 582
click at [876, 35] on div "Camera OrthographicCamera PerspectiveCamera Objects 43 Vertices 9,537 Triangles…" at bounding box center [504, 314] width 1008 height 582
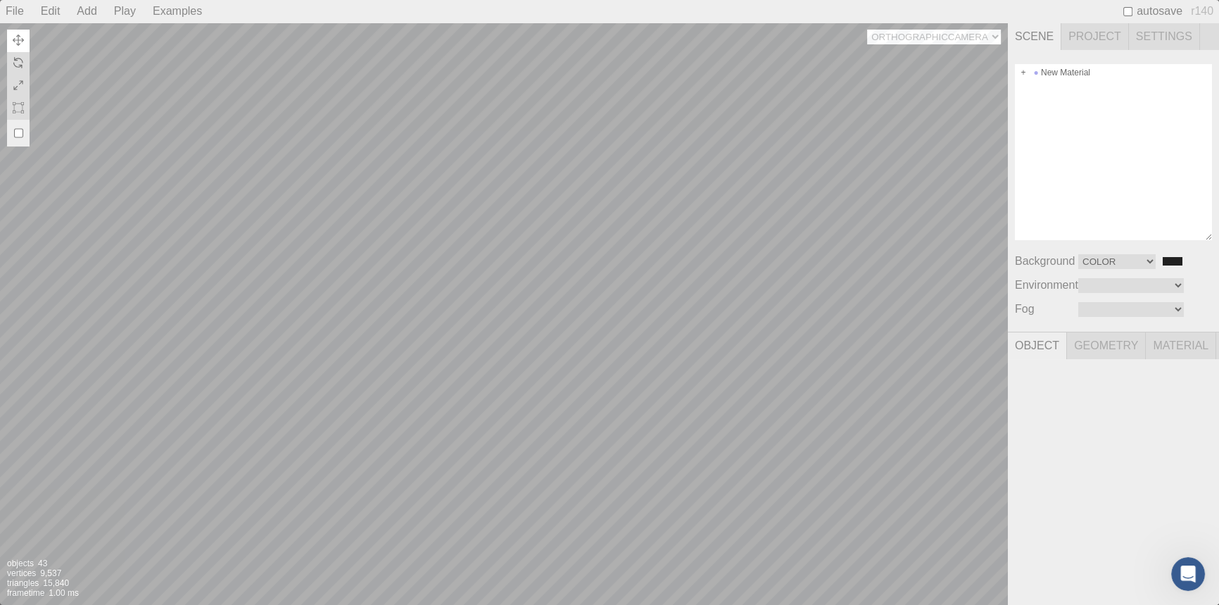
click at [867, 30] on select "Camera OrthographicCamera PerspectiveCamera" at bounding box center [934, 37] width 134 height 15
click at [919, 35] on div "Camera OrthographicCamera PerspectiveCamera Objects 43 Vertices 9,537 Triangles…" at bounding box center [504, 314] width 1008 height 582
click at [867, 30] on select "Camera OrthographicCamera PerspectiveCamera" at bounding box center [934, 37] width 134 height 15
click at [920, 35] on div "Camera OrthographicCamera PerspectiveCamera Objects 43 Vertices 9,537 Triangles…" at bounding box center [504, 314] width 1008 height 582
select select "1998edcd-ce90-4523-91dd-7e46bd6cbd3b"
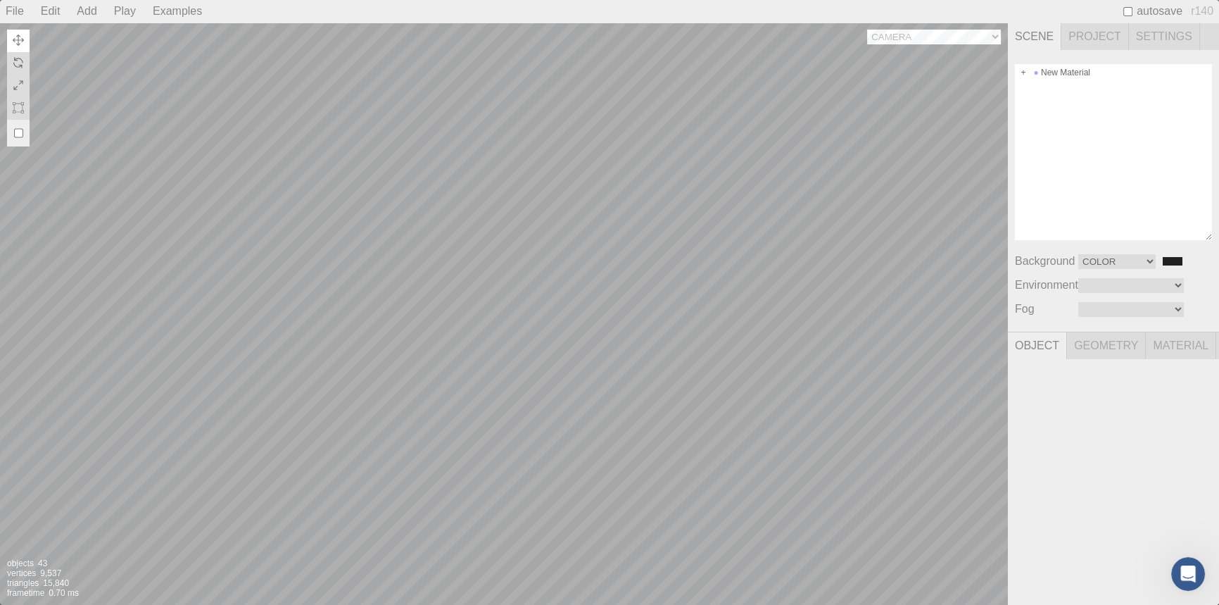
click at [867, 30] on select "Camera OrthographicCamera PerspectiveCamera" at bounding box center [934, 37] width 134 height 15
click at [1144, 260] on select "Color Texture Equirect" at bounding box center [1116, 261] width 77 height 15
click at [1078, 255] on select "Color Texture Equirect" at bounding box center [1116, 261] width 77 height 15
click at [1143, 259] on select "Color Texture Equirect" at bounding box center [1116, 261] width 77 height 15
click at [1078, 255] on select "Color Texture Equirect" at bounding box center [1116, 261] width 77 height 15
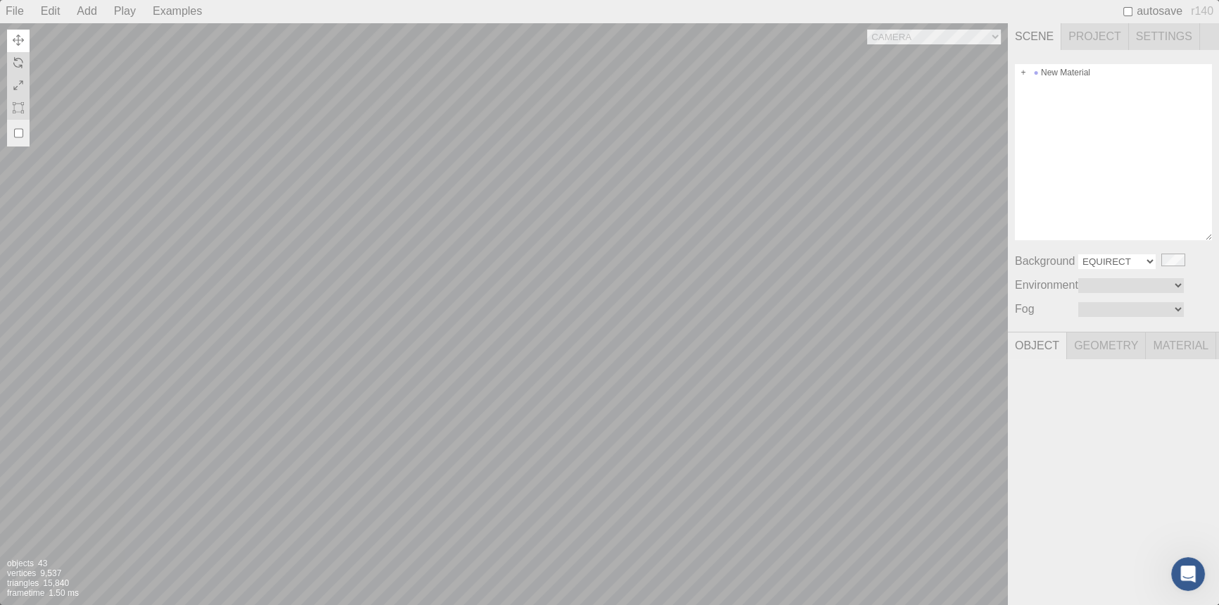
click at [1138, 263] on select "Color Texture Equirect" at bounding box center [1116, 261] width 77 height 15
select select "Color"
click at [1078, 255] on select "Color Texture Equirect" at bounding box center [1116, 261] width 77 height 15
click at [1168, 260] on input "#202020" at bounding box center [1172, 260] width 23 height 11
click at [1054, 220] on div "New Material" at bounding box center [1113, 152] width 197 height 176
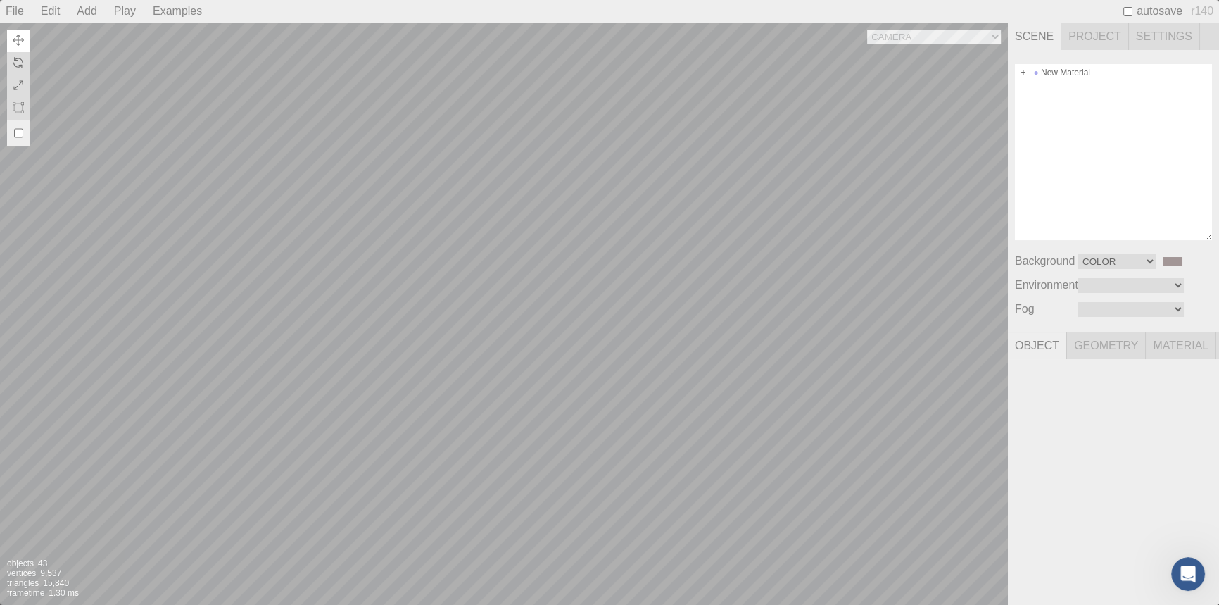
click at [1167, 262] on input "#a29696" at bounding box center [1172, 260] width 23 height 11
type input "#eeeeee"
drag, startPoint x: 1086, startPoint y: 175, endPoint x: 1088, endPoint y: 186, distance: 11.5
click at [1087, 196] on div "New Material" at bounding box center [1113, 152] width 197 height 176
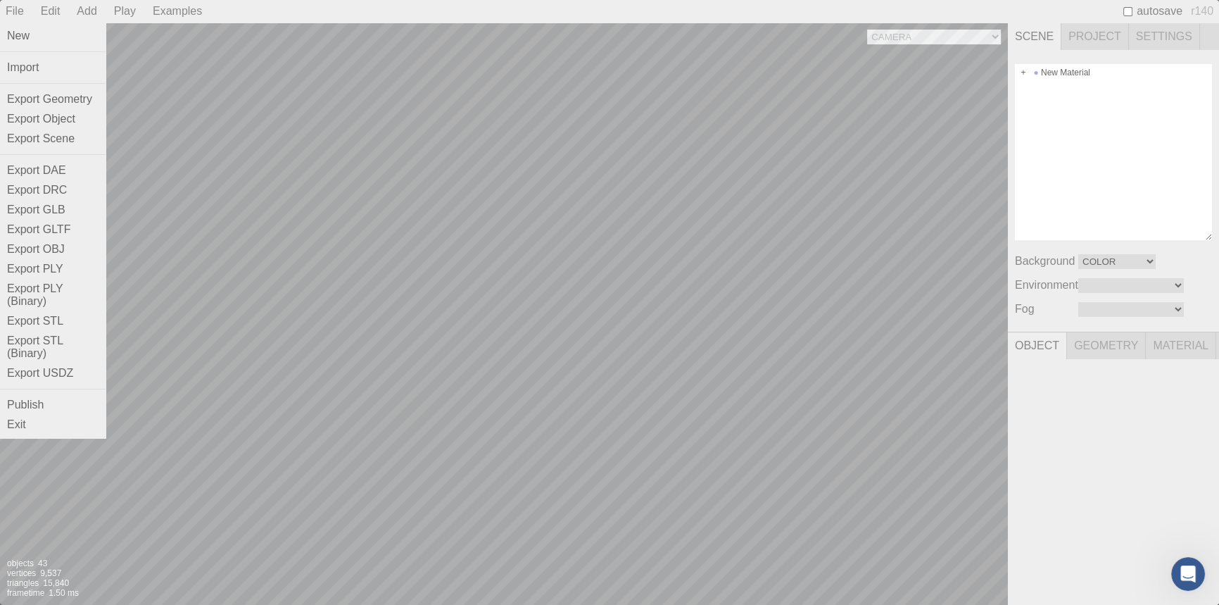
scroll to position [44, 0]
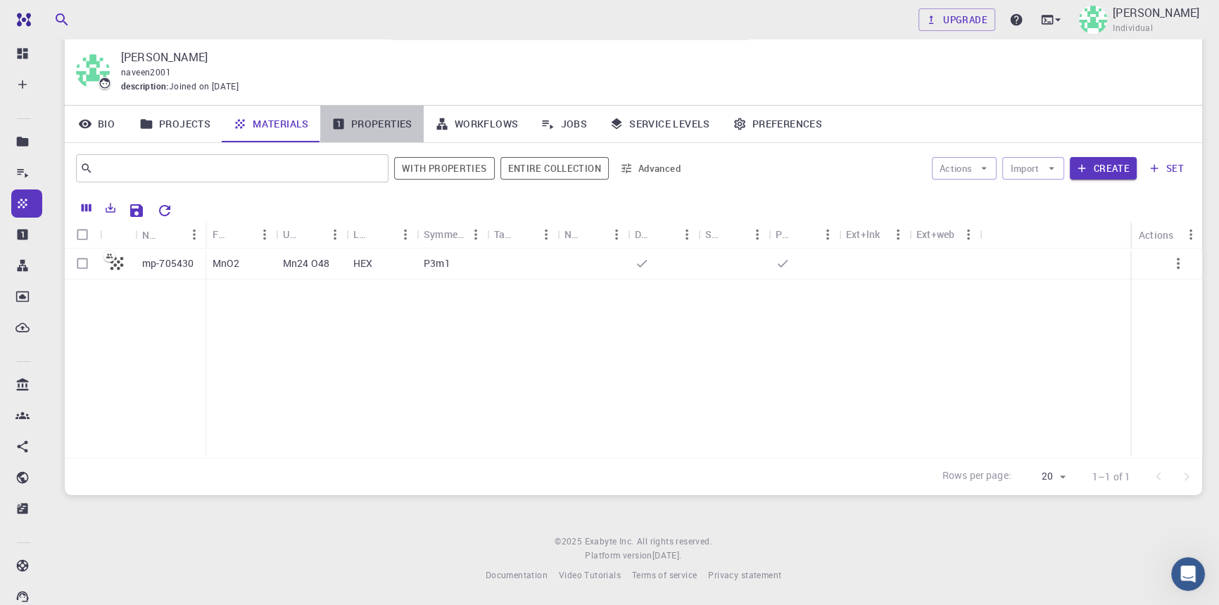
click at [370, 121] on link "Properties" at bounding box center [371, 124] width 103 height 37
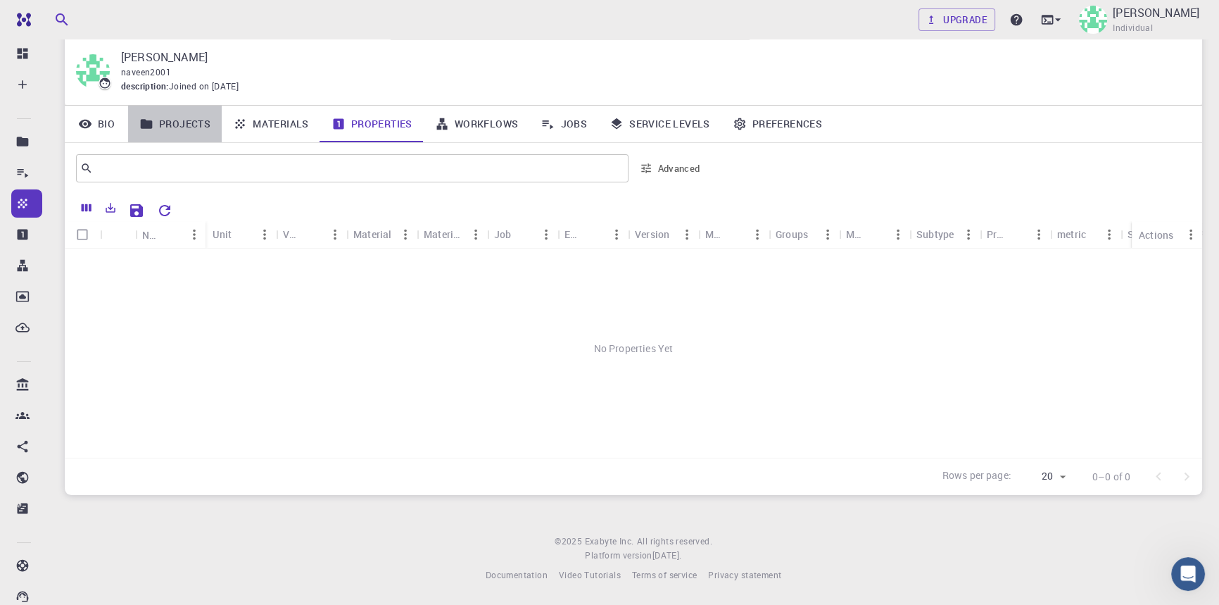
click at [175, 122] on link "Projects" at bounding box center [175, 124] width 94 height 37
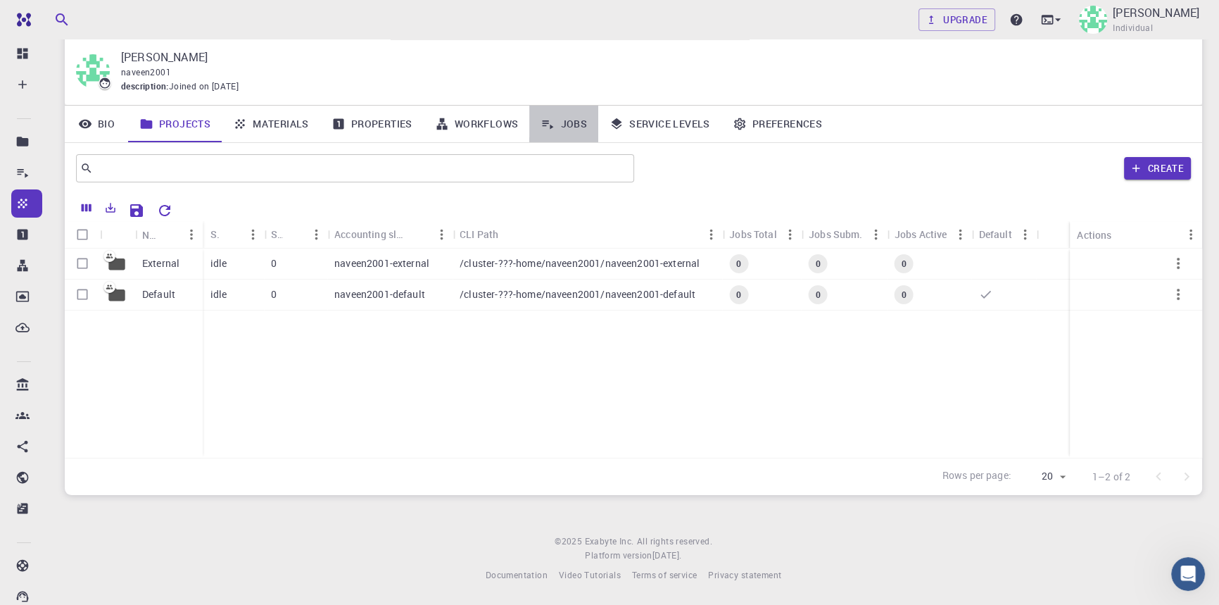
click at [568, 123] on link "Jobs" at bounding box center [563, 124] width 69 height 37
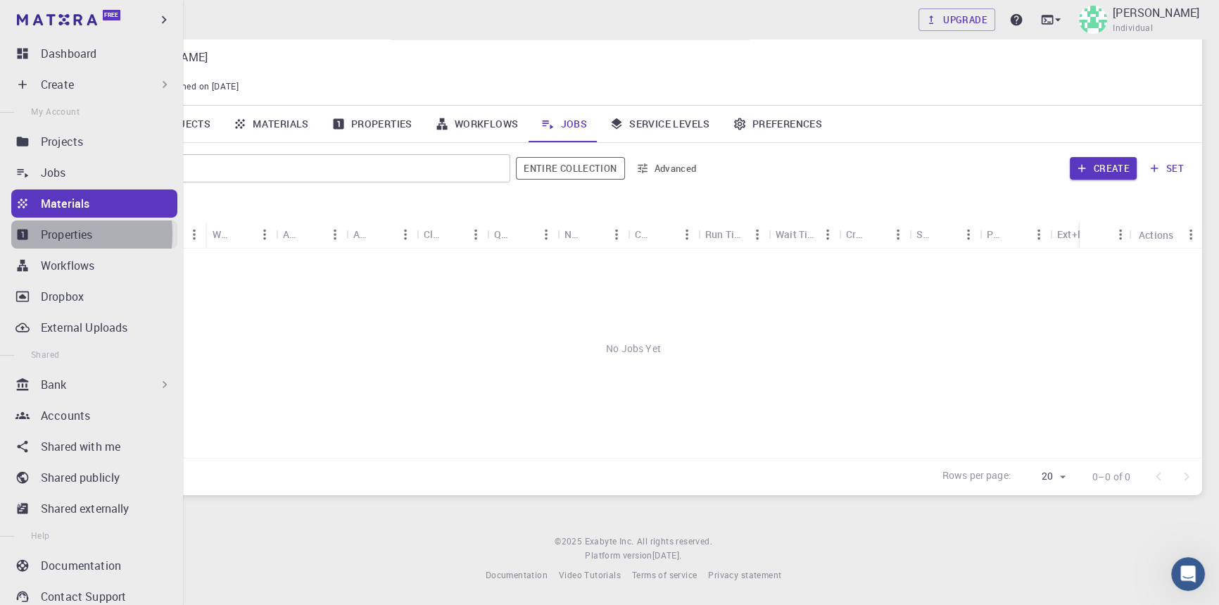
click at [18, 234] on icon at bounding box center [23, 234] width 11 height 11
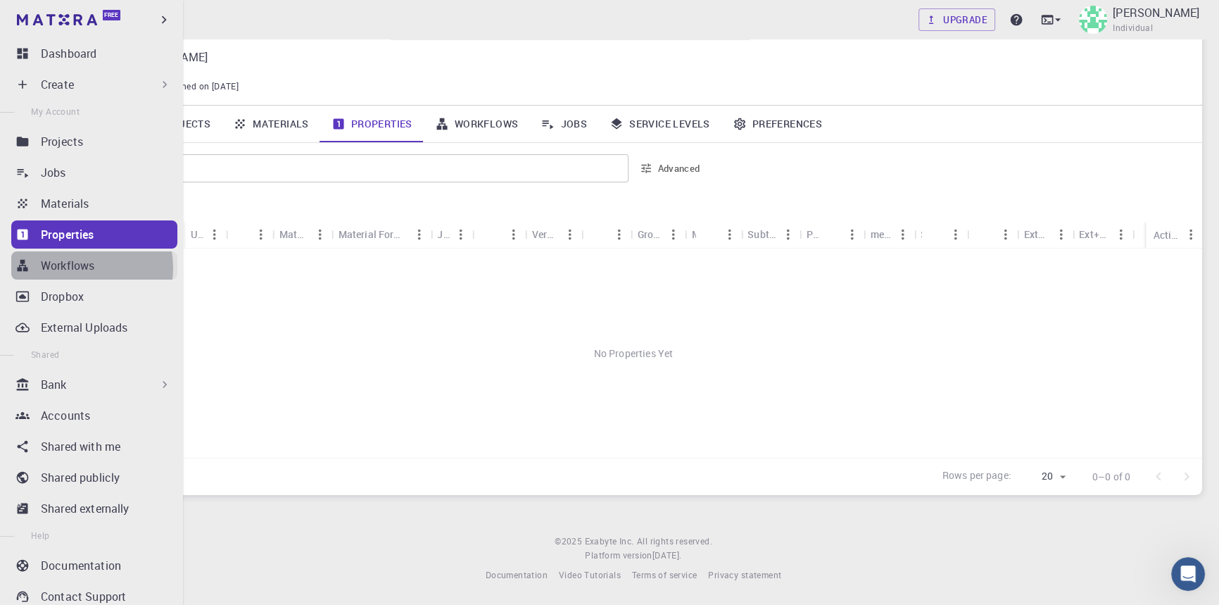
click at [75, 267] on p "Workflows" at bounding box center [67, 265] width 53 height 17
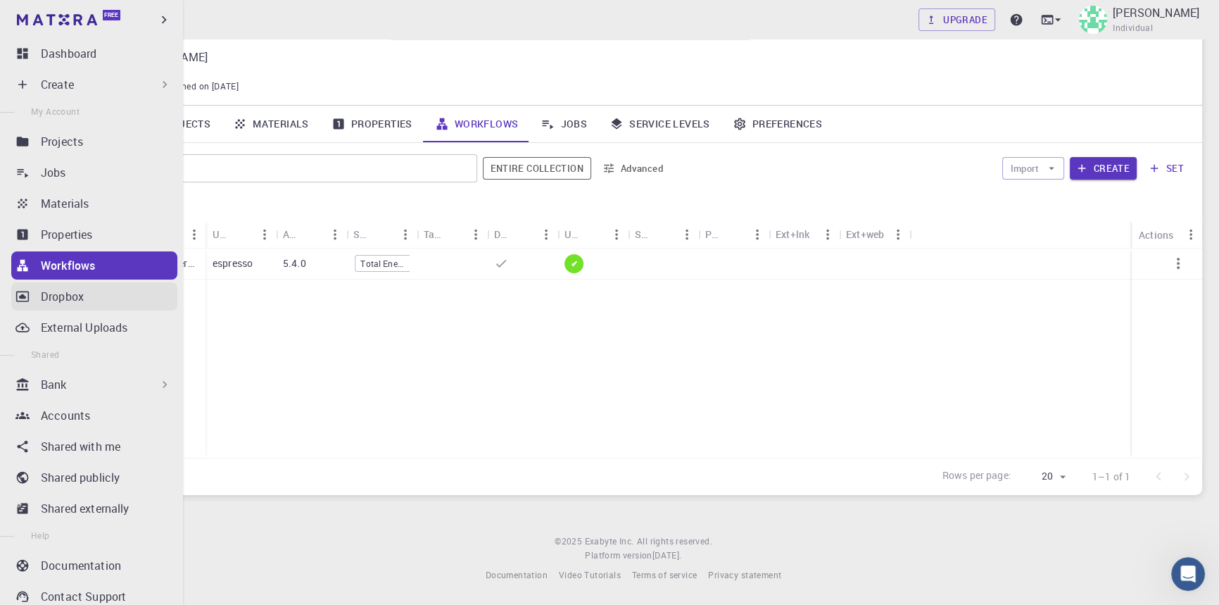
click at [82, 288] on p "Dropbox" at bounding box center [62, 296] width 43 height 17
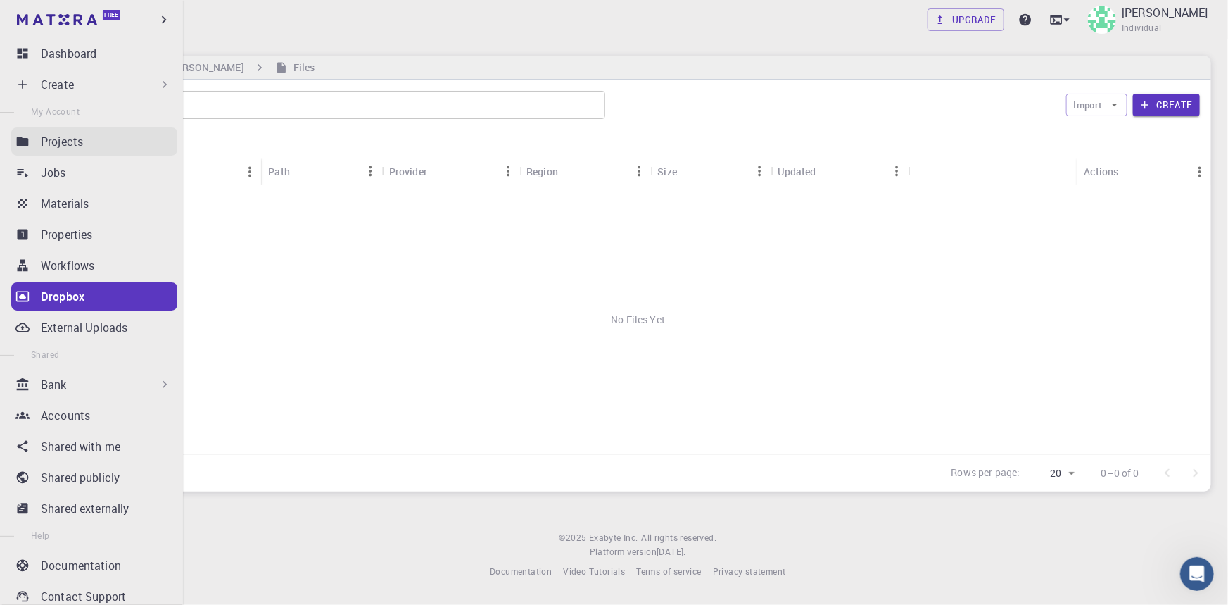
click at [66, 136] on p "Projects" at bounding box center [62, 141] width 42 height 17
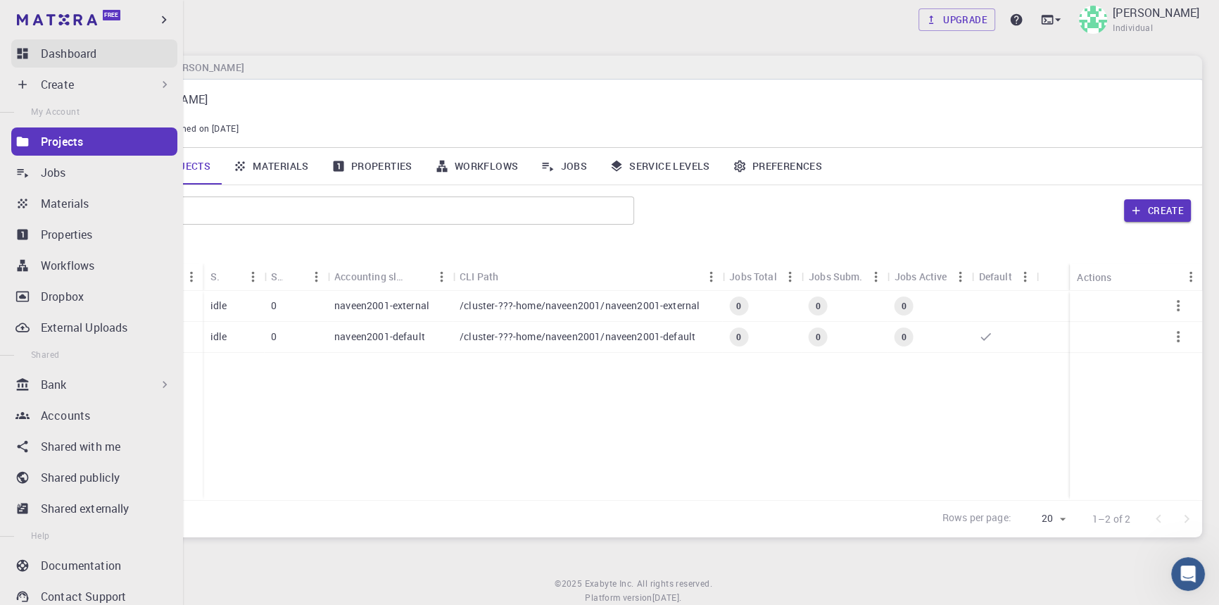
click at [91, 50] on p "Dashboard" at bounding box center [69, 53] width 56 height 17
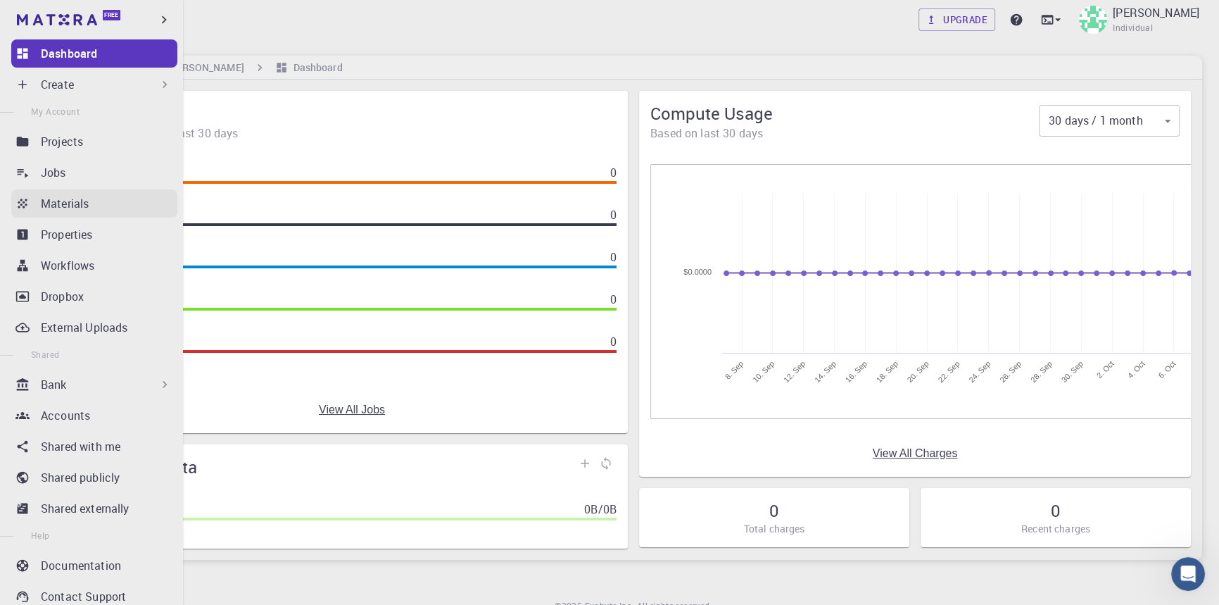
click at [42, 202] on p "Materials" at bounding box center [65, 203] width 48 height 17
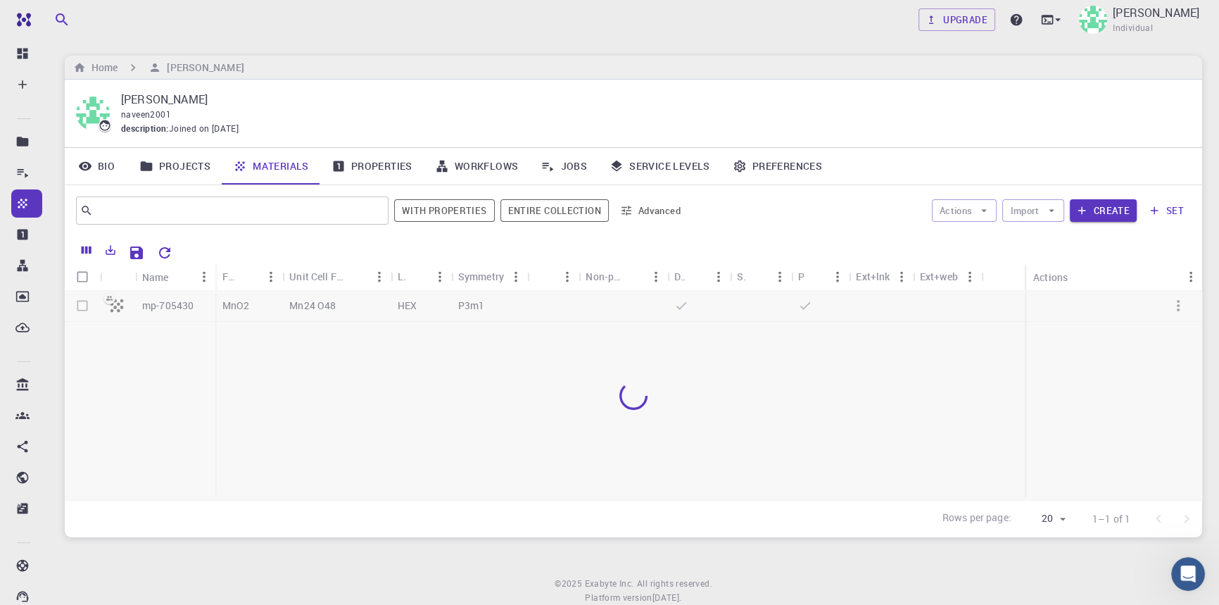
click at [286, 305] on div at bounding box center [633, 395] width 1137 height 209
click at [82, 283] on input "Select all rows" at bounding box center [82, 276] width 27 height 27
checkbox input "true"
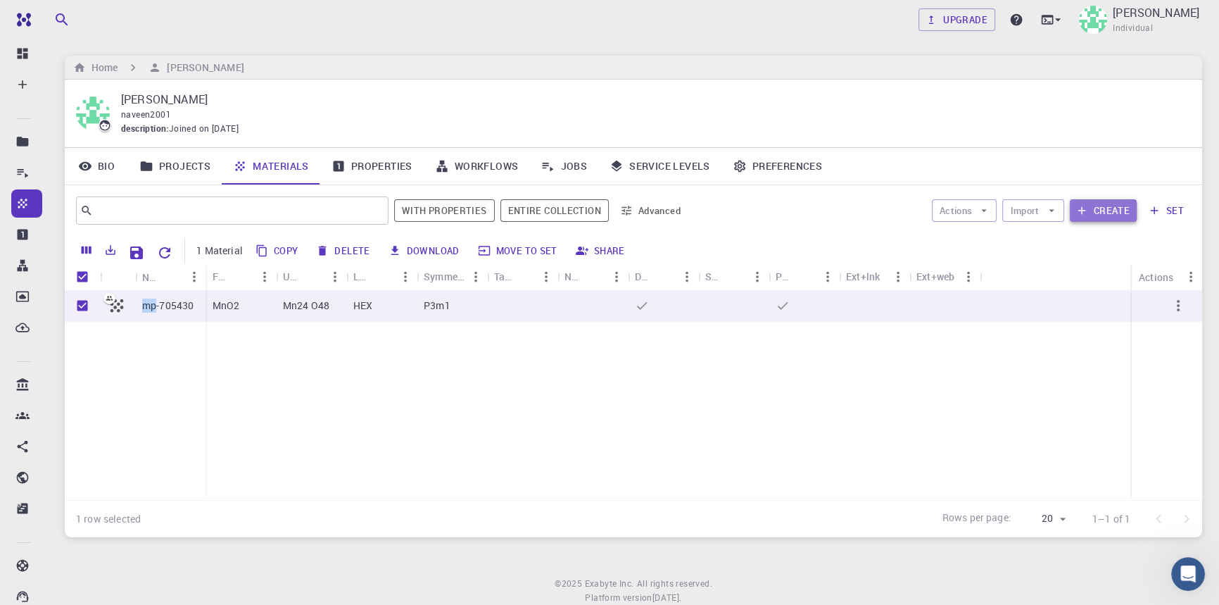
click at [1092, 203] on button "Create" at bounding box center [1103, 210] width 67 height 23
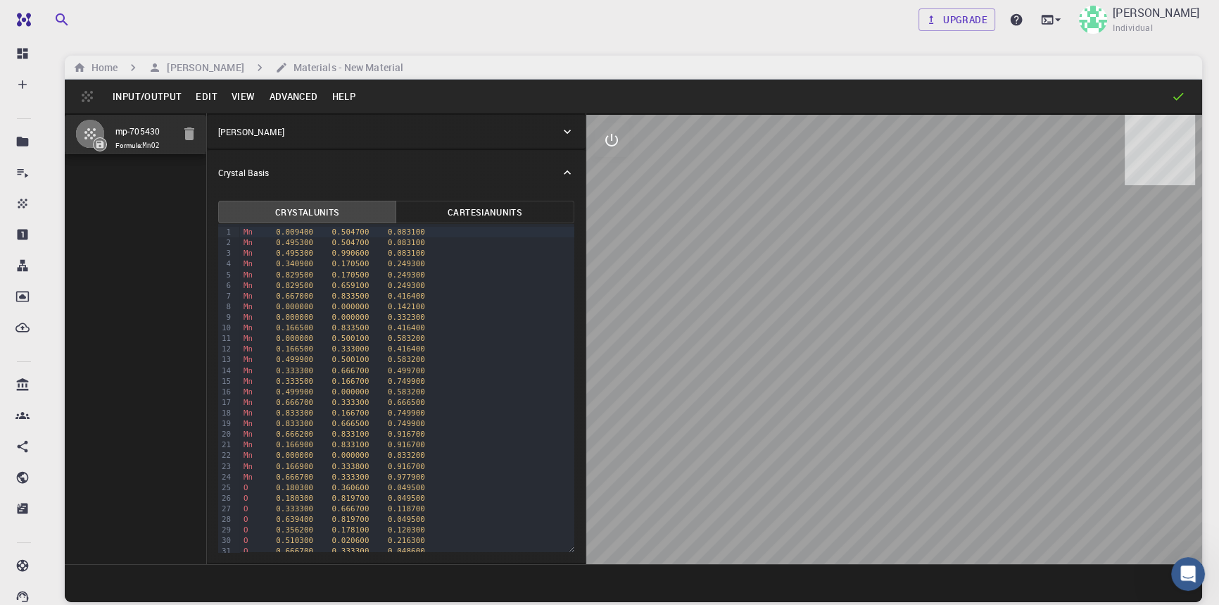
click at [207, 99] on button "Edit" at bounding box center [207, 96] width 36 height 23
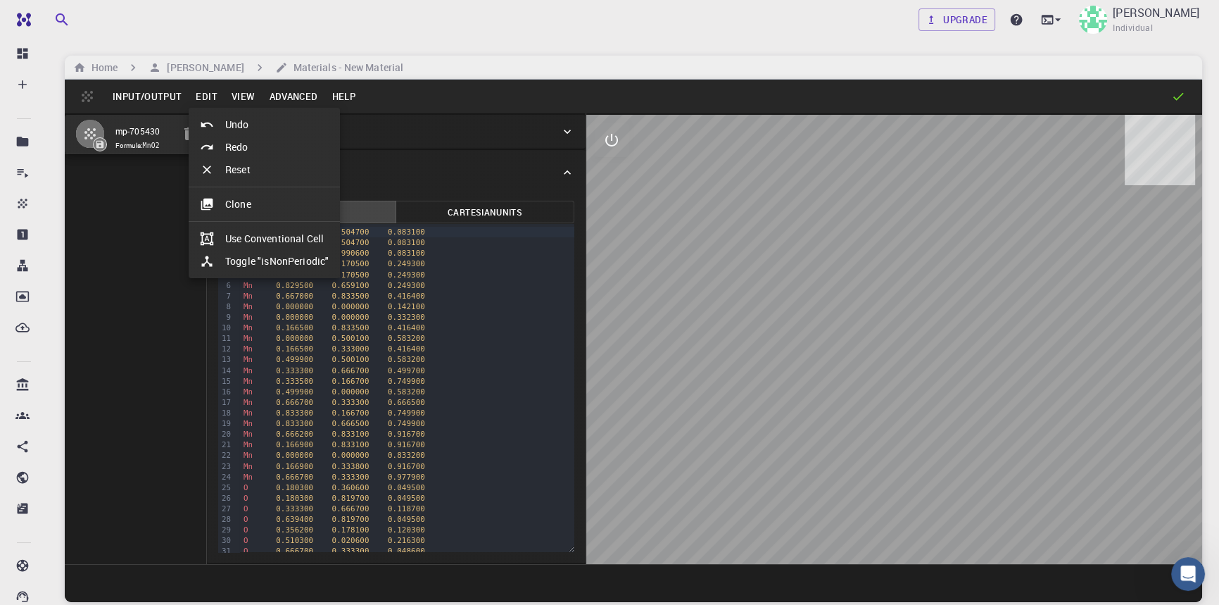
click at [265, 201] on li "Clone" at bounding box center [264, 204] width 151 height 23
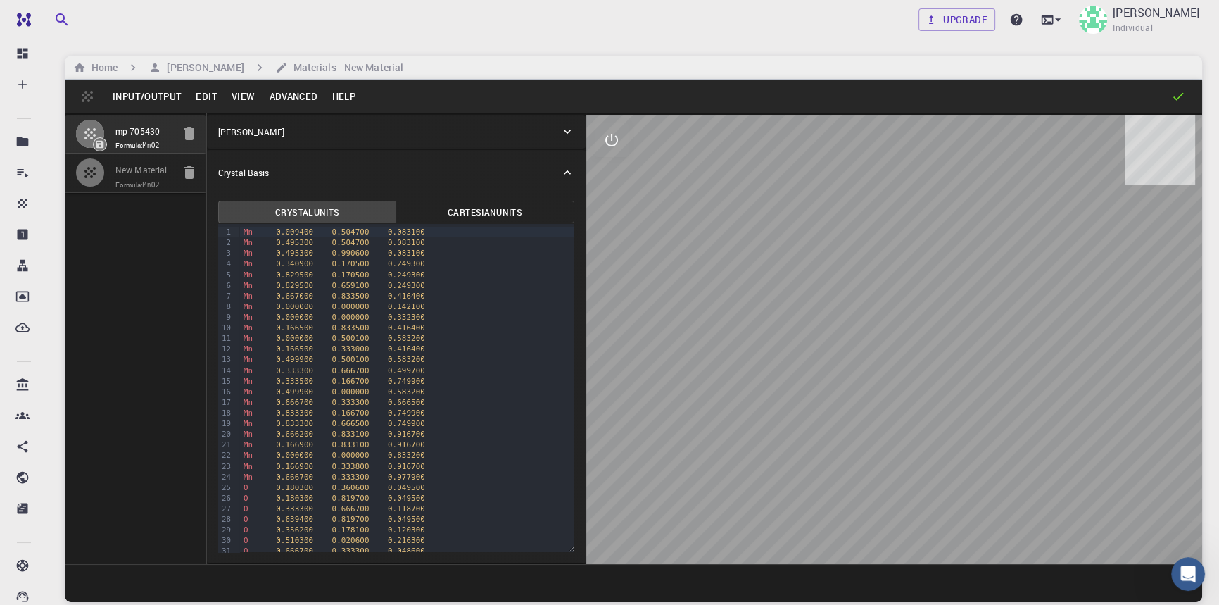
click at [159, 170] on input "New Material" at bounding box center [143, 171] width 57 height 16
drag, startPoint x: 166, startPoint y: 166, endPoint x: 106, endPoint y: 161, distance: 60.7
click at [106, 161] on li "New Material Formula: MnO2" at bounding box center [135, 172] width 141 height 39
type input "KMn8O16Zn_Hcaps"
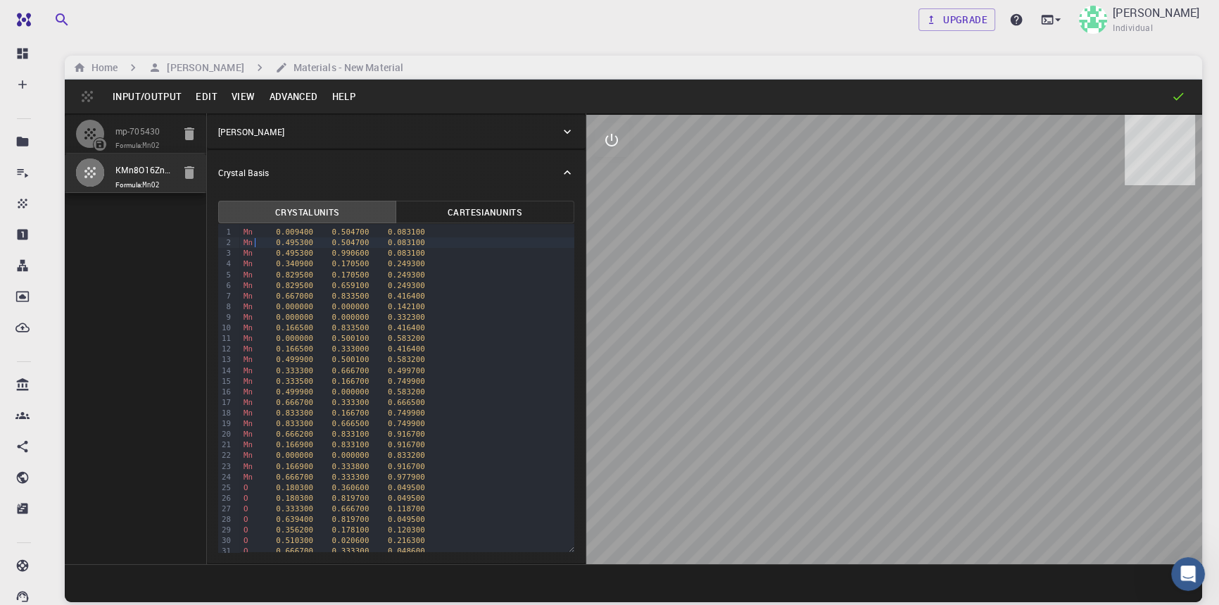
click at [253, 238] on div "Mn 0.495300 0.504700 0.083100" at bounding box center [406, 242] width 335 height 11
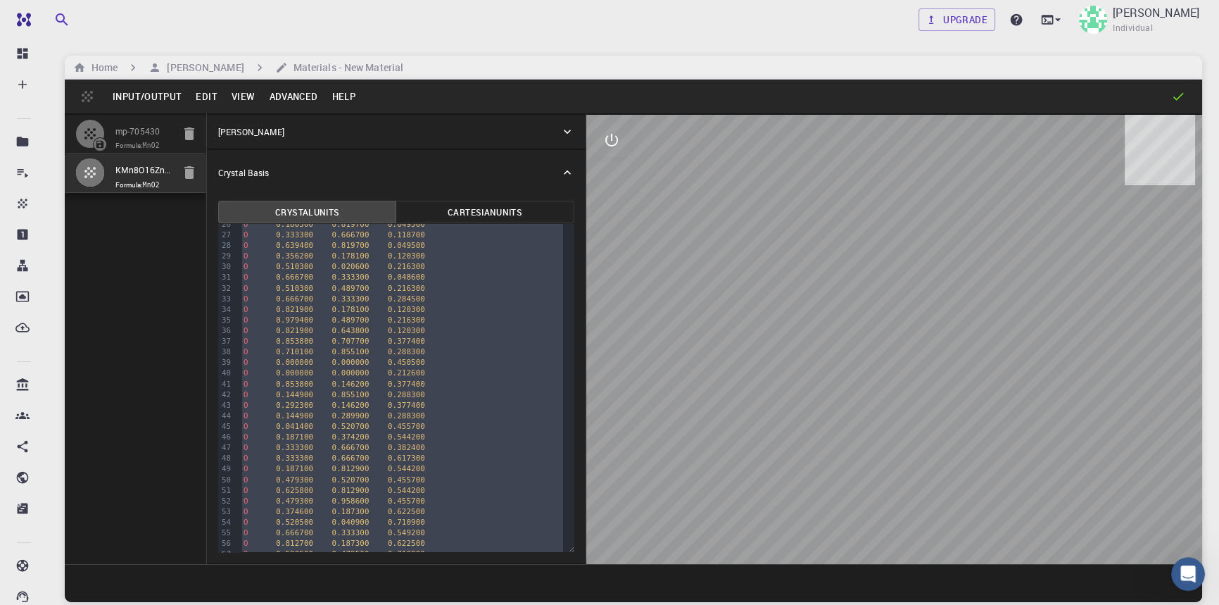
scroll to position [453, 0]
drag, startPoint x: 244, startPoint y: 230, endPoint x: 395, endPoint y: 634, distance: 431.4
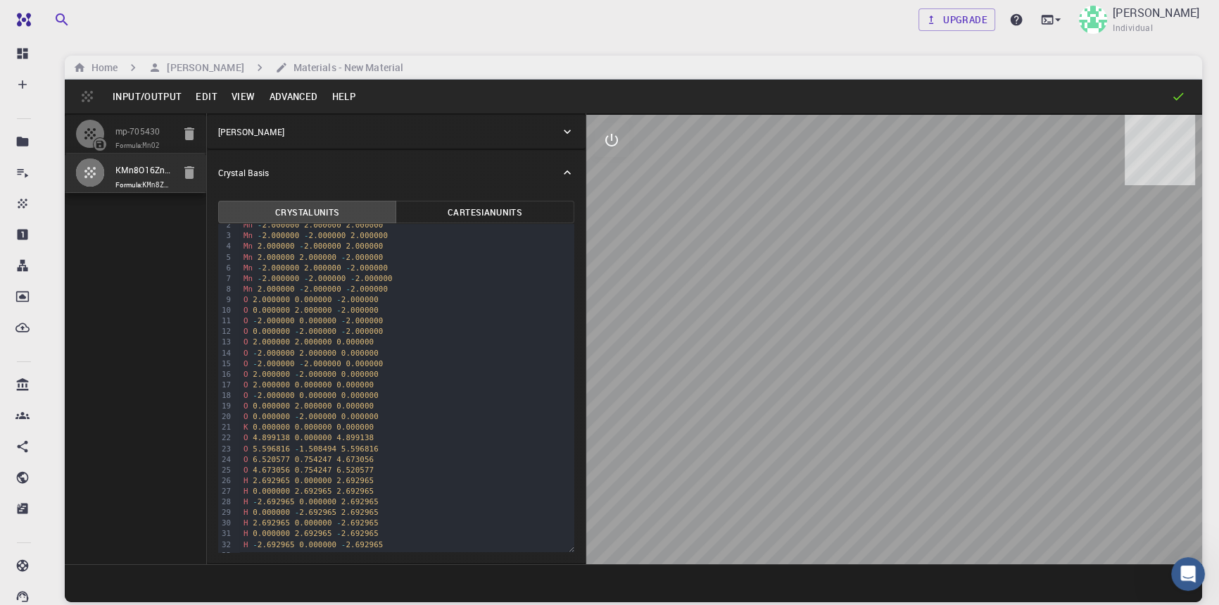
scroll to position [0, 0]
click at [208, 96] on button "Edit" at bounding box center [207, 96] width 36 height 23
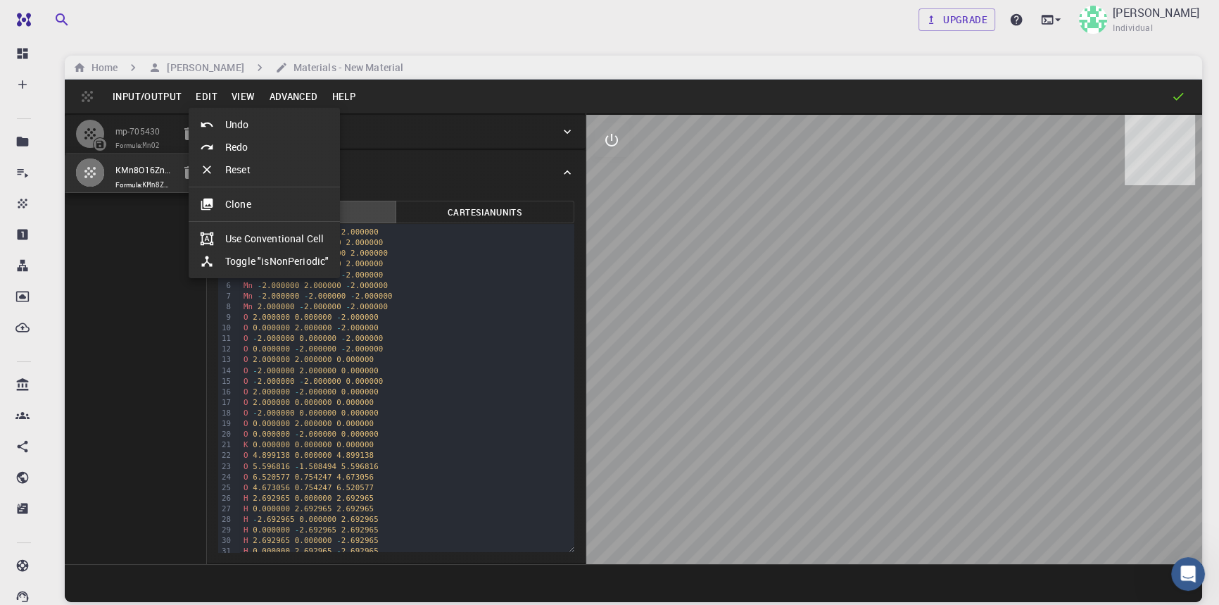
click at [433, 269] on div at bounding box center [609, 302] width 1219 height 605
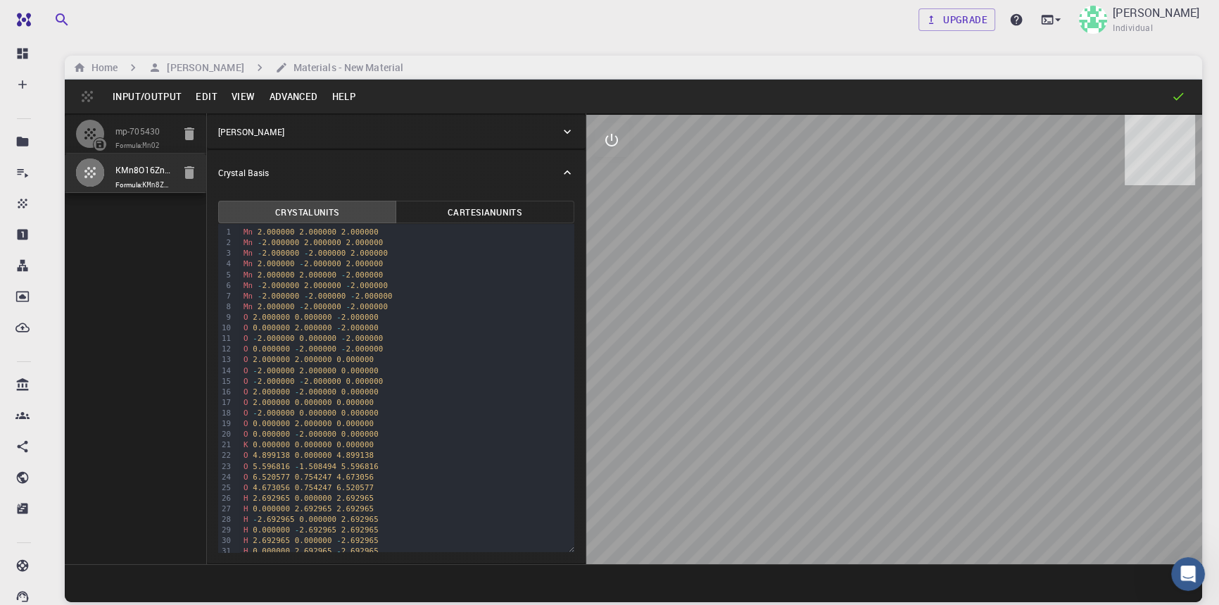
click at [208, 95] on button "Edit" at bounding box center [207, 96] width 36 height 23
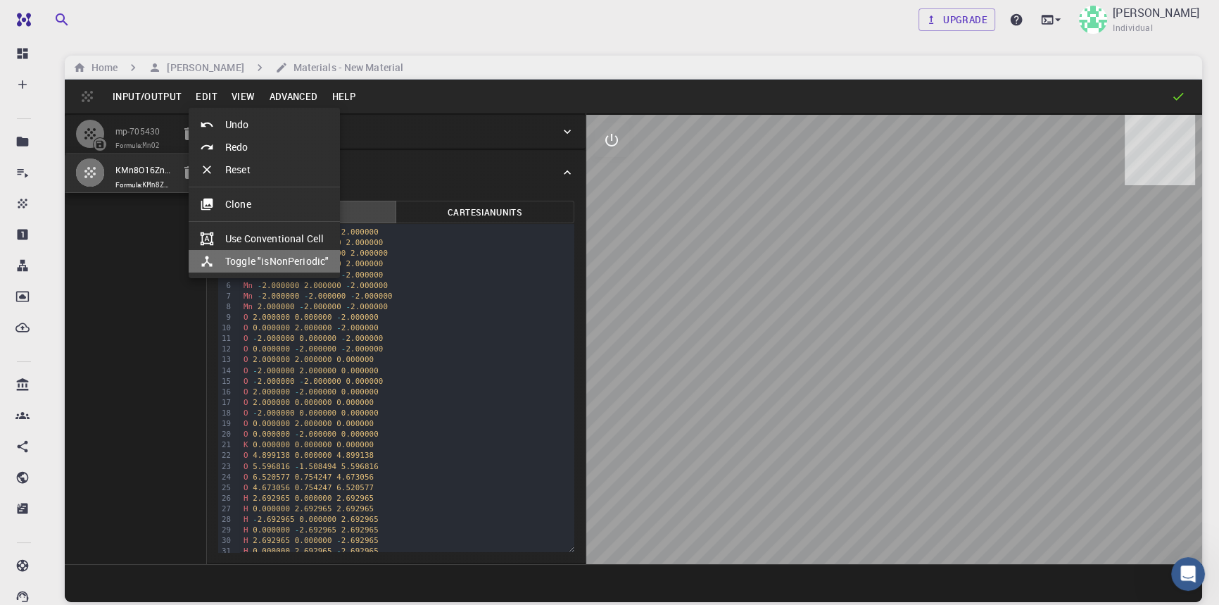
click at [275, 255] on li "Toggle "isNonPeriodic"" at bounding box center [264, 261] width 151 height 23
type input "CUB"
type input "534.071114952"
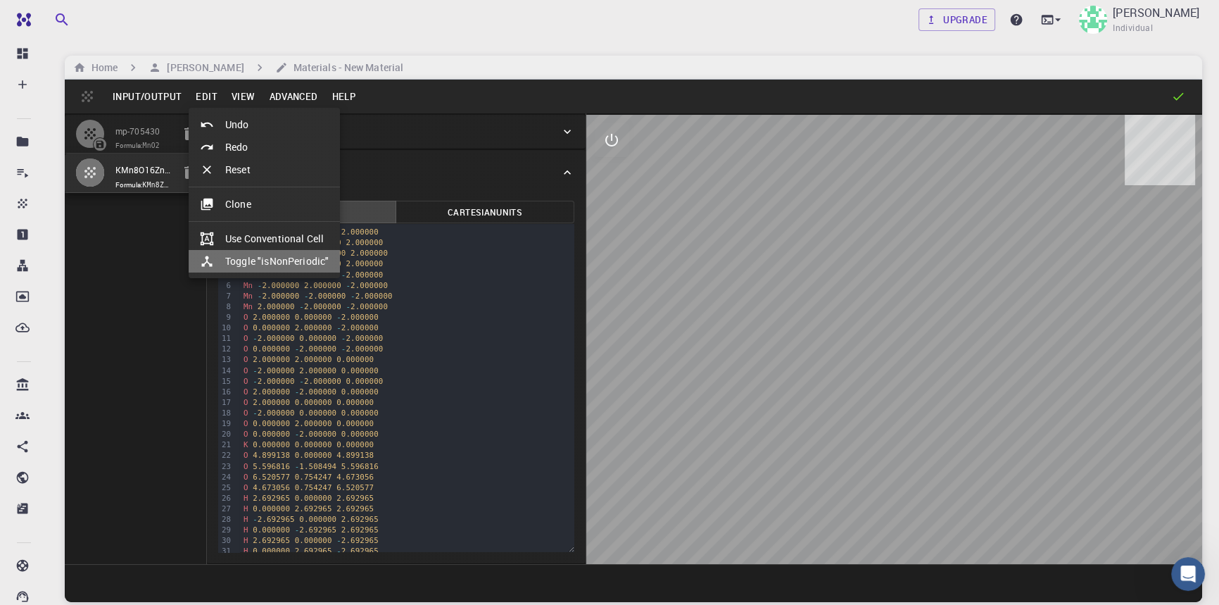
type input "90"
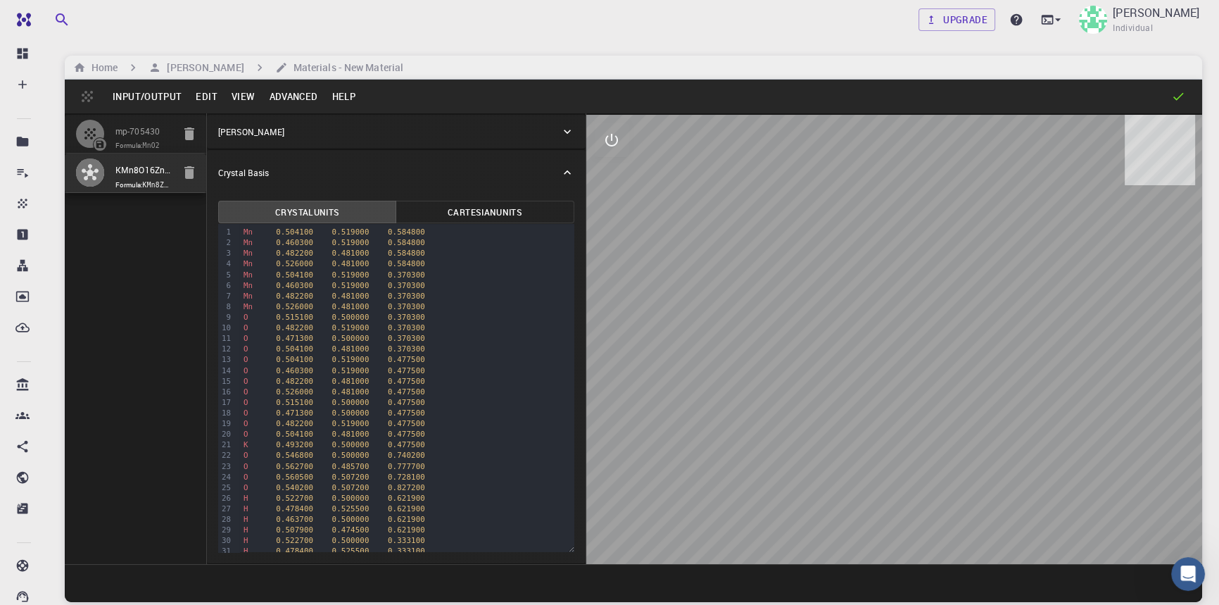
click at [148, 95] on button "Input/Output" at bounding box center [147, 96] width 83 height 23
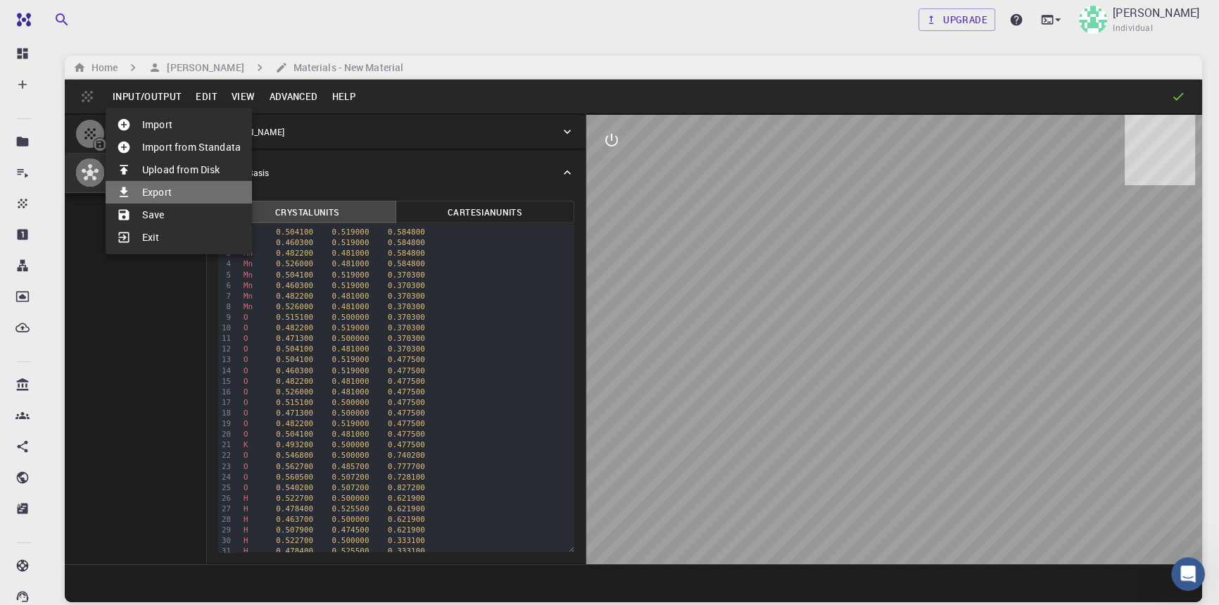
click at [168, 184] on li "Export" at bounding box center [179, 192] width 146 height 23
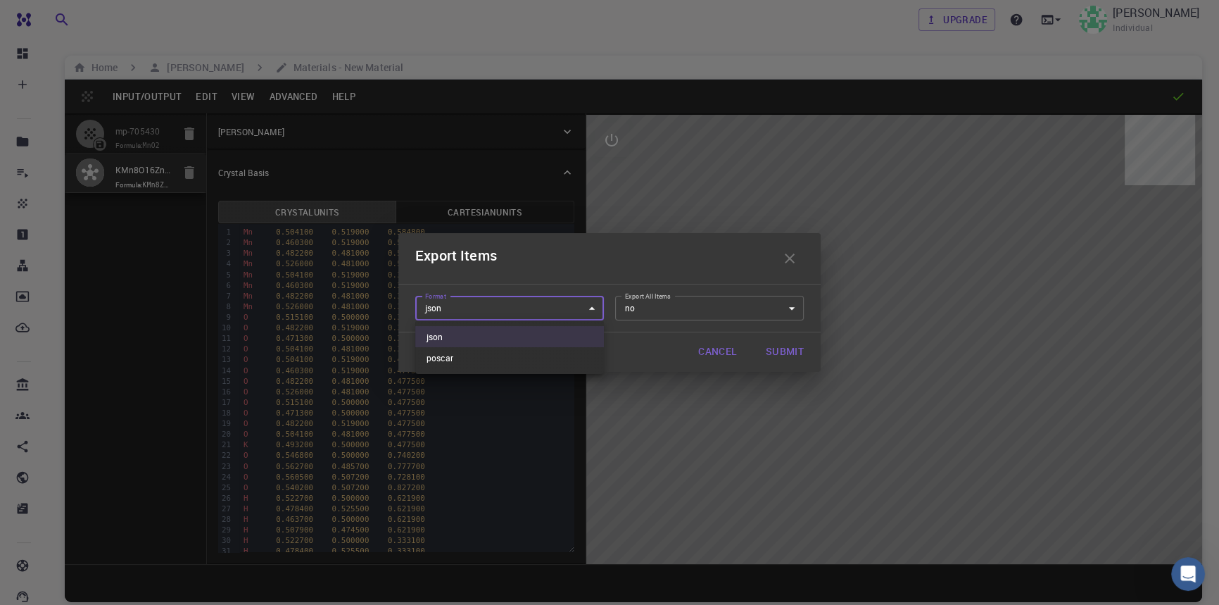
click at [559, 305] on body "Free Dashboard Create New Job New Material Create Material Upload File Import f…" at bounding box center [609, 356] width 1219 height 712
click at [543, 351] on li "poscar" at bounding box center [509, 357] width 189 height 21
type input "poscar"
click at [695, 308] on body "Free Dashboard Create New Job New Material Create Material Upload File Import f…" at bounding box center [609, 356] width 1219 height 712
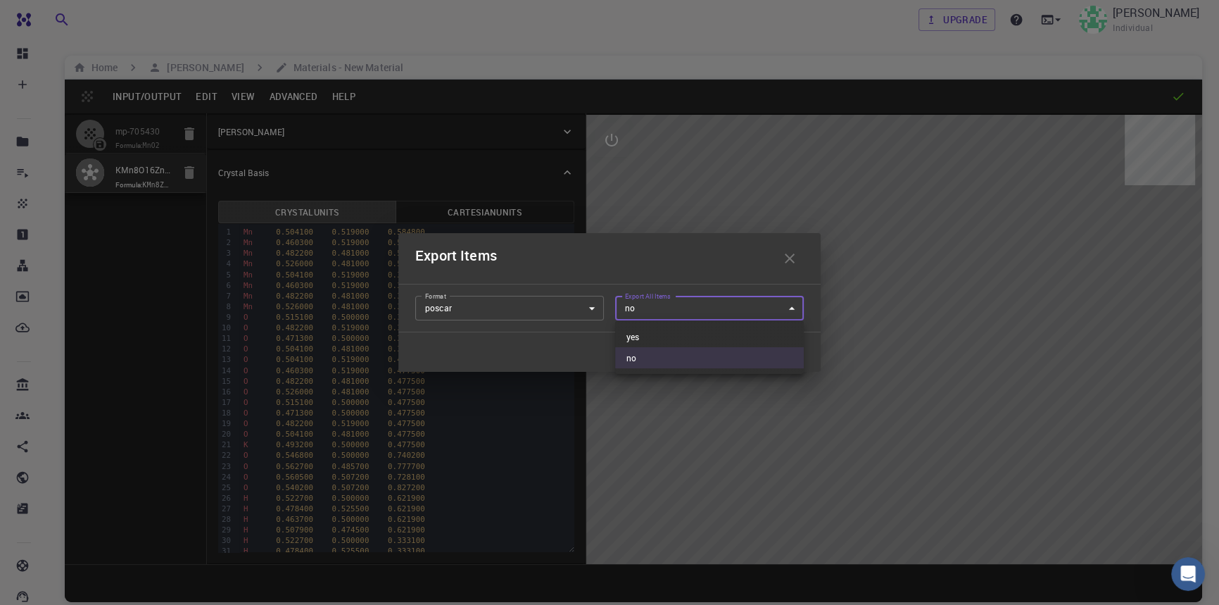
click at [683, 328] on li "yes" at bounding box center [709, 336] width 189 height 21
type input "yes"
click at [784, 344] on button "Submit" at bounding box center [785, 352] width 61 height 28
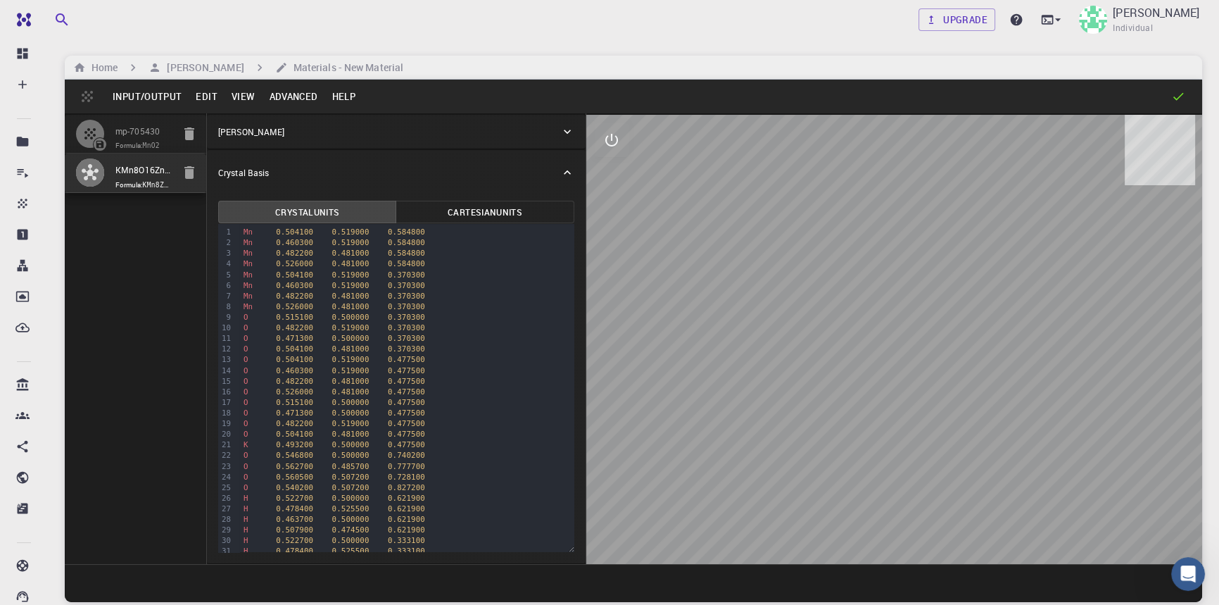
click at [178, 95] on button "Input/Output" at bounding box center [147, 96] width 83 height 23
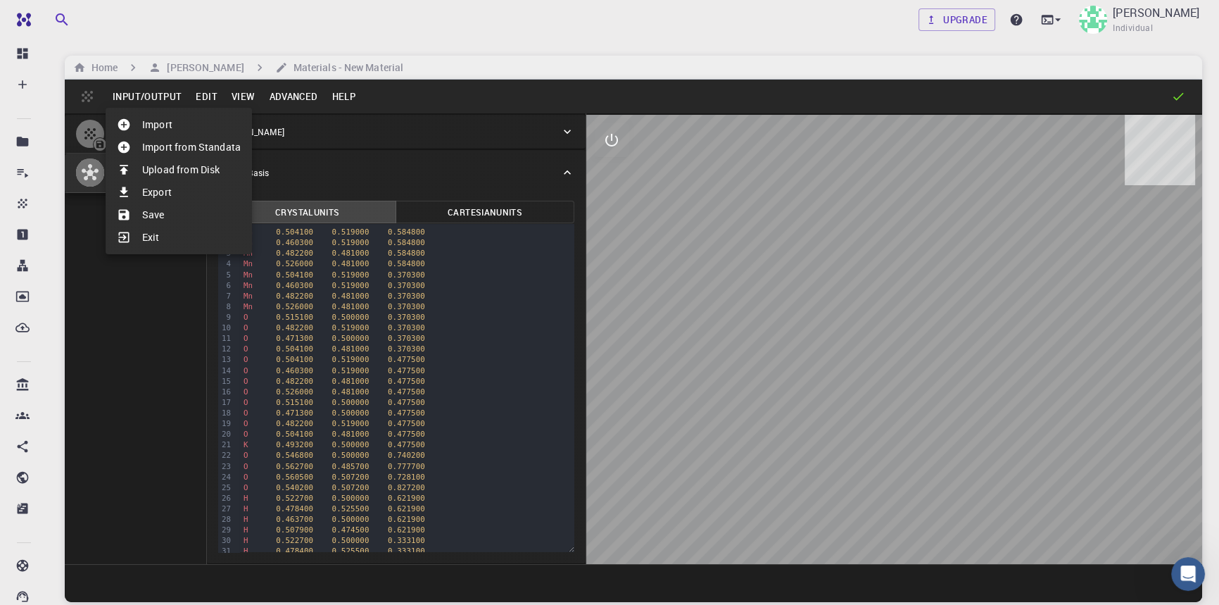
click at [213, 96] on div at bounding box center [609, 302] width 1219 height 605
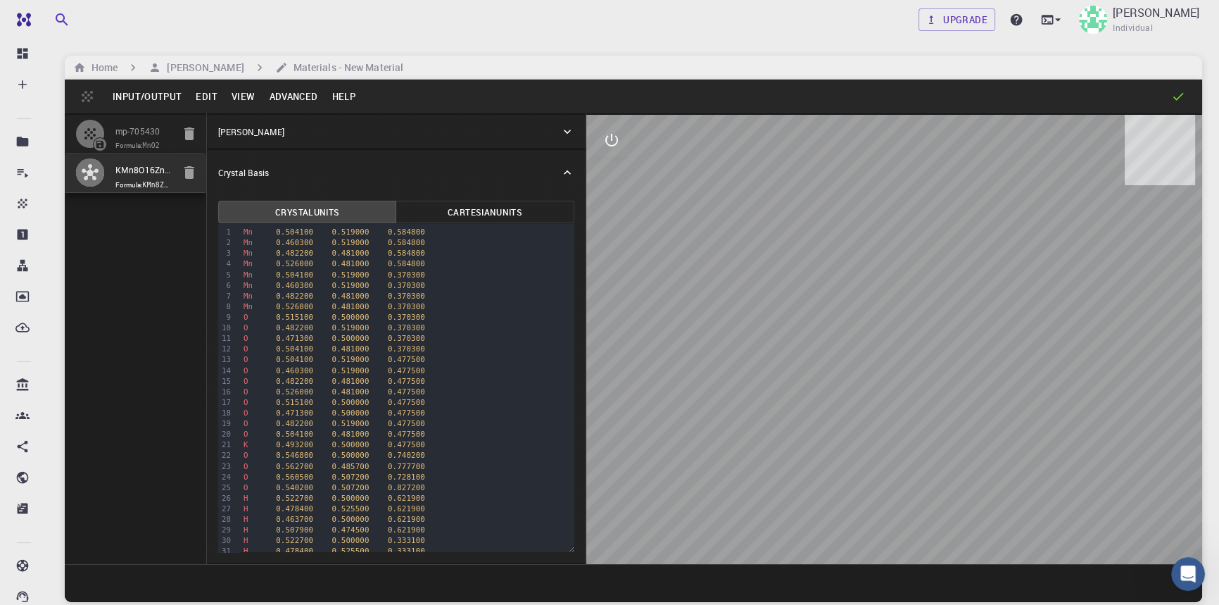
click at [211, 96] on button "Edit" at bounding box center [207, 96] width 36 height 23
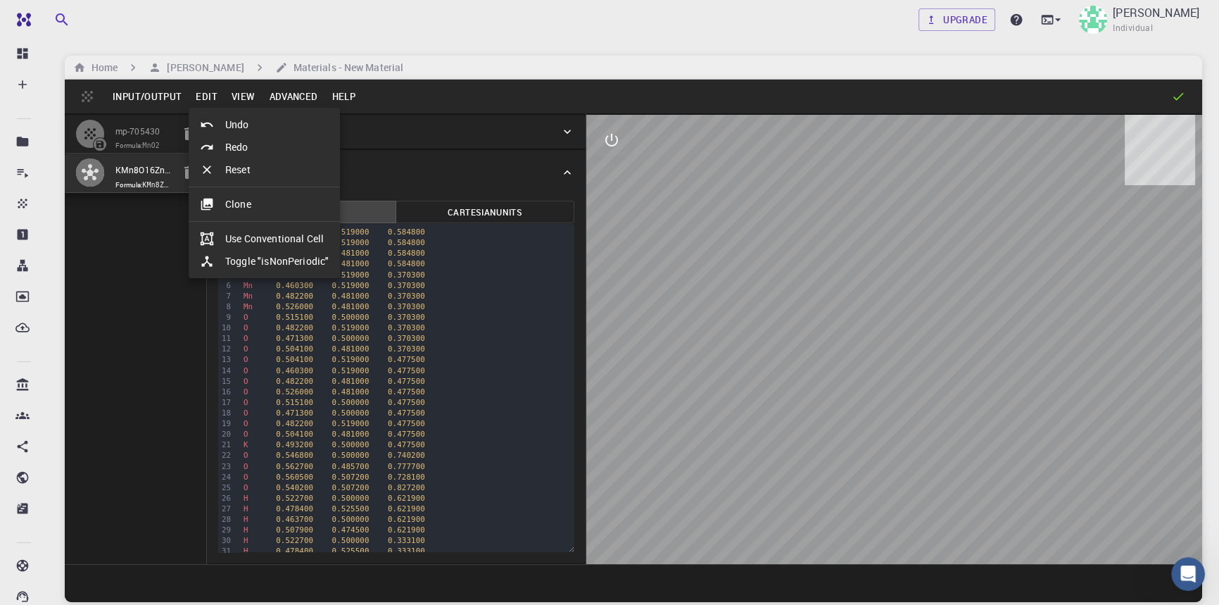
click at [218, 197] on div at bounding box center [212, 204] width 25 height 14
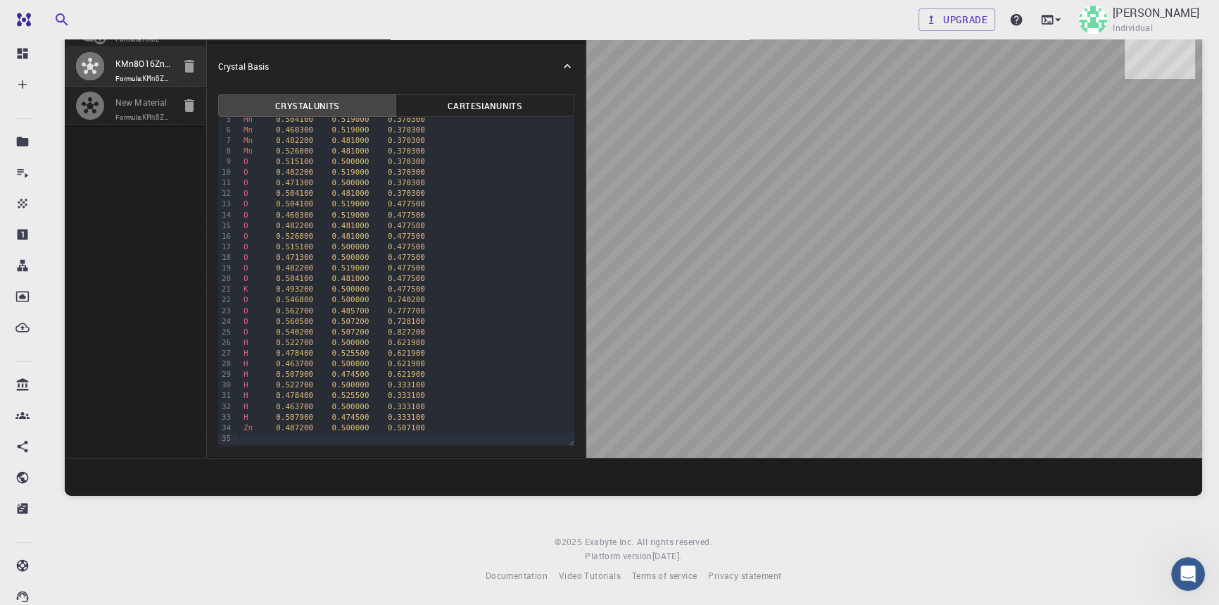
scroll to position [108, 0]
click at [135, 64] on input "KMn8O16Zn_Hcaps" at bounding box center [143, 64] width 57 height 16
drag, startPoint x: 118, startPoint y: 56, endPoint x: 179, endPoint y: 56, distance: 61.9
click at [179, 56] on li "KMn8O16Zn_Hcaps Formula: KMn8ZnH8O16" at bounding box center [135, 65] width 141 height 39
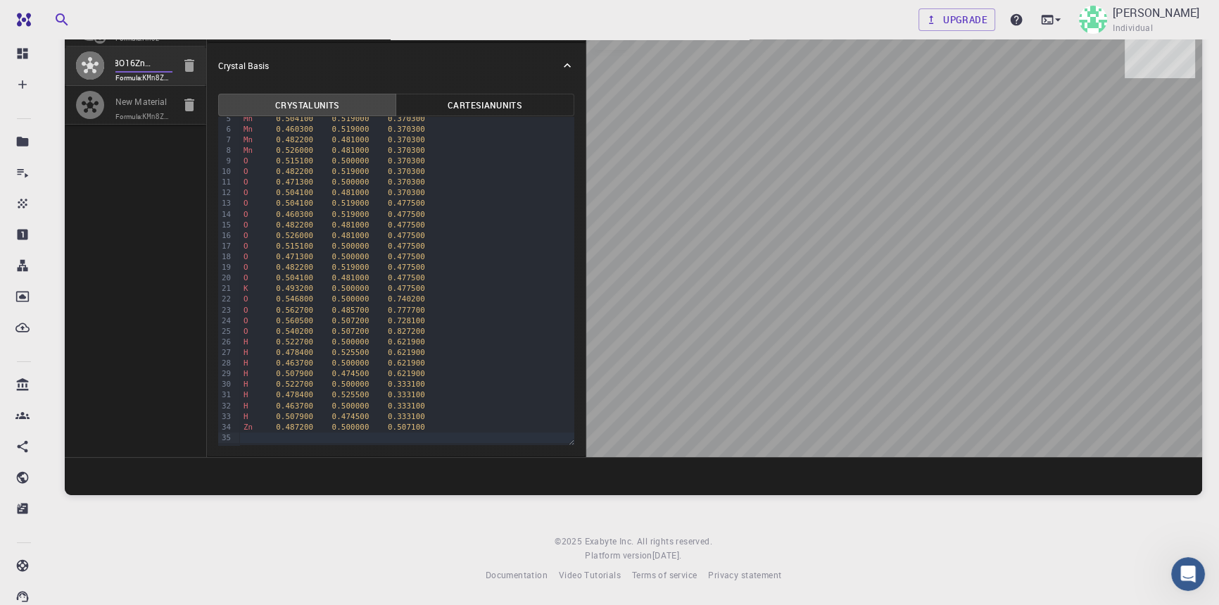
scroll to position [0, 0]
click at [135, 111] on input "New Material" at bounding box center [143, 103] width 57 height 16
drag, startPoint x: 116, startPoint y: 108, endPoint x: 183, endPoint y: 113, distance: 67.0
click at [183, 113] on li "New Material Formula: KMn8ZnH8O16" at bounding box center [135, 105] width 141 height 39
paste input "KMn8O16Zn_Hcaps"
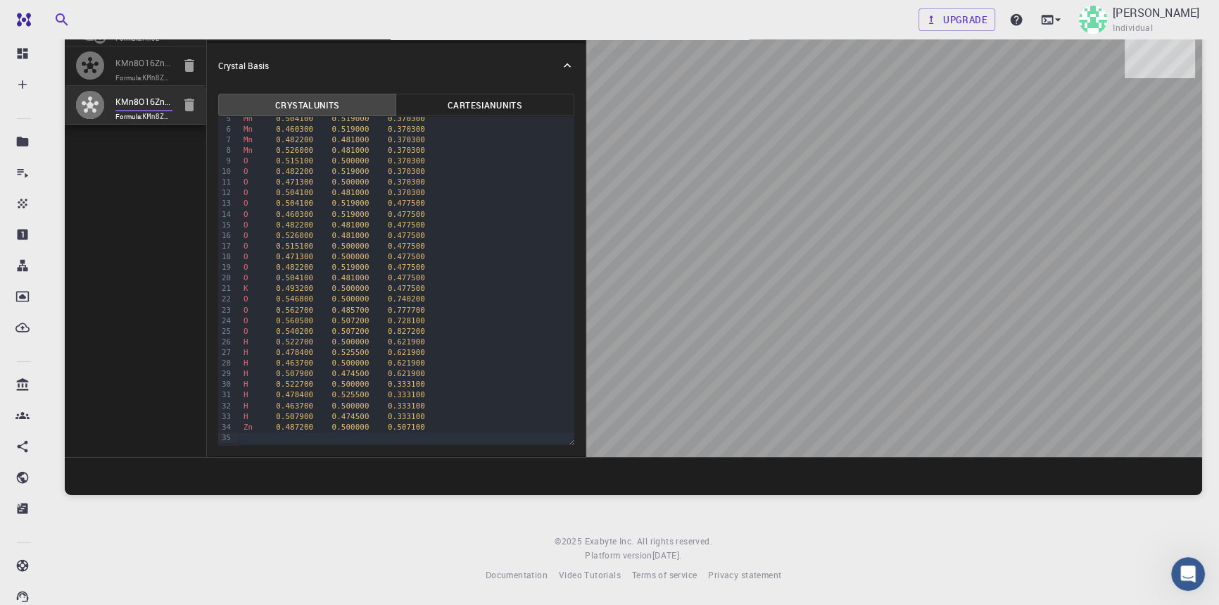
scroll to position [0, 20]
click at [144, 111] on input "KMn8O16Zn_Hcaps" at bounding box center [143, 103] width 57 height 16
type input "KMn8O16ZnH2PO4_Hcaps"
click at [139, 195] on div "mp-705430 Formula: MnO2 KMn8O16Zn_Hcaps Formula: KMn8ZnH8O16 KMn8O16ZnH2PO4_Hca…" at bounding box center [136, 231] width 142 height 450
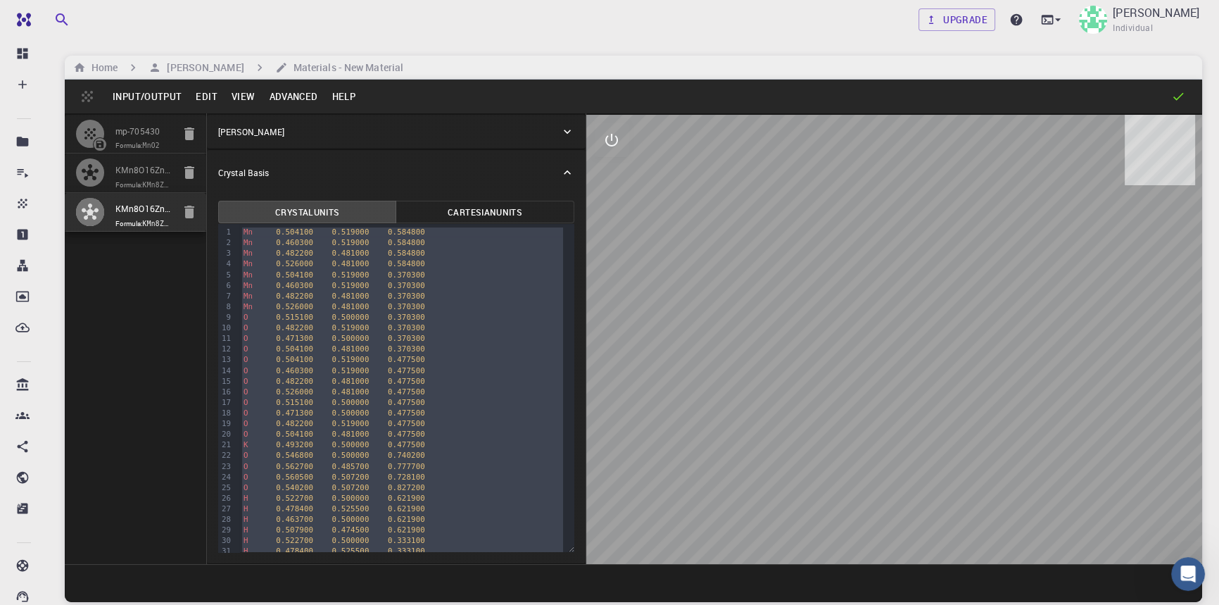
scroll to position [49, 0]
drag, startPoint x: 241, startPoint y: 228, endPoint x: 391, endPoint y: 634, distance: 432.9
click at [391, 634] on html "Free Dashboard Create New Job New Material Create Material Upload File Import f…" at bounding box center [609, 356] width 1219 height 712
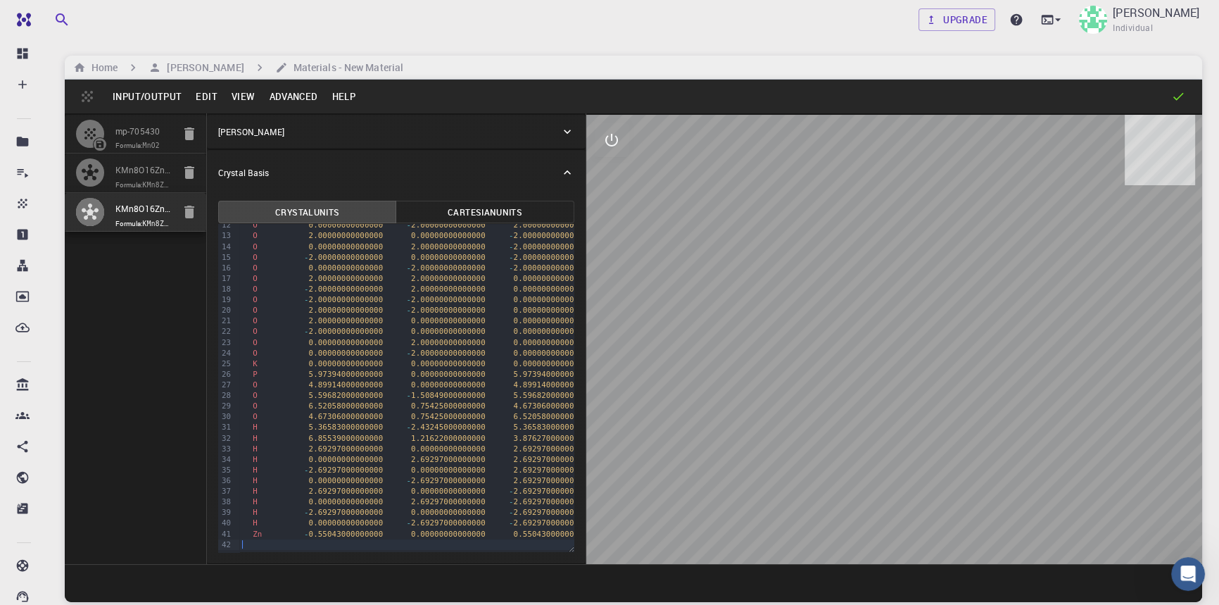
scroll to position [0, 0]
click at [239, 227] on div "Mn 2.00000000000000 2.00000000000000 2.00000000000000" at bounding box center [414, 232] width 350 height 11
click at [214, 95] on button "Edit" at bounding box center [207, 96] width 36 height 23
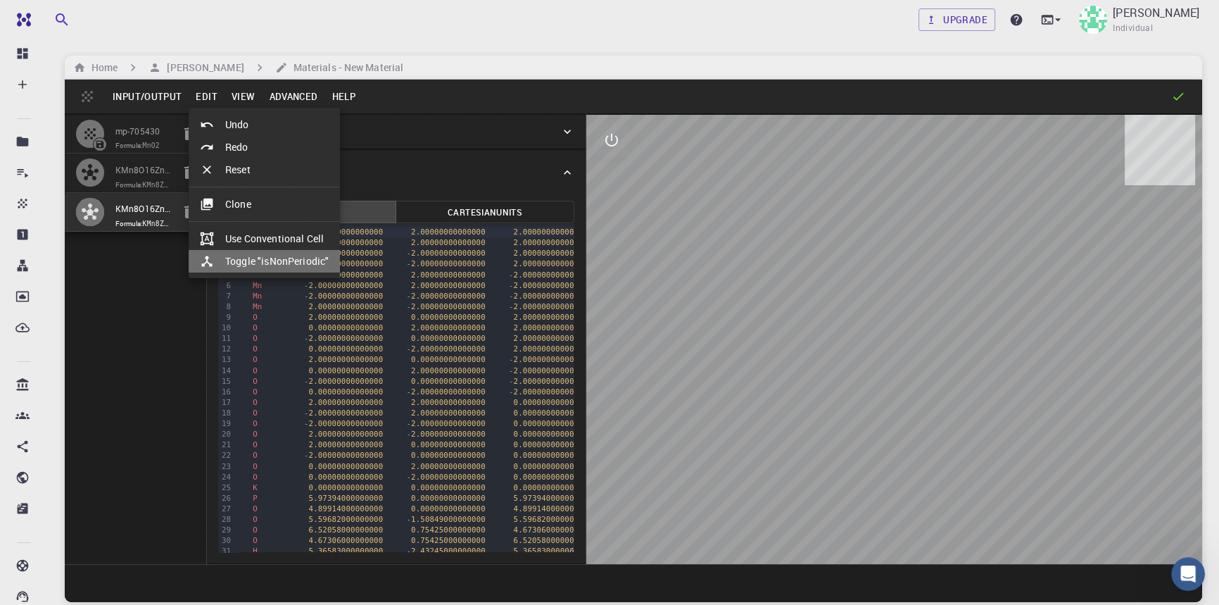
click at [258, 258] on li "Toggle "isNonPeriodic"" at bounding box center [264, 261] width 151 height 23
type input "13092.071551404"
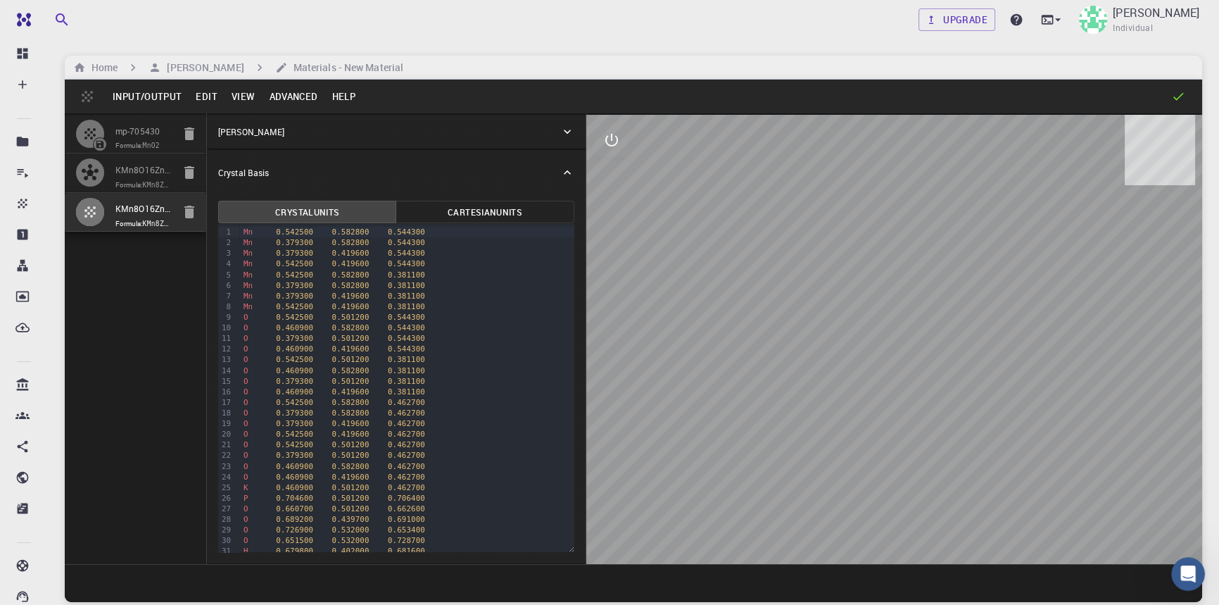
click at [174, 94] on button "Input/Output" at bounding box center [147, 96] width 83 height 23
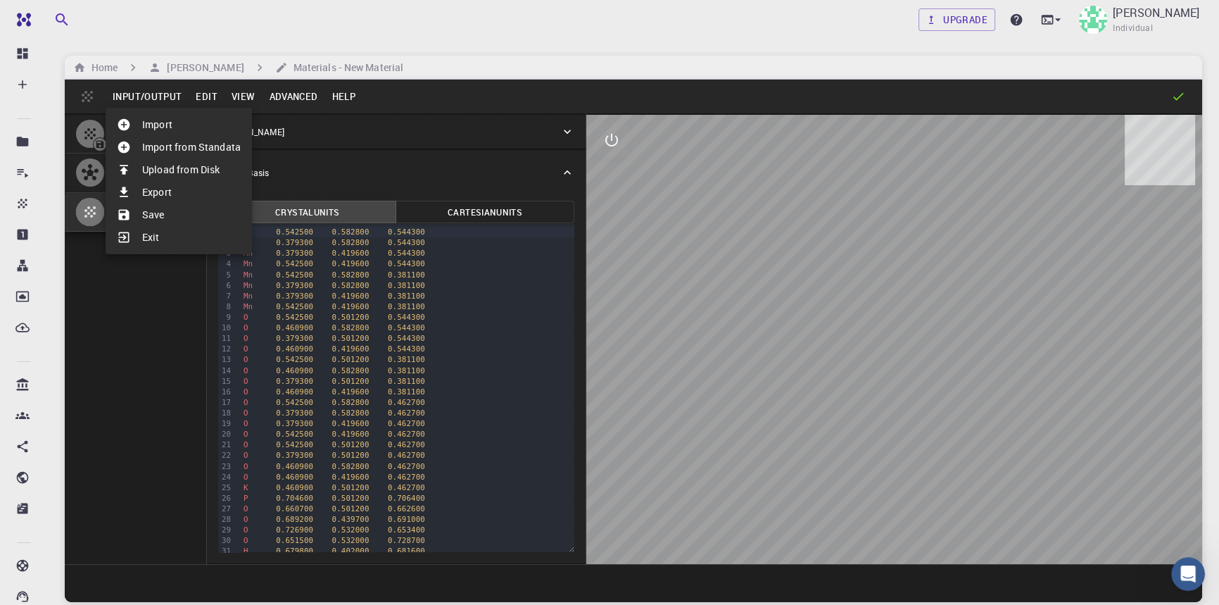
click at [190, 194] on li "Export" at bounding box center [179, 192] width 146 height 23
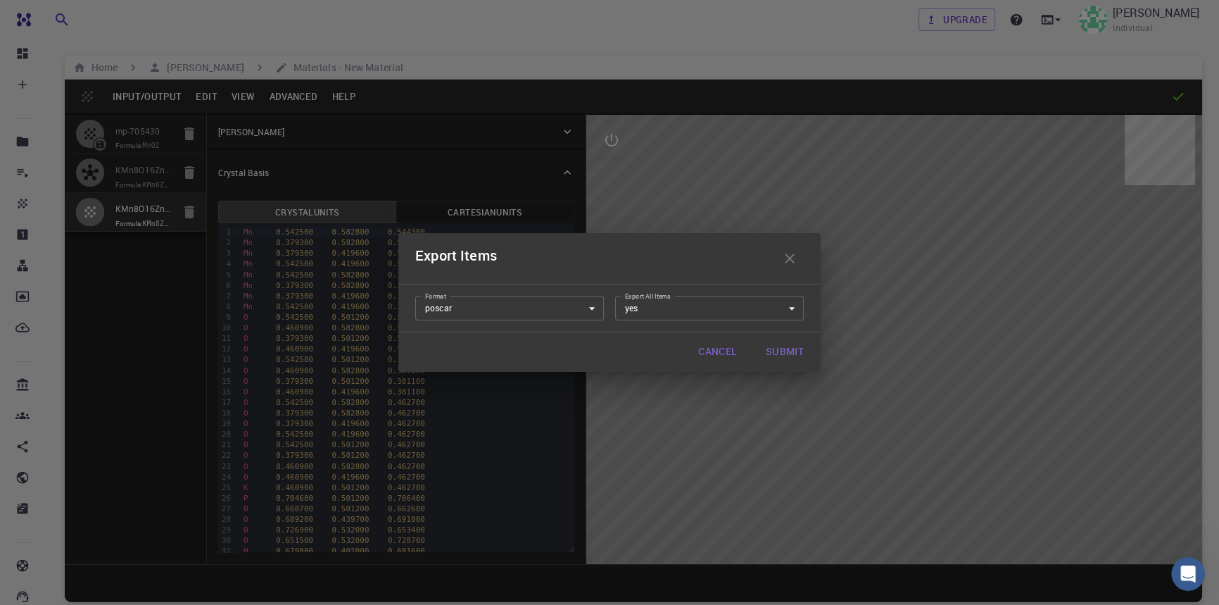
click at [788, 350] on button "Submit" at bounding box center [785, 352] width 61 height 28
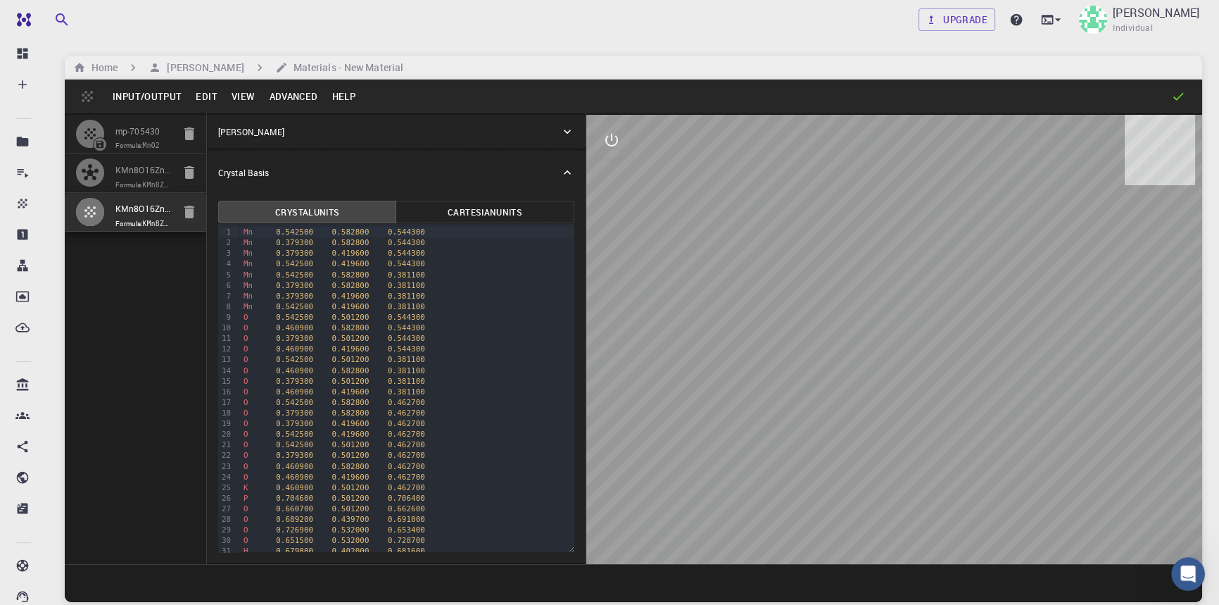
click at [204, 99] on button "Edit" at bounding box center [207, 96] width 36 height 23
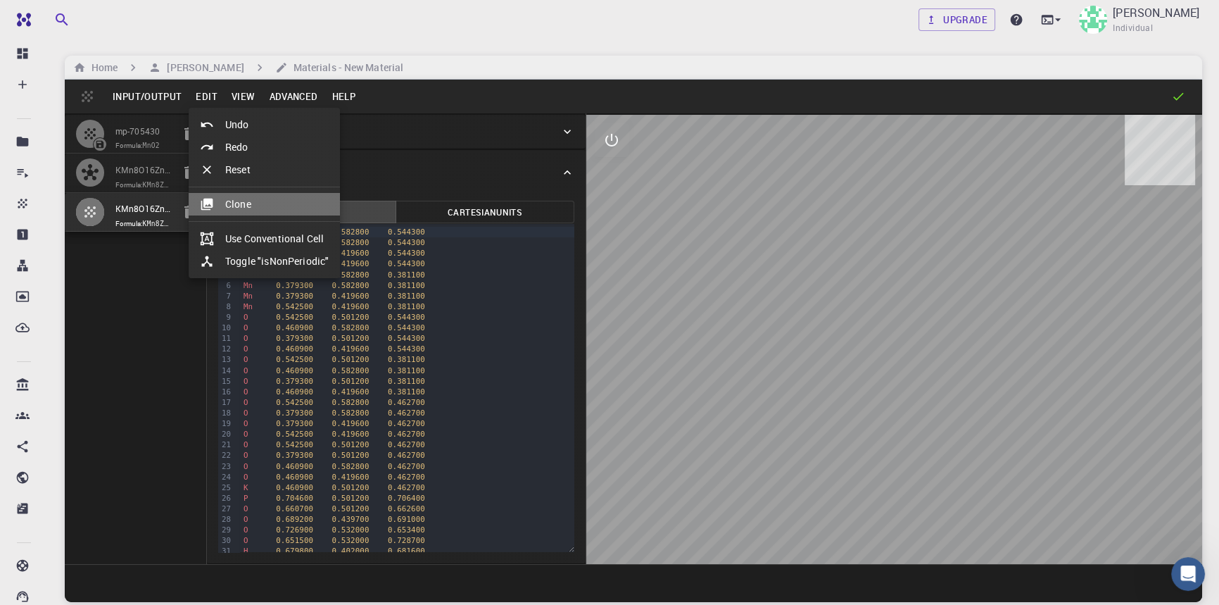
click at [232, 209] on li "Clone" at bounding box center [264, 204] width 151 height 23
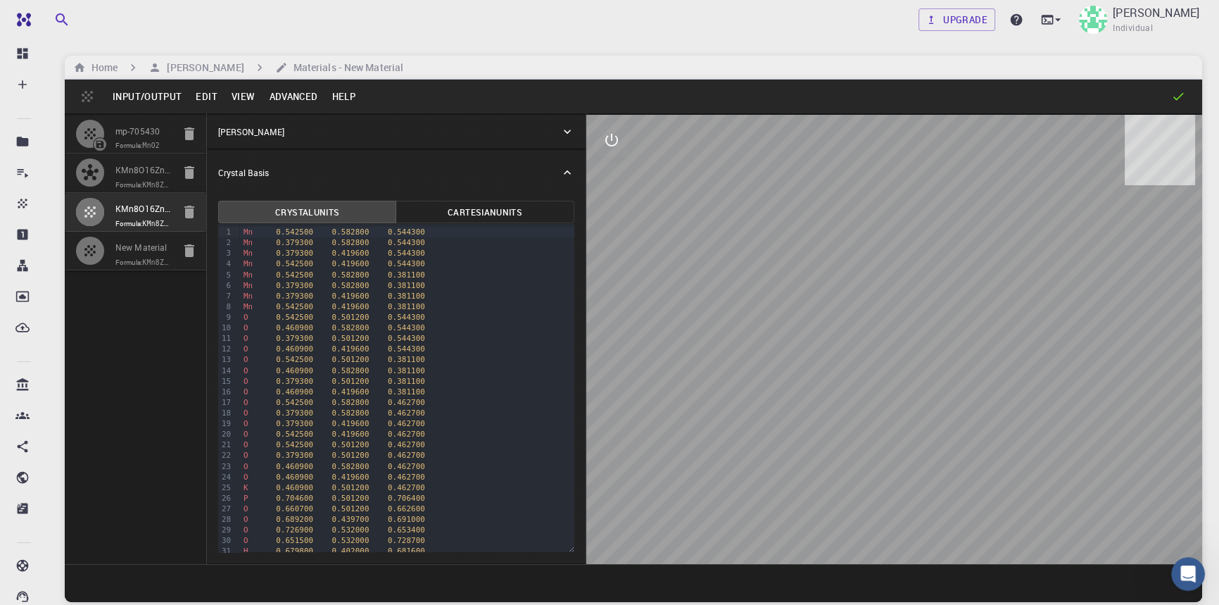
click at [234, 233] on div at bounding box center [236, 232] width 6 height 11
click at [239, 232] on div "Mn 0.542500 0.582800 0.544300" at bounding box center [406, 232] width 335 height 11
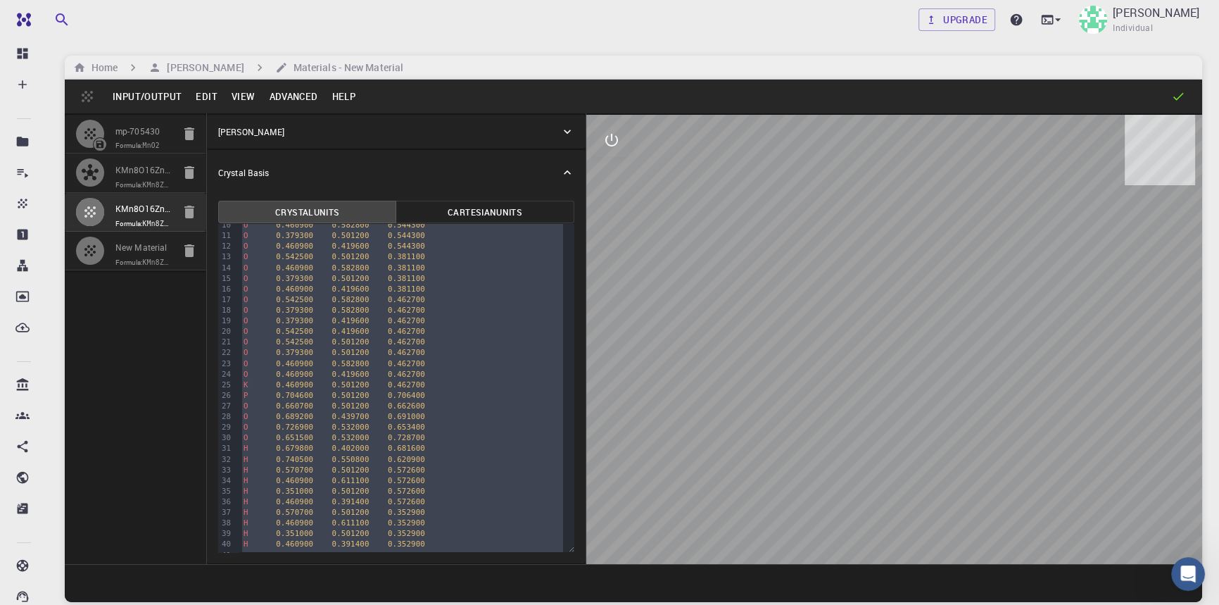
scroll to position [124, 0]
drag, startPoint x: 238, startPoint y: 232, endPoint x: 358, endPoint y: 634, distance: 419.5
click at [358, 634] on html "Free Dashboard Create New Job New Material Create Material Upload File Import f…" at bounding box center [609, 356] width 1219 height 712
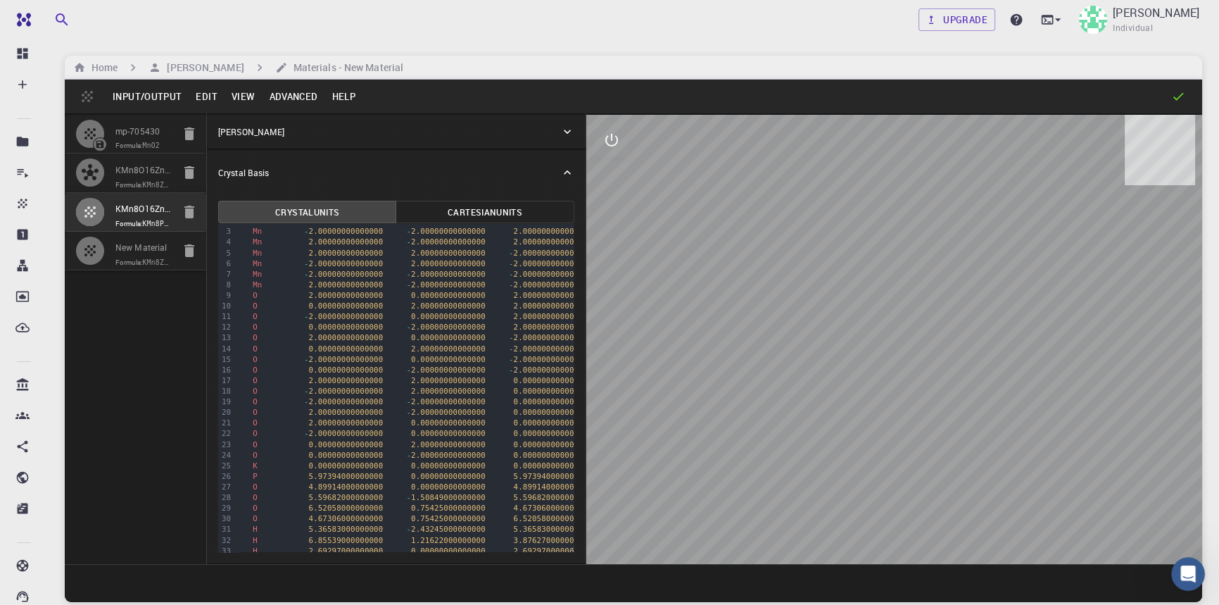
scroll to position [0, 0]
click at [241, 237] on div "Mn - 2.00000000000000 2.00000000000000 2.00000000000000" at bounding box center [414, 242] width 350 height 11
click at [239, 235] on div "Mn 2.00000000000000 2.00000000000000 2.00000000000000" at bounding box center [414, 232] width 350 height 11
click at [243, 235] on div "Mn 2.00000000000000 2.00000000000000 2.00000000000000" at bounding box center [414, 232] width 350 height 11
click at [248, 232] on span "Mn" at bounding box center [252, 231] width 9 height 9
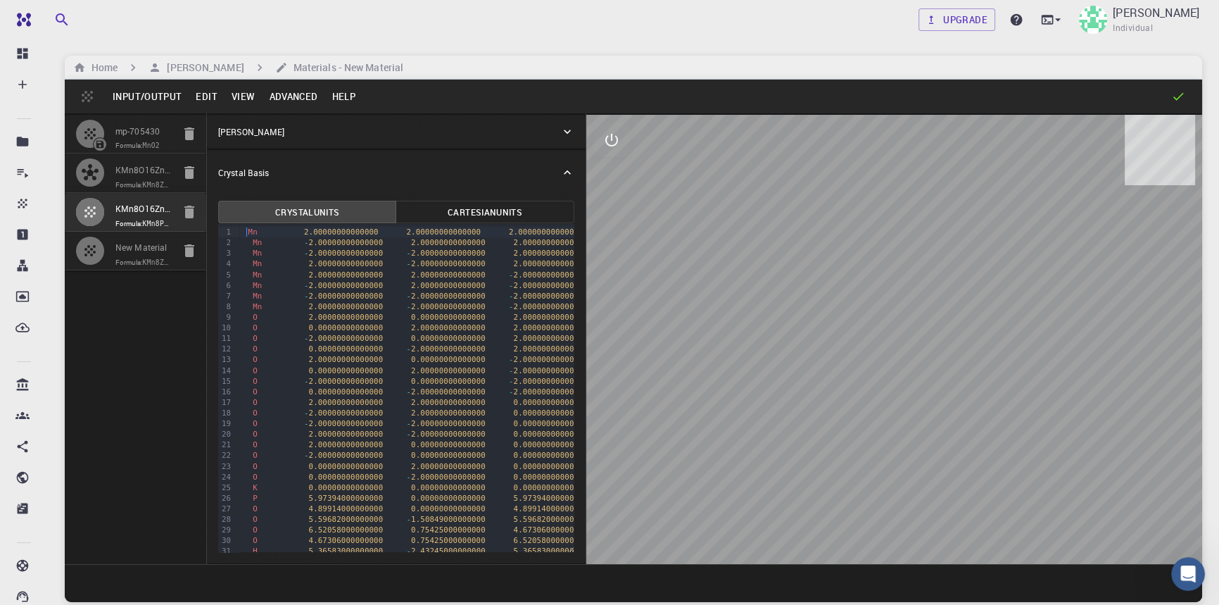
click at [263, 237] on div "Mn - 2.00000000000000 2.00000000000000 2.00000000000000" at bounding box center [414, 242] width 350 height 11
click at [255, 241] on span "Mn" at bounding box center [257, 242] width 9 height 9
click at [248, 232] on span "Mn" at bounding box center [252, 231] width 9 height 9
click at [138, 257] on input "New Material" at bounding box center [143, 249] width 57 height 16
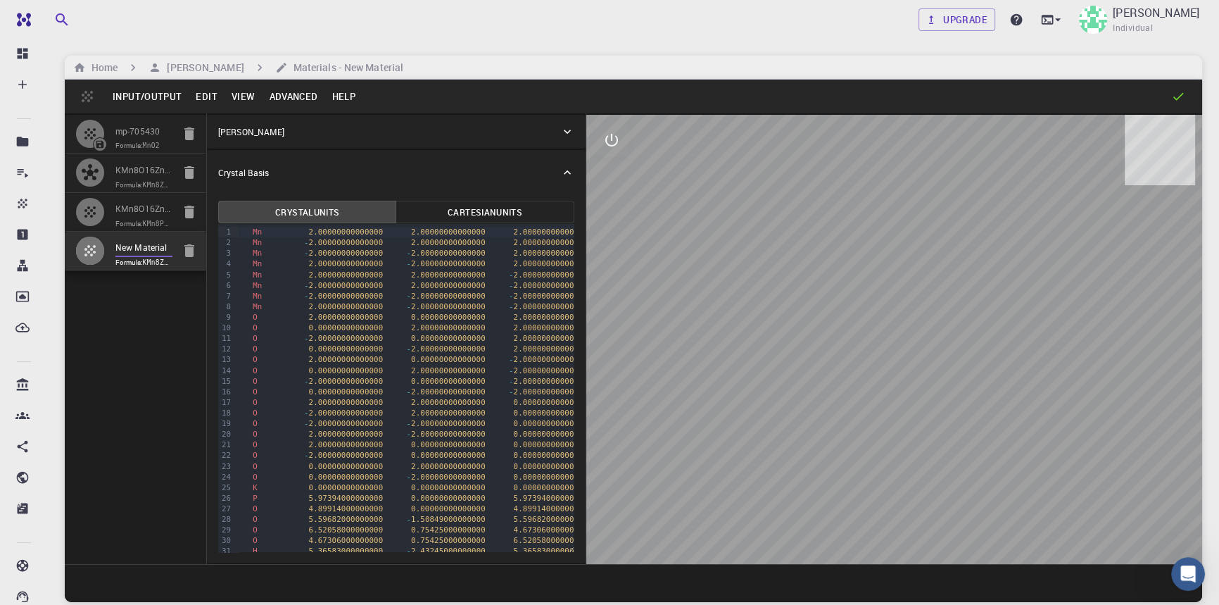
drag, startPoint x: 167, startPoint y: 267, endPoint x: 111, endPoint y: 267, distance: 55.6
click at [111, 267] on li "New Material Formula: KMn8ZnPH10O20" at bounding box center [135, 251] width 141 height 39
click at [123, 348] on div "mp-705430 Formula: MnO2 KMn8O16Zn_Hcaps Formula: KMn8ZnH8O16 KMn8O16ZnH2PO4_Hca…" at bounding box center [136, 338] width 142 height 450
click at [146, 229] on span "Formula: KMn8PH10O20" at bounding box center [143, 223] width 57 height 11
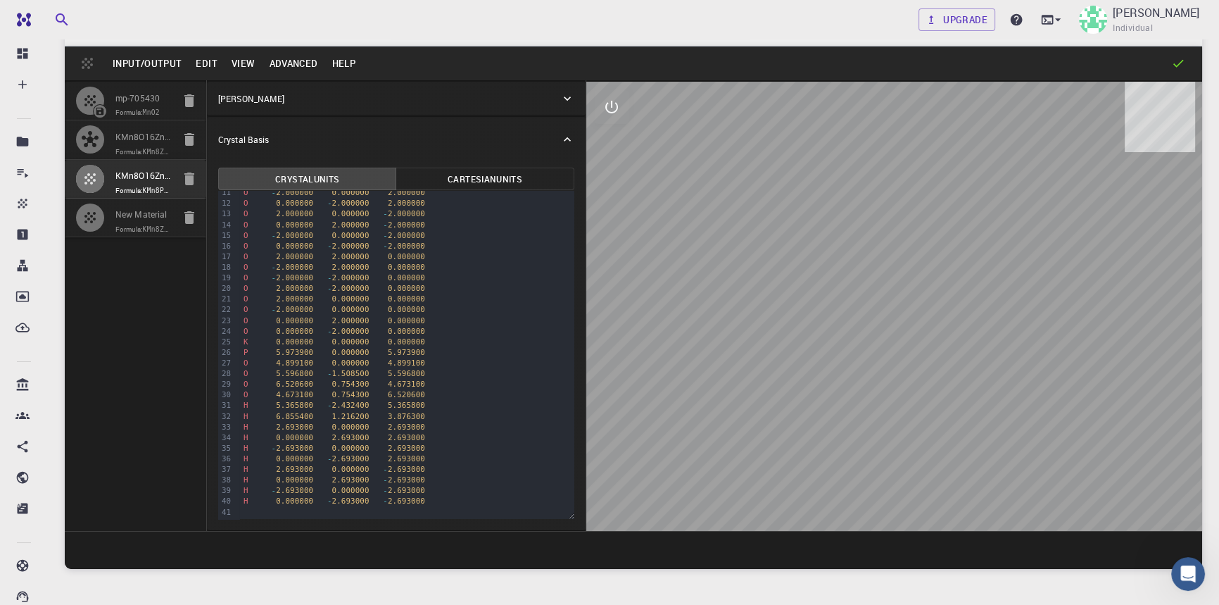
scroll to position [63, 0]
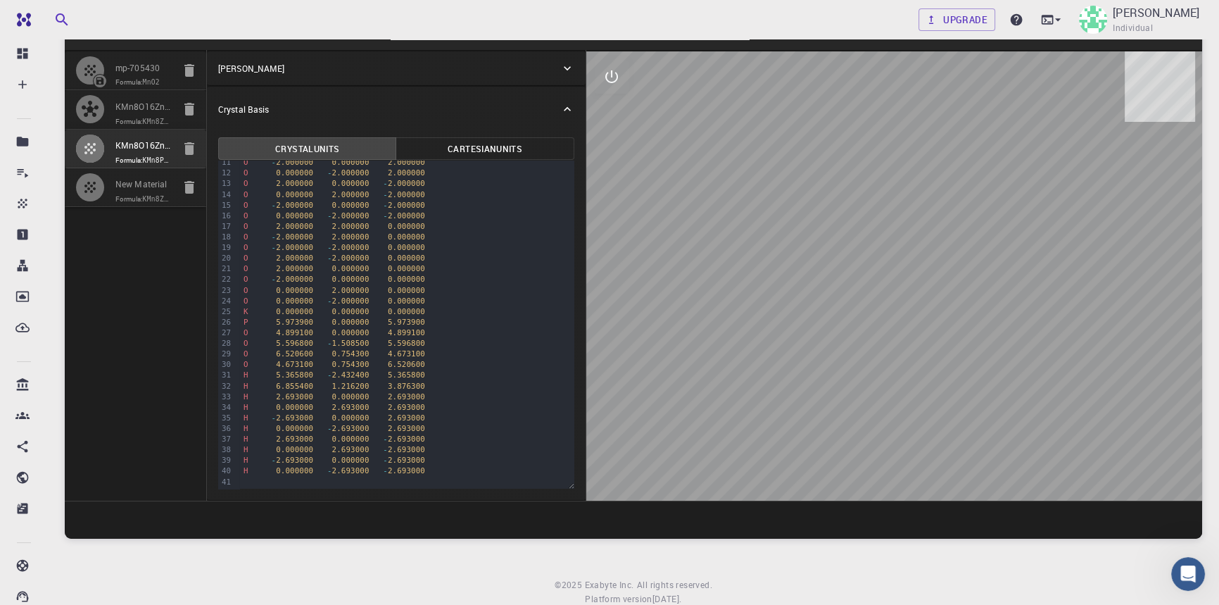
click at [150, 152] on input "KMn8O16ZnH2PO4_Hcaps" at bounding box center [143, 147] width 57 height 16
click at [142, 194] on input "New Material" at bounding box center [143, 185] width 57 height 16
click at [114, 201] on div at bounding box center [95, 187] width 39 height 28
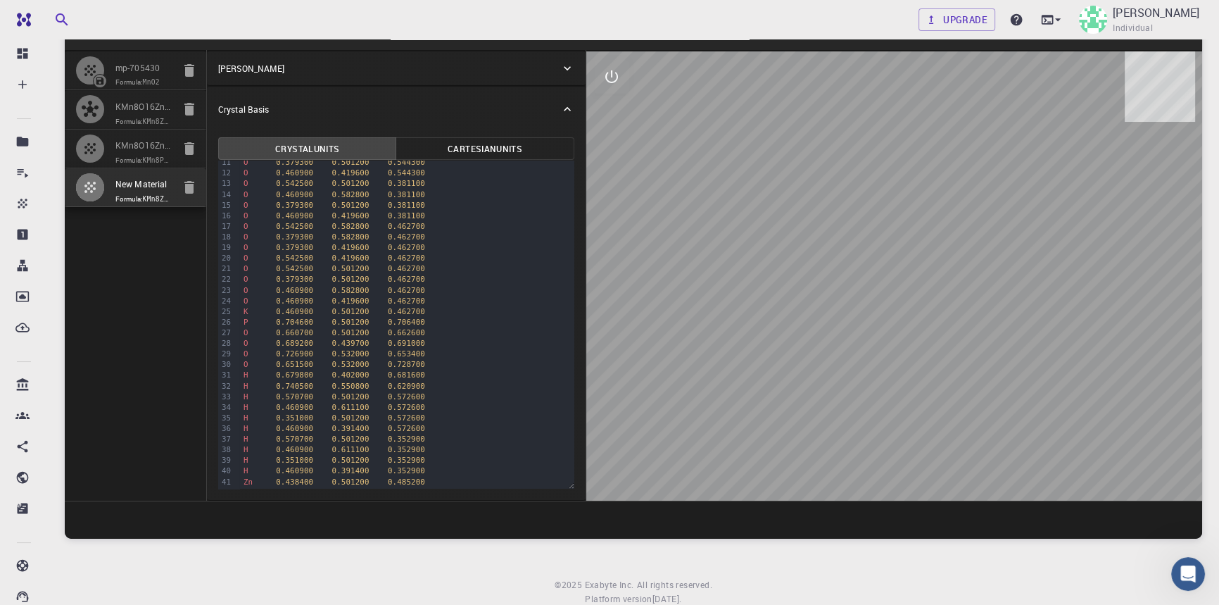
click at [115, 194] on input "New Material" at bounding box center [143, 185] width 57 height 16
drag, startPoint x: 115, startPoint y: 201, endPoint x: 201, endPoint y: 205, distance: 85.9
click at [201, 205] on li "New Material Formula: KMn8ZnPH10O20" at bounding box center [135, 187] width 141 height 39
paste input "KMn8O16ZnH2PO4_Hcaps"
type input "KMn8O16ZnH2PO4_Hcaps"
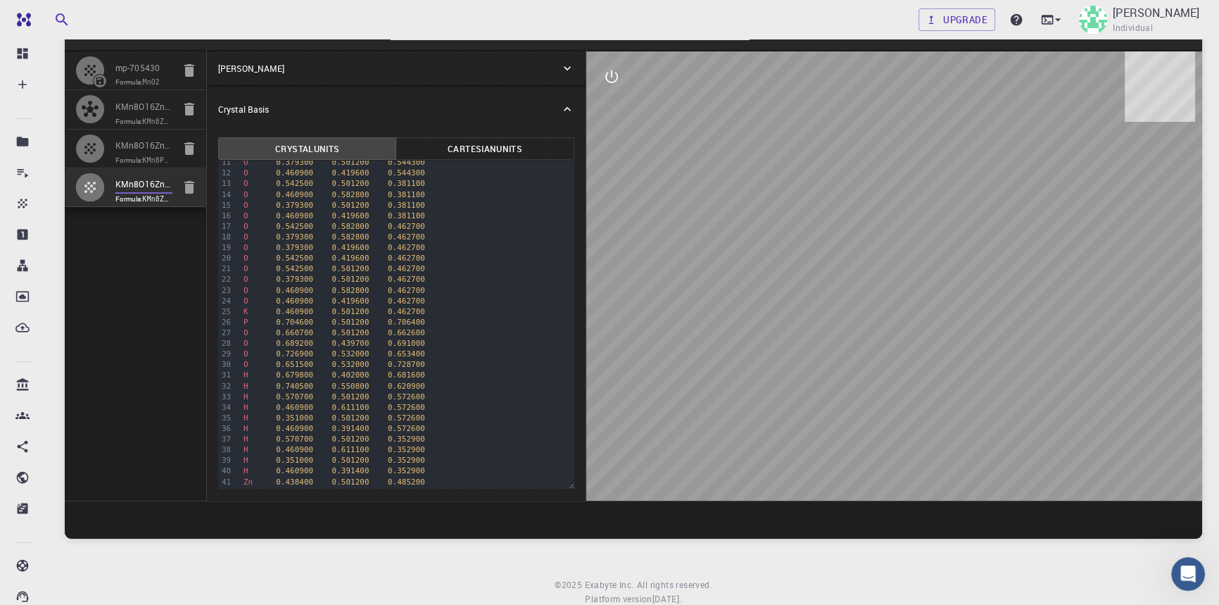
scroll to position [0, 46]
click at [151, 155] on input "KMn8O16ZnH2PO4_Hcaps" at bounding box center [143, 147] width 57 height 16
click at [163, 155] on input "KMn8O16ZnH2PO4_Hcaps" at bounding box center [143, 147] width 57 height 16
type input "KMn8O16H2PO4_Hcaps"
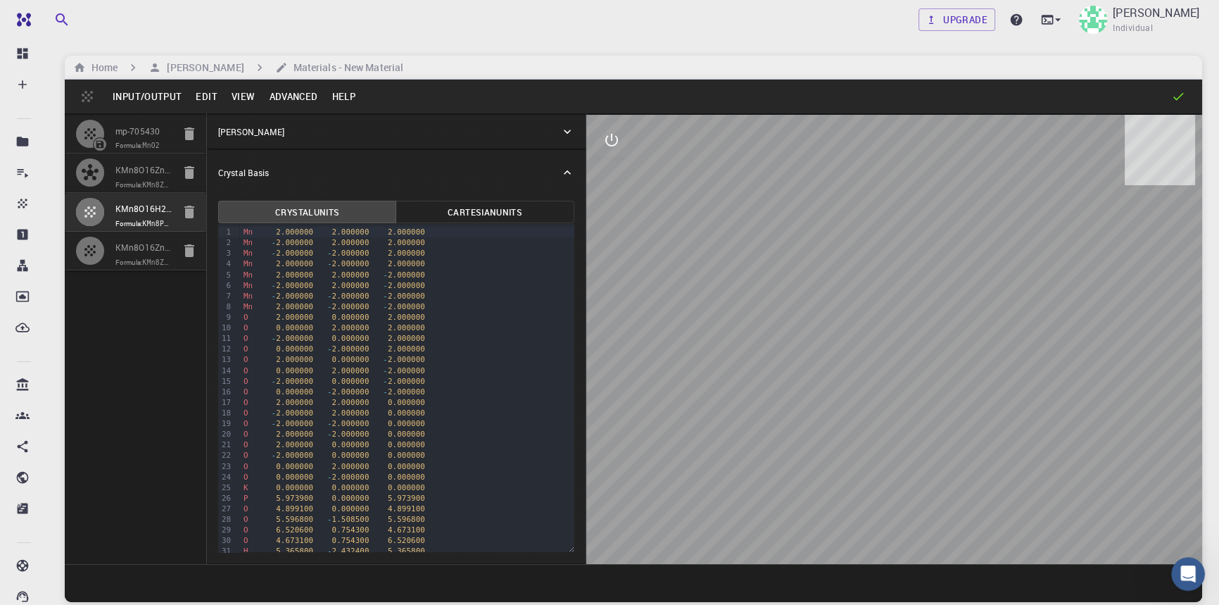
click at [166, 99] on button "Input/Output" at bounding box center [147, 96] width 83 height 23
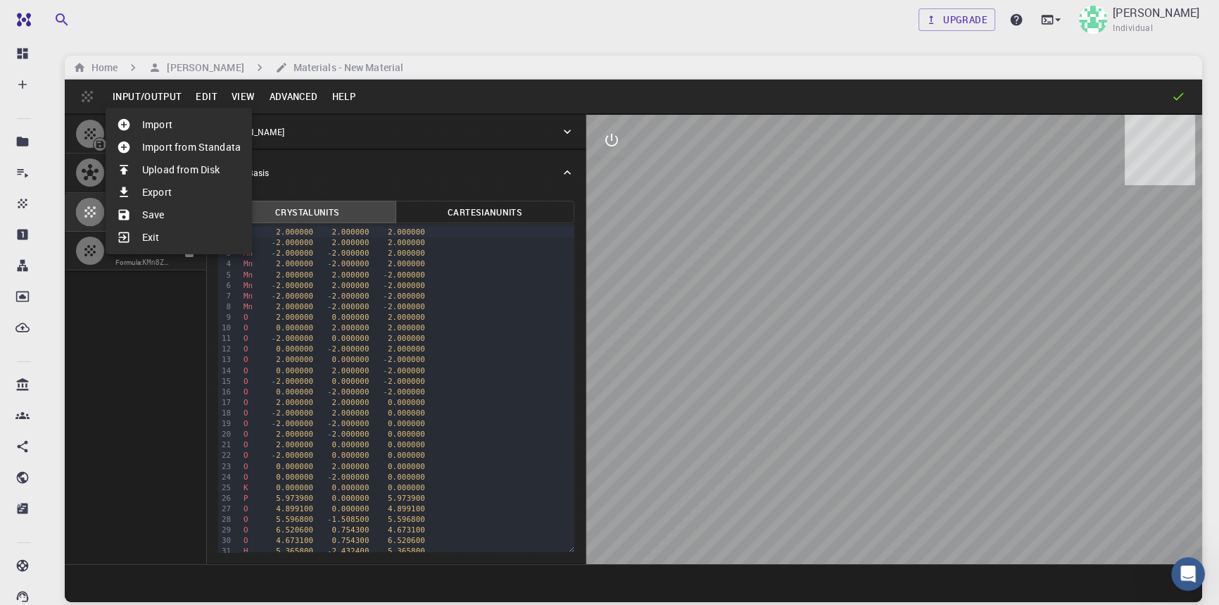
click at [168, 190] on li "Export" at bounding box center [179, 192] width 146 height 23
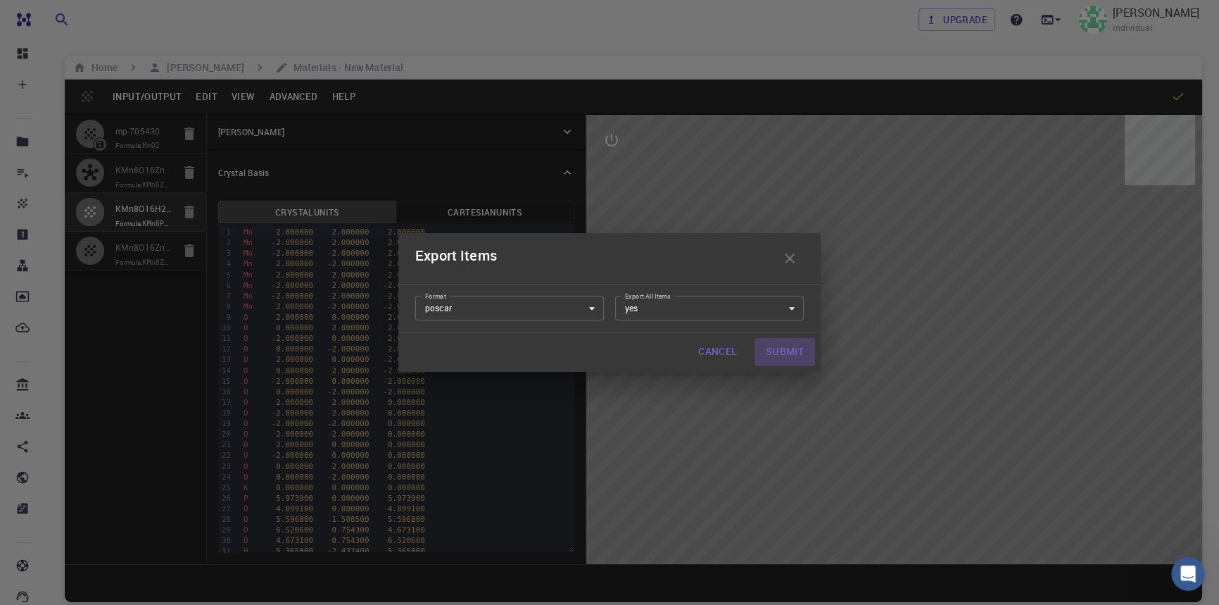
click at [783, 344] on button "Submit" at bounding box center [785, 352] width 61 height 28
